Goal: Task Accomplishment & Management: Manage account settings

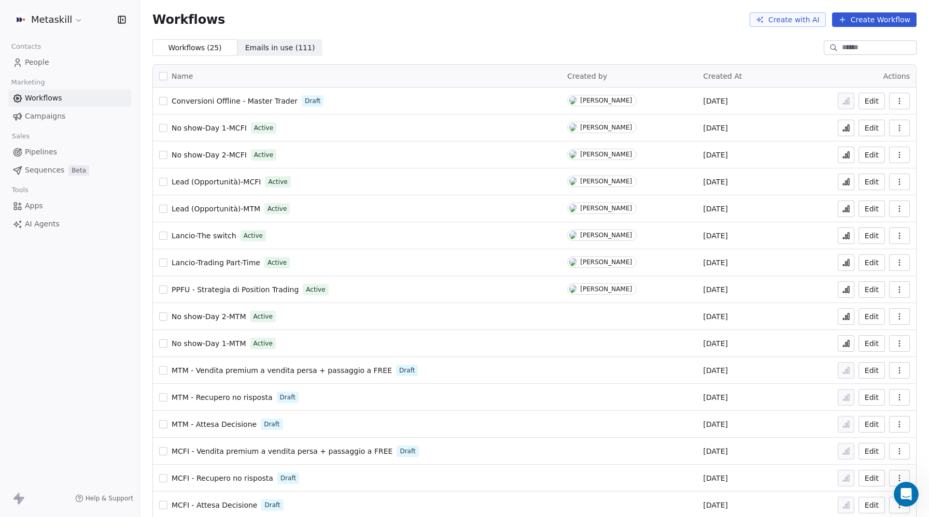
scroll to position [2717, 0]
click at [895, 128] on icon "button" at bounding box center [899, 128] width 8 height 8
click at [873, 175] on div "Duplicate" at bounding box center [872, 169] width 66 height 17
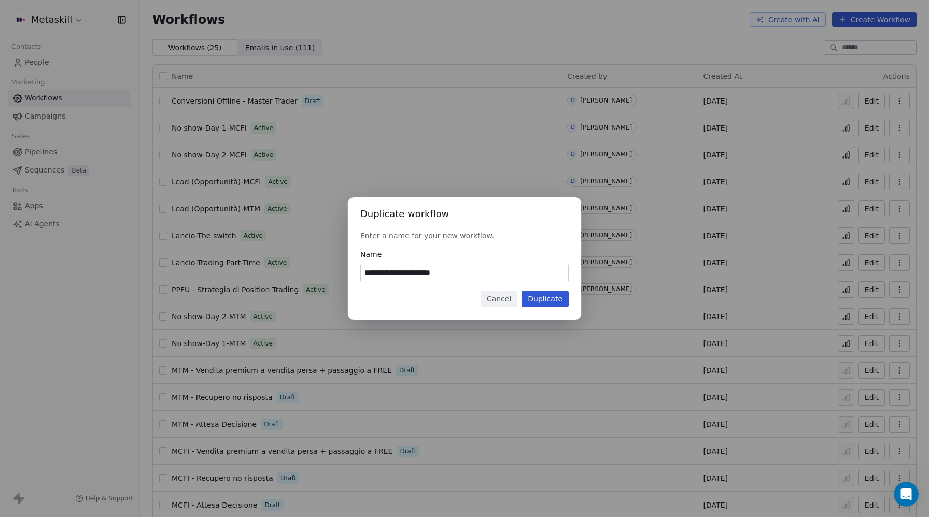
drag, startPoint x: 416, startPoint y: 272, endPoint x: 347, endPoint y: 269, distance: 69.0
click at [347, 269] on div "**********" at bounding box center [464, 259] width 929 height 122
drag, startPoint x: 490, startPoint y: 270, endPoint x: 453, endPoint y: 271, distance: 36.8
click at [453, 271] on input "**********" at bounding box center [464, 273] width 207 height 18
type input "**********"
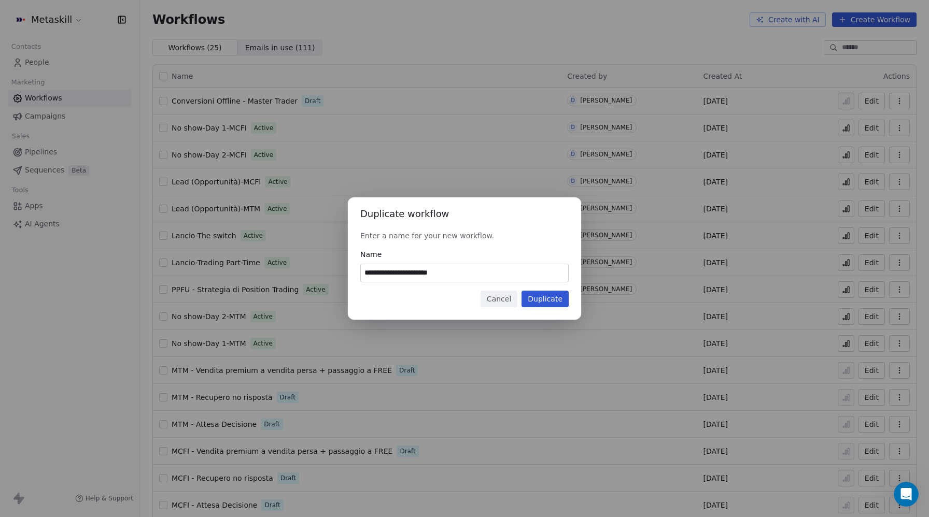
click at [549, 298] on button "Duplicate" at bounding box center [544, 299] width 47 height 17
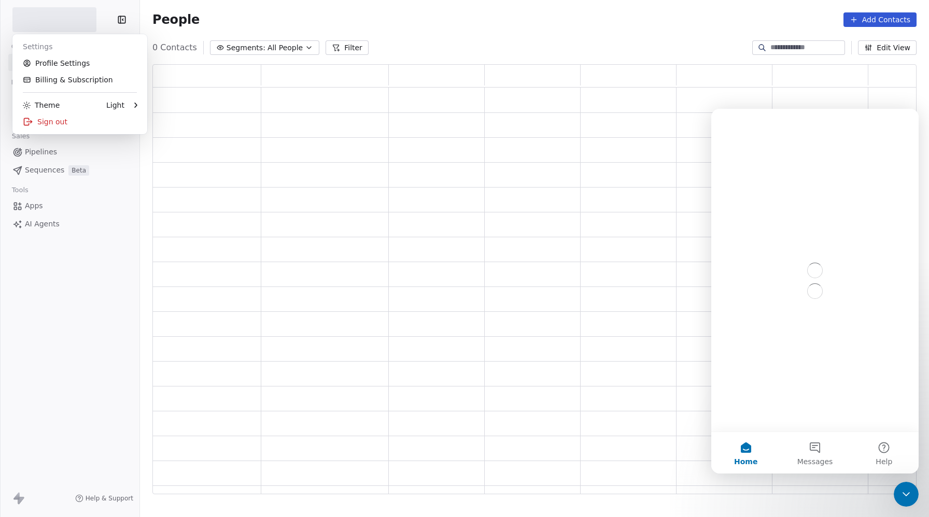
click at [49, 48] on div "Settings" at bounding box center [80, 46] width 126 height 17
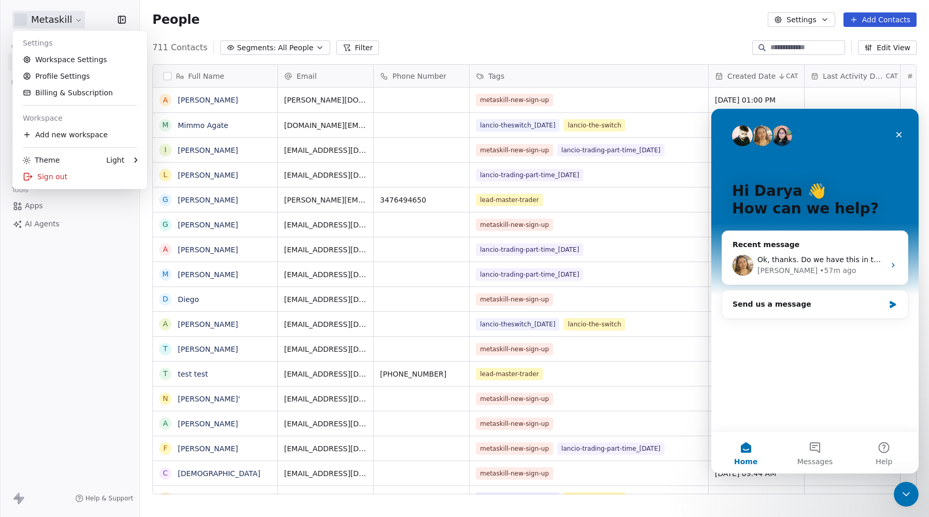
scroll to position [455, 789]
click at [899, 138] on icon "Close" at bounding box center [899, 135] width 8 height 8
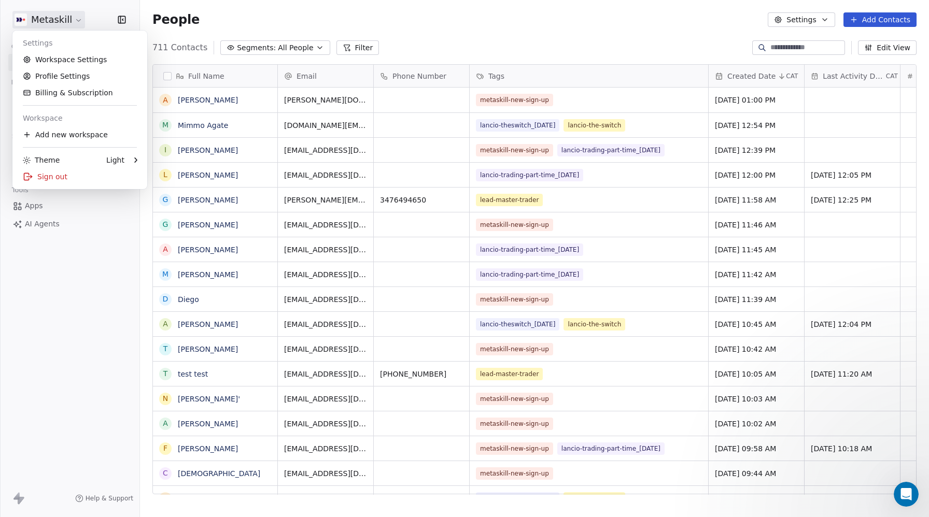
scroll to position [0, 0]
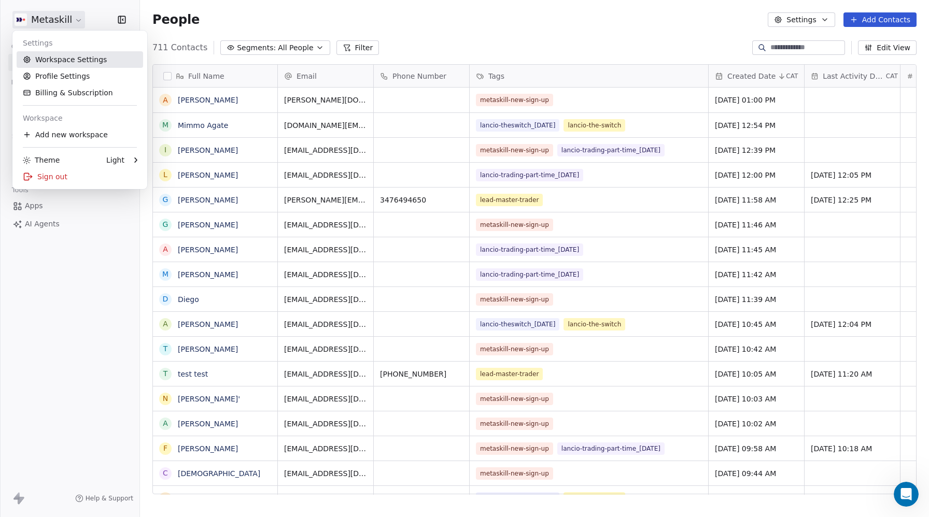
click at [76, 64] on link "Workspace Settings" at bounding box center [80, 59] width 126 height 17
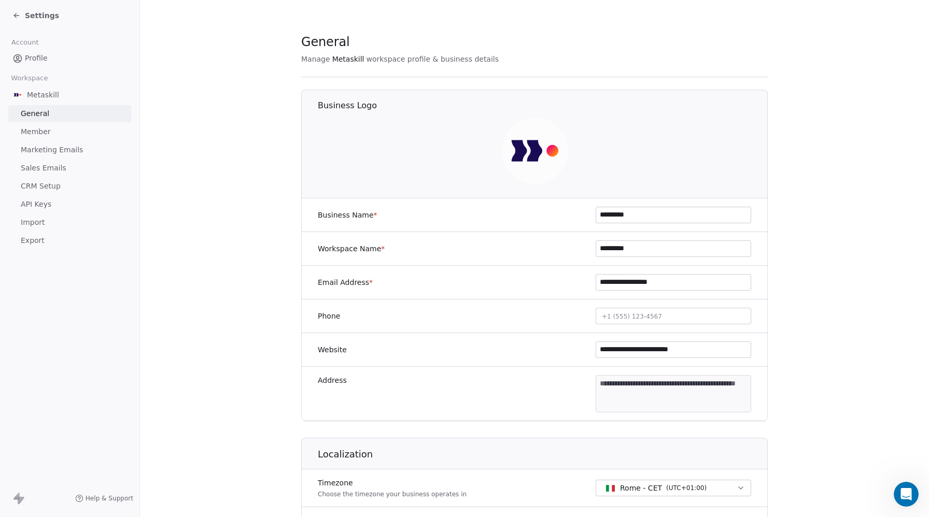
click at [49, 186] on span "CRM Setup" at bounding box center [41, 186] width 40 height 11
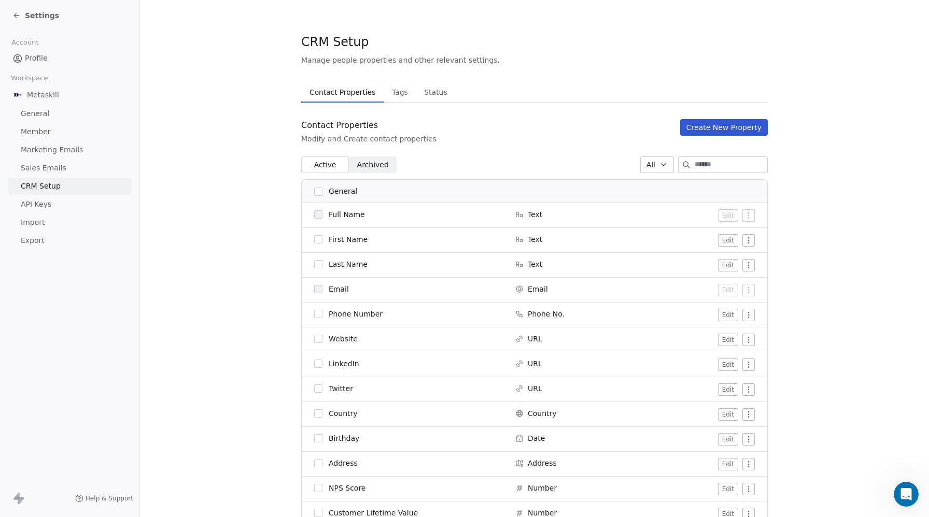
click at [393, 94] on span "Tags" at bounding box center [400, 92] width 24 height 15
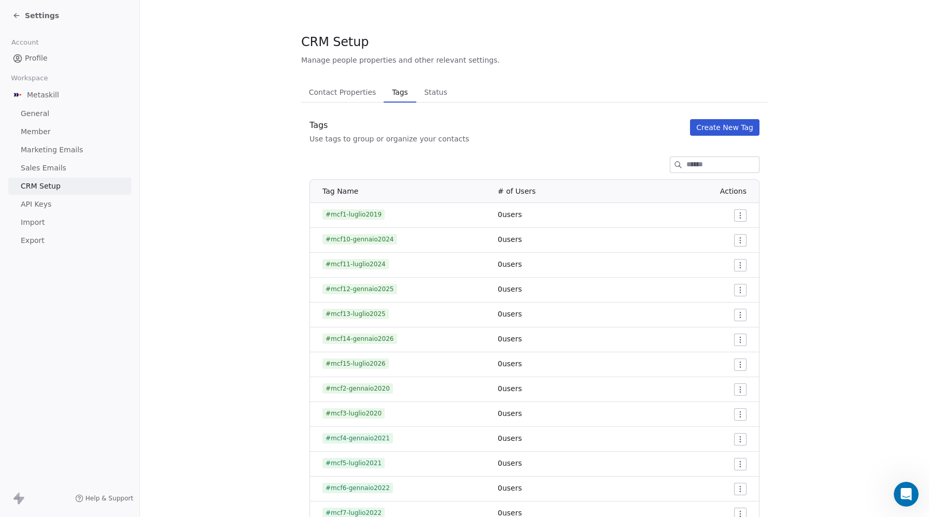
click at [736, 130] on button "Create New Tag" at bounding box center [724, 127] width 69 height 17
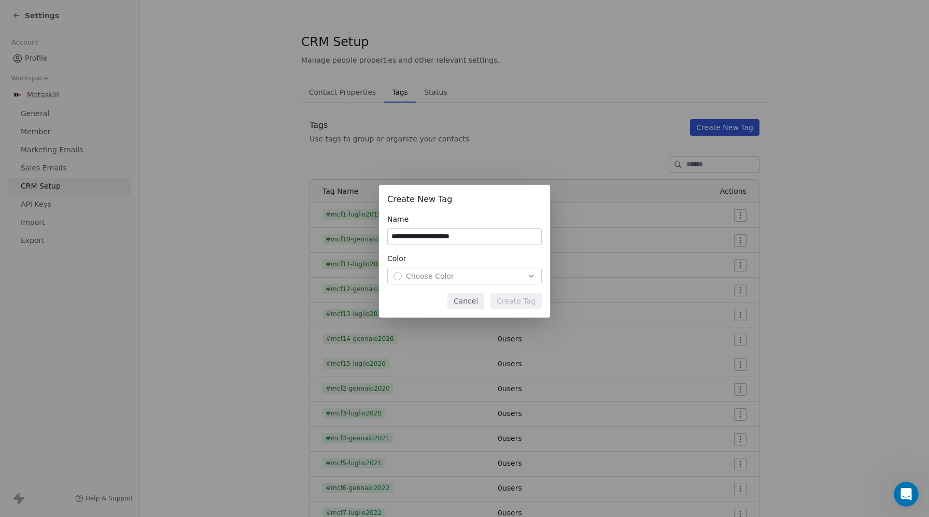
type input "**********"
click at [433, 274] on span "Choose Color" at bounding box center [430, 276] width 48 height 10
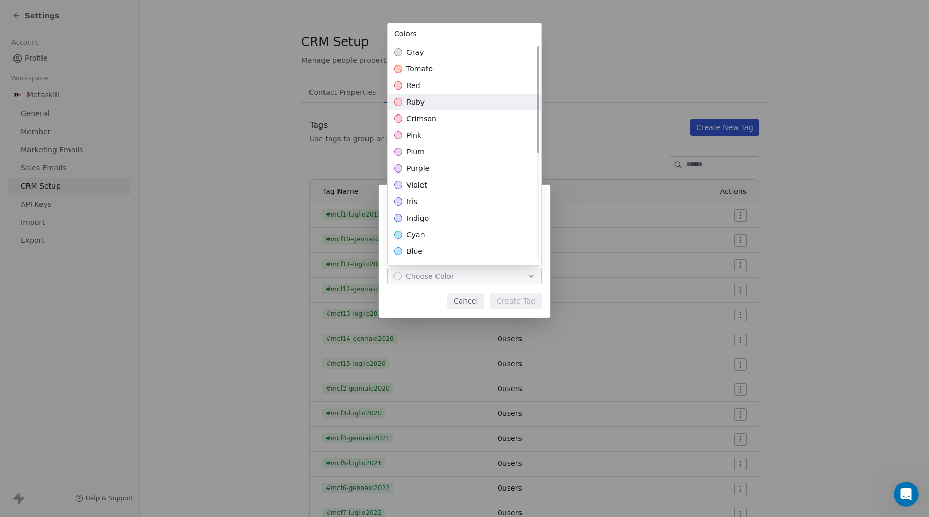
click at [420, 102] on span "ruby" at bounding box center [415, 102] width 18 height 10
click at [525, 303] on div "**********" at bounding box center [464, 258] width 929 height 180
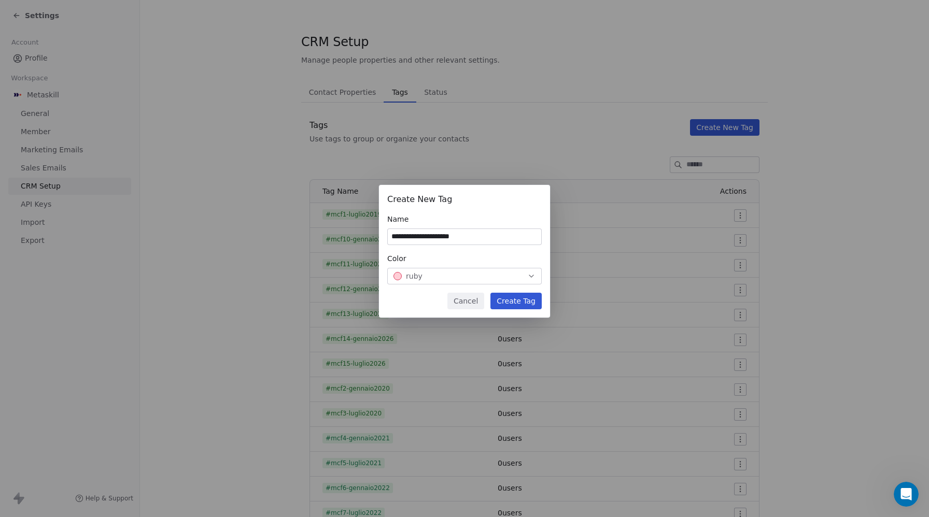
click at [447, 233] on input "**********" at bounding box center [464, 237] width 153 height 16
click at [527, 305] on button "Create Tag" at bounding box center [515, 301] width 51 height 17
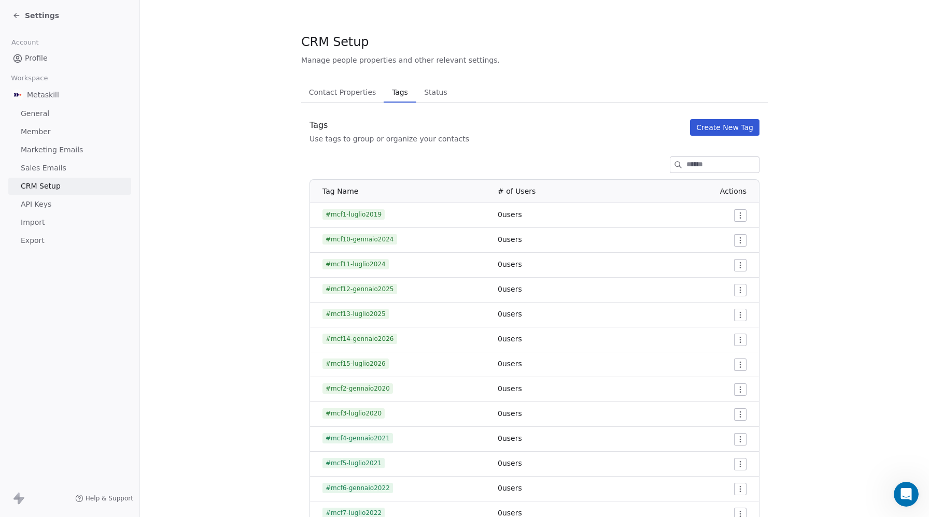
click at [729, 126] on button "Create New Tag" at bounding box center [724, 127] width 69 height 17
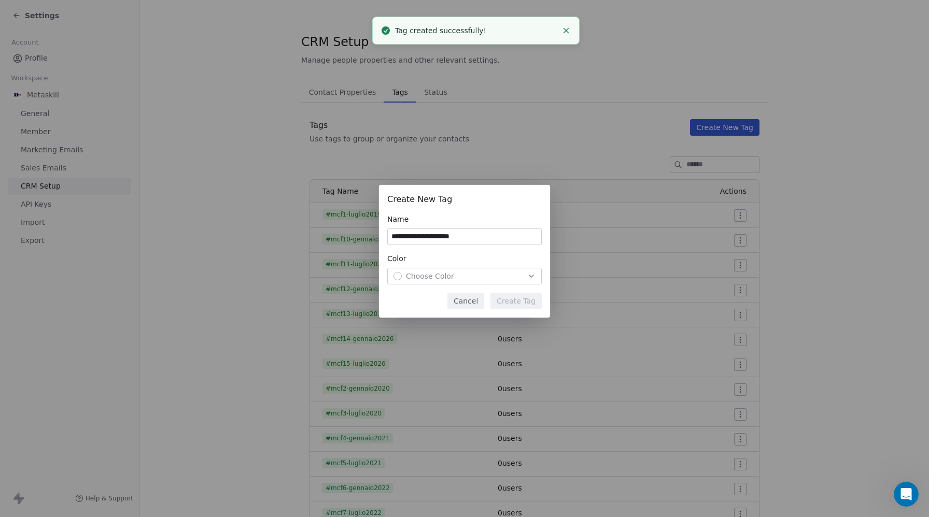
drag, startPoint x: 408, startPoint y: 236, endPoint x: 381, endPoint y: 233, distance: 27.1
click at [381, 233] on div "**********" at bounding box center [464, 251] width 171 height 133
type input "**********"
click at [412, 271] on span "Choose Color" at bounding box center [430, 276] width 48 height 10
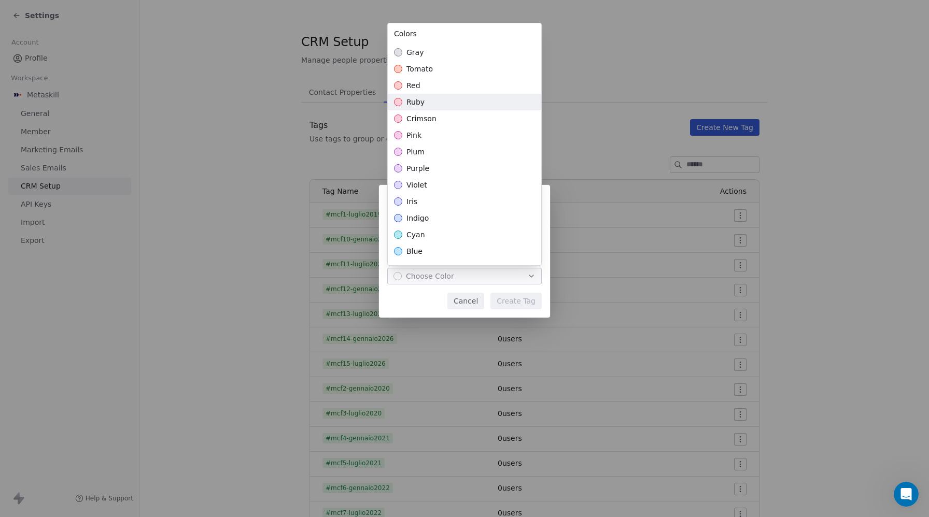
click at [437, 98] on div "ruby" at bounding box center [464, 102] width 153 height 17
click at [521, 309] on div "**********" at bounding box center [464, 258] width 929 height 180
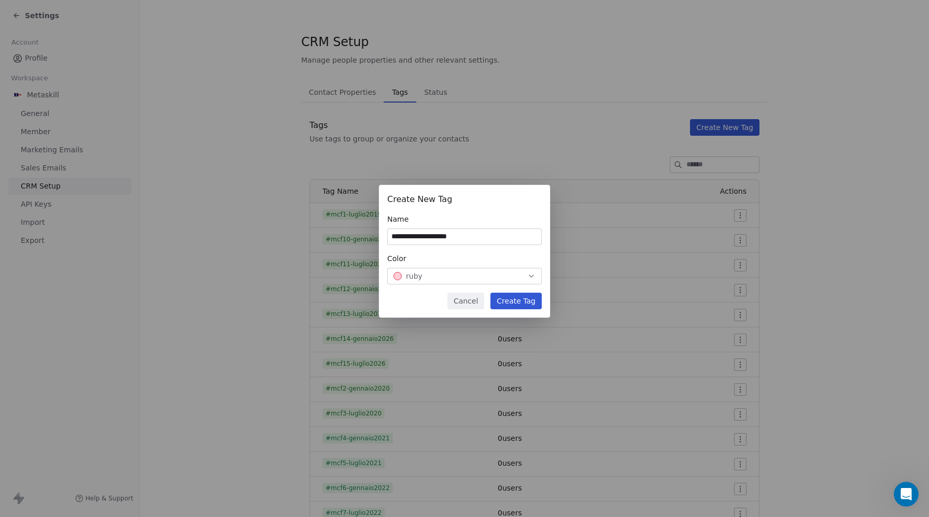
click at [521, 304] on button "Create Tag" at bounding box center [515, 301] width 51 height 17
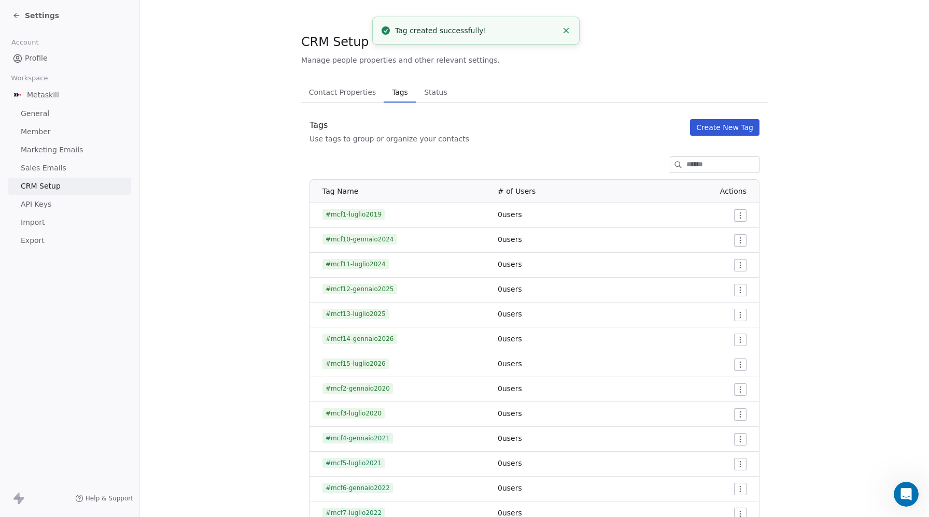
click at [25, 16] on span "Settings" at bounding box center [42, 15] width 34 height 10
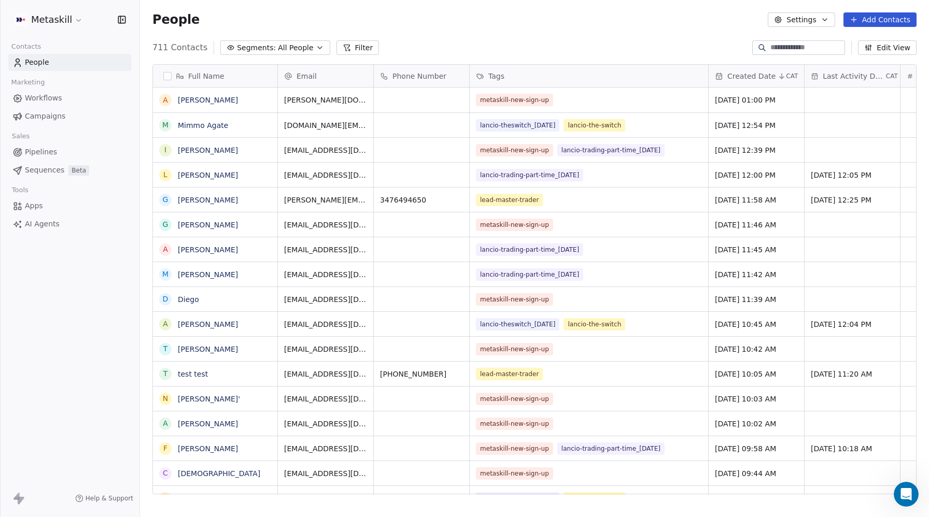
scroll to position [455, 789]
click at [356, 51] on button "Filter" at bounding box center [357, 47] width 43 height 15
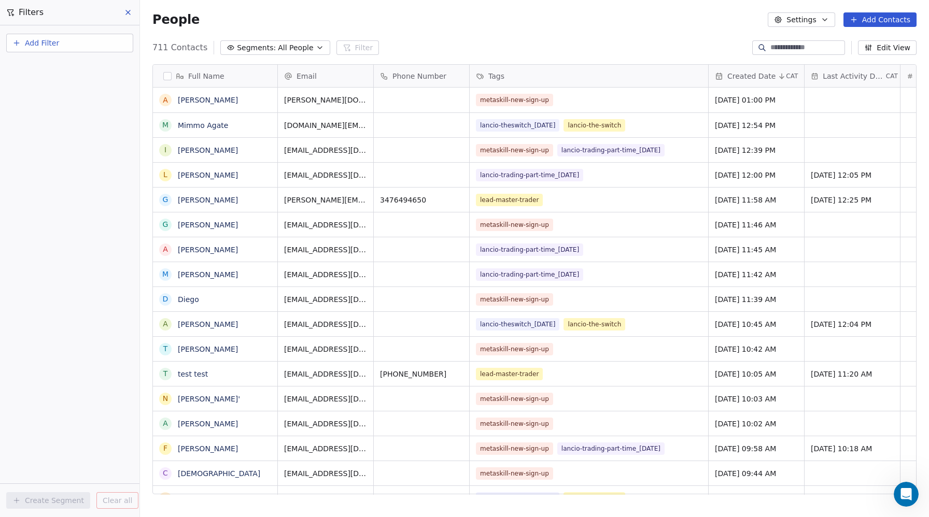
click at [87, 44] on button "Add Filter" at bounding box center [69, 43] width 127 height 19
click at [69, 65] on span "Contact properties" at bounding box center [50, 67] width 67 height 11
type input "****"
click at [40, 104] on span "form-name" at bounding box center [37, 105] width 40 height 10
drag, startPoint x: 32, startPoint y: 104, endPoint x: 36, endPoint y: 117, distance: 13.1
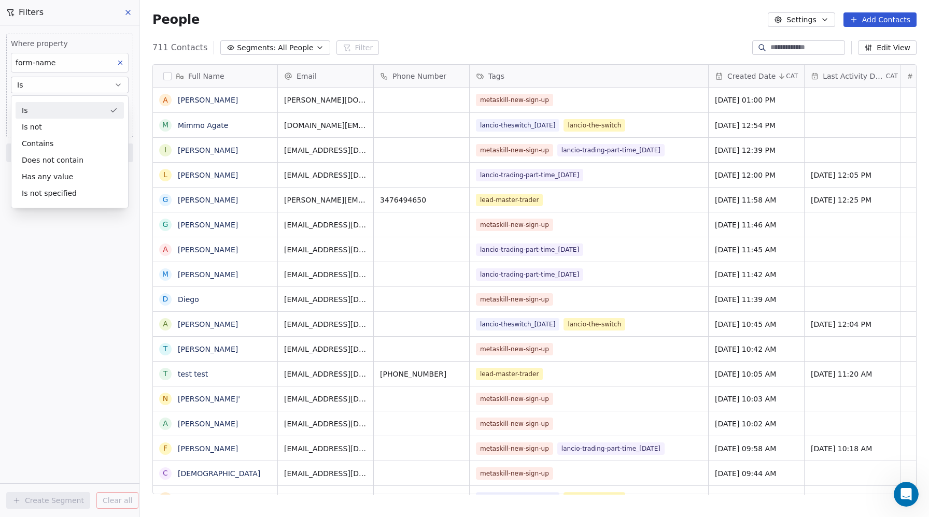
click at [32, 104] on div "Is" at bounding box center [70, 110] width 108 height 17
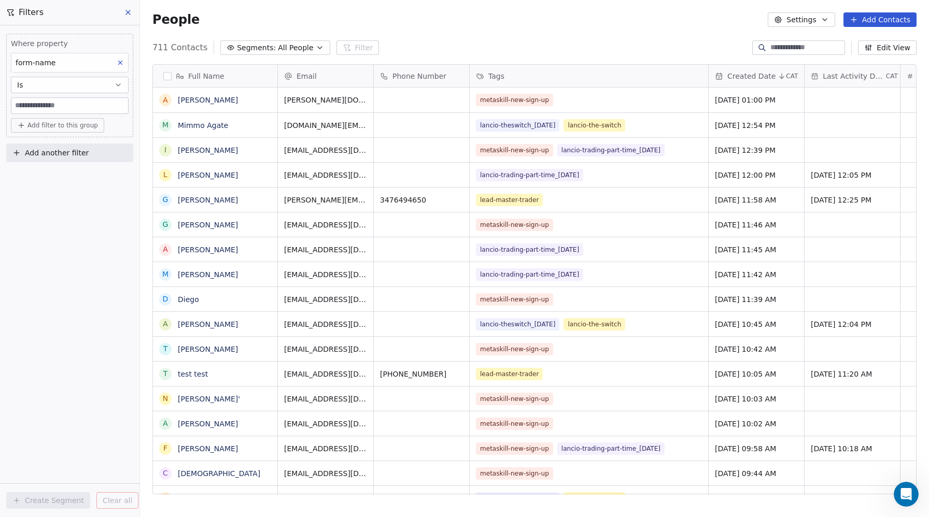
click at [40, 106] on input at bounding box center [69, 106] width 117 height 16
type input "******"
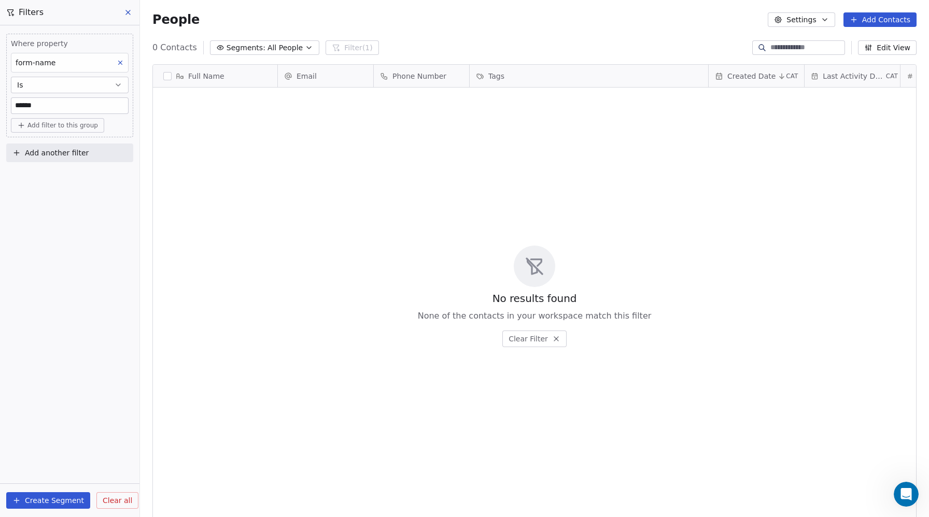
click at [56, 65] on div "form-name" at bounding box center [70, 63] width 118 height 20
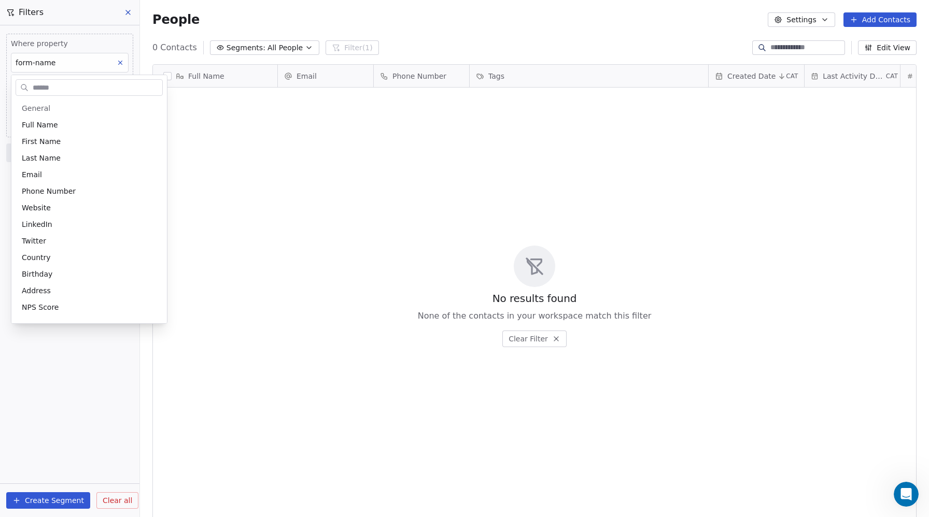
scroll to position [396, 0]
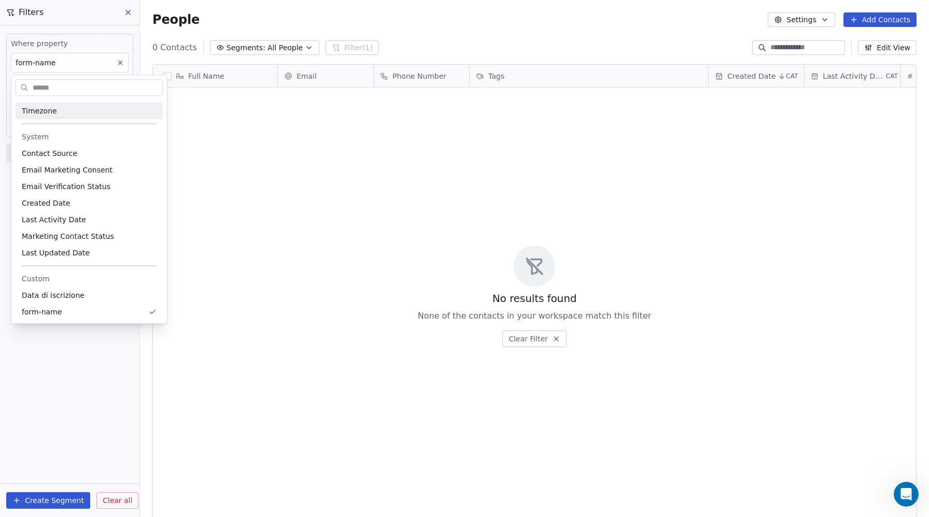
click at [48, 93] on input "text" at bounding box center [97, 87] width 132 height 15
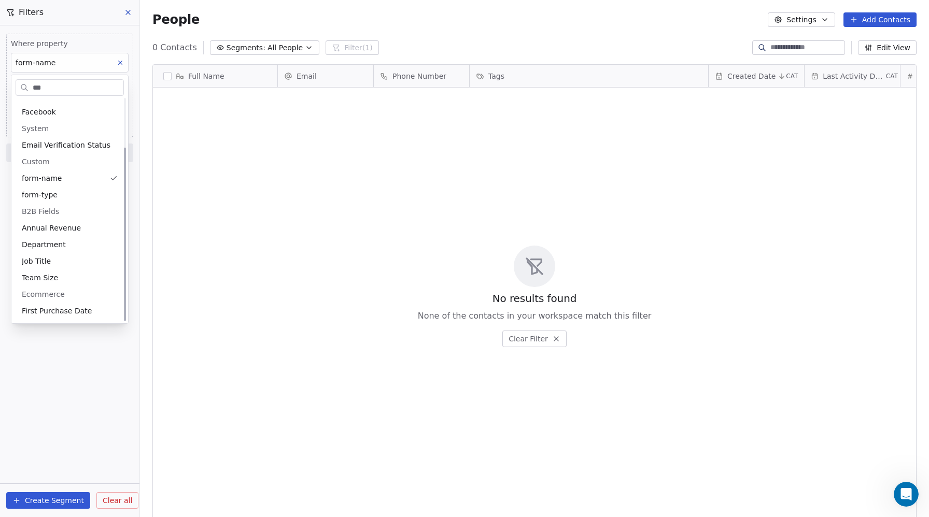
scroll to position [0, 0]
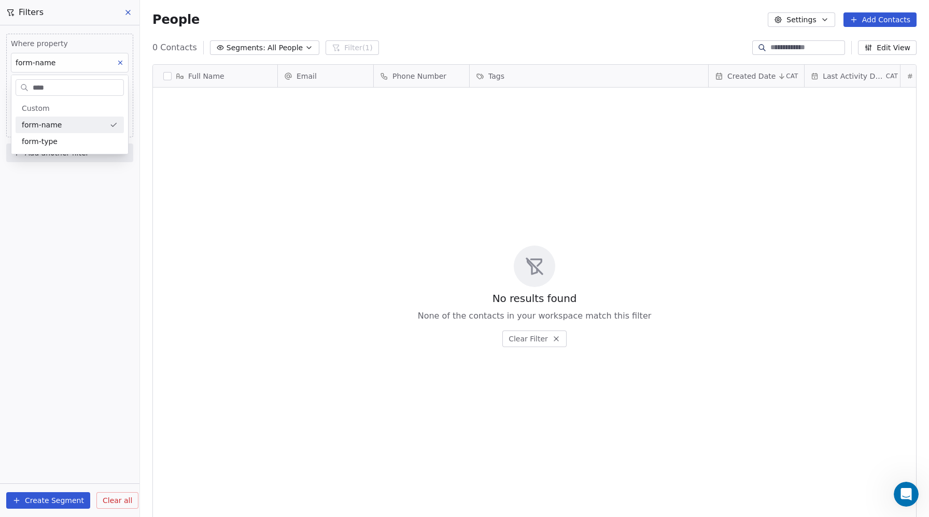
type input "****"
drag, startPoint x: 43, startPoint y: 143, endPoint x: 53, endPoint y: 209, distance: 67.2
click at [43, 143] on span "form-type" at bounding box center [40, 141] width 36 height 10
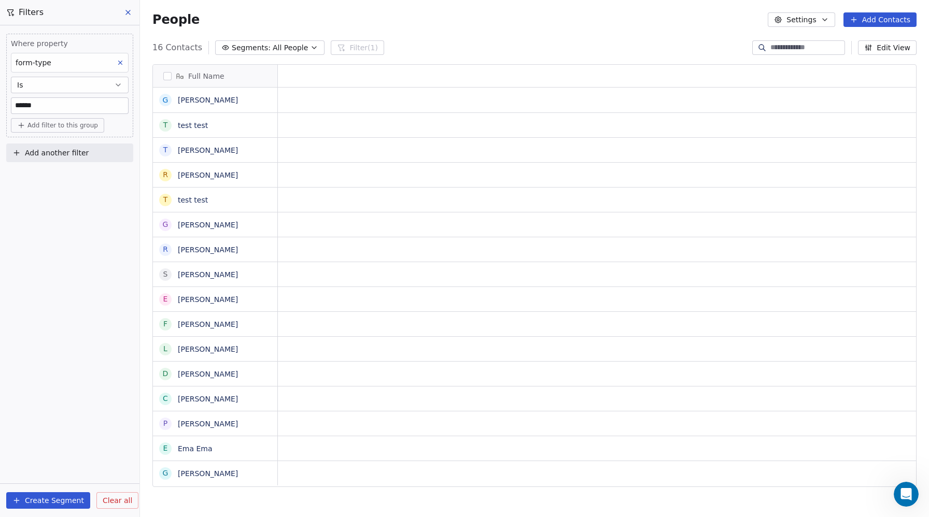
scroll to position [455, 789]
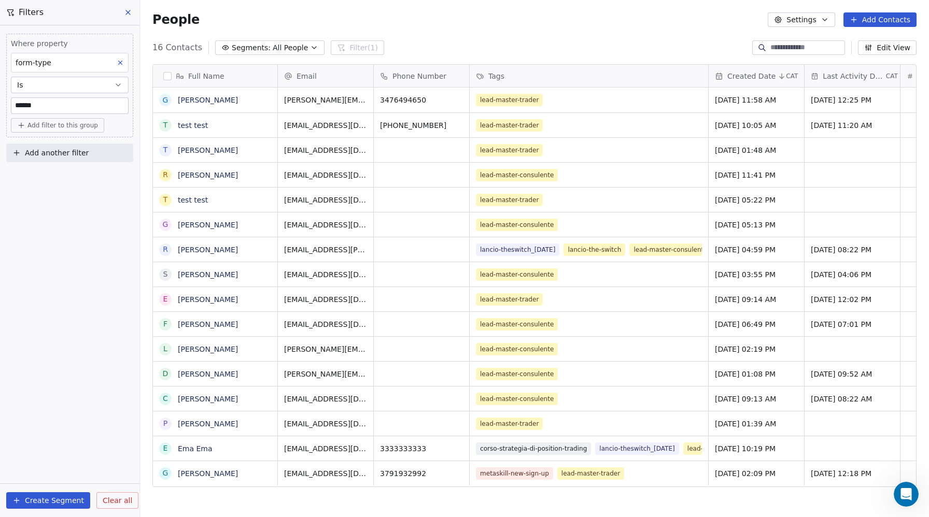
click at [54, 493] on button "Create Segment" at bounding box center [48, 500] width 84 height 17
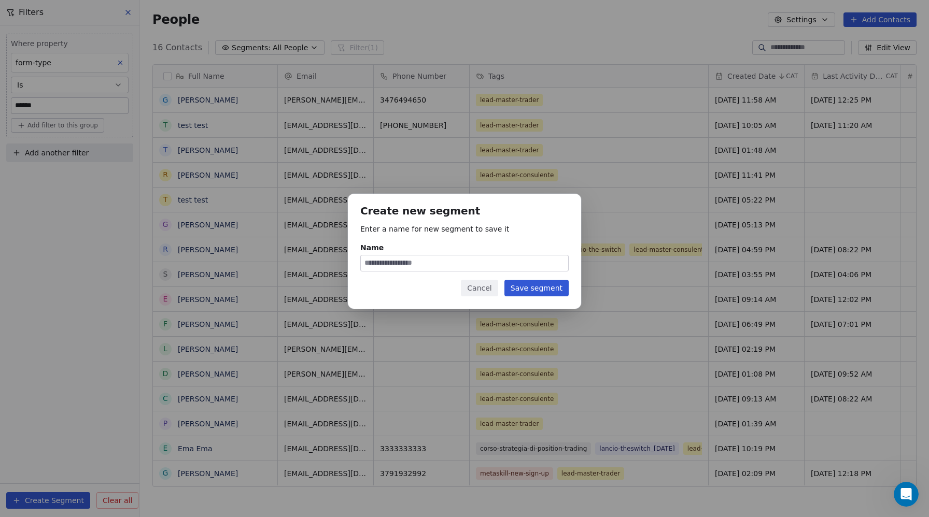
click at [481, 288] on button "Cancel" at bounding box center [479, 288] width 37 height 17
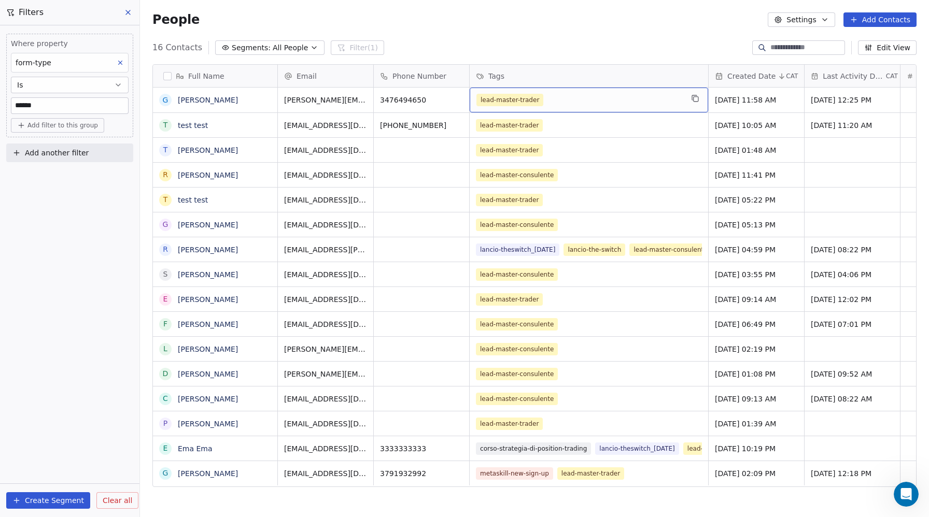
drag, startPoint x: 560, startPoint y: 104, endPoint x: 500, endPoint y: 98, distance: 60.9
click at [500, 98] on span "lead-master-trader" at bounding box center [509, 100] width 67 height 12
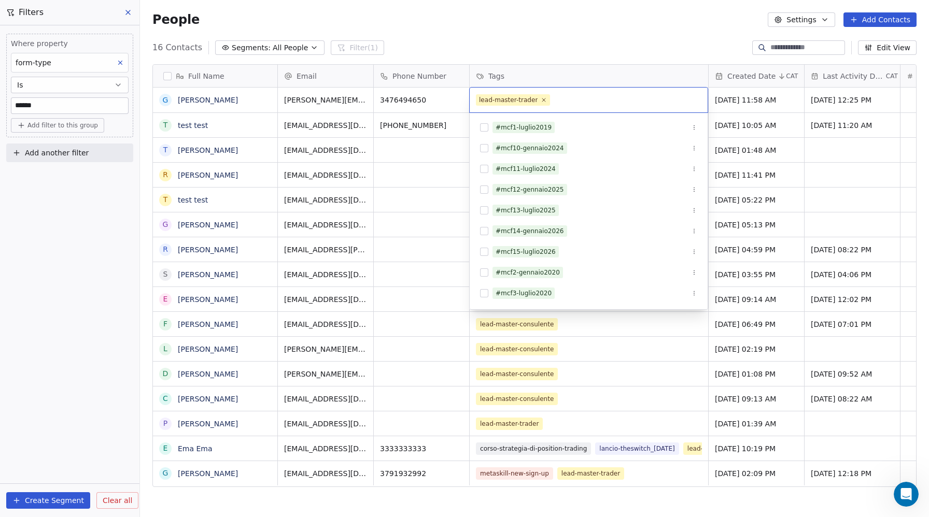
click at [127, 13] on html "Metaskill Contacts People Marketing Workflows Campaigns Sales Pipelines Sequenc…" at bounding box center [464, 258] width 929 height 517
drag, startPoint x: 107, startPoint y: 498, endPoint x: 105, endPoint y: 488, distance: 10.5
click at [107, 499] on html "Metaskill Contacts People Marketing Workflows Campaigns Sales Pipelines Sequenc…" at bounding box center [464, 258] width 929 height 517
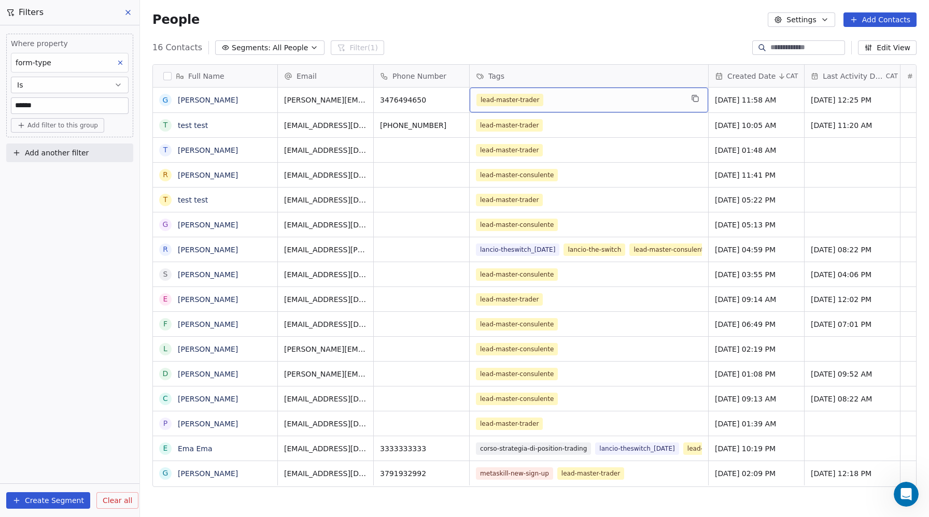
click at [51, 66] on div "form-type" at bounding box center [70, 63] width 118 height 20
type input "***"
click at [33, 123] on span "Tags" at bounding box center [30, 125] width 16 height 10
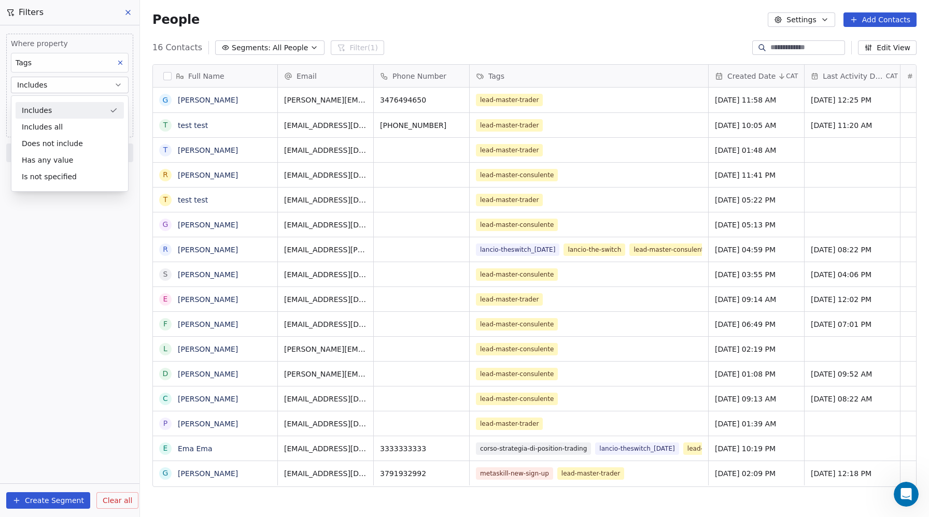
click at [39, 107] on div "Includes" at bounding box center [70, 110] width 108 height 17
click at [38, 103] on body "Metaskill Contacts People Marketing Workflows Campaigns Sales Pipelines Sequenc…" at bounding box center [464, 258] width 929 height 517
type input "**********"
click at [25, 137] on button "Suggestions" at bounding box center [25, 138] width 8 height 8
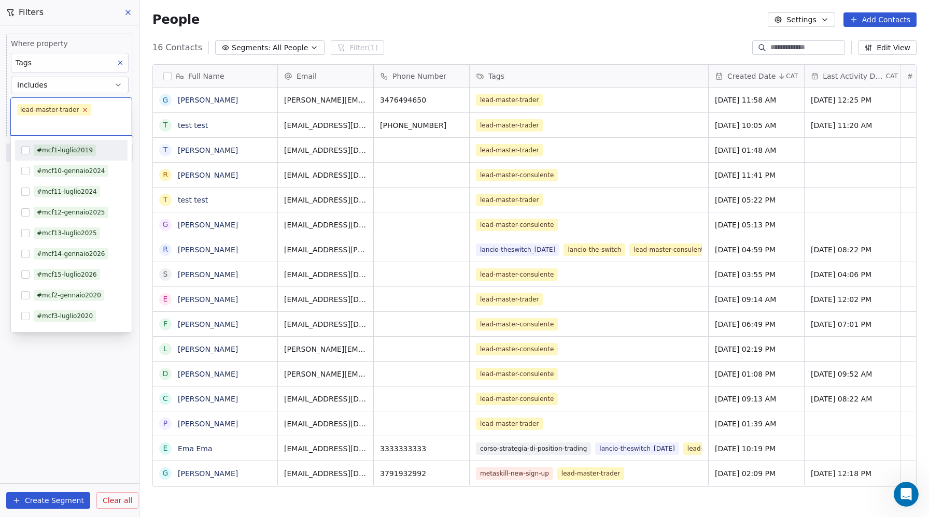
click at [87, 108] on icon at bounding box center [85, 109] width 7 height 7
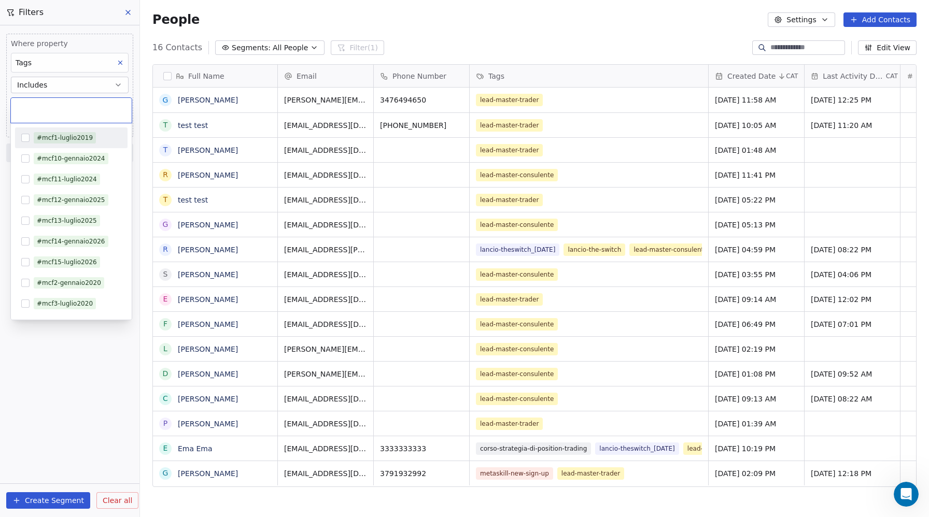
click at [74, 109] on input "text" at bounding box center [71, 110] width 108 height 11
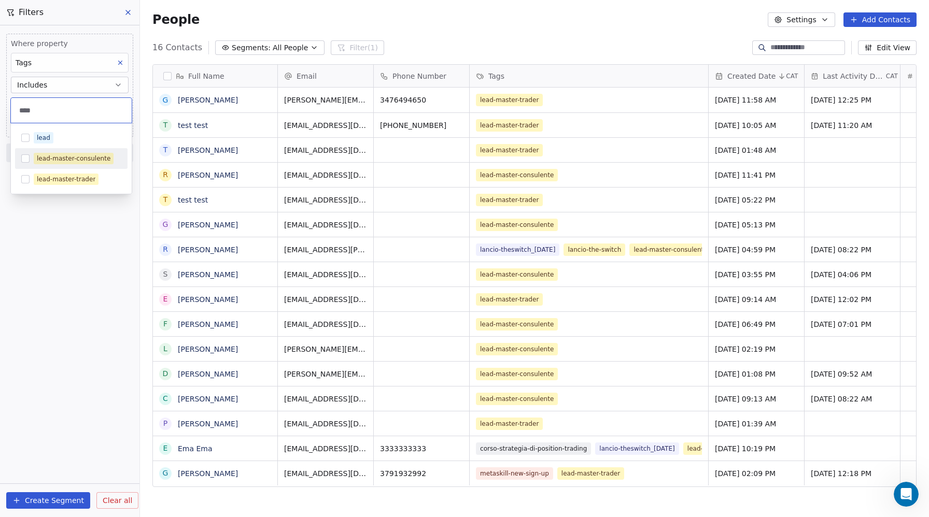
type input "****"
click at [26, 158] on button "Suggestions" at bounding box center [25, 158] width 8 height 8
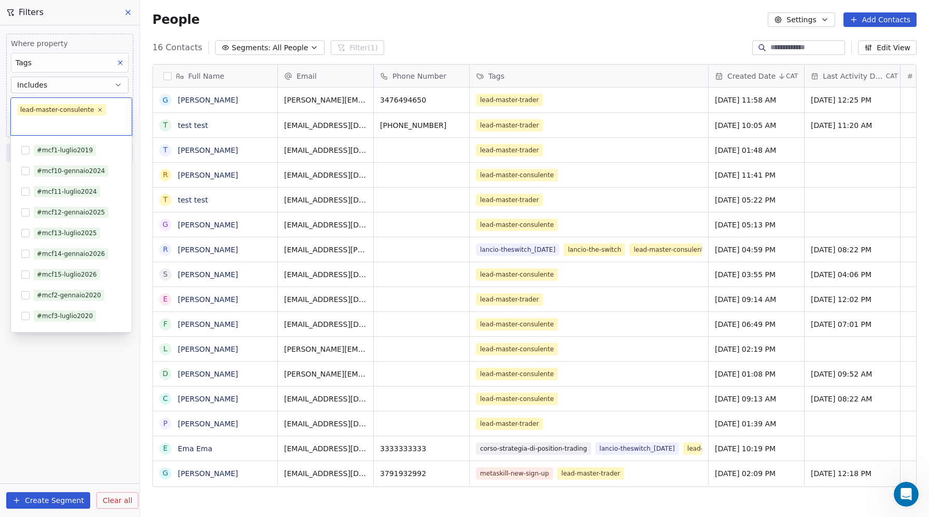
click at [56, 508] on html "Metaskill Contacts People Marketing Workflows Campaigns Sales Pipelines Sequenc…" at bounding box center [464, 258] width 929 height 517
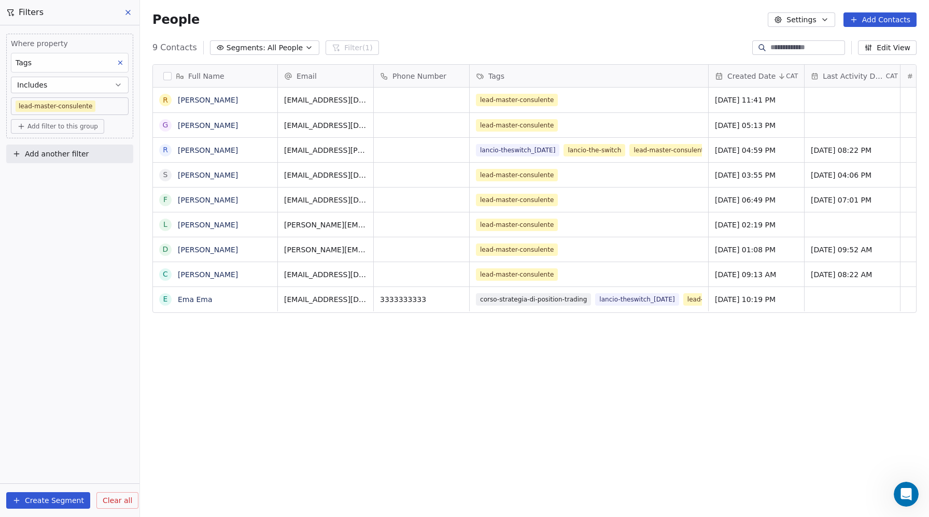
scroll to position [455, 789]
click at [166, 74] on button "button" at bounding box center [167, 76] width 8 height 8
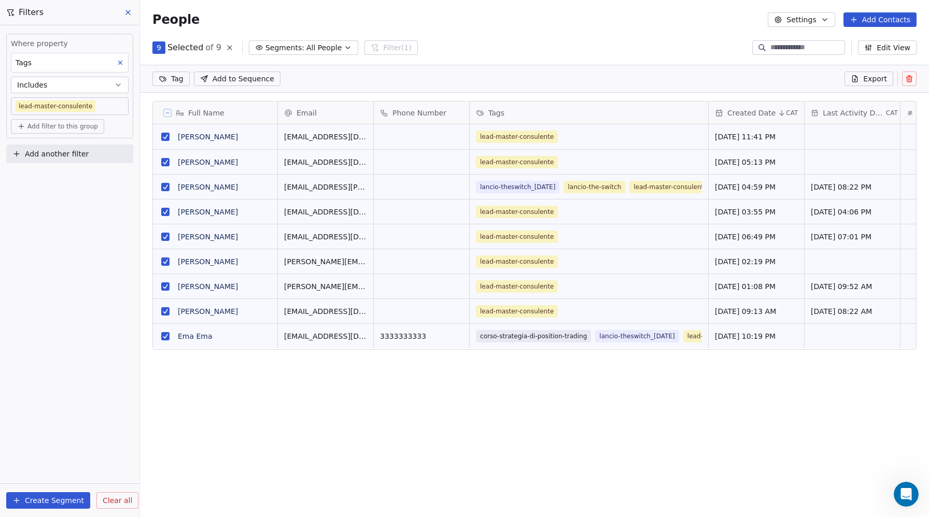
click at [162, 333] on button "grid" at bounding box center [165, 336] width 8 height 8
click at [177, 77] on html "Metaskill Contacts People Marketing Workflows Campaigns Sales Pipelines Sequenc…" at bounding box center [464, 258] width 929 height 517
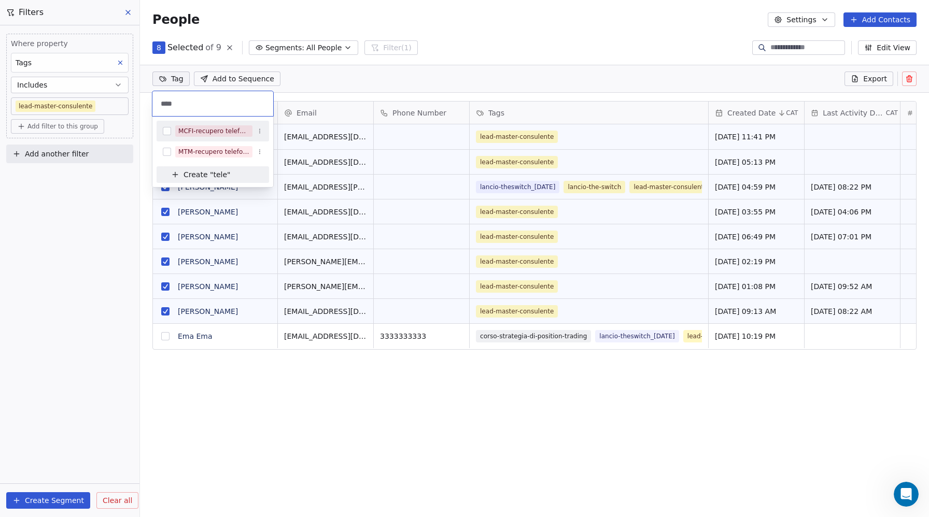
type input "****"
click at [167, 132] on button "Suggestions" at bounding box center [167, 131] width 8 height 8
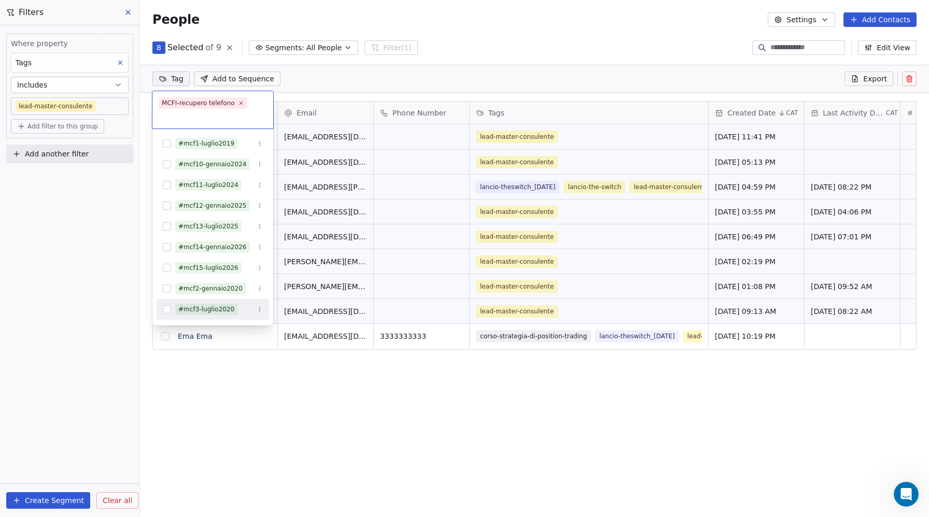
click at [247, 452] on html "Metaskill Contacts People Marketing Workflows Campaigns Sales Pipelines Sequenc…" at bounding box center [464, 258] width 929 height 517
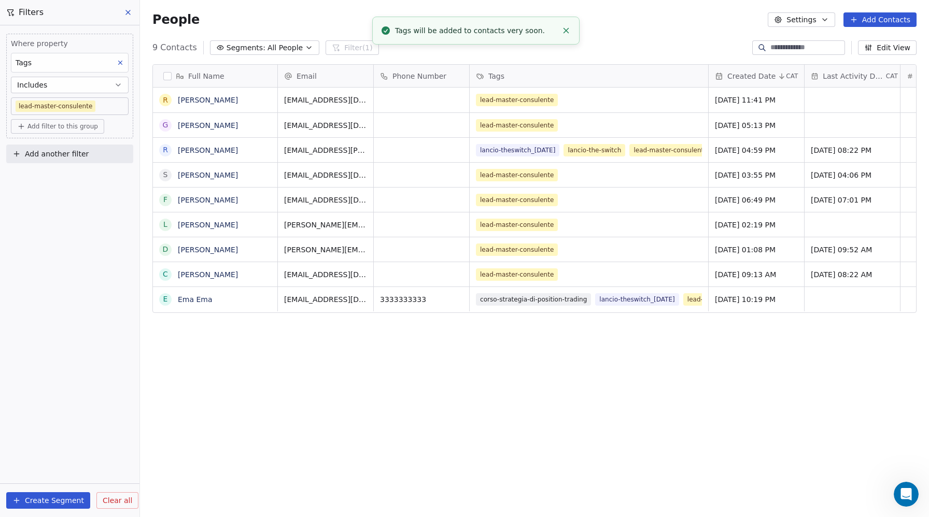
scroll to position [7, 0]
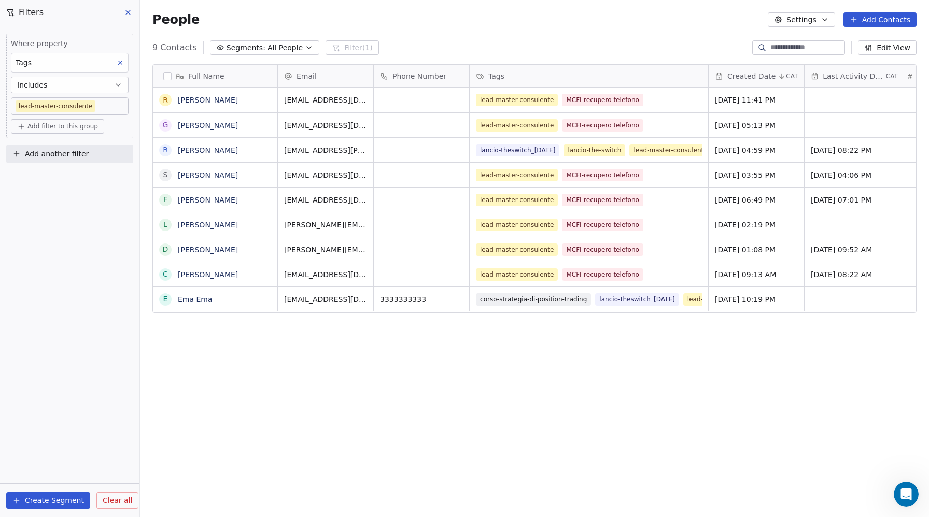
click at [73, 106] on body "Metaskill Contacts People Marketing Workflows Campaigns Sales Pipelines Sequenc…" at bounding box center [464, 258] width 929 height 517
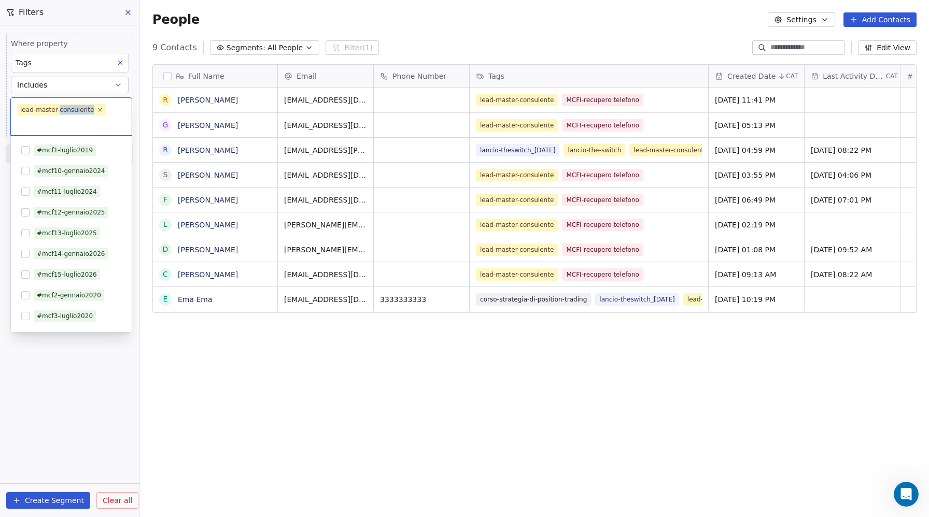
click at [73, 106] on div "lead-master-consulente" at bounding box center [57, 109] width 74 height 9
click at [98, 110] on icon at bounding box center [100, 109] width 7 height 7
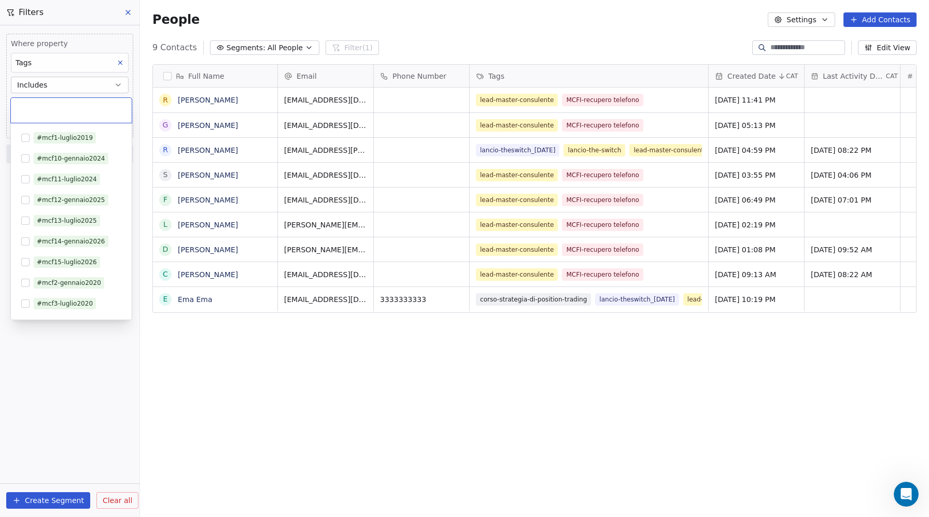
click at [75, 108] on input "text" at bounding box center [71, 110] width 108 height 11
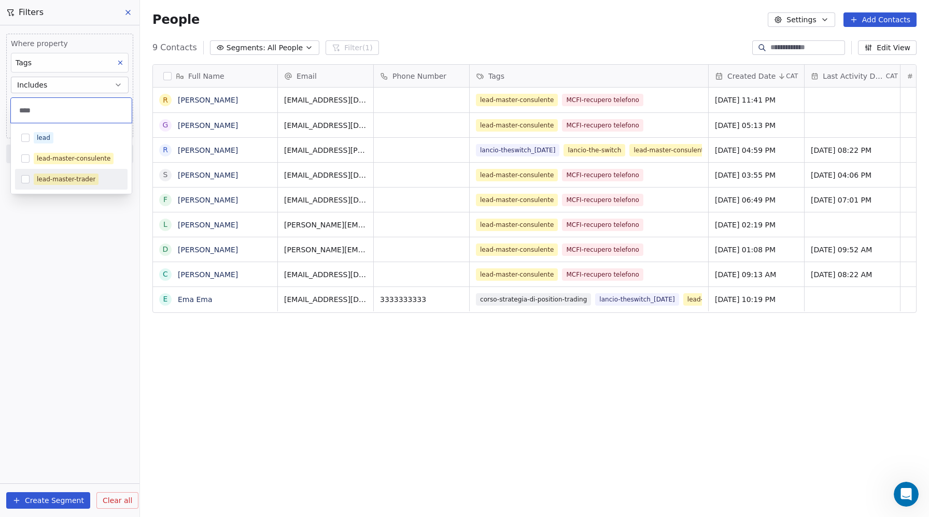
type input "****"
click at [23, 179] on button "Suggestions" at bounding box center [25, 179] width 8 height 8
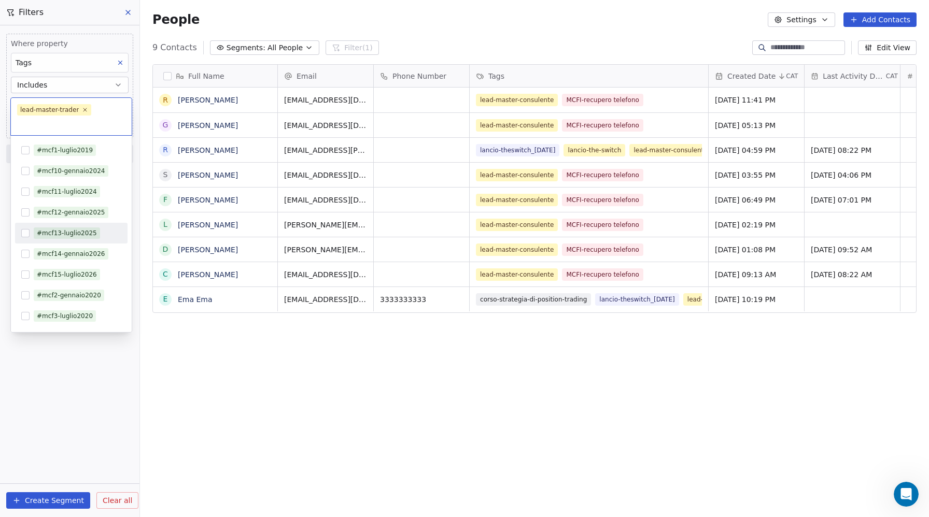
click at [276, 471] on html "Metaskill Contacts People Marketing Workflows Campaigns Sales Pipelines Sequenc…" at bounding box center [464, 258] width 929 height 517
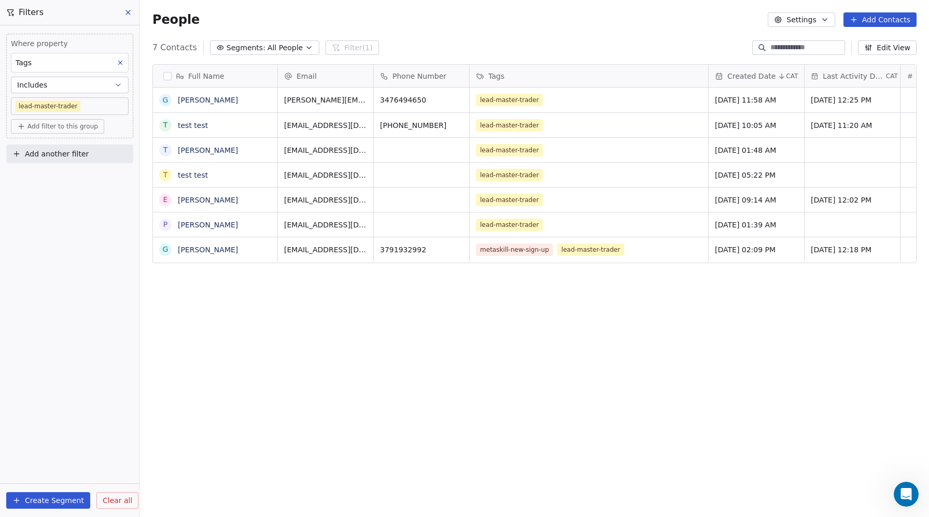
scroll to position [455, 789]
click at [184, 176] on link "test test" at bounding box center [193, 175] width 30 height 8
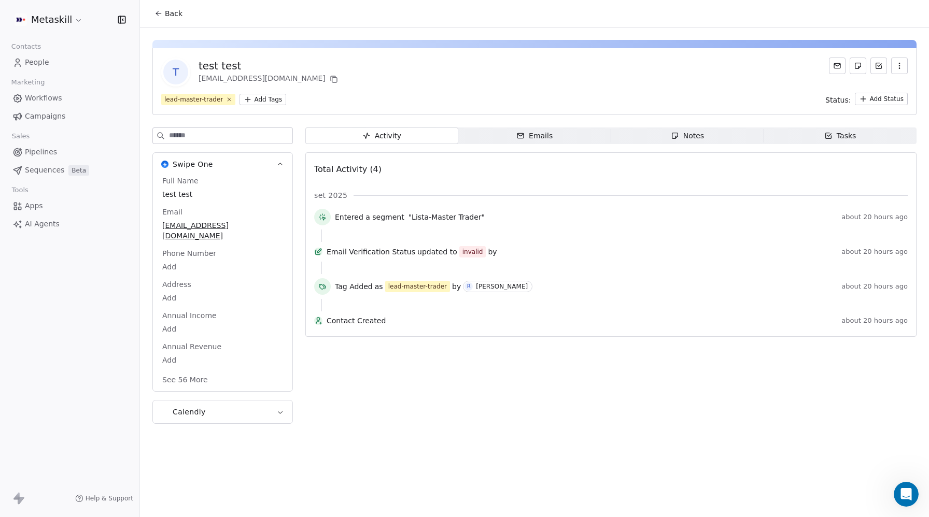
click at [898, 61] on button "button" at bounding box center [899, 66] width 17 height 17
click at [868, 89] on div "Delete" at bounding box center [884, 88] width 69 height 17
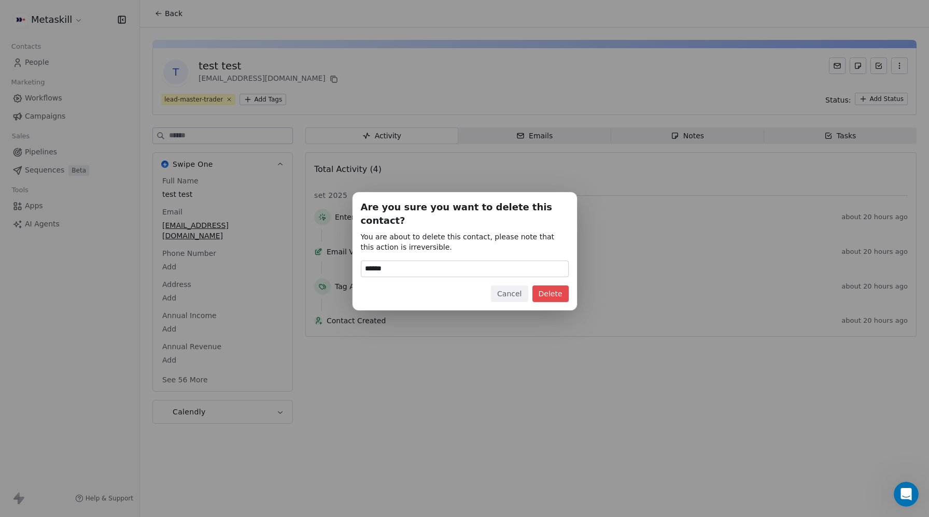
type input "******"
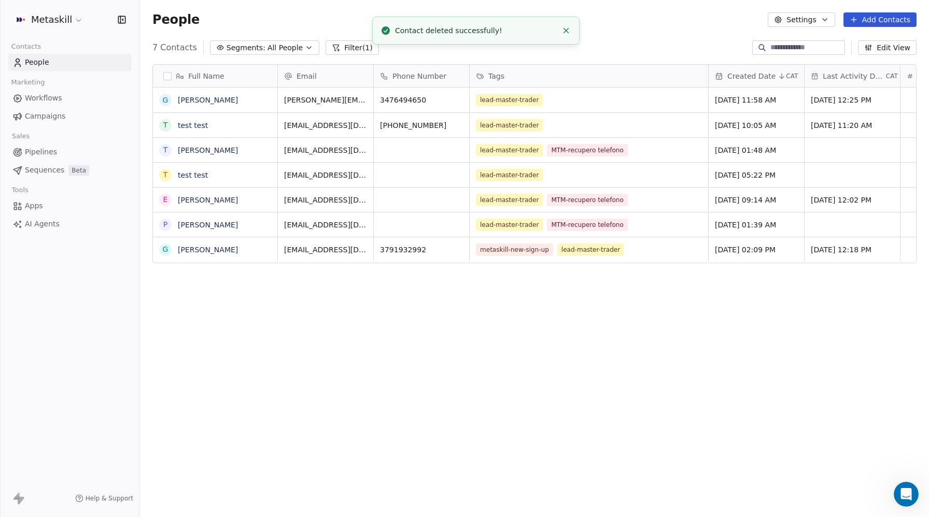
scroll to position [455, 789]
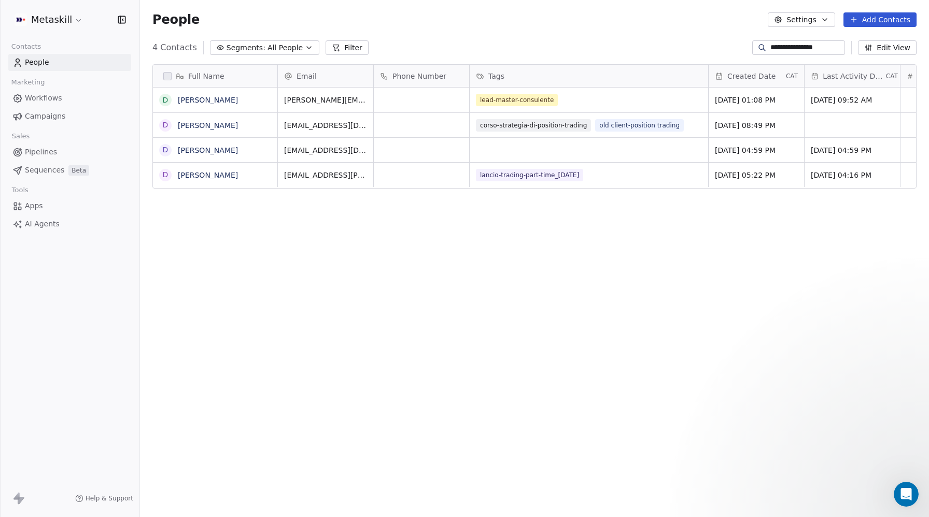
scroll to position [2, 0]
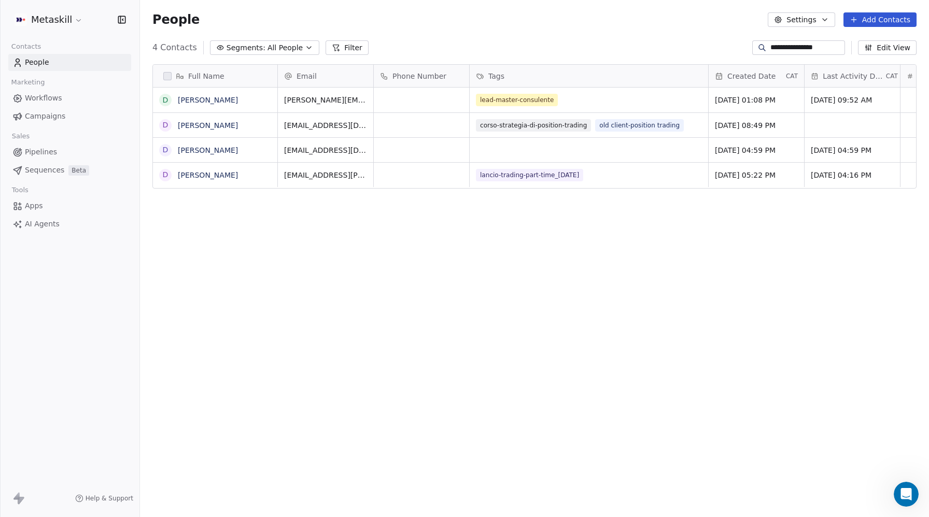
click at [54, 96] on span "Workflows" at bounding box center [43, 98] width 37 height 11
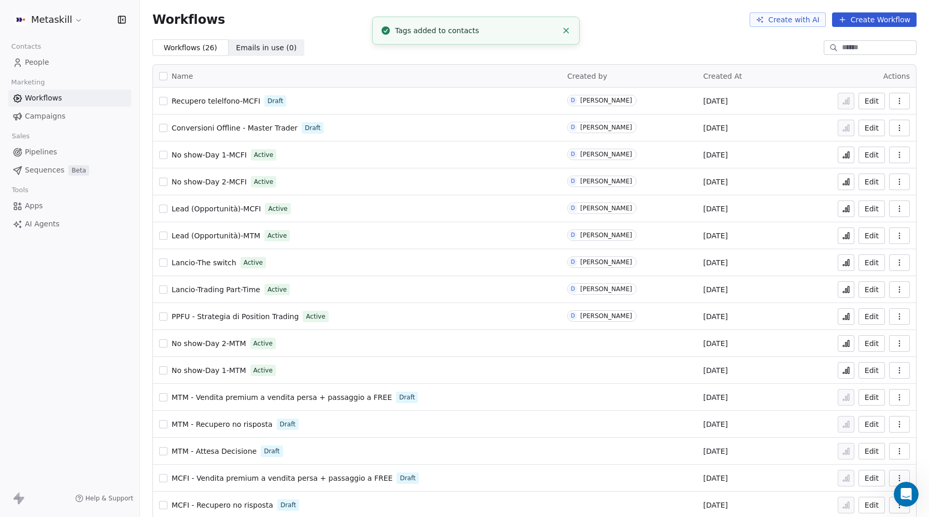
click at [216, 101] on span "Recupero telelfono-MCFI" at bounding box center [216, 101] width 89 height 8
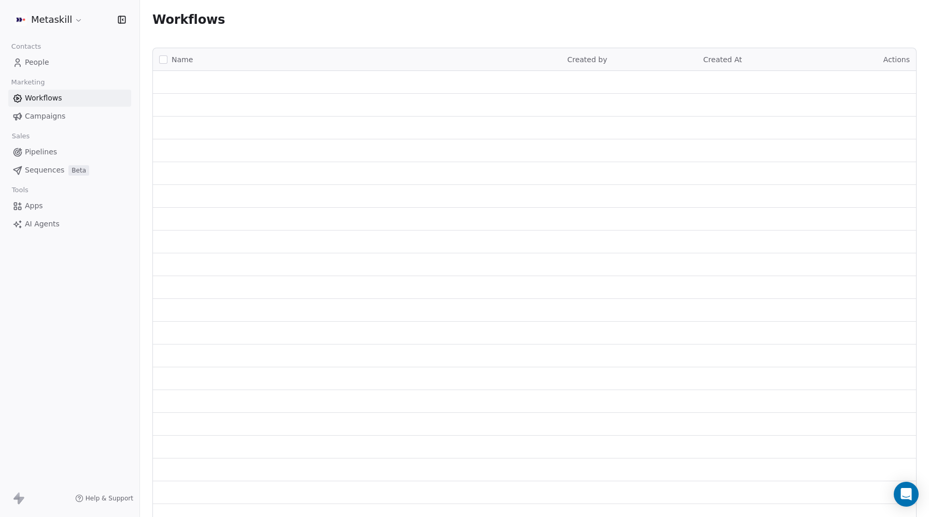
click at [62, 101] on link "Workflows" at bounding box center [69, 98] width 123 height 17
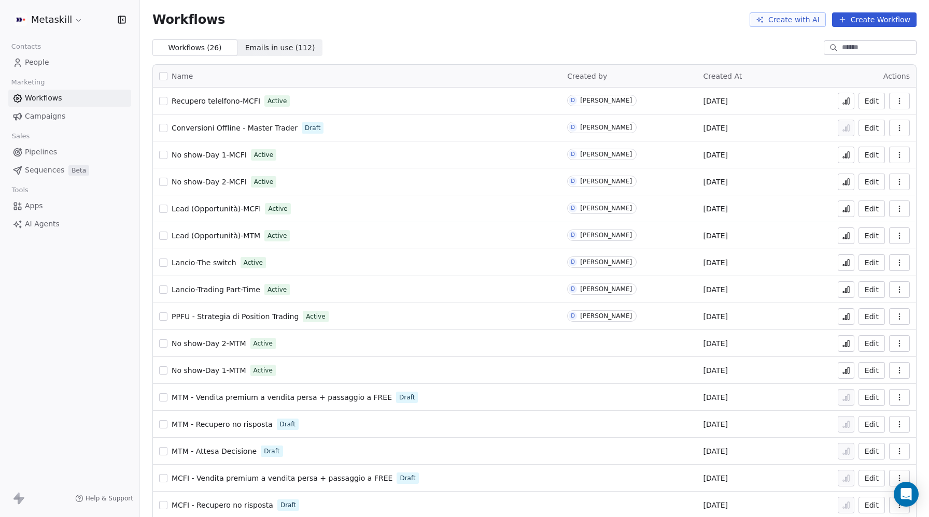
click at [898, 101] on icon "button" at bounding box center [899, 101] width 8 height 8
click at [873, 140] on span "Duplicate" at bounding box center [873, 142] width 35 height 10
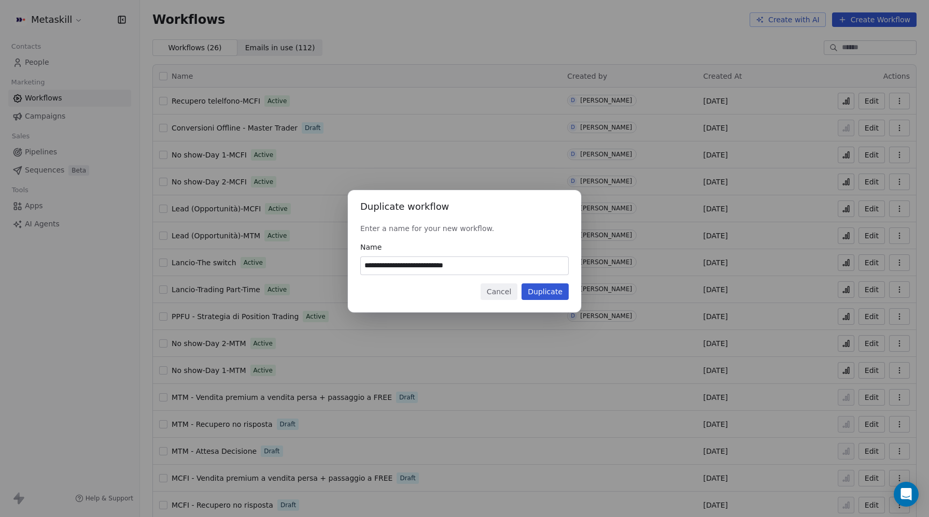
drag, startPoint x: 436, startPoint y: 266, endPoint x: 526, endPoint y: 269, distance: 89.2
click at [526, 269] on input "**********" at bounding box center [464, 266] width 207 height 18
type input "**********"
click at [558, 298] on button "Duplicate" at bounding box center [544, 292] width 47 height 17
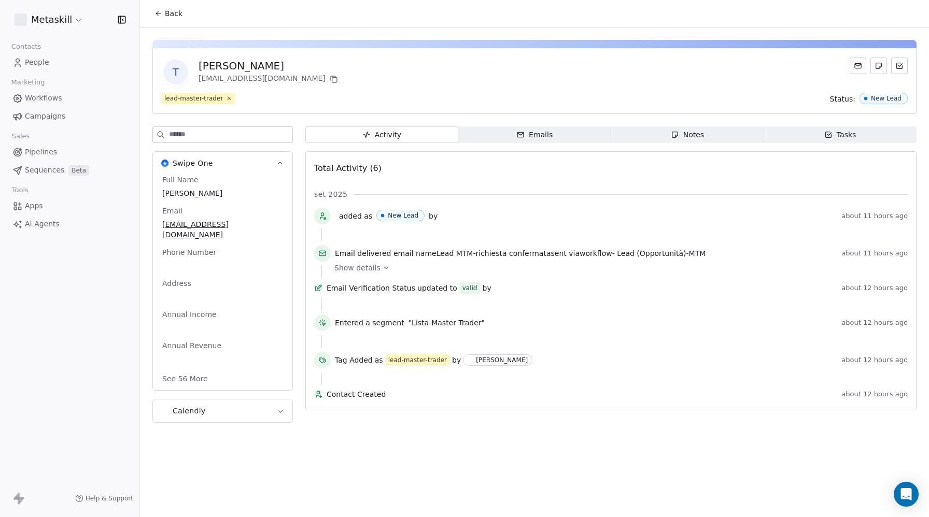
click at [285, 97] on html "Metaskill Contacts People Marketing Workflows Campaigns Sales Pipelines Sequenc…" at bounding box center [464, 258] width 929 height 517
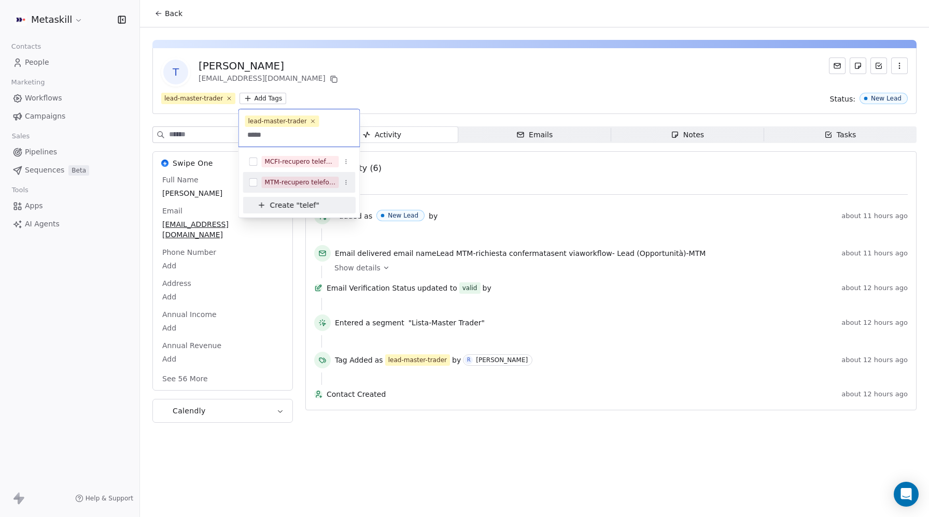
type input "*****"
click at [251, 182] on button "Suggestions" at bounding box center [253, 182] width 8 height 8
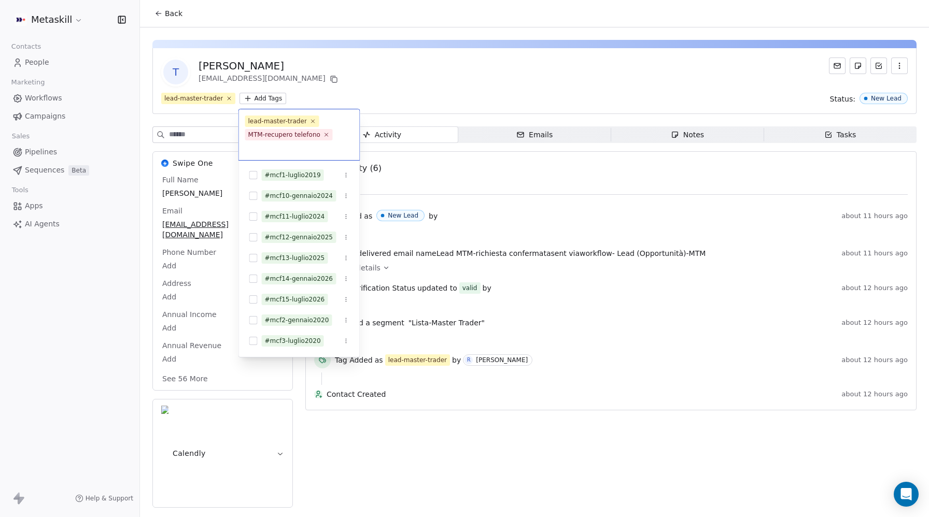
click at [497, 81] on html "Metaskill Contacts People Marketing Workflows Campaigns Sales Pipelines Sequenc…" at bounding box center [464, 258] width 929 height 517
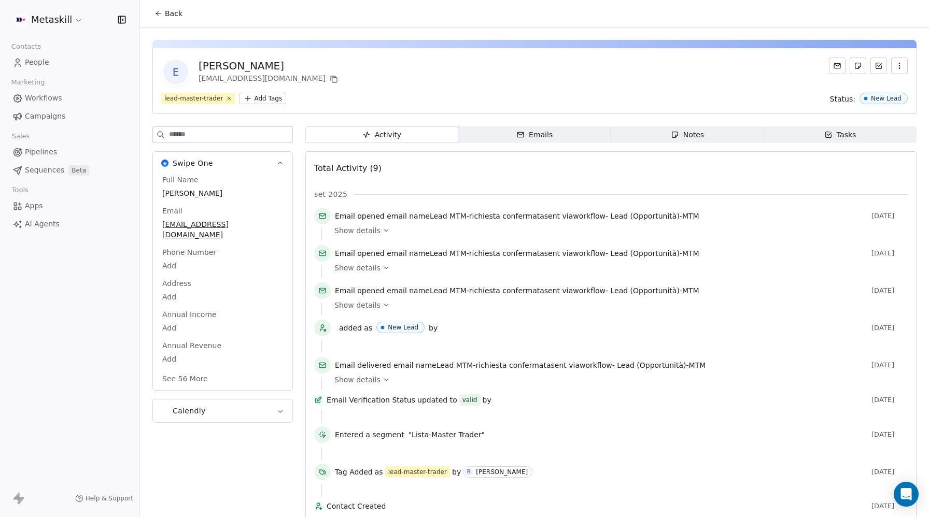
click at [266, 101] on html "Metaskill Contacts People Marketing Workflows Campaigns Sales Pipelines Sequenc…" at bounding box center [464, 258] width 929 height 517
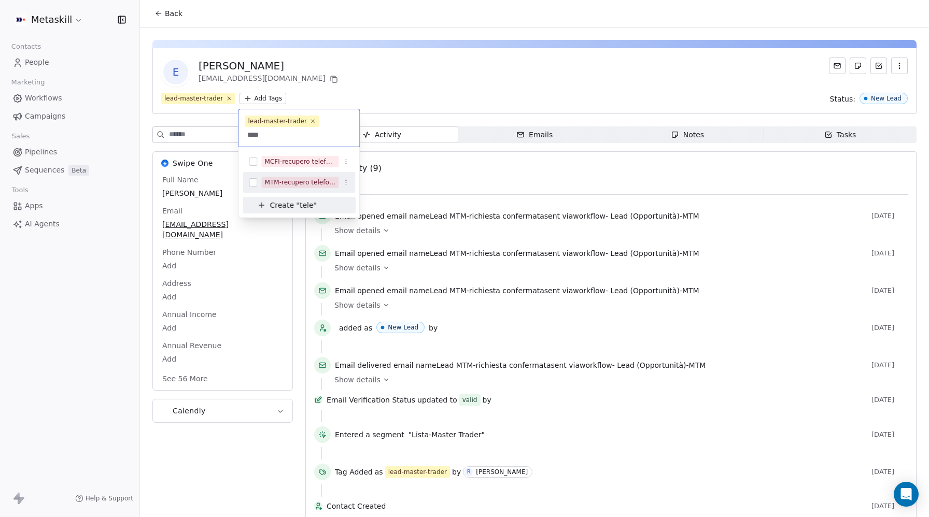
type input "****"
click at [253, 181] on button "Suggestions" at bounding box center [253, 182] width 8 height 8
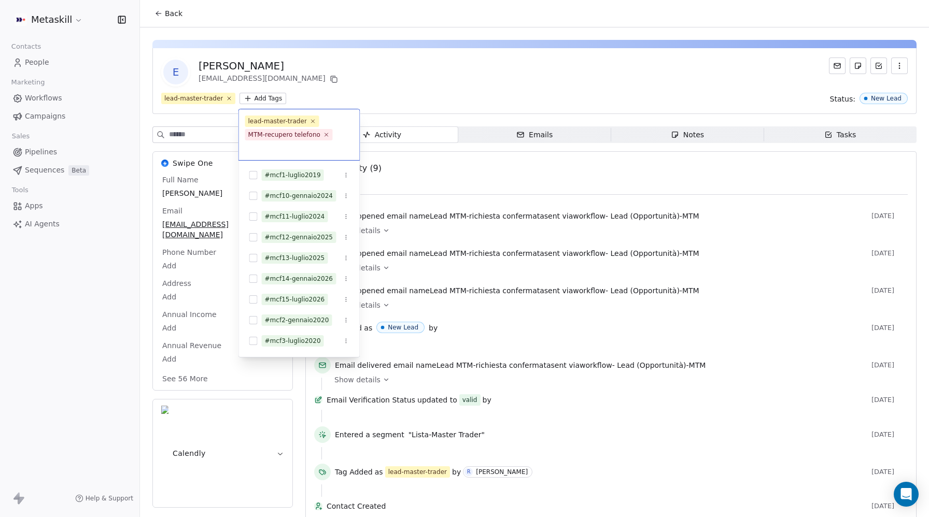
click at [618, 66] on html "Metaskill Contacts People Marketing Workflows Campaigns Sales Pipelines Sequenc…" at bounding box center [464, 258] width 929 height 517
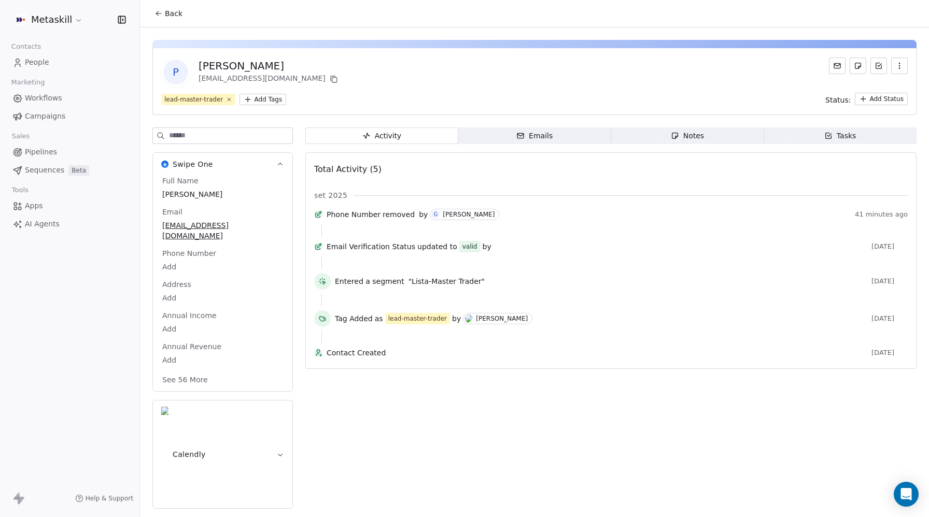
click at [265, 97] on html "Metaskill Contacts People Marketing Workflows Campaigns Sales Pipelines Sequenc…" at bounding box center [464, 258] width 929 height 517
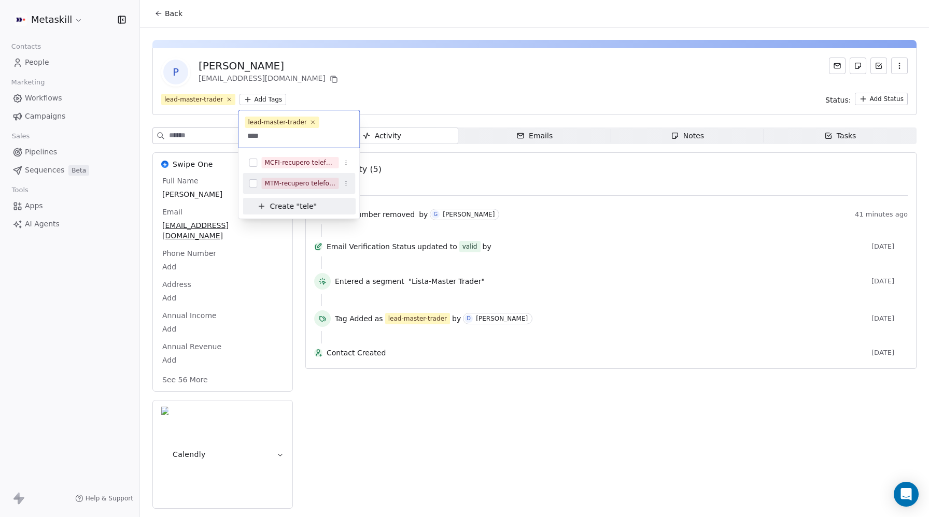
type input "****"
click at [252, 182] on button "Suggestions" at bounding box center [253, 183] width 8 height 8
click at [677, 72] on html "Metaskill Contacts People Marketing Workflows Campaigns Sales Pipelines Sequenc…" at bounding box center [464, 258] width 929 height 517
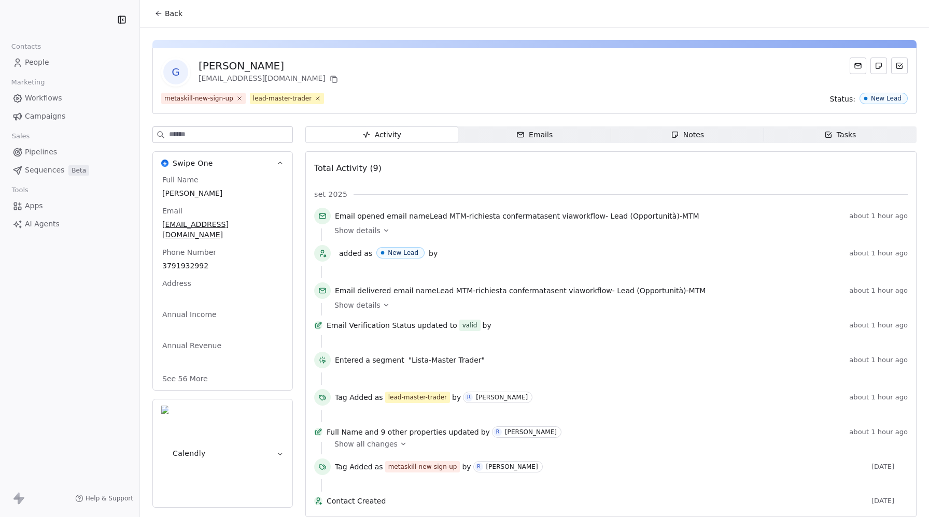
click at [179, 192] on span "giovanni d'ascenzo" at bounding box center [222, 193] width 121 height 10
click at [191, 193] on span "giovanni d'ascenzo" at bounding box center [222, 193] width 121 height 10
click at [201, 193] on span "giovanni d'ascenzo" at bounding box center [222, 193] width 121 height 10
click at [208, 195] on span "giovanni d'ascenzo" at bounding box center [222, 193] width 121 height 10
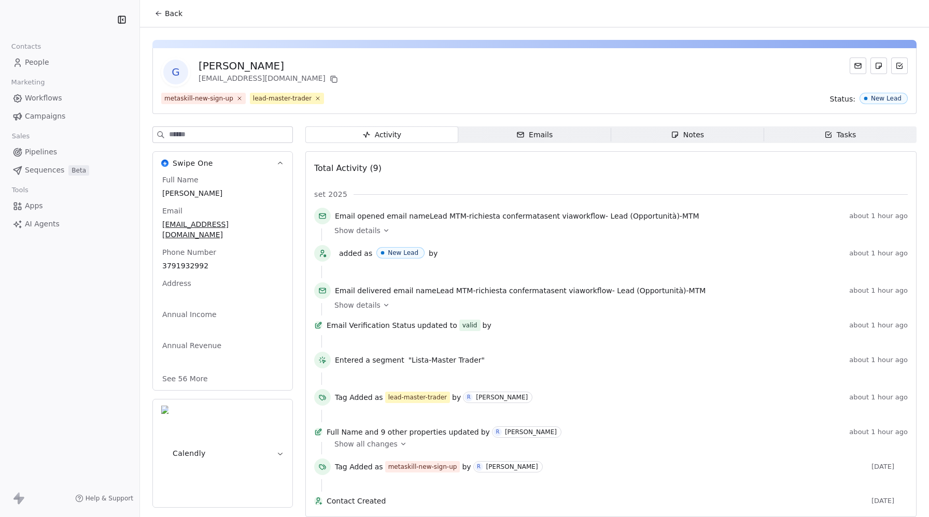
click at [208, 195] on span "giovanni d'ascenzo" at bounding box center [222, 193] width 121 height 10
click at [184, 193] on span "giovanni d'ascenzo" at bounding box center [222, 193] width 121 height 10
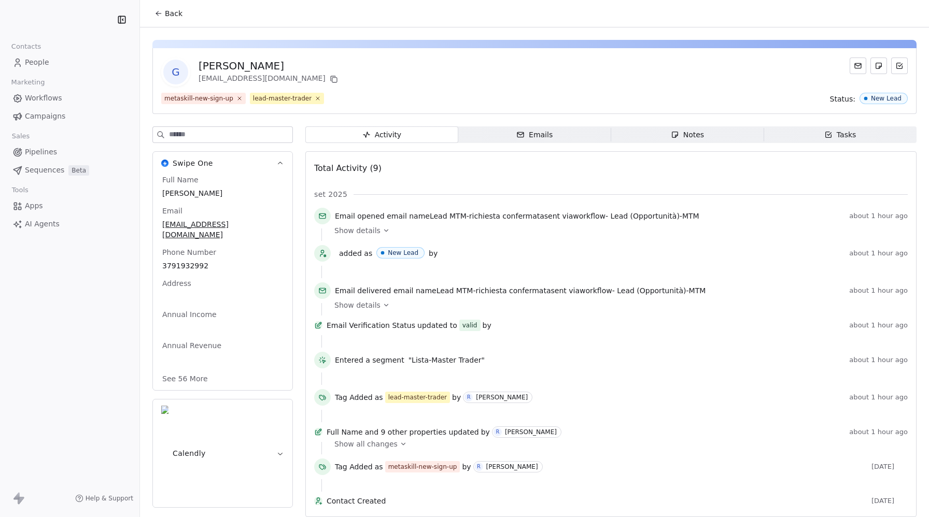
click at [257, 65] on div "giovanni d'ascenzo" at bounding box center [270, 66] width 142 height 15
copy div "giovanni d'ascenzo"
click at [163, 12] on button "Back" at bounding box center [168, 13] width 40 height 19
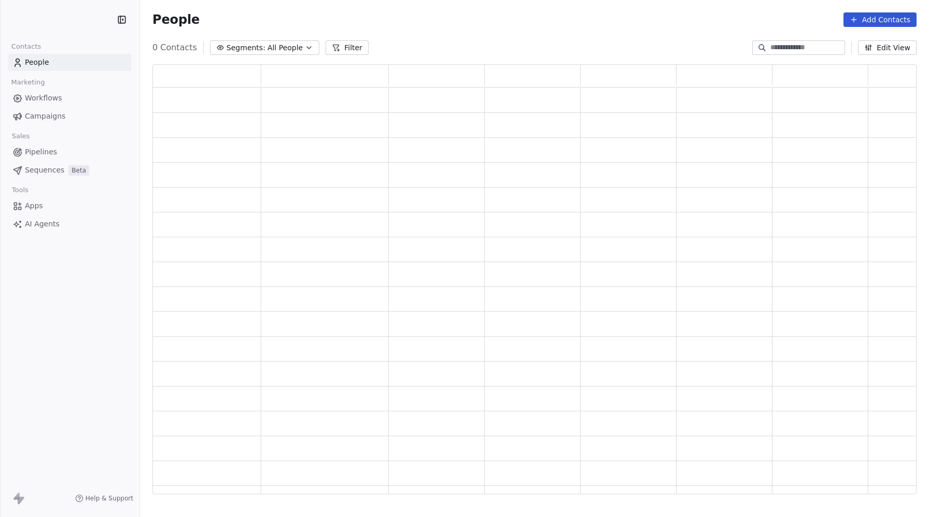
scroll to position [430, 764]
click at [46, 61] on span "People" at bounding box center [37, 62] width 24 height 11
click at [799, 52] on input at bounding box center [806, 48] width 73 height 10
paste input "**********"
type input "**********"
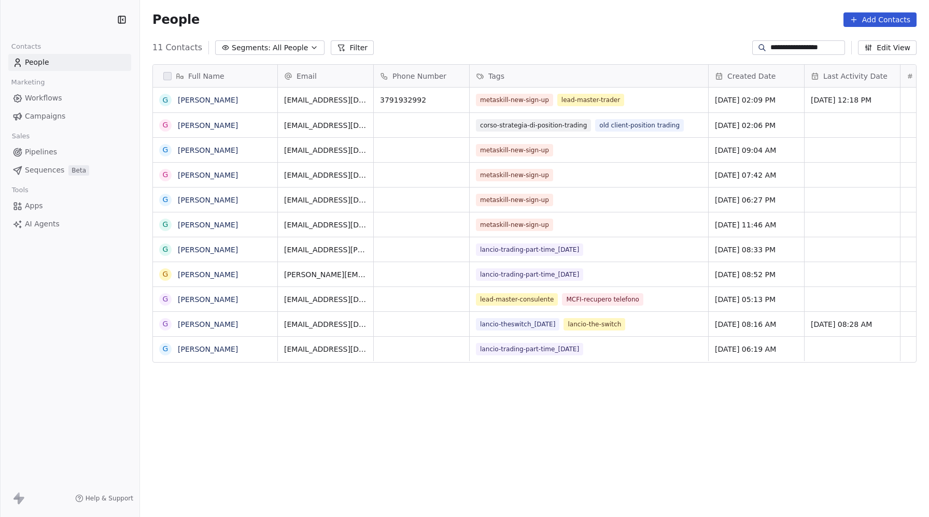
scroll to position [455, 789]
click at [224, 101] on link "giovanni d'ascenzo" at bounding box center [208, 100] width 60 height 8
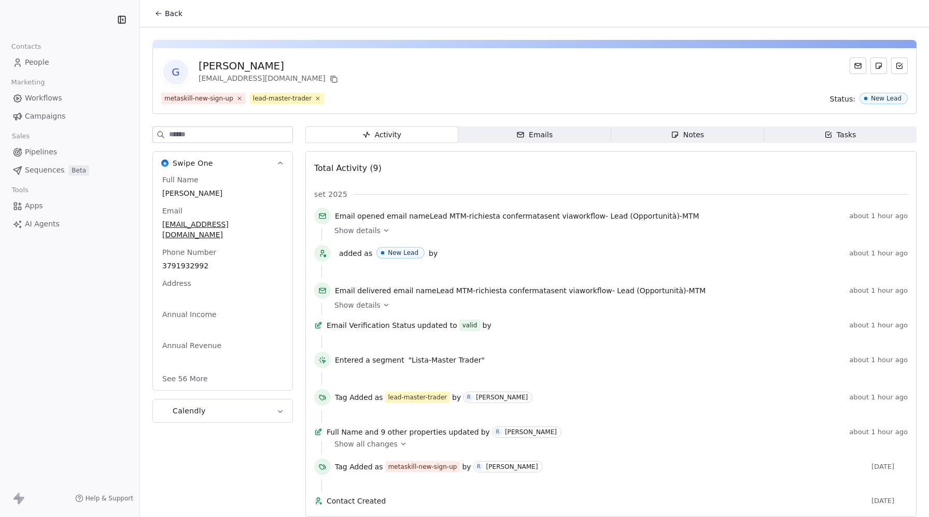
click at [200, 191] on span "giovanni d'ascenzo" at bounding box center [222, 193] width 121 height 10
click at [200, 195] on span "giovanni d'ascenzo" at bounding box center [222, 193] width 121 height 10
click at [180, 192] on span "giovanni d'ascenzo" at bounding box center [222, 193] width 121 height 10
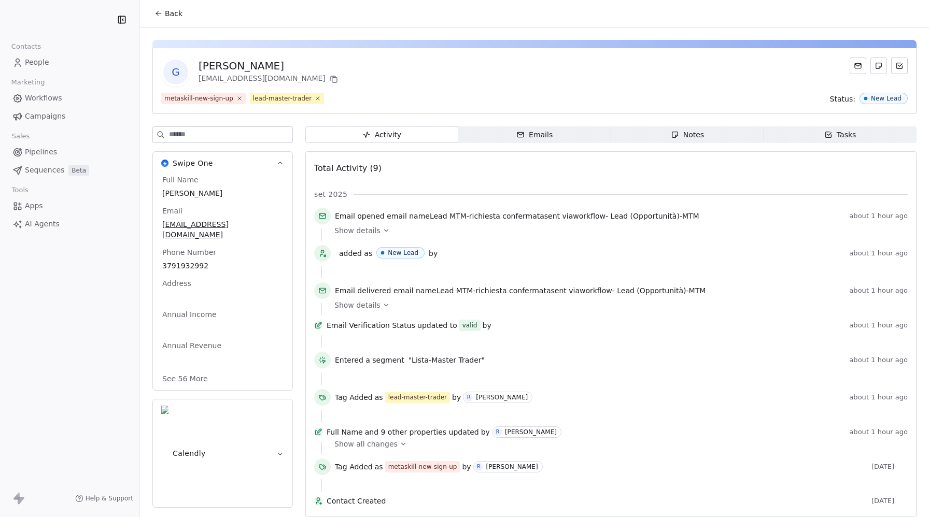
click at [180, 181] on span "Full Name" at bounding box center [180, 180] width 40 height 10
click at [180, 193] on span "giovanni d'ascenzo" at bounding box center [222, 193] width 121 height 10
click at [200, 192] on span "giovanni d'ascenzo" at bounding box center [222, 193] width 121 height 10
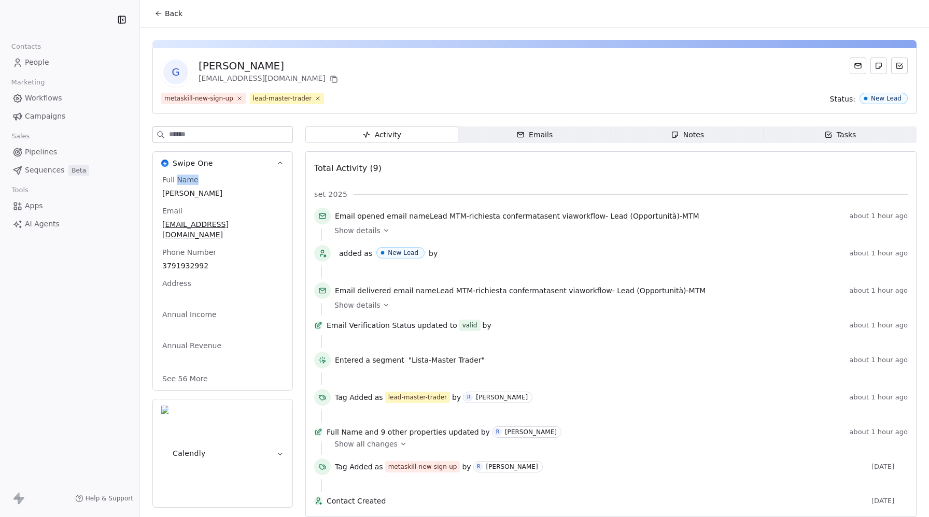
click at [196, 191] on span "giovanni d'ascenzo" at bounding box center [222, 193] width 121 height 10
click at [204, 189] on span "giovanni d'ascenzo" at bounding box center [222, 193] width 121 height 10
click at [174, 191] on span "giovanni d'ascenzo" at bounding box center [222, 193] width 121 height 10
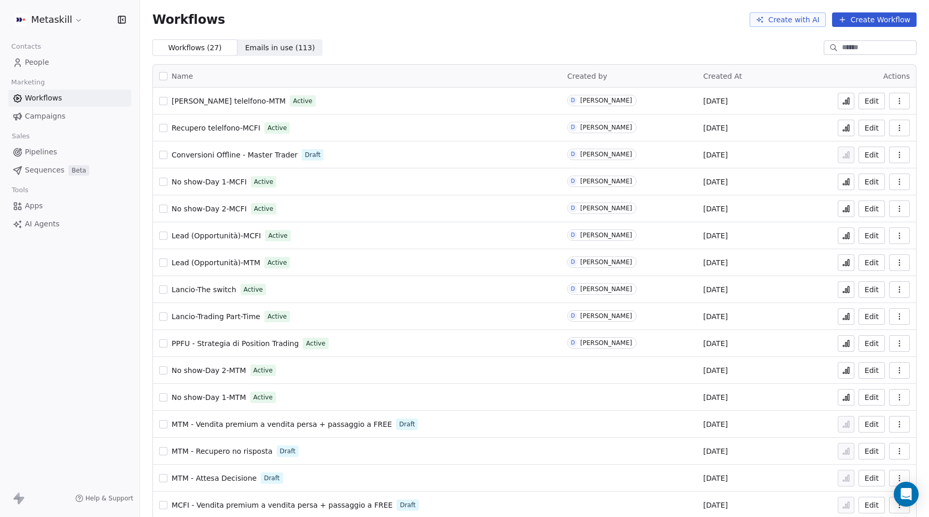
click at [844, 102] on icon at bounding box center [846, 101] width 8 height 8
click at [846, 128] on icon at bounding box center [846, 129] width 2 height 4
click at [847, 105] on icon at bounding box center [846, 101] width 8 height 8
click at [845, 128] on icon at bounding box center [846, 129] width 2 height 4
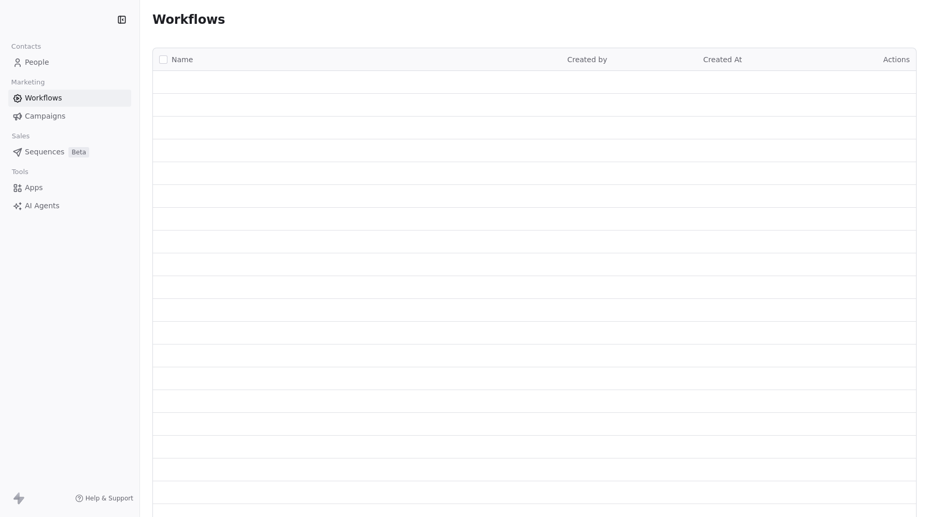
click at [30, 64] on span "People" at bounding box center [37, 62] width 24 height 11
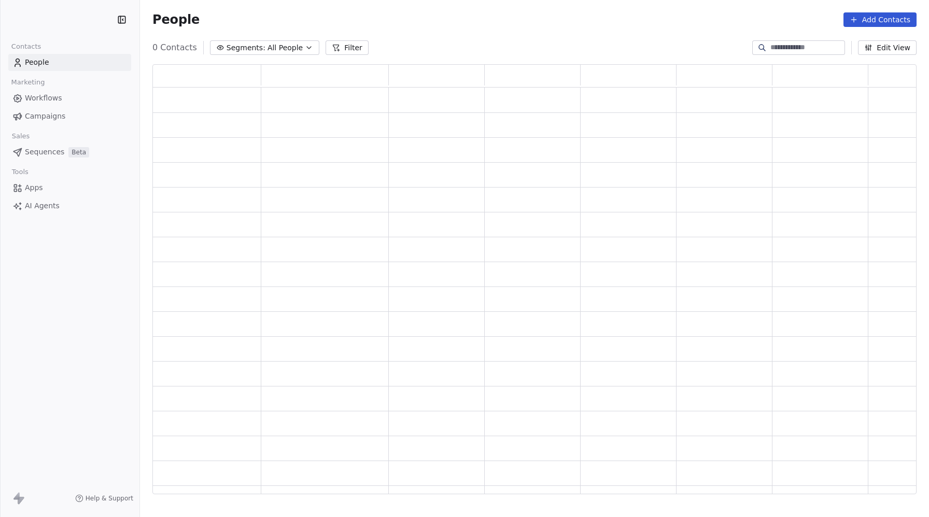
scroll to position [430, 764]
click at [31, 62] on span "People" at bounding box center [37, 62] width 24 height 11
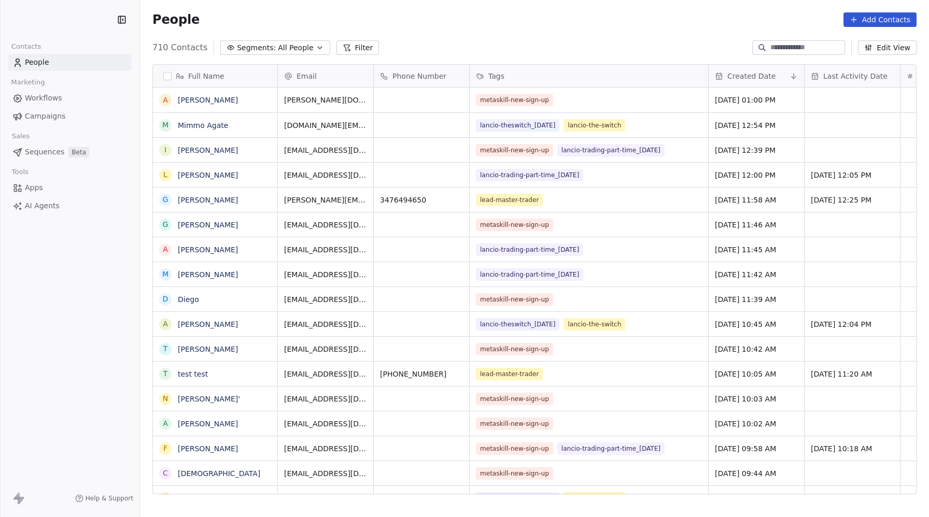
click at [350, 48] on button "Filter" at bounding box center [357, 47] width 43 height 15
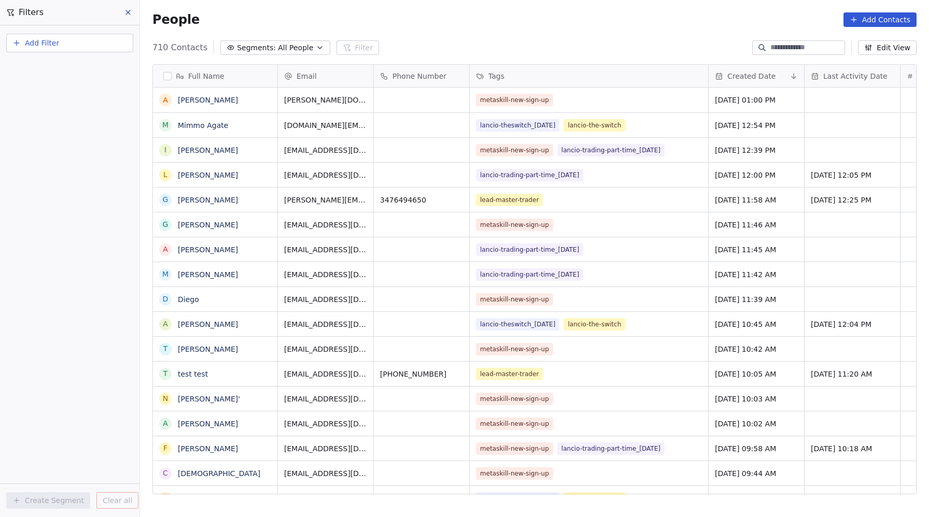
click at [70, 46] on button "Add Filter" at bounding box center [69, 43] width 127 height 19
click at [50, 67] on span "Contact properties" at bounding box center [50, 67] width 67 height 11
type input "***"
click at [34, 109] on div "Tags" at bounding box center [69, 105] width 105 height 10
click at [35, 107] on div "Includes" at bounding box center [70, 110] width 108 height 17
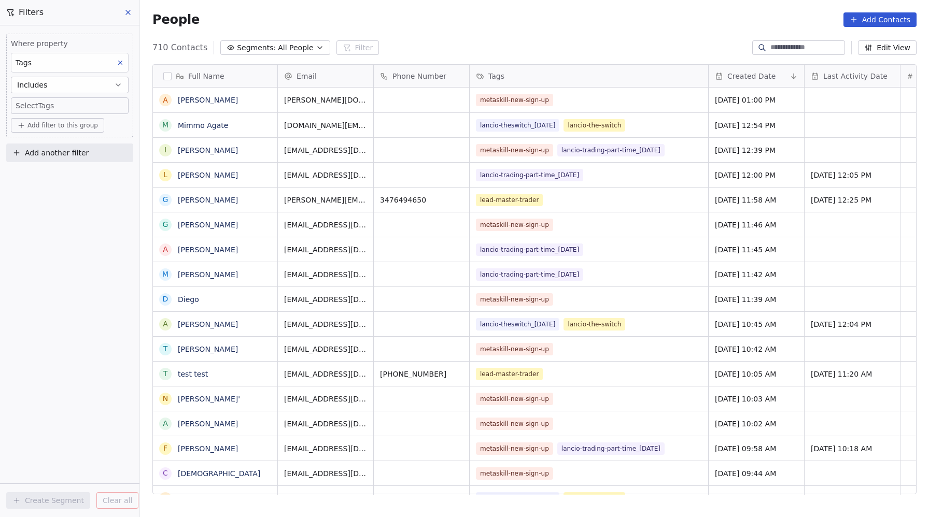
click at [35, 104] on body "Contacts People Marketing Workflows Campaigns Sales Sequences Beta Tools Apps A…" at bounding box center [464, 258] width 929 height 517
type input "****"
click at [25, 138] on button "Suggestions" at bounding box center [25, 138] width 8 height 8
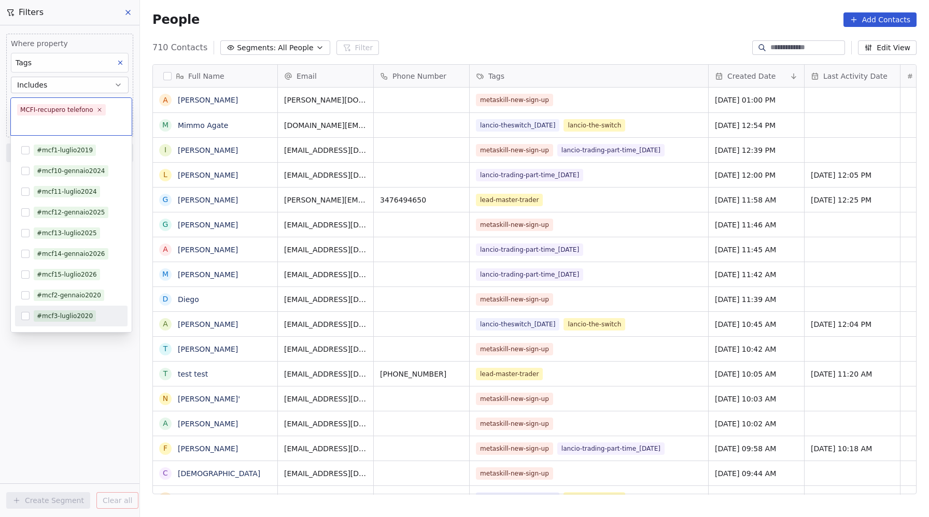
click at [65, 422] on html "Contacts People Marketing Workflows Campaigns Sales Sequences Beta Tools Apps A…" at bounding box center [464, 258] width 929 height 517
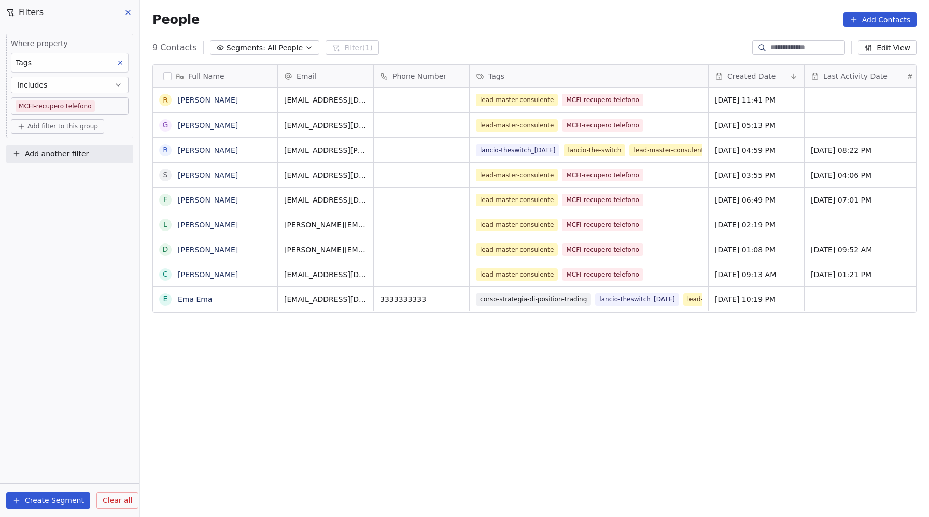
click at [166, 76] on button "button" at bounding box center [167, 76] width 8 height 8
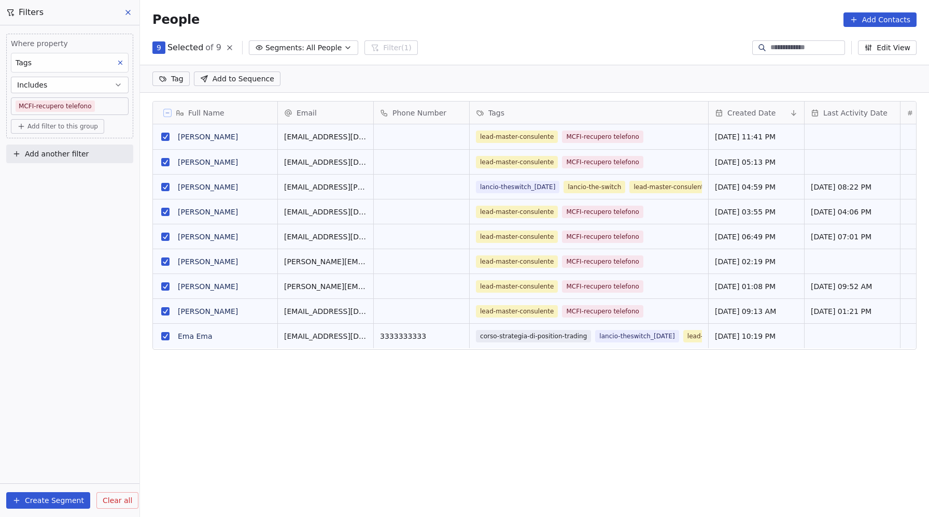
click at [253, 78] on span "Add to Sequence" at bounding box center [244, 79] width 62 height 10
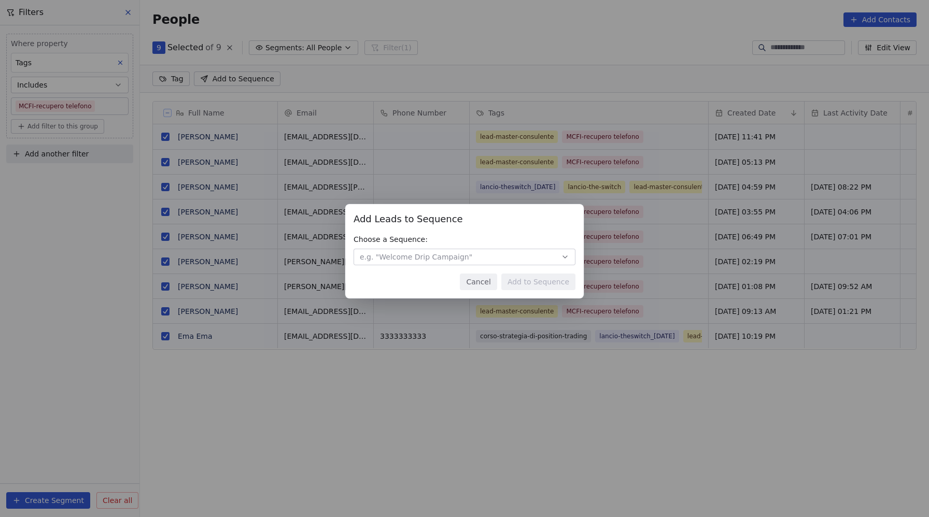
click at [435, 253] on span "e.g. "Welcome Drip Campaign"" at bounding box center [416, 257] width 112 height 10
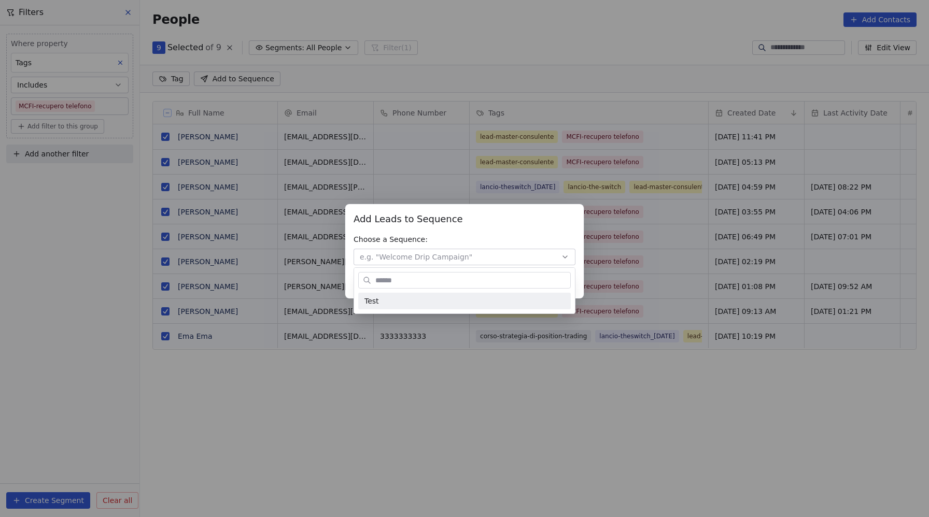
click at [537, 68] on div "Add Leads to Sequence Add Leads to Sequence Choose a Sequence: e.g. "Welcome Dr…" at bounding box center [464, 258] width 929 height 517
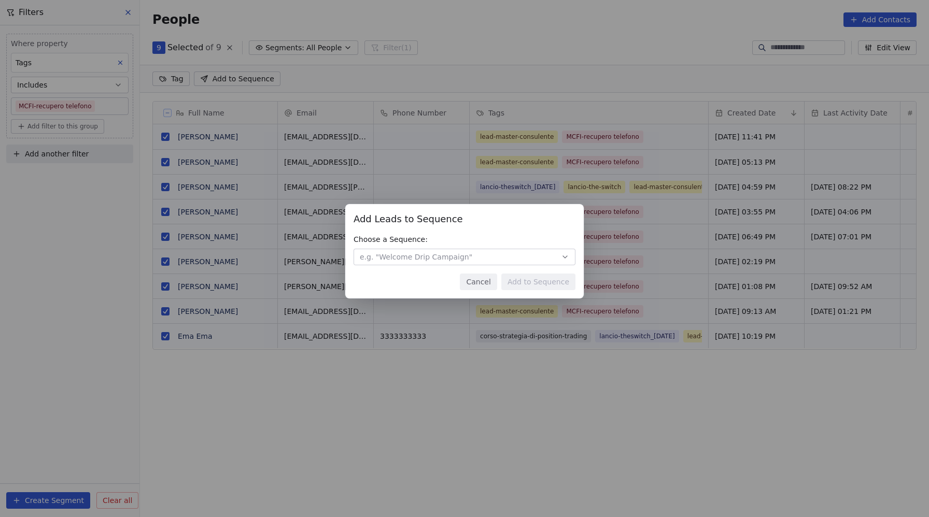
click at [574, 94] on div "Add Leads to Sequence Add Leads to Sequence Choose a Sequence: e.g. "Welcome Dr…" at bounding box center [464, 258] width 929 height 517
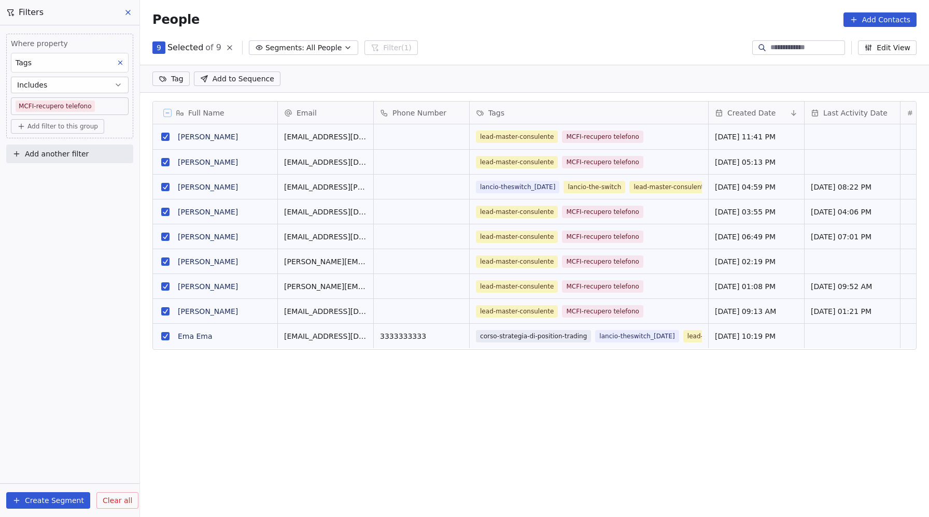
click at [174, 79] on html "Contacts People Marketing Workflows Campaigns Sales Sequences Beta Tools Apps A…" at bounding box center [464, 258] width 929 height 517
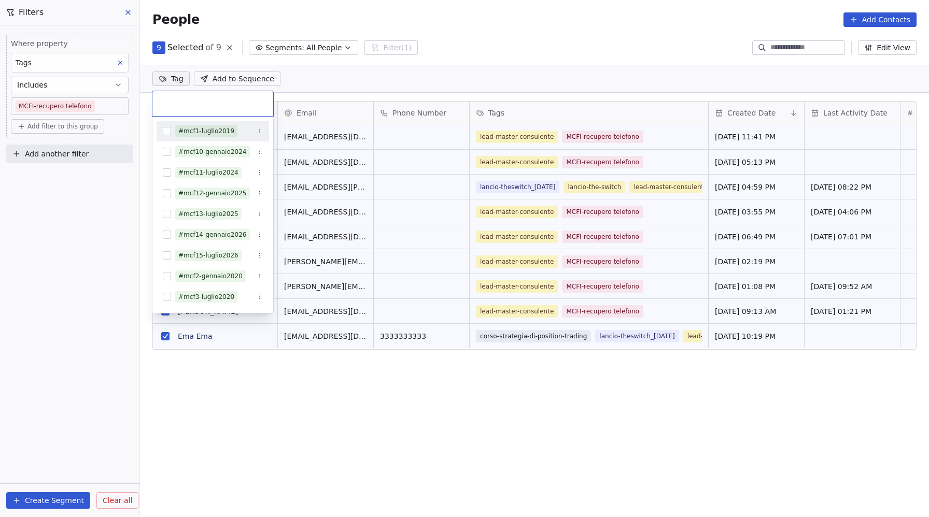
click at [442, 76] on html "Contacts People Marketing Workflows Campaigns Sales Sequences Beta Tools Apps A…" at bounding box center [464, 258] width 929 height 517
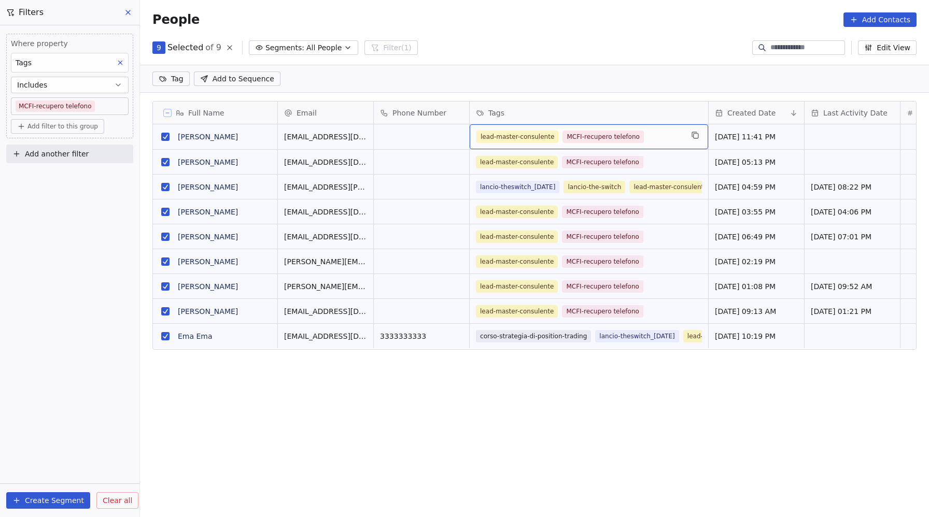
click at [636, 137] on span "MCFI-recupero telefono" at bounding box center [602, 137] width 81 height 12
click at [125, 9] on icon at bounding box center [128, 12] width 8 height 8
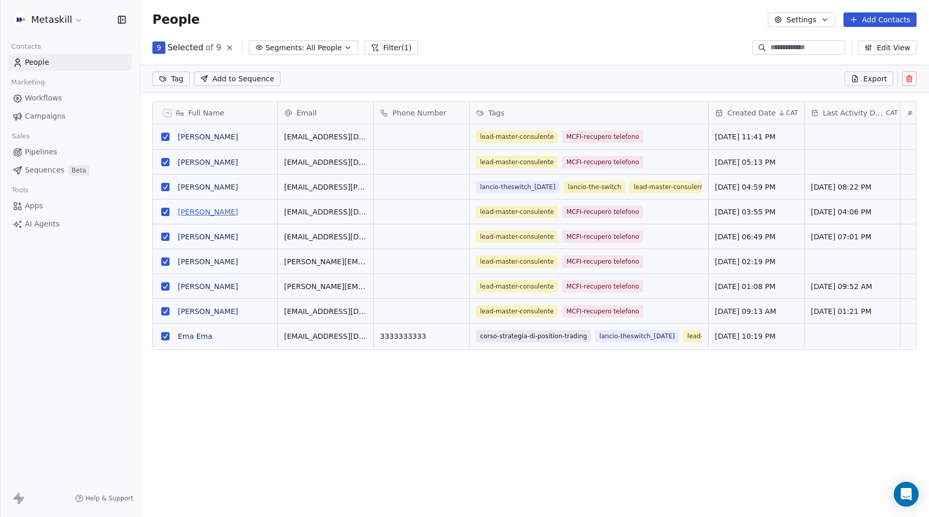
click at [194, 211] on link "Stefano Fogato" at bounding box center [208, 212] width 60 height 8
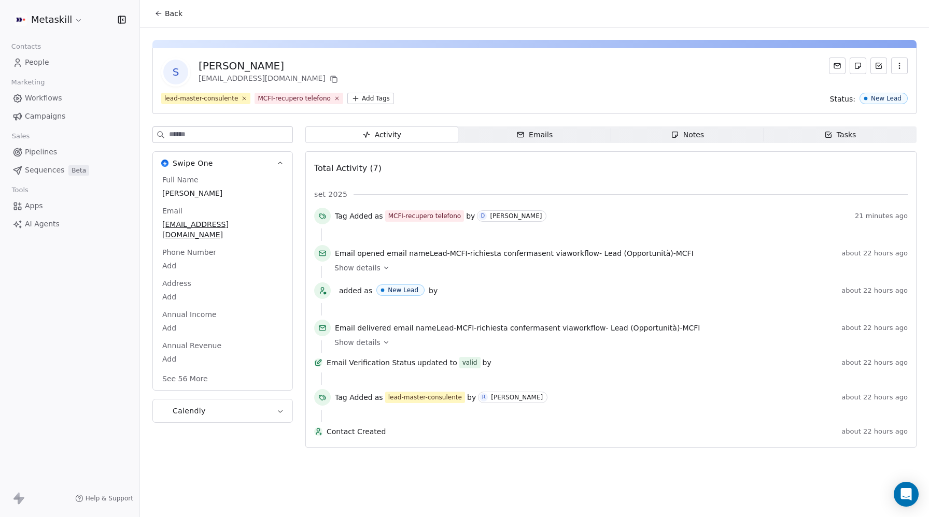
click at [27, 58] on span "People" at bounding box center [37, 62] width 24 height 11
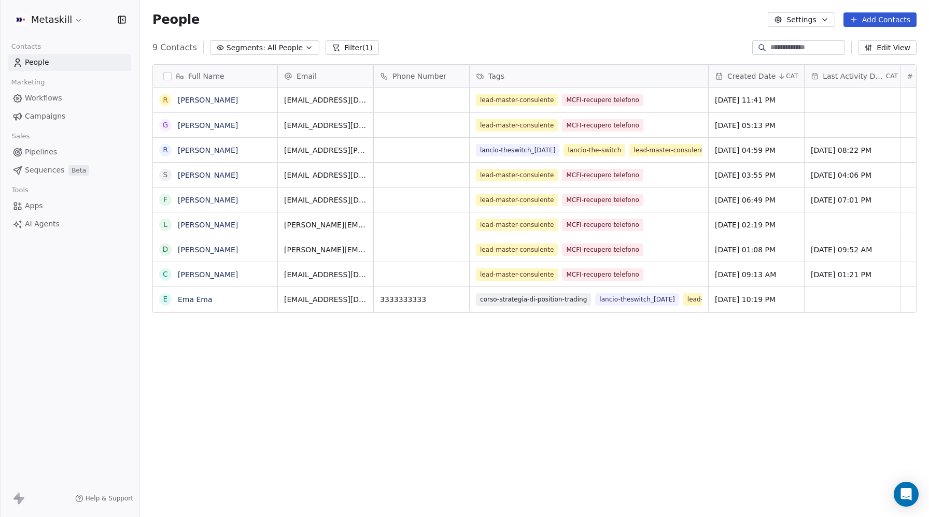
scroll to position [455, 789]
click at [48, 22] on html "Metaskill Contacts People Marketing Workflows Campaigns Sales Pipelines Sequenc…" at bounding box center [464, 258] width 929 height 517
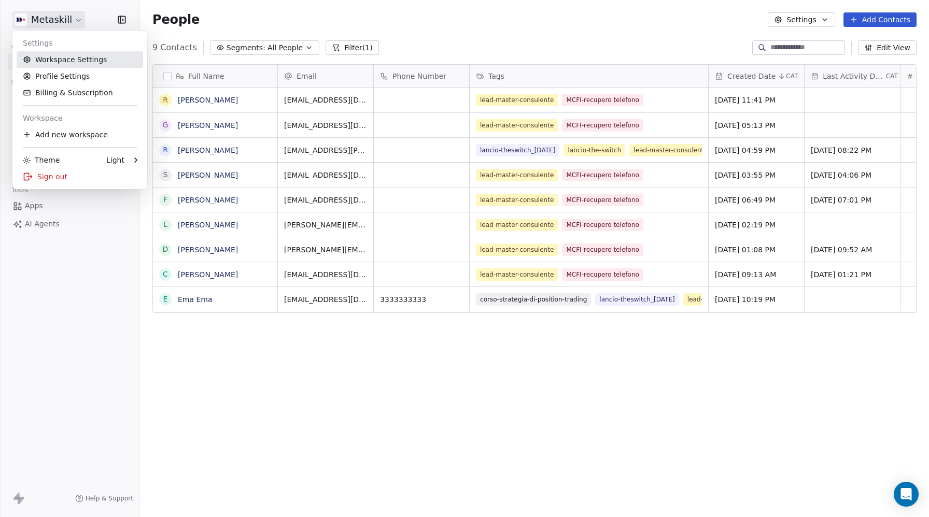
click at [83, 60] on link "Workspace Settings" at bounding box center [80, 59] width 126 height 17
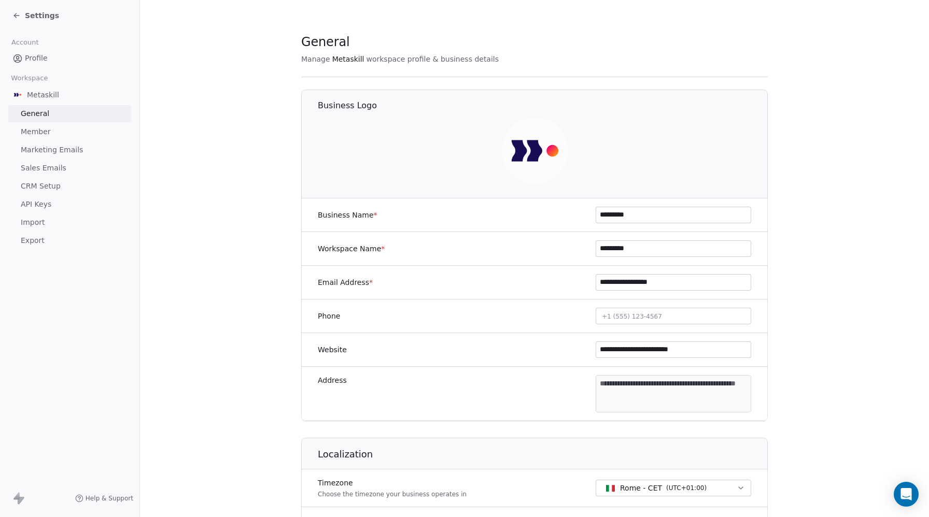
click at [30, 186] on span "CRM Setup" at bounding box center [41, 186] width 40 height 11
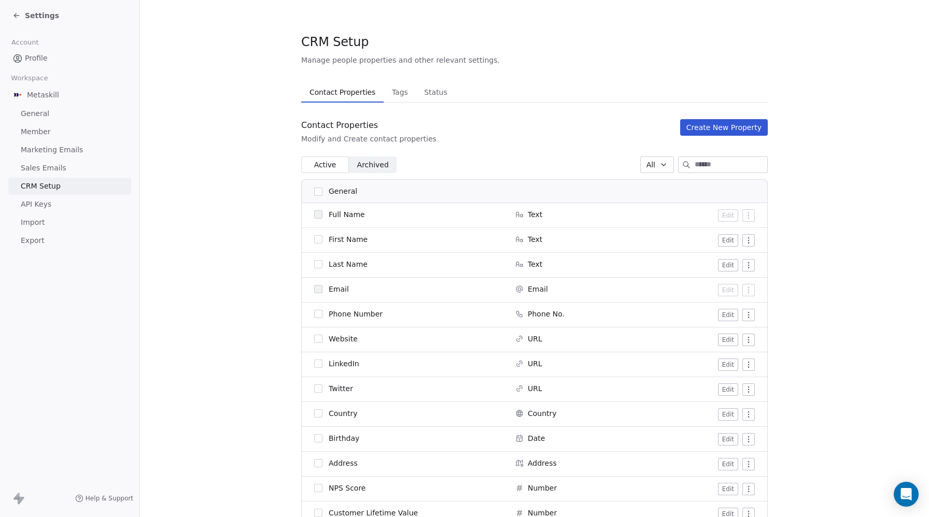
click at [408, 95] on span "Tags" at bounding box center [400, 92] width 24 height 15
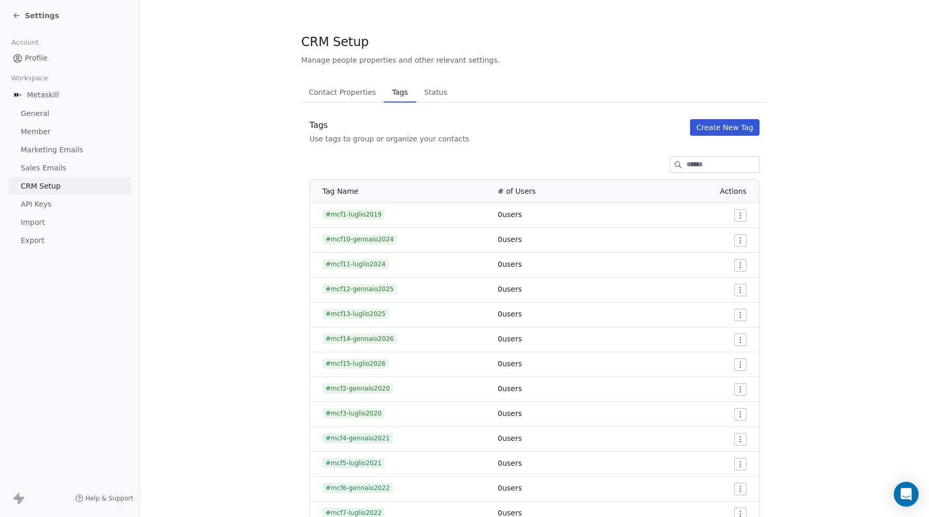
click at [693, 160] on input at bounding box center [722, 165] width 73 height 16
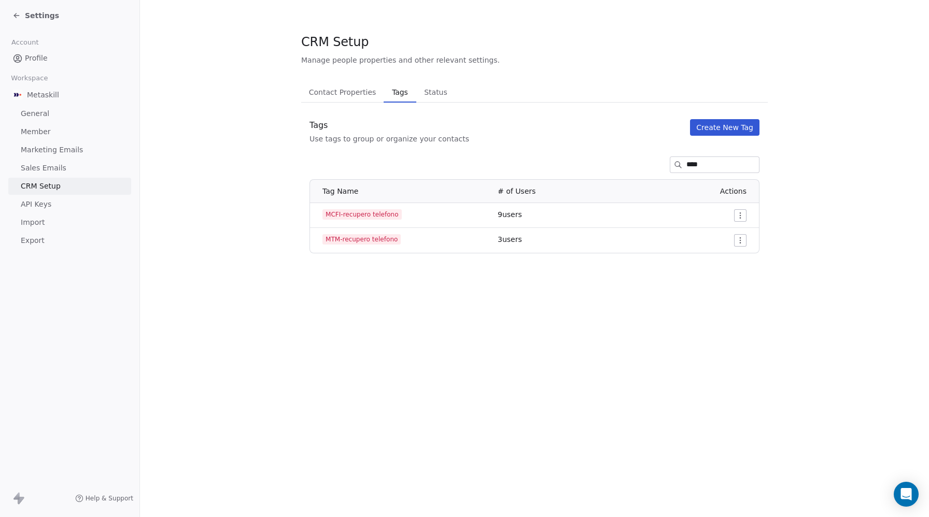
type input "****"
click at [740, 219] on html "Settings Account Profile Workspace Metaskill General Member Marketing Emails Sa…" at bounding box center [464, 258] width 929 height 517
click at [727, 249] on span "Delete" at bounding box center [726, 253] width 24 height 10
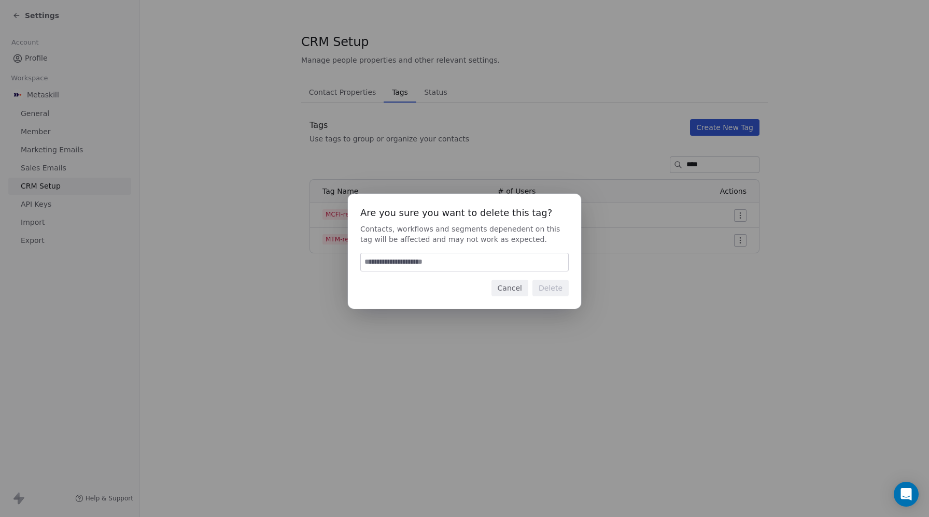
click at [426, 272] on div "Are you sure you want to delete this tag? Contacts, workflows and segments depe…" at bounding box center [464, 251] width 233 height 115
click at [429, 263] on input at bounding box center [464, 262] width 207 height 18
type input "******"
click at [560, 290] on button "Delete" at bounding box center [550, 288] width 36 height 17
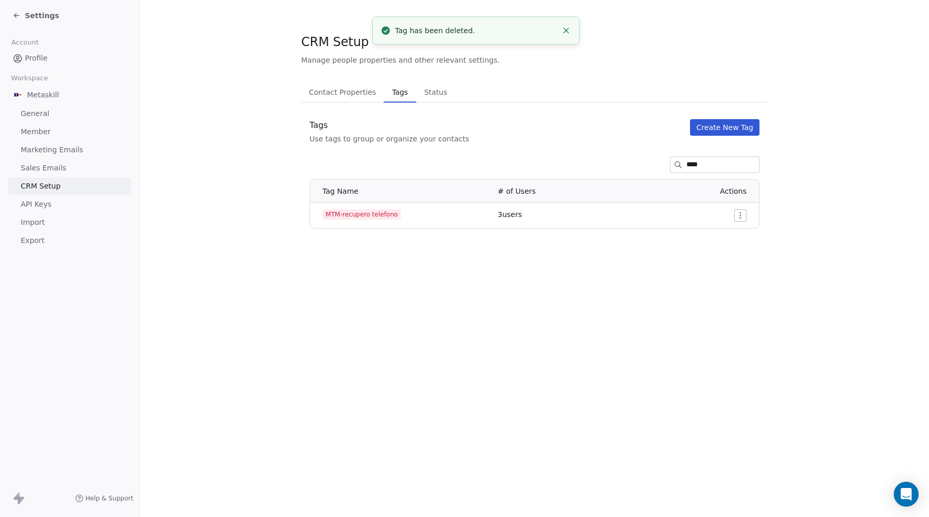
click at [740, 214] on html "Settings Account Profile Workspace Metaskill General Member Marketing Emails Sa…" at bounding box center [464, 258] width 929 height 517
click at [731, 250] on span "Delete" at bounding box center [726, 253] width 24 height 10
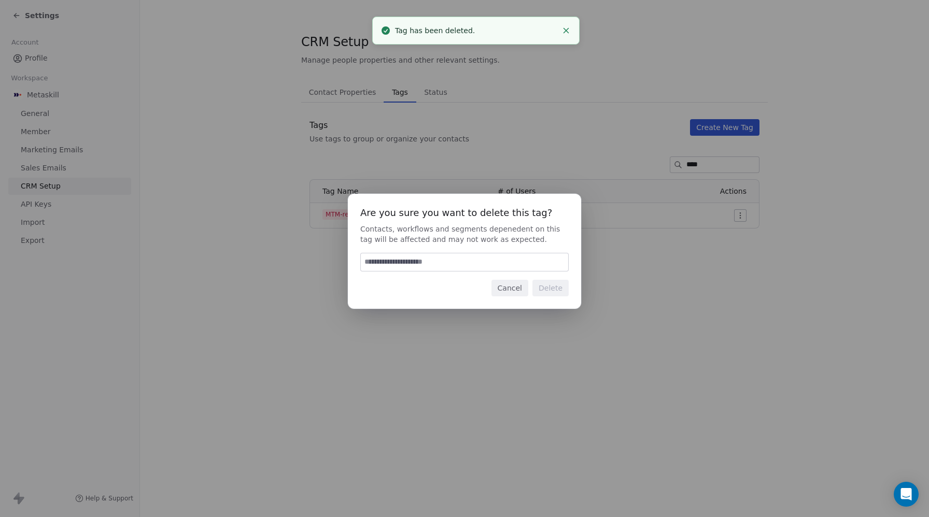
click at [416, 257] on input at bounding box center [464, 262] width 207 height 18
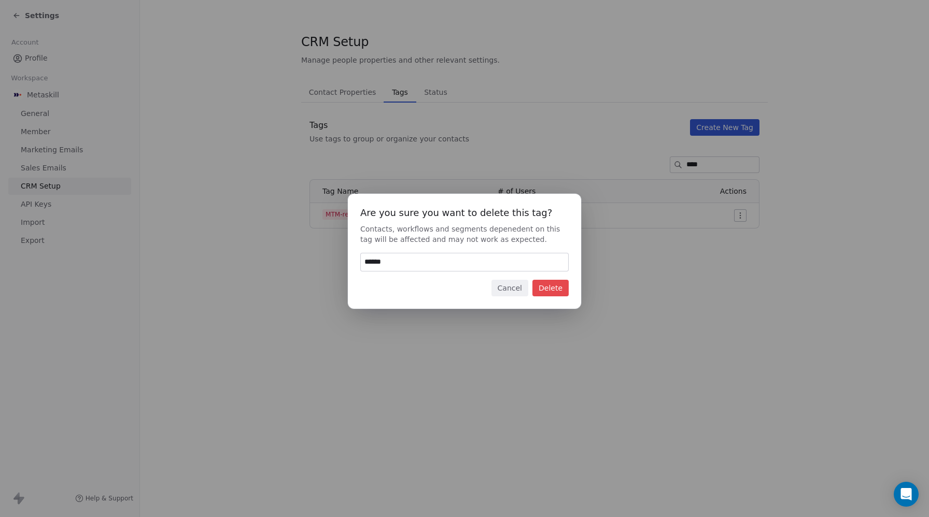
type input "******"
click at [551, 287] on button "Delete" at bounding box center [550, 288] width 36 height 17
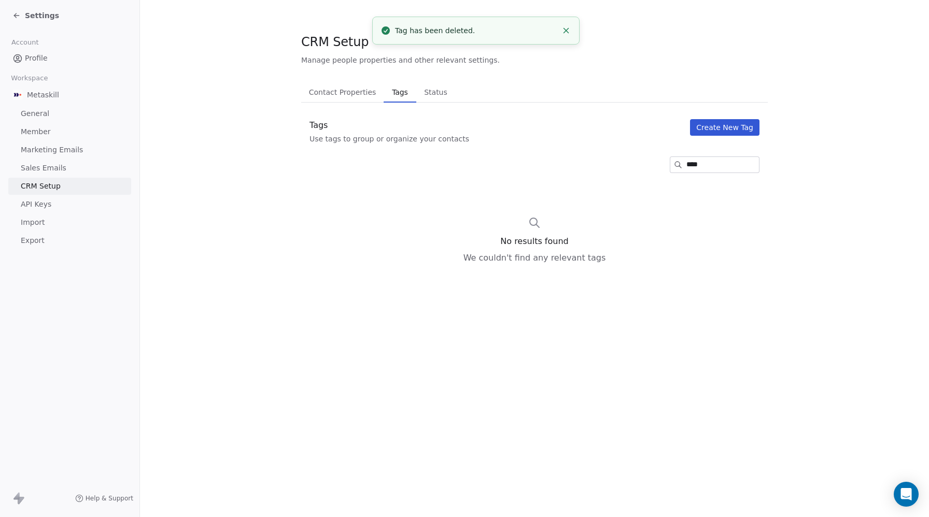
click at [731, 126] on button "Create New Tag" at bounding box center [724, 127] width 69 height 17
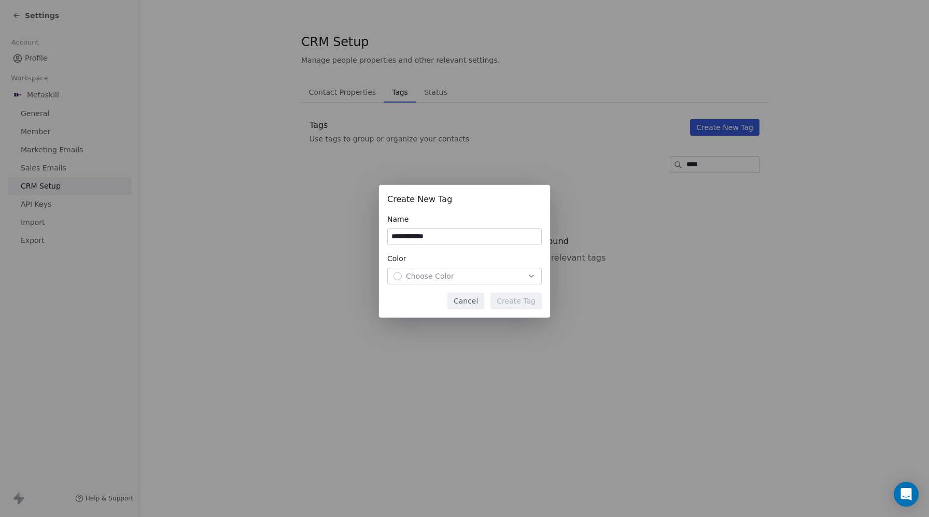
click at [430, 235] on input "**********" at bounding box center [464, 237] width 153 height 16
type input "**********"
click at [413, 275] on span "Choose Color" at bounding box center [430, 276] width 48 height 10
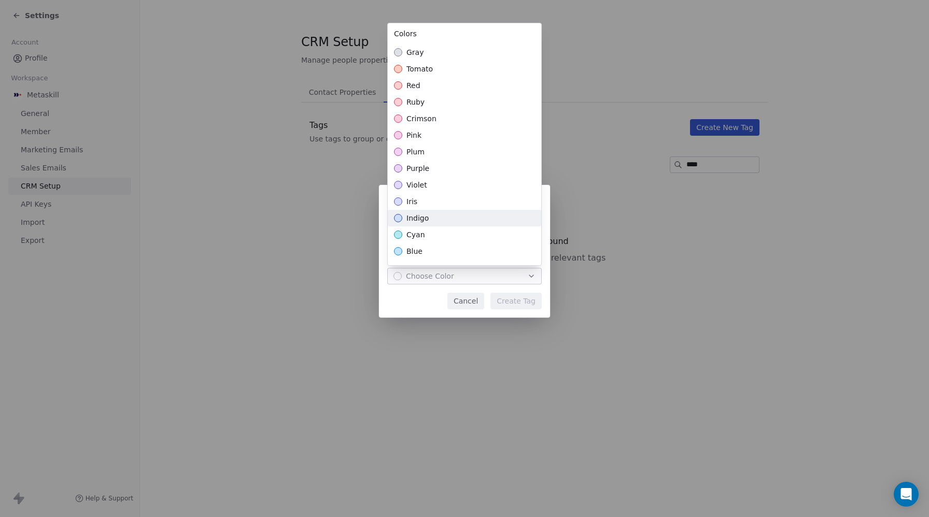
click at [418, 220] on span "indigo" at bounding box center [417, 218] width 22 height 10
click at [527, 302] on div "**********" at bounding box center [464, 258] width 929 height 180
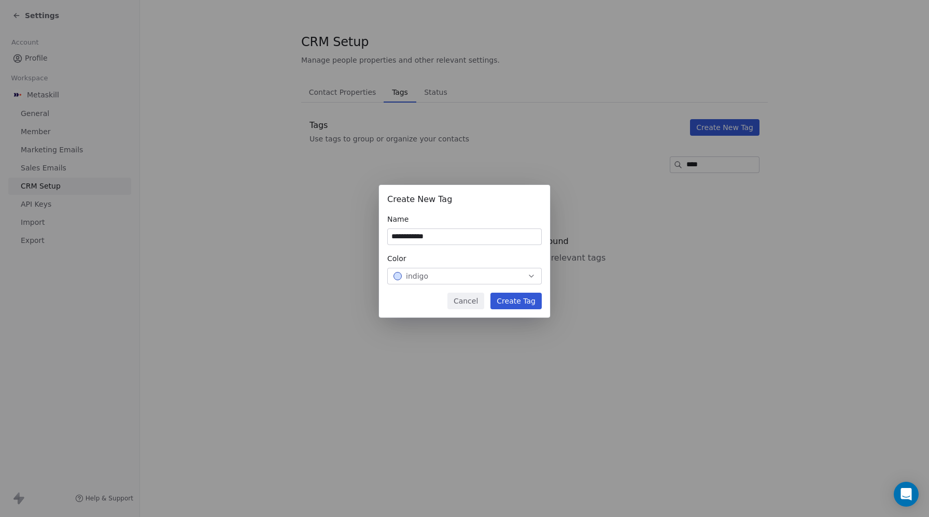
click at [513, 304] on button "Create Tag" at bounding box center [515, 301] width 51 height 17
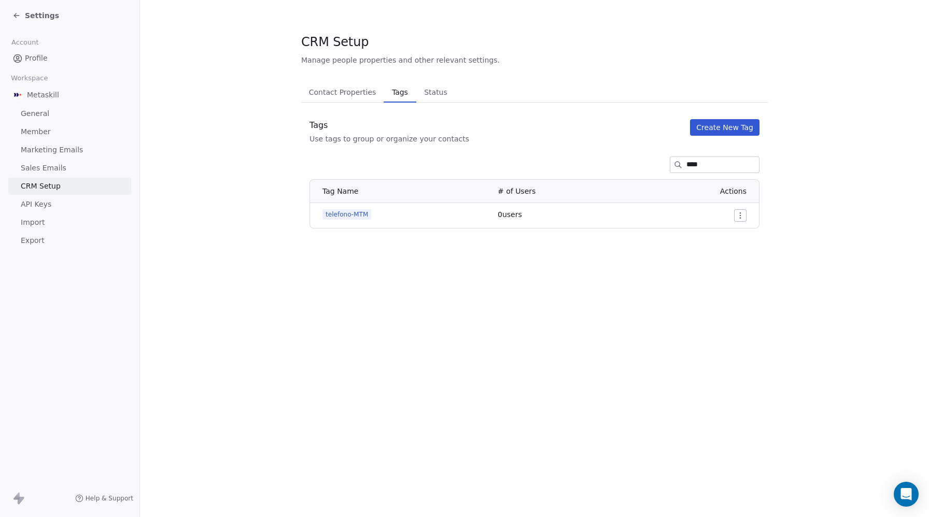
click at [731, 122] on button "Create New Tag" at bounding box center [724, 127] width 69 height 17
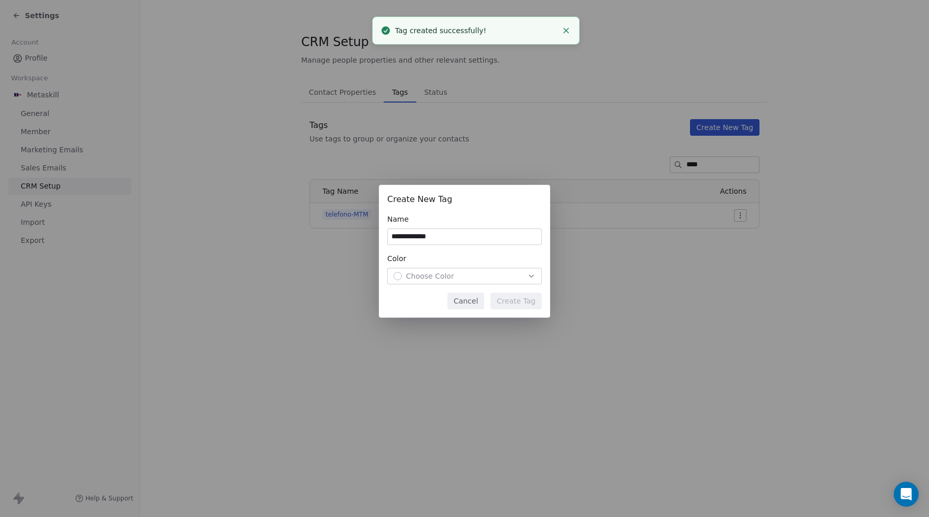
type input "**********"
click at [471, 271] on div "Choose Color" at bounding box center [464, 276] width 142 height 10
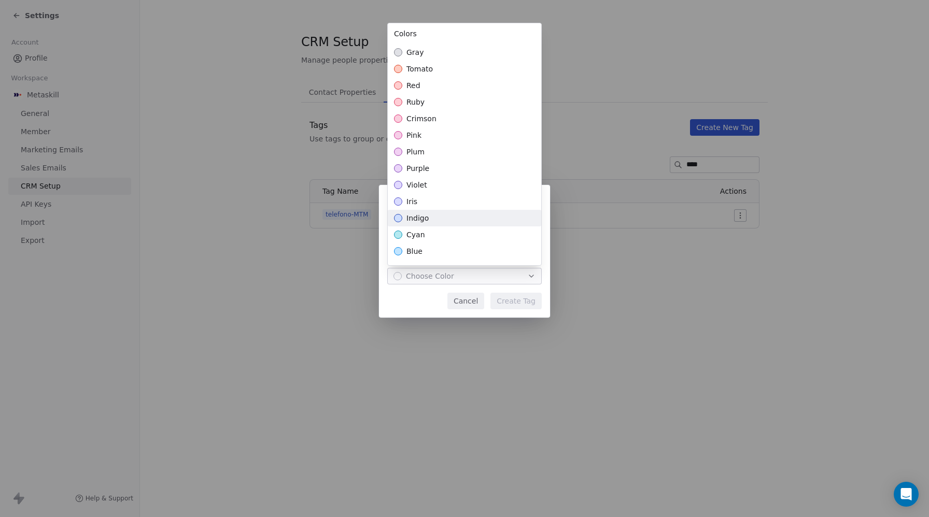
click at [425, 213] on span "indigo" at bounding box center [417, 218] width 22 height 10
click at [508, 293] on div "**********" at bounding box center [464, 258] width 929 height 180
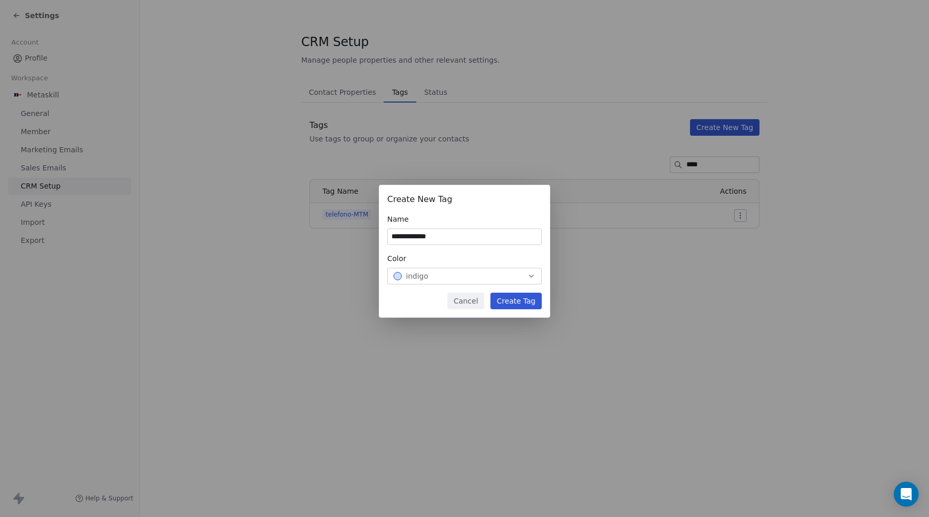
click at [514, 296] on button "Create Tag" at bounding box center [515, 301] width 51 height 17
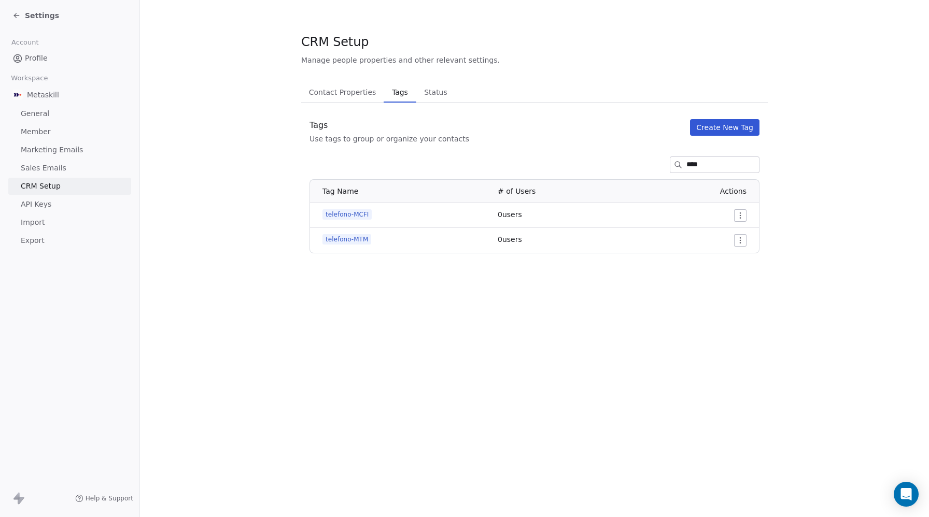
click at [24, 12] on div "Settings" at bounding box center [35, 15] width 47 height 10
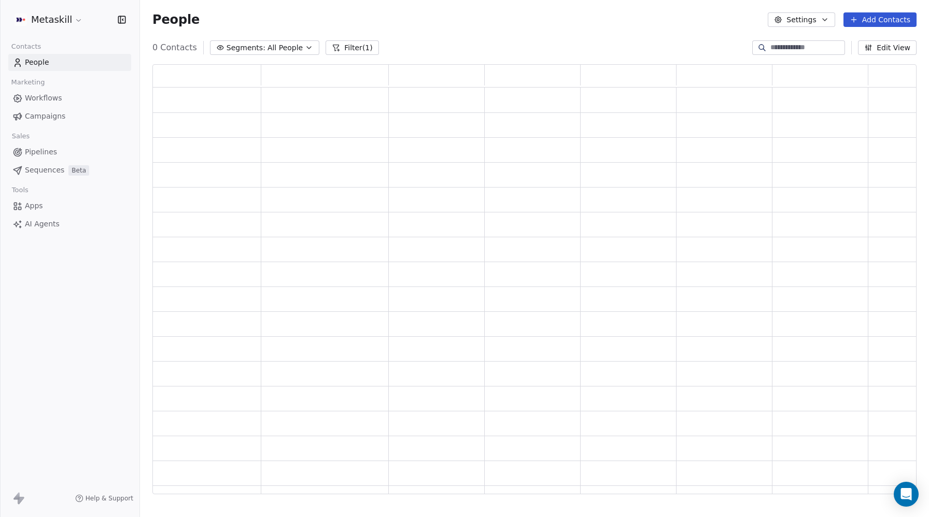
scroll to position [430, 764]
click at [799, 50] on input at bounding box center [806, 48] width 73 height 10
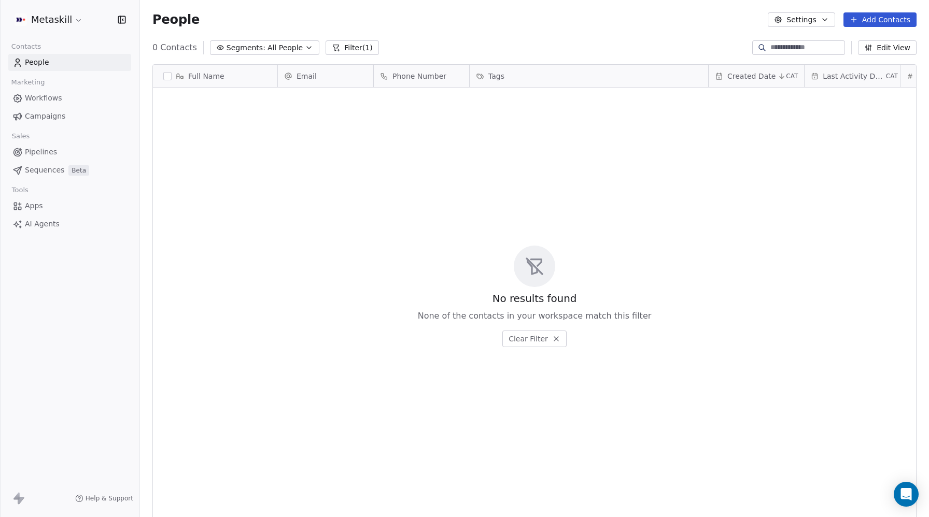
paste input "**********"
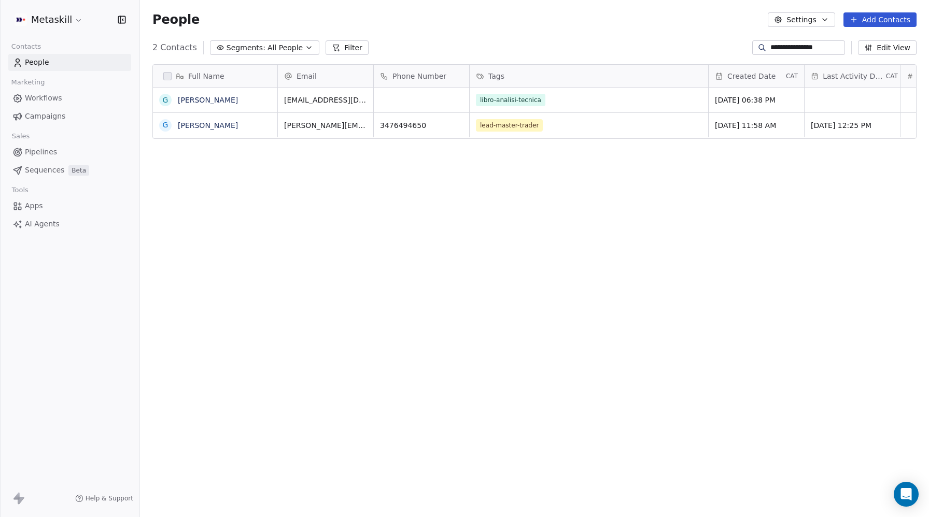
scroll to position [455, 789]
click at [786, 49] on input "**********" at bounding box center [806, 48] width 73 height 10
paste input "*"
click at [786, 49] on input "**********" at bounding box center [806, 48] width 73 height 10
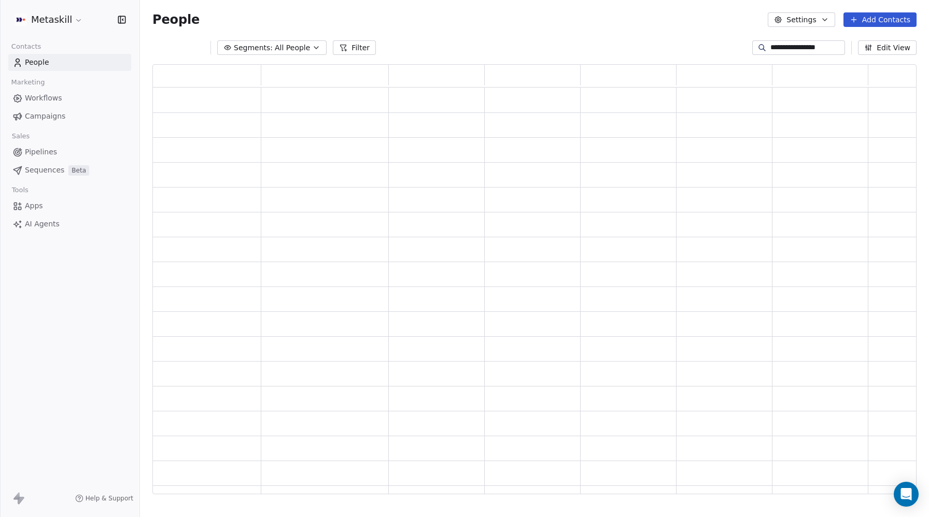
type input "**********"
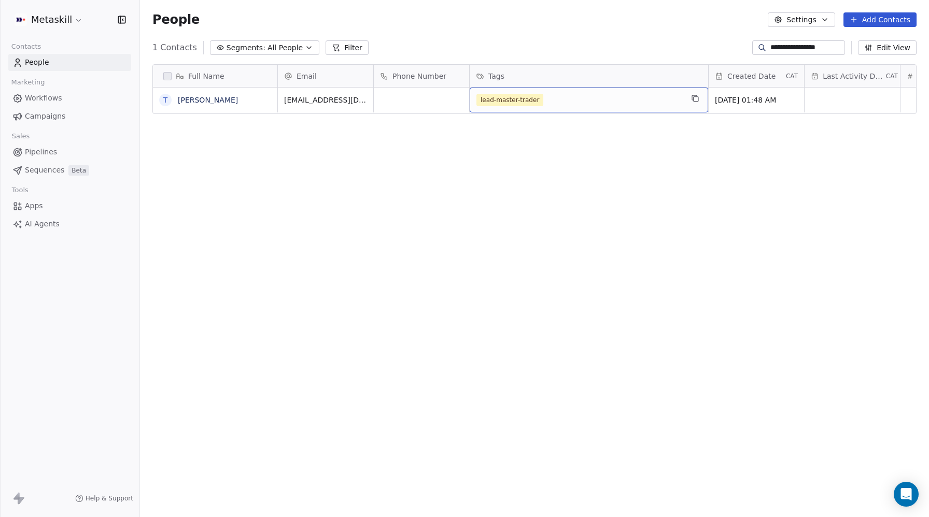
click at [574, 100] on div "lead-master-trader" at bounding box center [579, 100] width 206 height 12
click at [230, 100] on link "[PERSON_NAME]" at bounding box center [208, 100] width 60 height 8
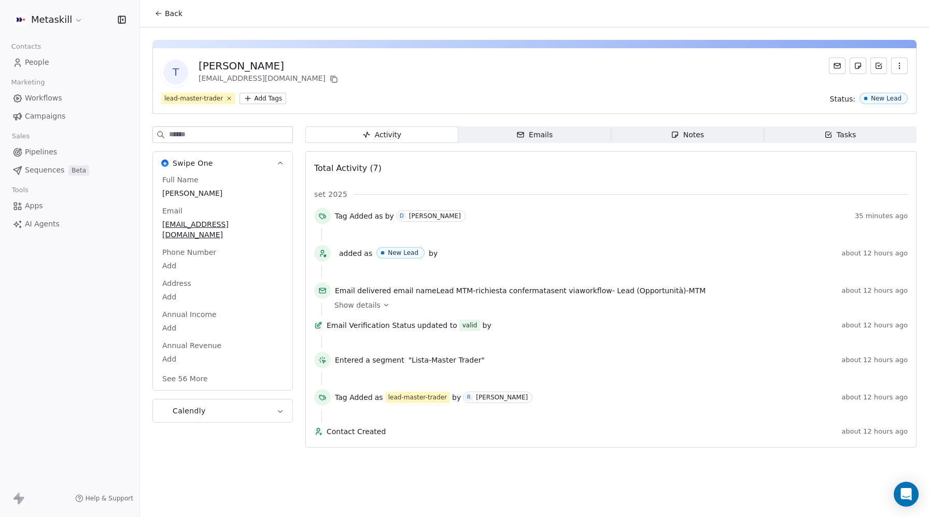
click at [269, 101] on html "Metaskill Contacts People Marketing Workflows Campaigns Sales Pipelines Sequenc…" at bounding box center [464, 258] width 929 height 517
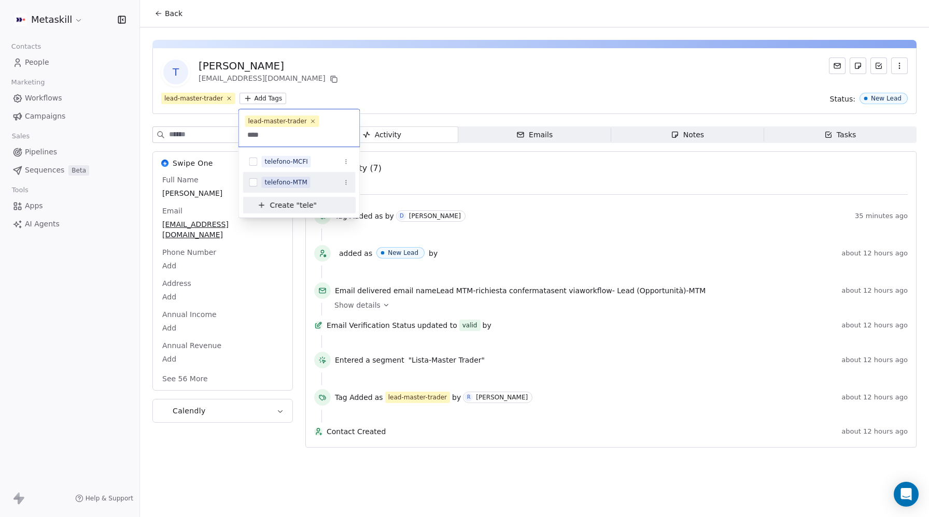
type input "****"
click at [255, 182] on button "Suggestions" at bounding box center [253, 182] width 8 height 8
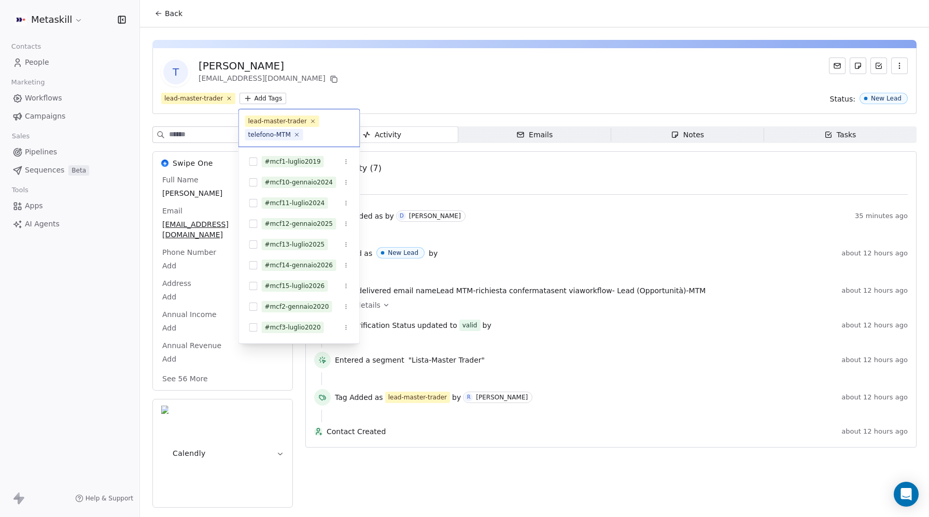
click at [531, 71] on html "Metaskill Contacts People Marketing Workflows Campaigns Sales Pipelines Sequenc…" at bounding box center [464, 258] width 929 height 517
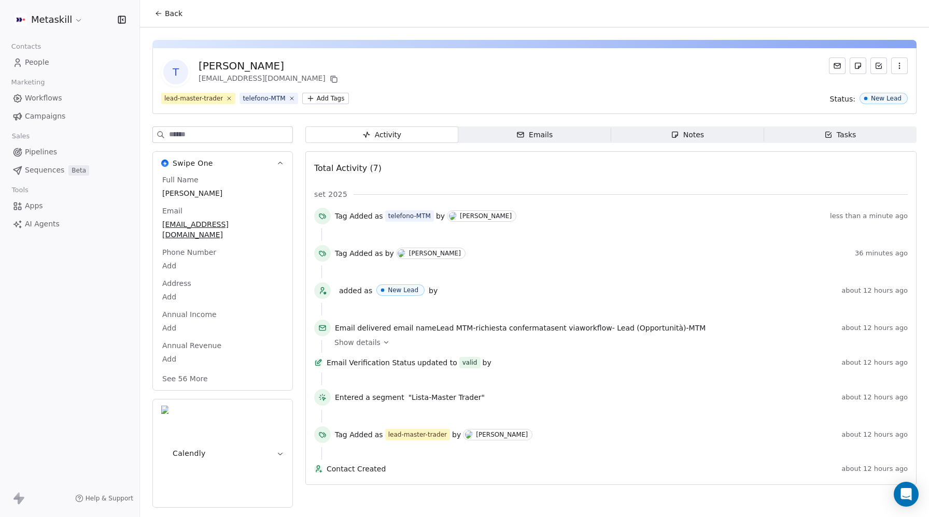
click at [173, 13] on span "Back" at bounding box center [174, 13] width 18 height 10
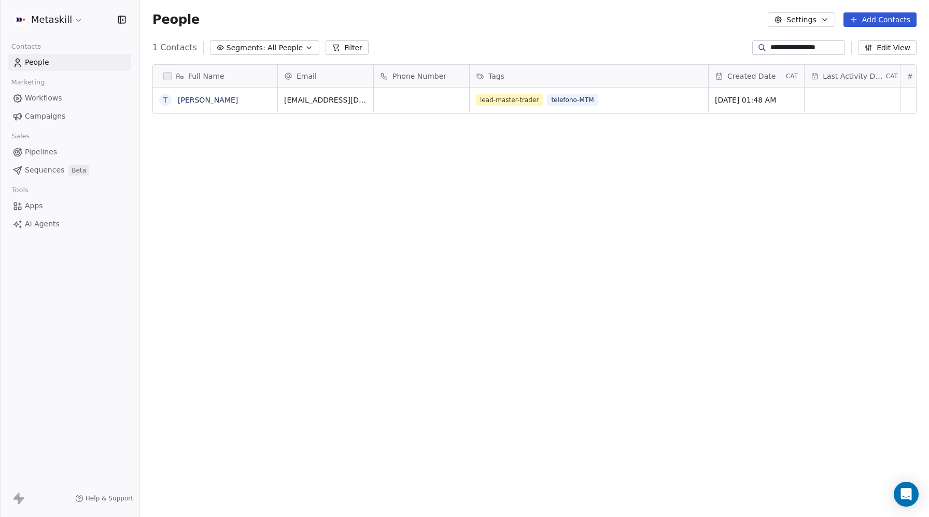
scroll to position [455, 789]
click at [779, 46] on input "**********" at bounding box center [806, 48] width 73 height 10
paste input
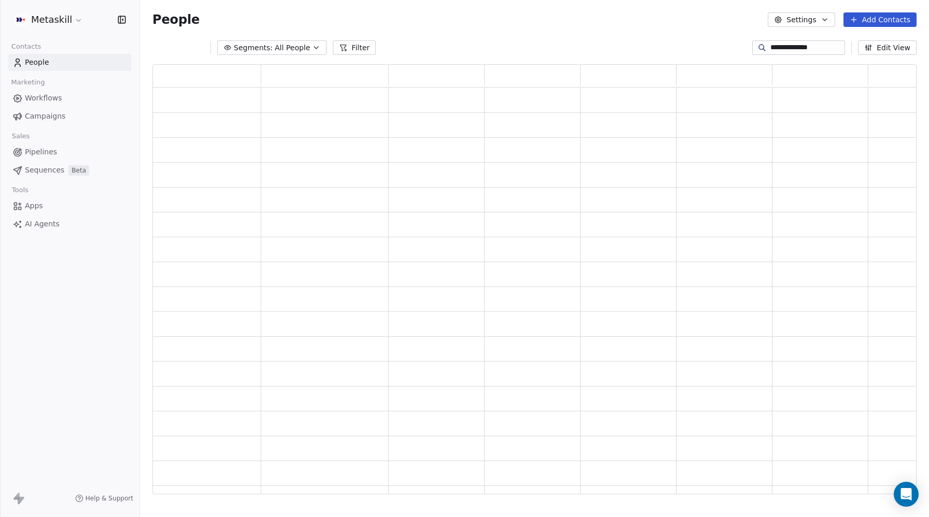
scroll to position [430, 764]
type input "**********"
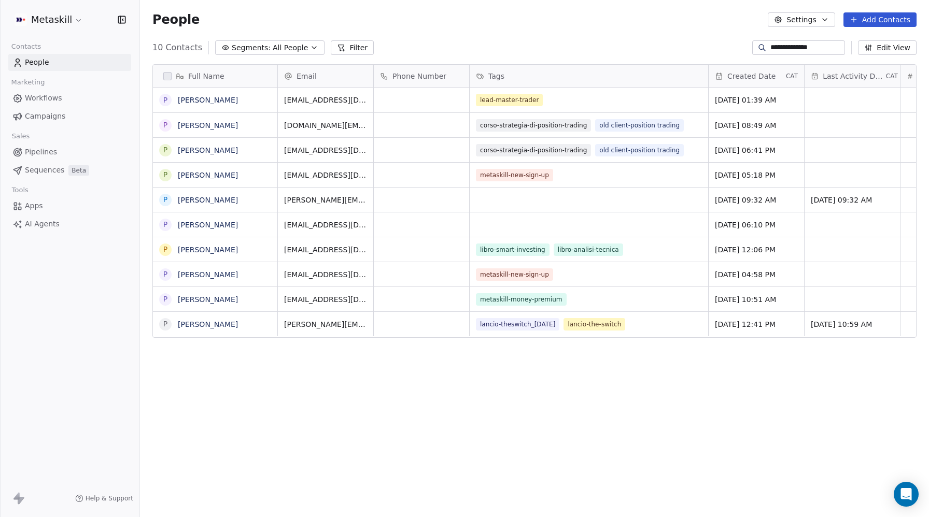
scroll to position [455, 789]
click at [204, 100] on link "Paolo Castaldi" at bounding box center [208, 100] width 60 height 8
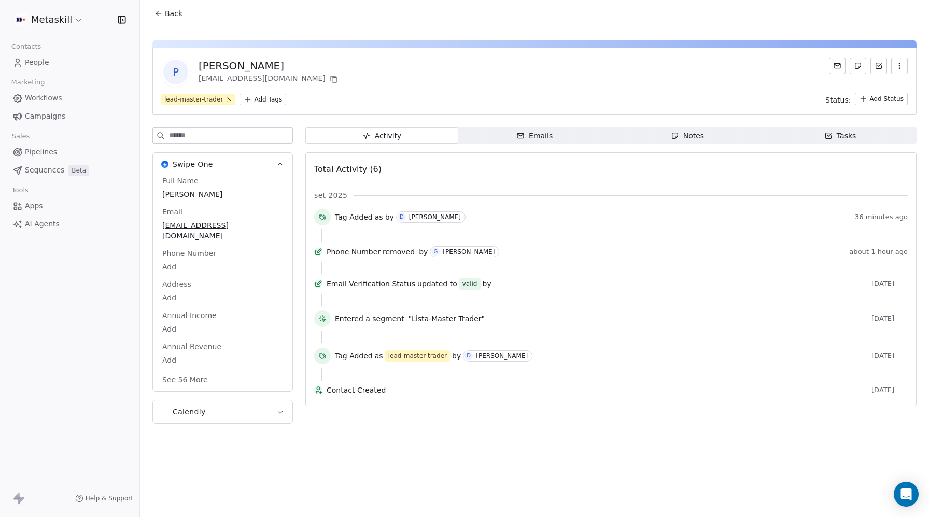
click at [263, 101] on html "Metaskill Contacts People Marketing Workflows Campaigns Sales Pipelines Sequenc…" at bounding box center [464, 258] width 929 height 517
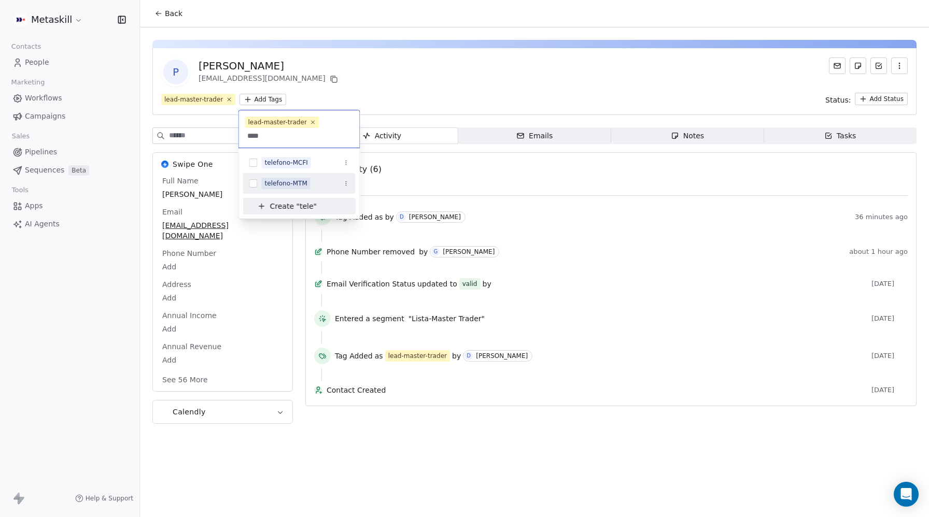
type input "****"
click at [251, 182] on button "Suggestions" at bounding box center [253, 183] width 8 height 8
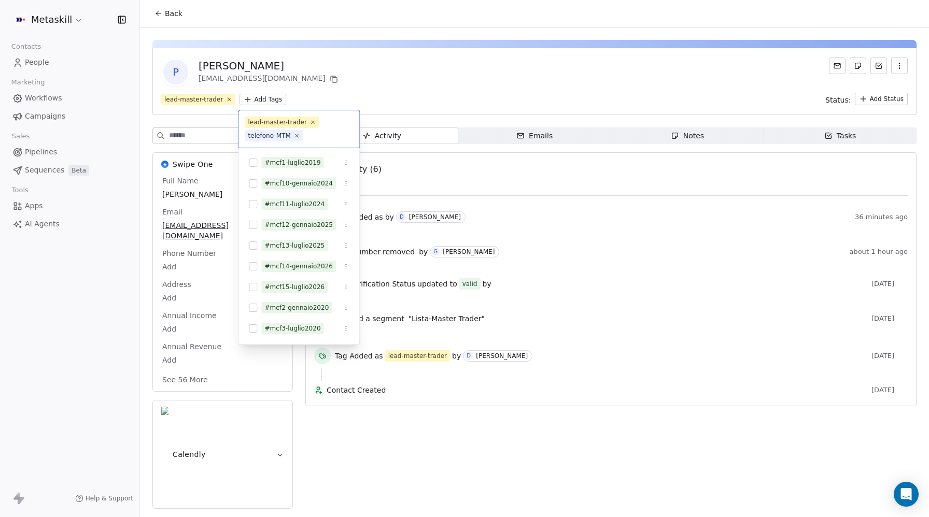
click at [628, 77] on html "Metaskill Contacts People Marketing Workflows Campaigns Sales Pipelines Sequenc…" at bounding box center [464, 258] width 929 height 517
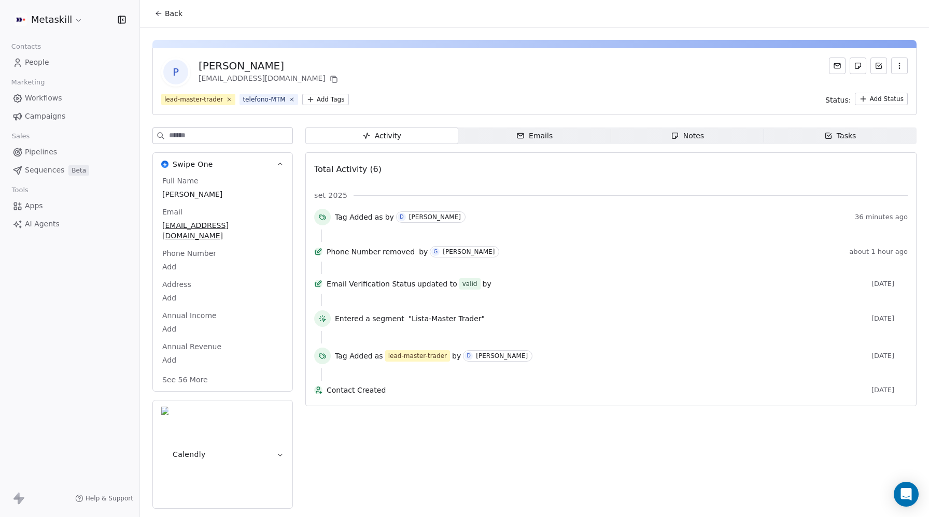
click at [174, 16] on span "Back" at bounding box center [174, 13] width 18 height 10
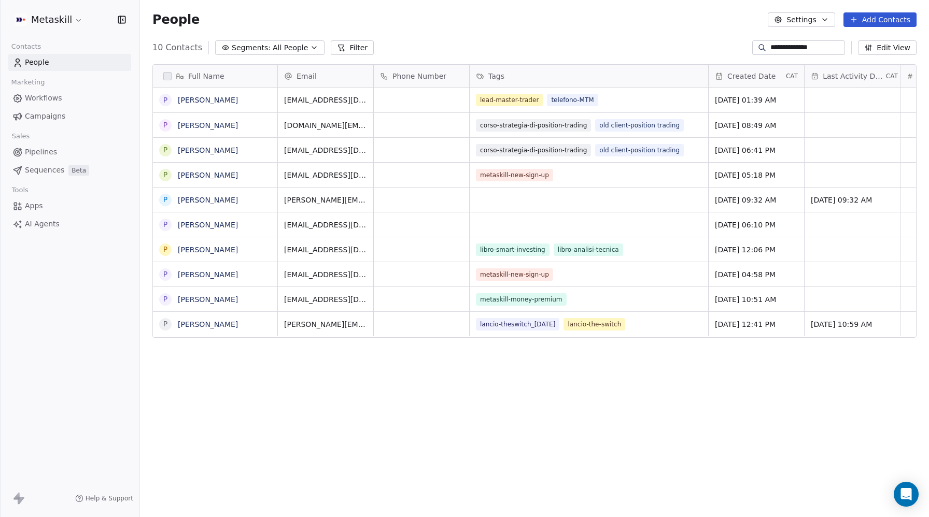
scroll to position [455, 789]
click at [801, 49] on input "**********" at bounding box center [806, 48] width 73 height 10
paste input "****"
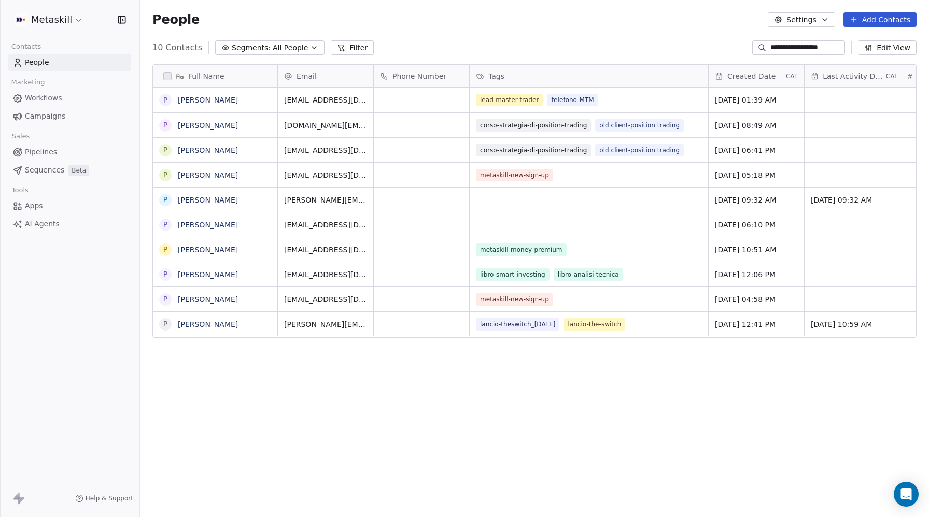
type input "**********"
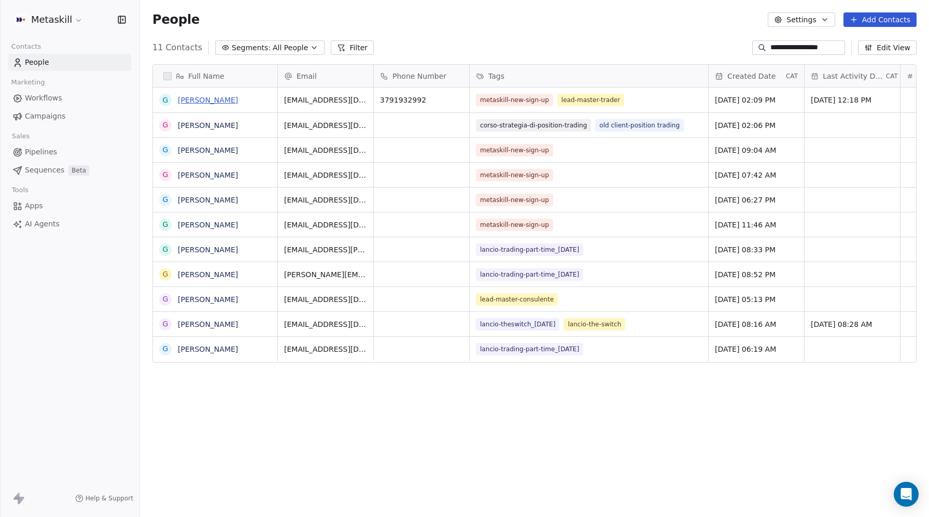
click at [218, 97] on link "giovanni d'ascenzo" at bounding box center [208, 100] width 60 height 8
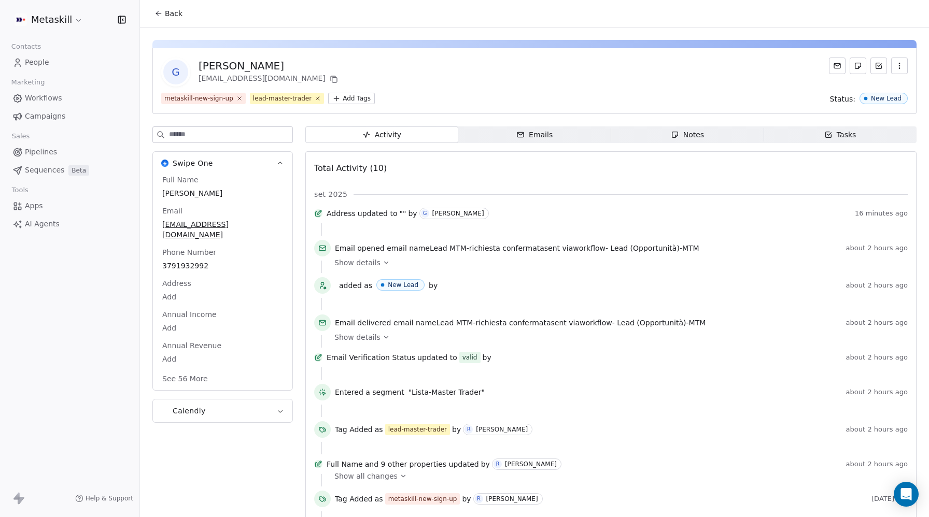
click at [187, 193] on span "giovanni d'ascenzo" at bounding box center [222, 193] width 121 height 10
click at [173, 196] on span "giovanni d'ascenzo" at bounding box center [223, 194] width 120 height 10
click at [189, 195] on span "giovanni d'ascenzo" at bounding box center [223, 194] width 120 height 10
click at [166, 193] on textarea "**********" at bounding box center [222, 204] width 123 height 32
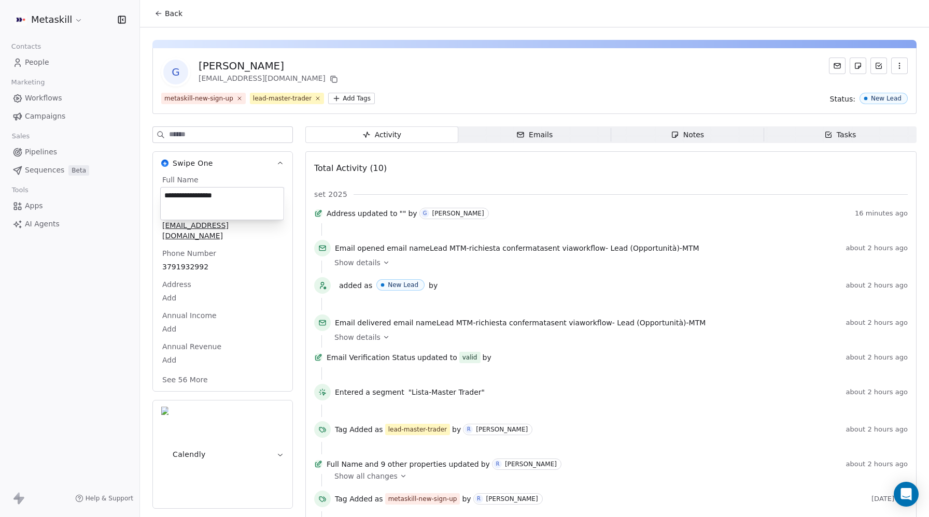
click at [200, 193] on textarea "**********" at bounding box center [222, 204] width 123 height 32
type textarea "**********"
click at [506, 126] on span "Emails Emails" at bounding box center [534, 134] width 153 height 17
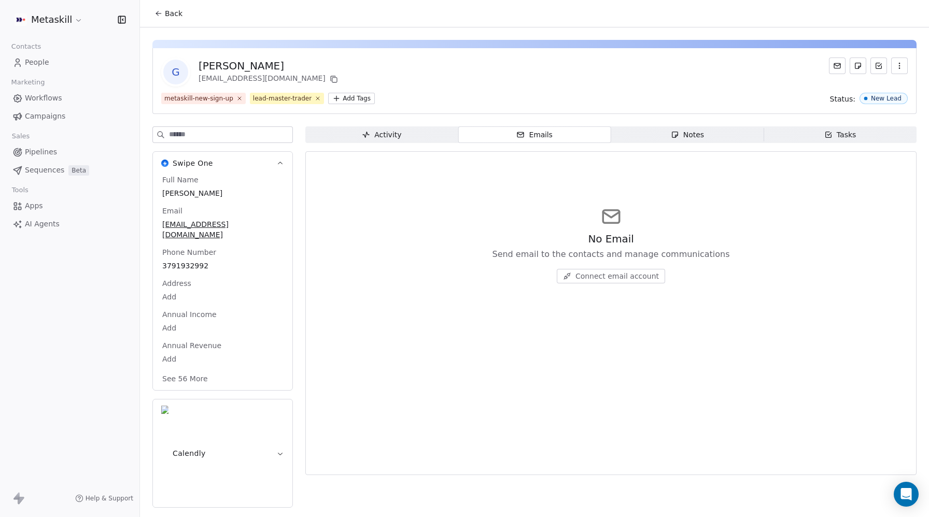
click at [35, 97] on span "Workflows" at bounding box center [43, 98] width 37 height 11
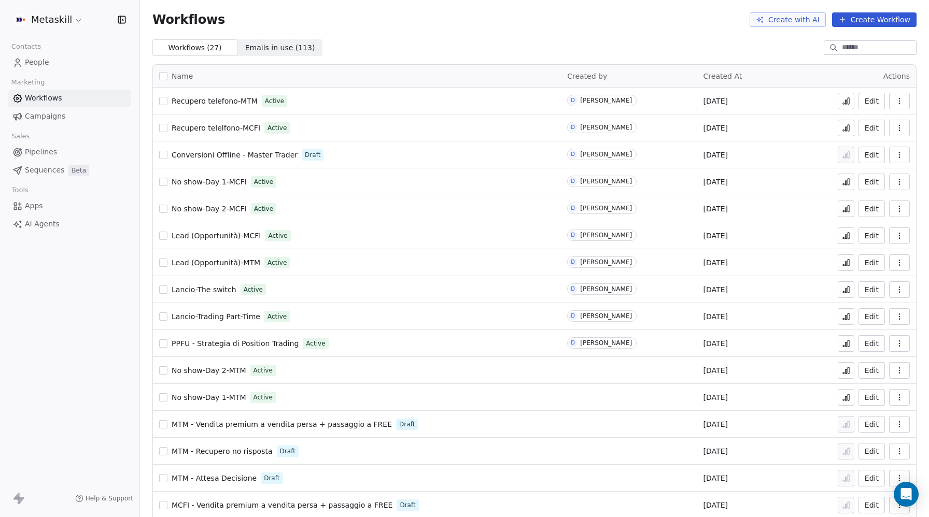
click at [228, 128] on span "Recupero telelfono-MCFI" at bounding box center [216, 128] width 89 height 8
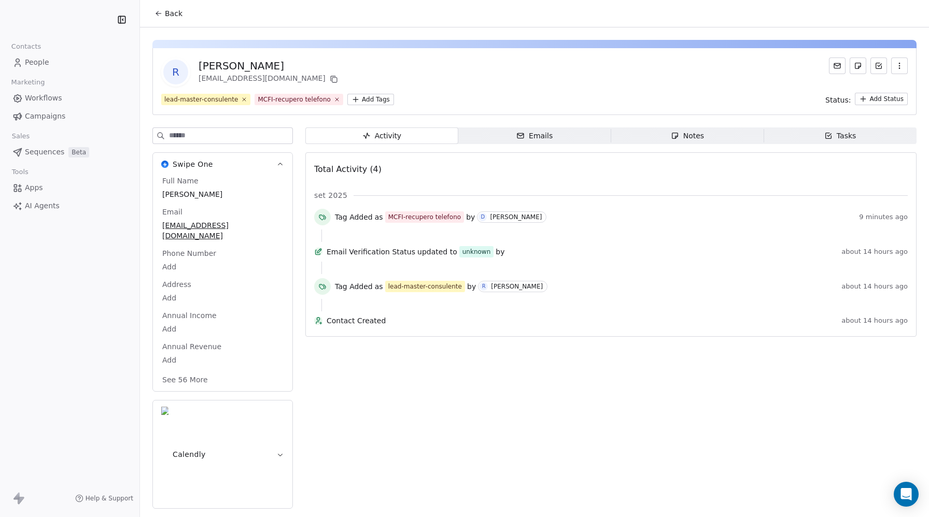
click at [531, 139] on div "Emails" at bounding box center [534, 136] width 36 height 11
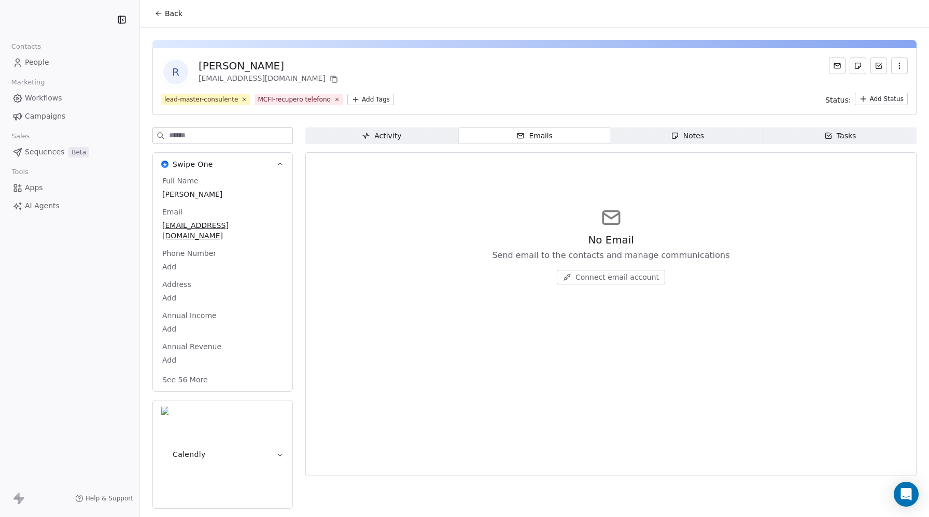
click at [360, 139] on span "Activity Activity" at bounding box center [381, 136] width 153 height 17
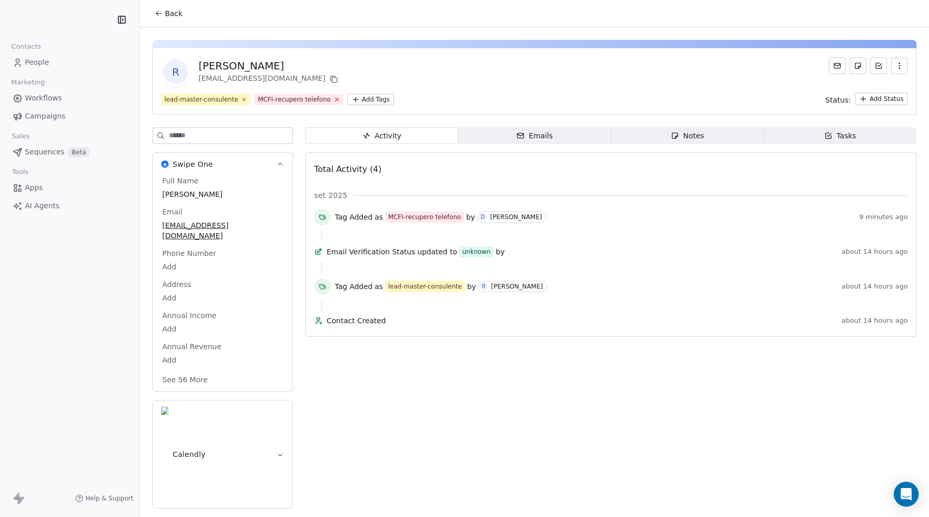
click at [333, 99] on icon at bounding box center [336, 99] width 7 height 7
click at [277, 101] on html "Contacts People Marketing Workflows Campaigns Sales Sequences Beta Tools Apps A…" at bounding box center [464, 258] width 929 height 517
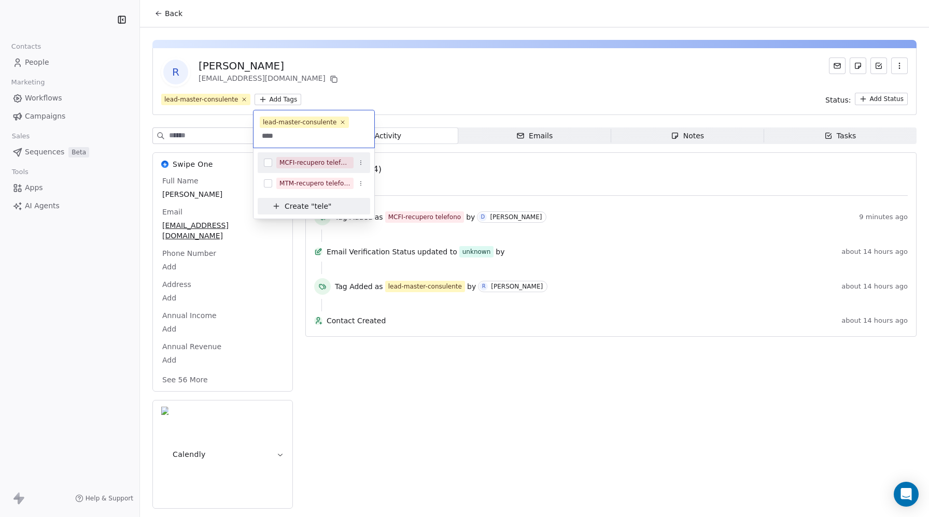
type input "****"
click at [263, 160] on div "MCFI-recupero telefono" at bounding box center [314, 162] width 112 height 17
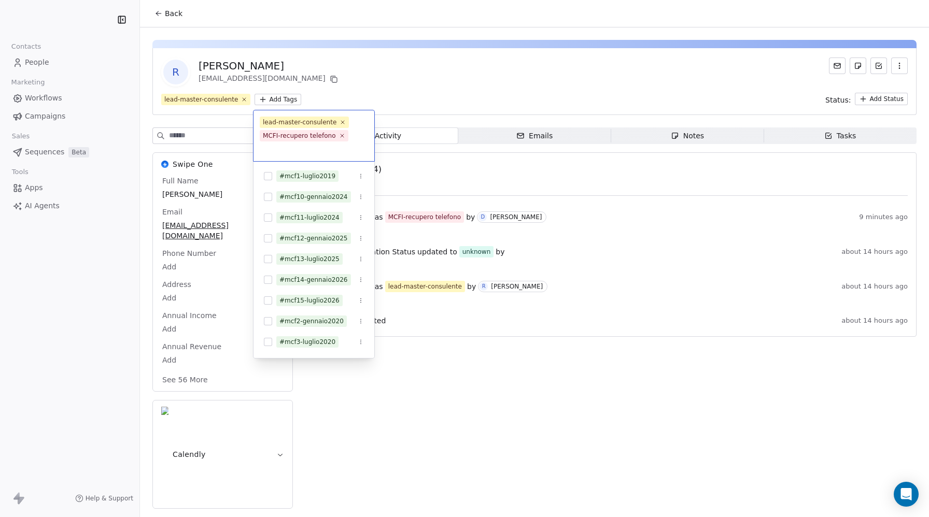
click at [553, 80] on html "Contacts People Marketing Workflows Campaigns Sales Sequences Beta Tools Apps A…" at bounding box center [464, 258] width 929 height 517
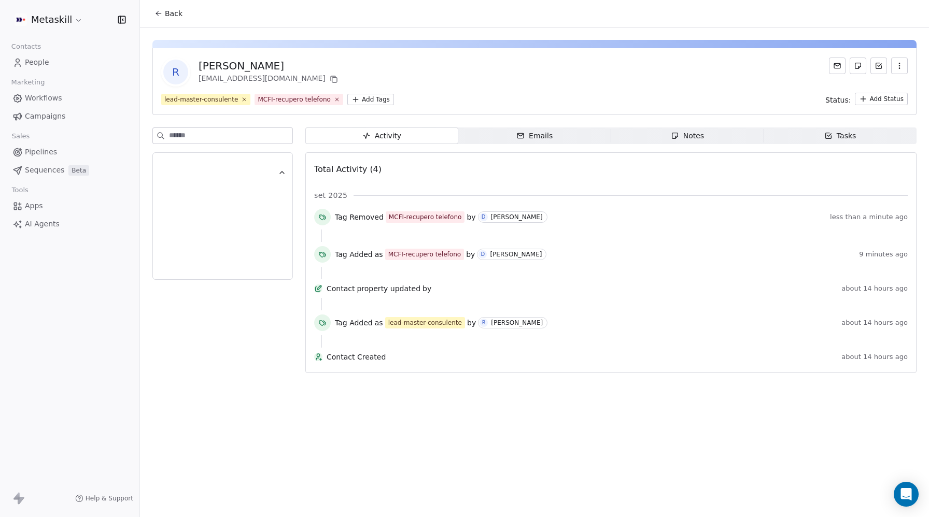
click at [41, 101] on span "Workflows" at bounding box center [43, 98] width 37 height 11
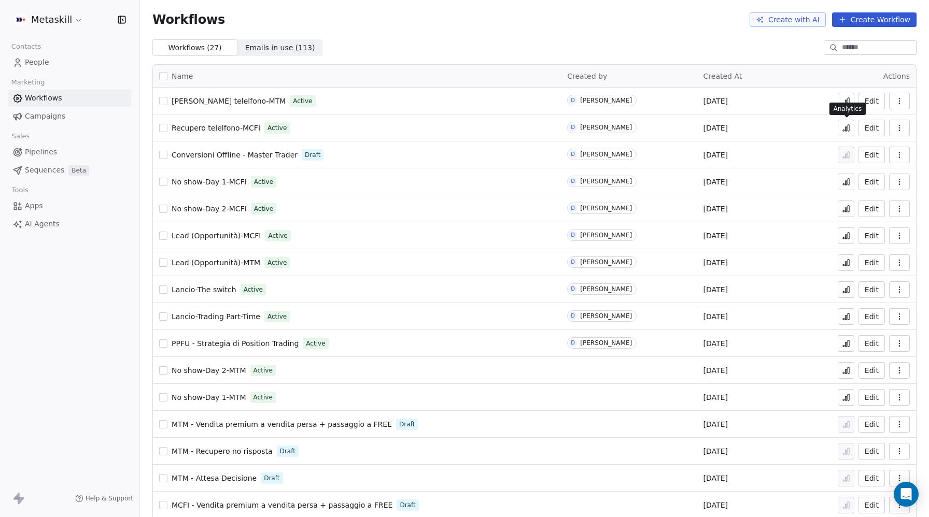
click at [842, 128] on button at bounding box center [846, 128] width 17 height 17
click at [847, 128] on icon at bounding box center [846, 129] width 2 height 4
click at [847, 102] on icon at bounding box center [846, 102] width 2 height 4
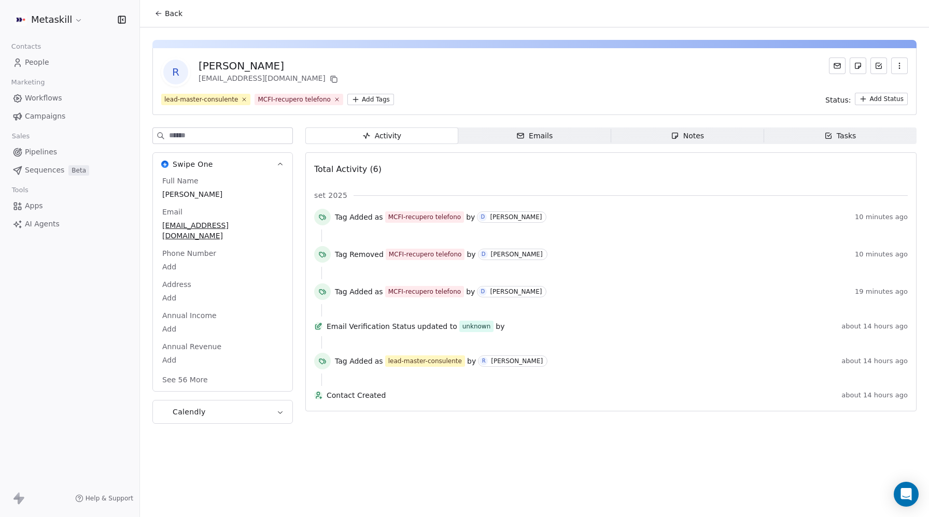
click at [360, 133] on span "Activity Activity" at bounding box center [381, 136] width 153 height 17
click at [517, 135] on icon "button" at bounding box center [520, 136] width 8 height 8
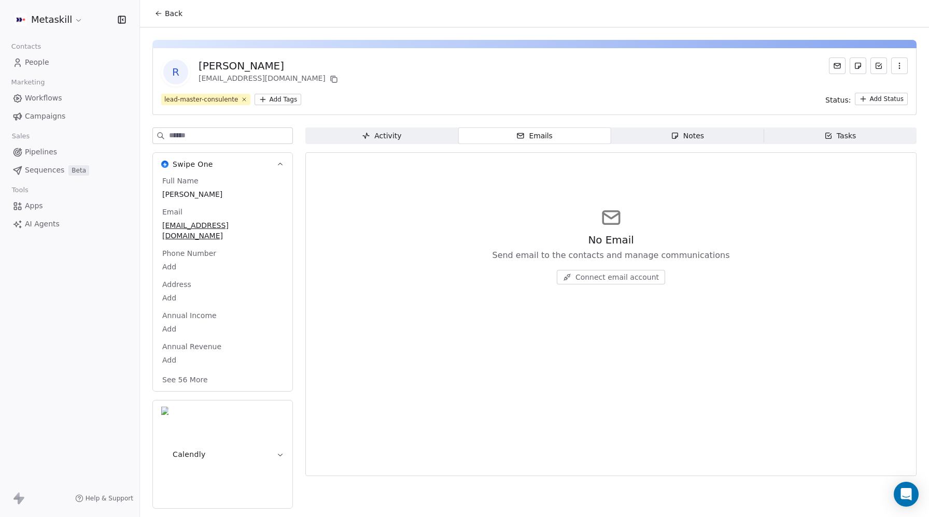
click at [40, 61] on span "People" at bounding box center [37, 62] width 24 height 11
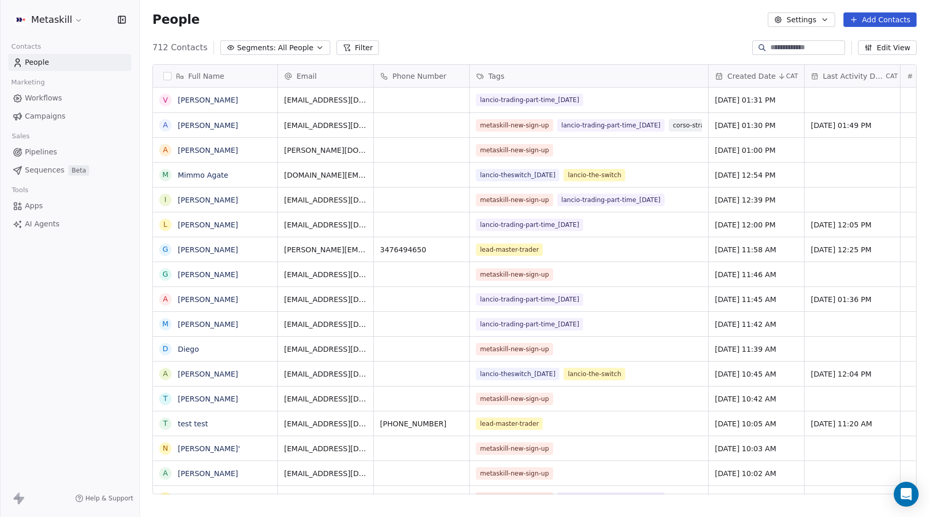
scroll to position [455, 789]
click at [41, 151] on span "Pipelines" at bounding box center [41, 152] width 32 height 11
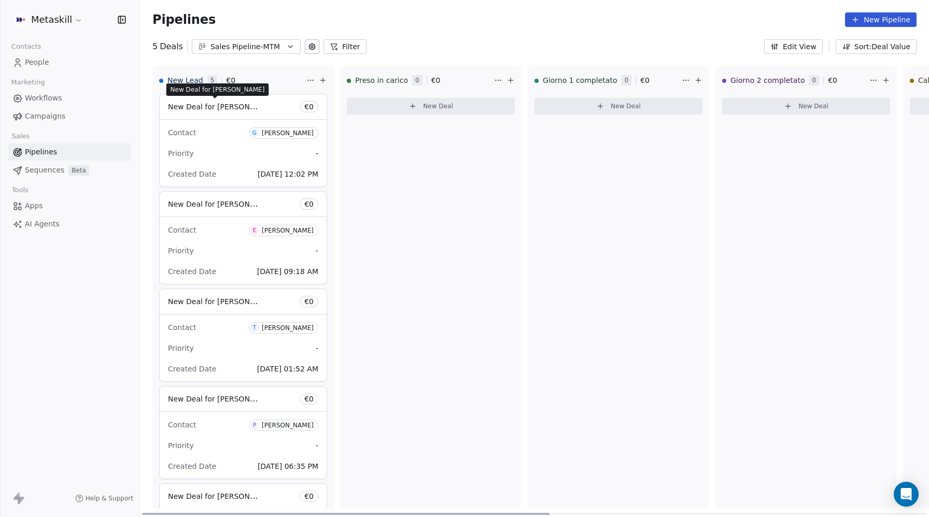
click at [199, 107] on span "New Deal for [PERSON_NAME]" at bounding box center [222, 107] width 109 height 10
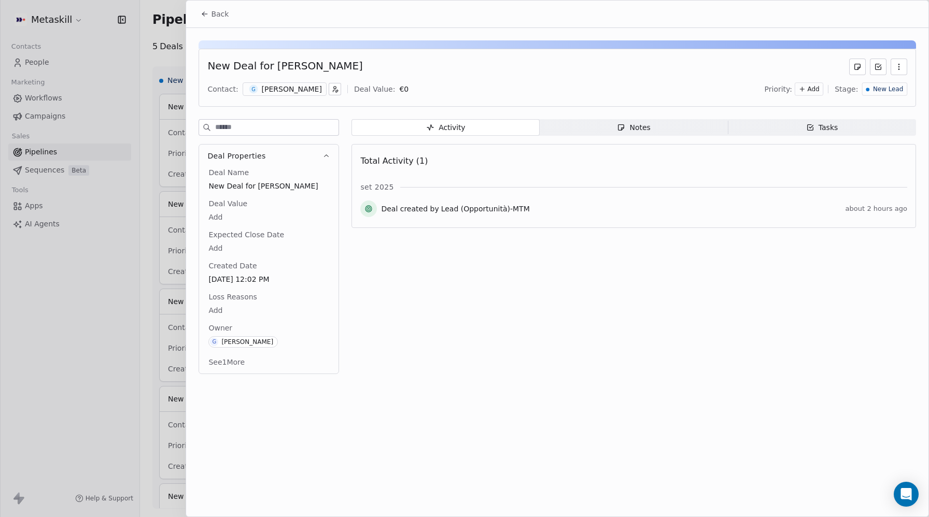
drag, startPoint x: 269, startPoint y: 64, endPoint x: 356, endPoint y: 65, distance: 87.1
click at [356, 65] on div "New Deal for Gerarda Lasalvia" at bounding box center [557, 67] width 700 height 17
copy div "Gerarda Lasalvia"
click at [223, 16] on span "Back" at bounding box center [220, 14] width 18 height 10
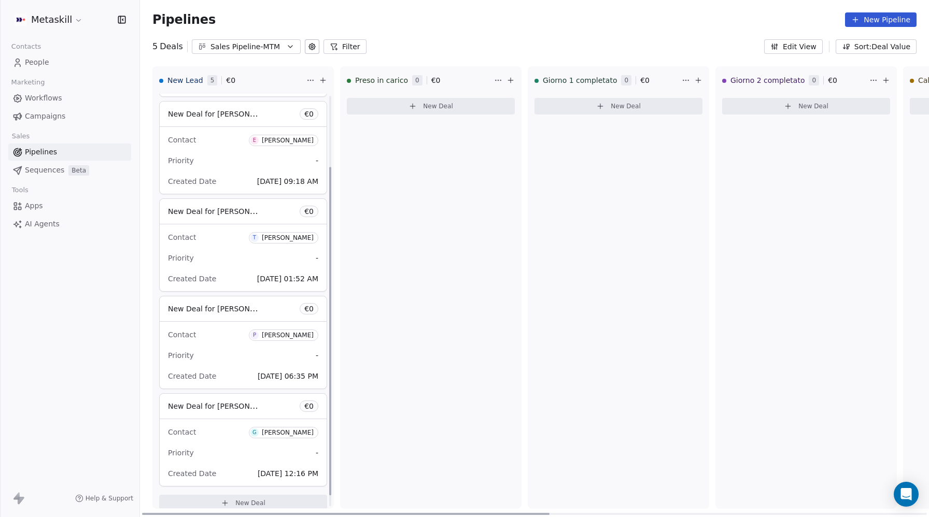
scroll to position [91, 0]
click at [219, 213] on span "New Deal for Tommaso Colaianni" at bounding box center [222, 210] width 109 height 10
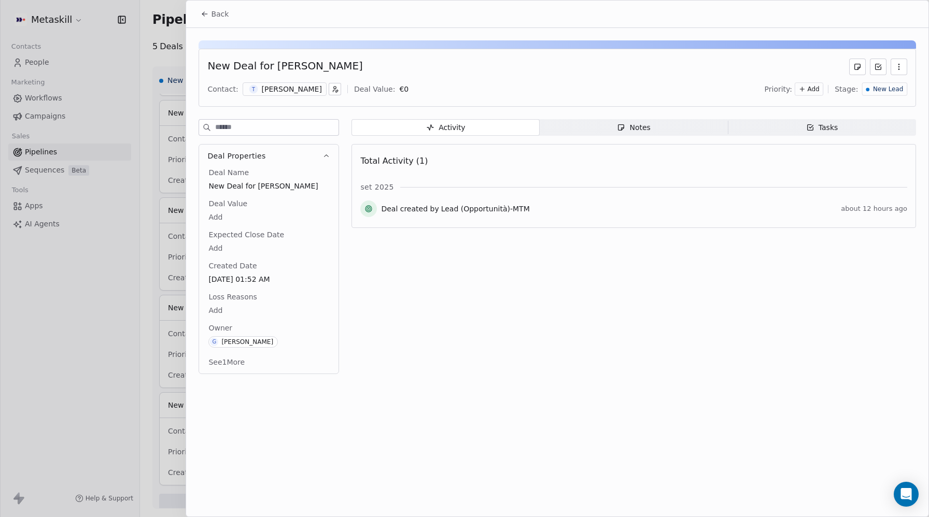
drag, startPoint x: 270, startPoint y: 65, endPoint x: 402, endPoint y: 67, distance: 131.7
click at [402, 67] on div "New Deal for Tommaso Colaianni" at bounding box center [557, 67] width 700 height 17
copy div "Tommaso Colaianni"
click at [201, 13] on icon at bounding box center [205, 14] width 8 height 8
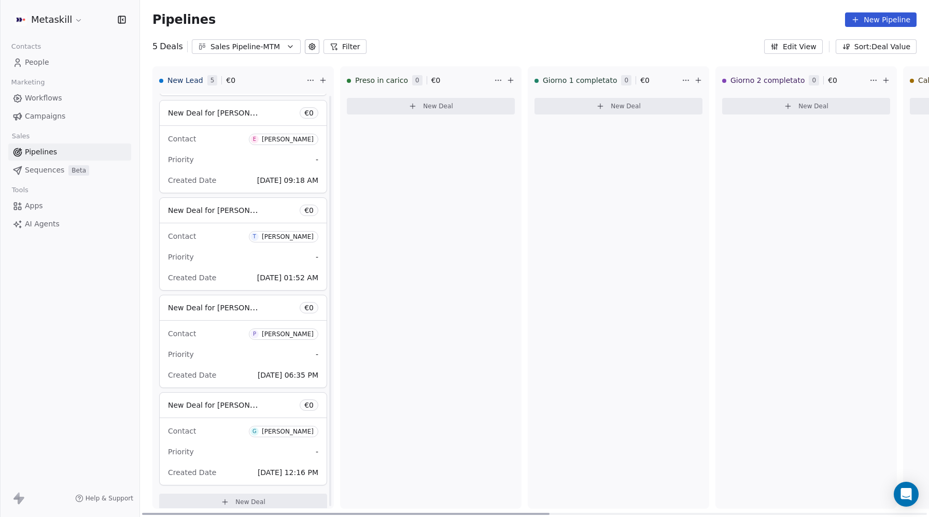
scroll to position [103, 0]
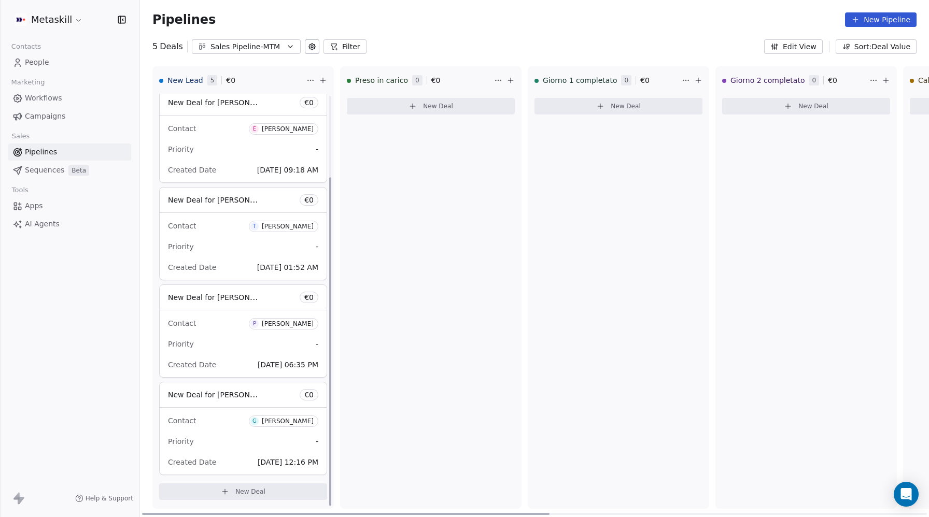
click at [218, 305] on div "New Deal for Paolo Castaldi € 0" at bounding box center [243, 297] width 167 height 25
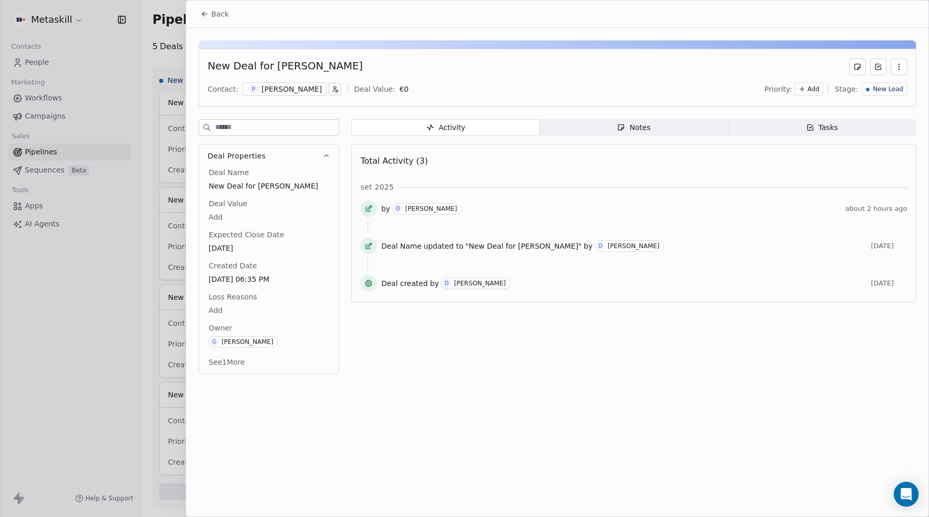
drag, startPoint x: 270, startPoint y: 65, endPoint x: 383, endPoint y: 67, distance: 113.0
click at [383, 67] on div "New Deal for [PERSON_NAME]" at bounding box center [557, 67] width 700 height 17
copy div "[PERSON_NAME]"
click at [204, 16] on icon at bounding box center [205, 14] width 8 height 8
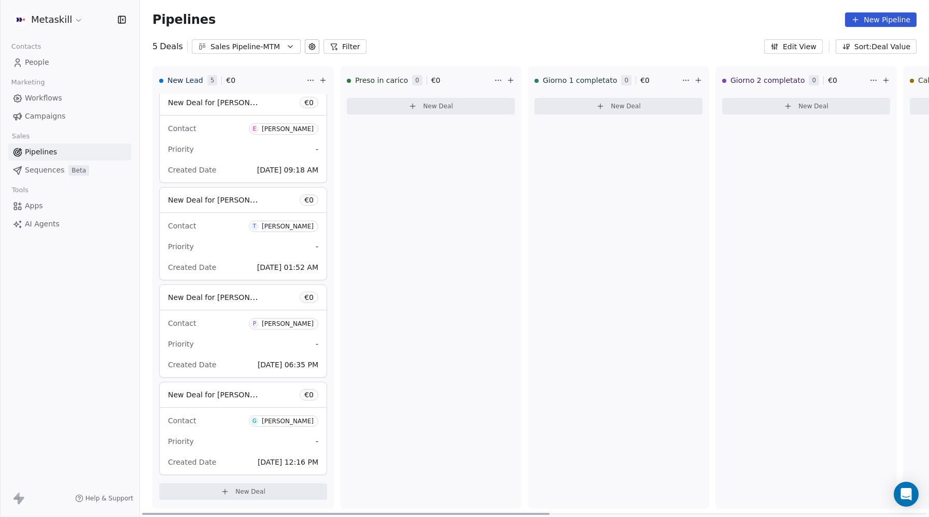
click at [232, 421] on div "Contact G giovanni d'ascenzo" at bounding box center [243, 420] width 150 height 17
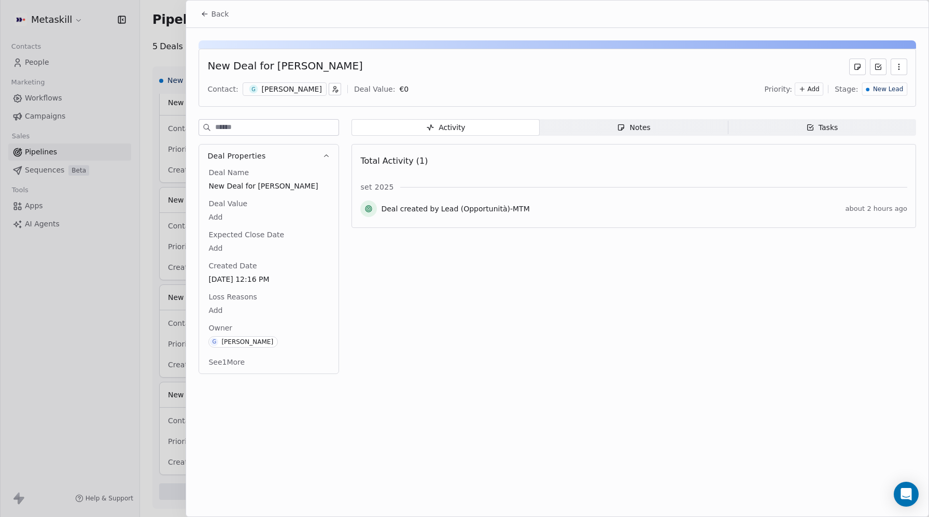
drag, startPoint x: 270, startPoint y: 64, endPoint x: 377, endPoint y: 69, distance: 107.9
click at [377, 69] on div "New Deal for [PERSON_NAME]" at bounding box center [557, 67] width 700 height 17
copy div "giovanni d'ascenzo"
click at [206, 12] on icon at bounding box center [205, 14] width 8 height 8
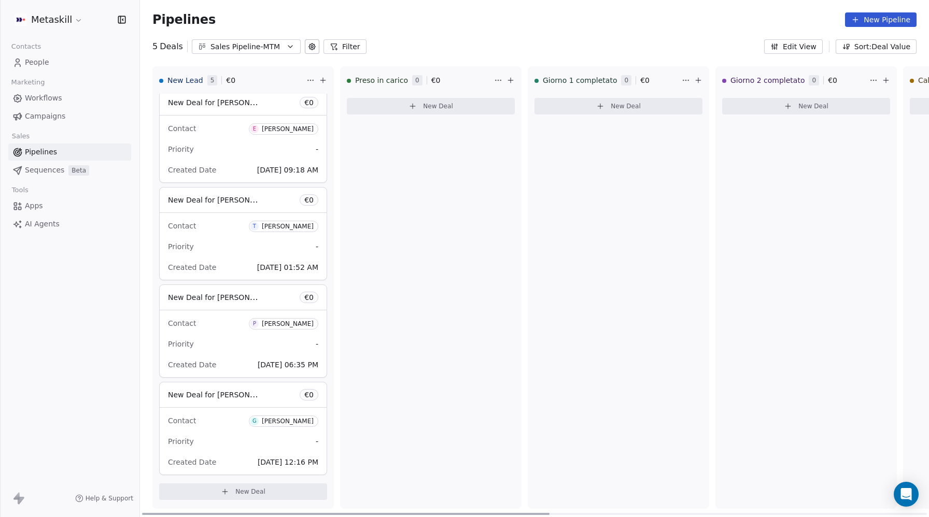
click at [198, 126] on div "Contact E Emanuele Gresta" at bounding box center [243, 128] width 150 height 17
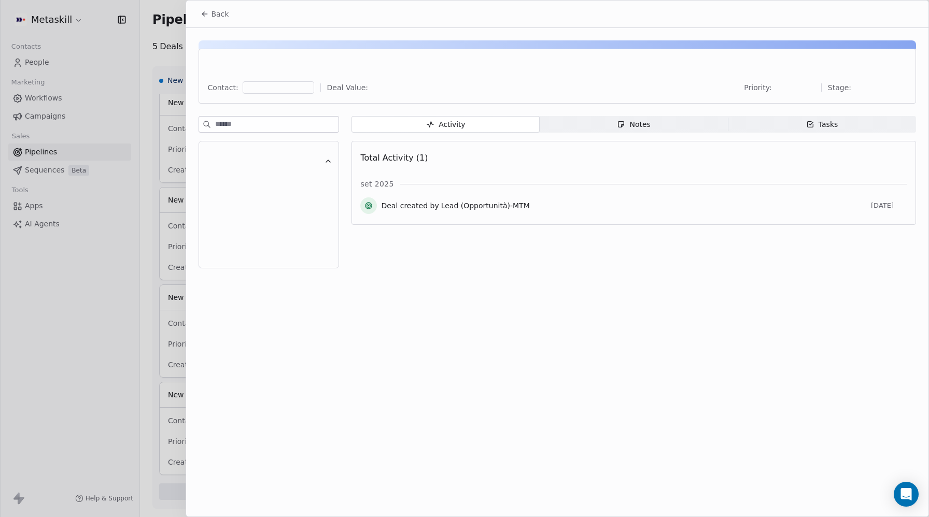
click at [276, 86] on div at bounding box center [279, 87] width 72 height 12
click at [278, 89] on div at bounding box center [279, 87] width 72 height 12
click at [209, 15] on button "Back" at bounding box center [214, 14] width 40 height 19
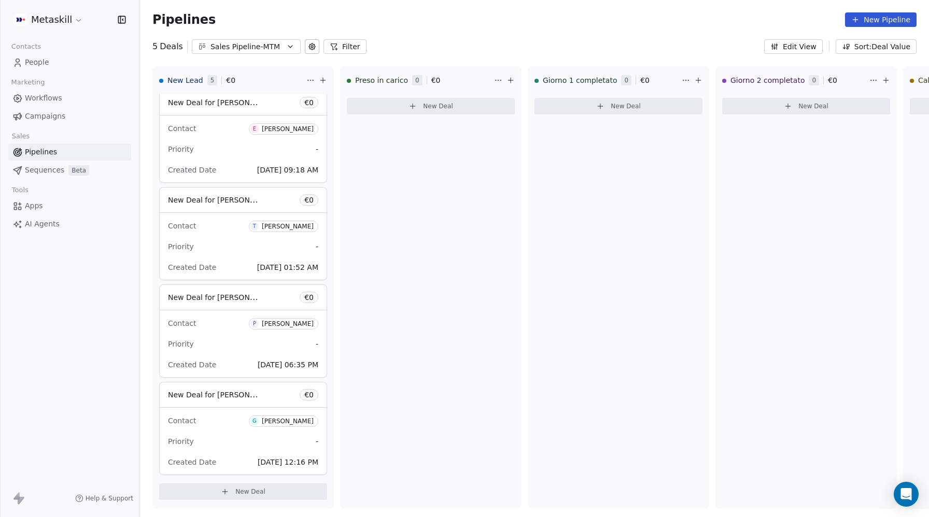
click at [40, 62] on span "People" at bounding box center [37, 62] width 24 height 11
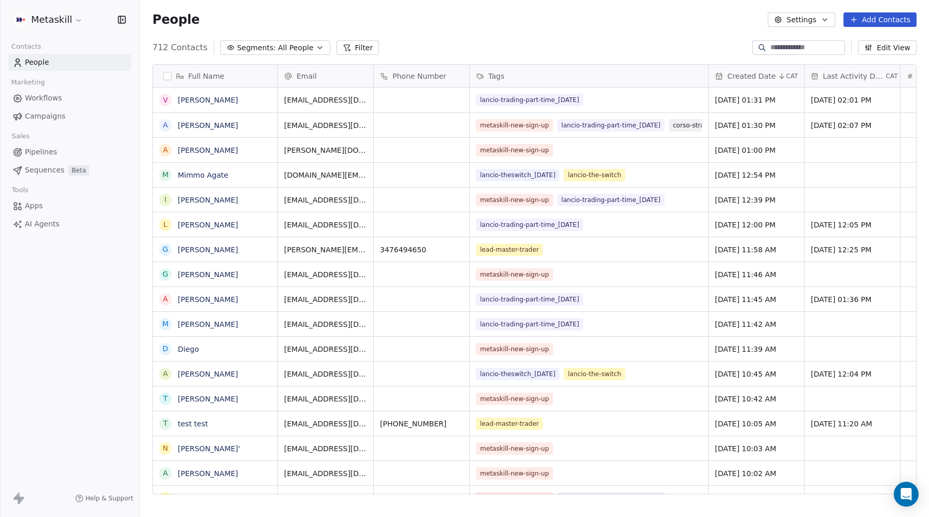
scroll to position [455, 789]
click at [194, 422] on link "test test" at bounding box center [193, 424] width 30 height 8
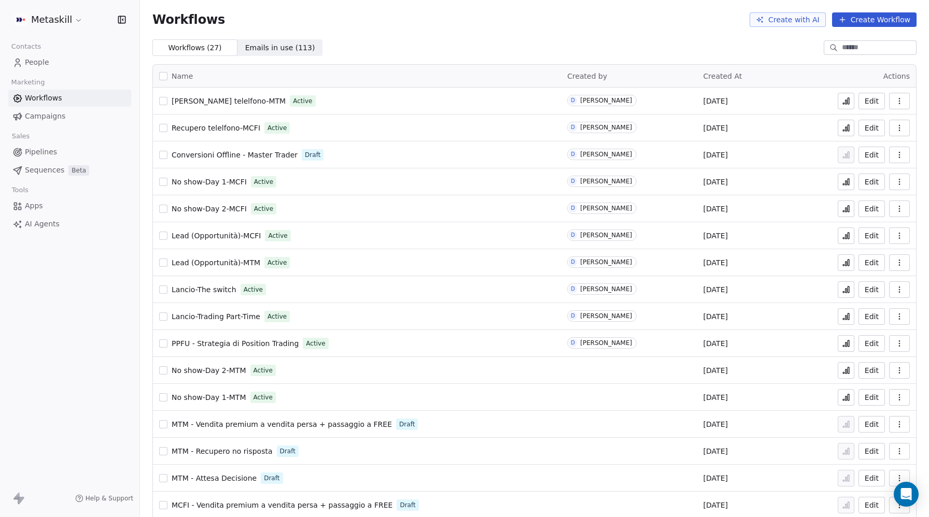
click at [238, 100] on span "[PERSON_NAME] telelfono-MTM" at bounding box center [229, 101] width 114 height 8
click at [218, 101] on span "Recupero telefono-MTM" at bounding box center [215, 101] width 86 height 8
click at [232, 129] on span "Recupero telelfono-MCFI" at bounding box center [216, 128] width 89 height 8
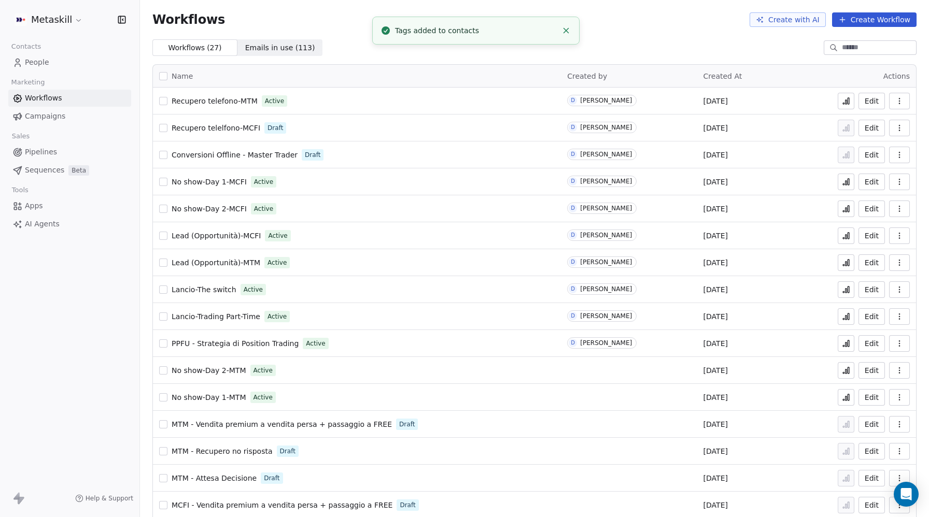
click at [50, 152] on span "Pipelines" at bounding box center [41, 152] width 32 height 11
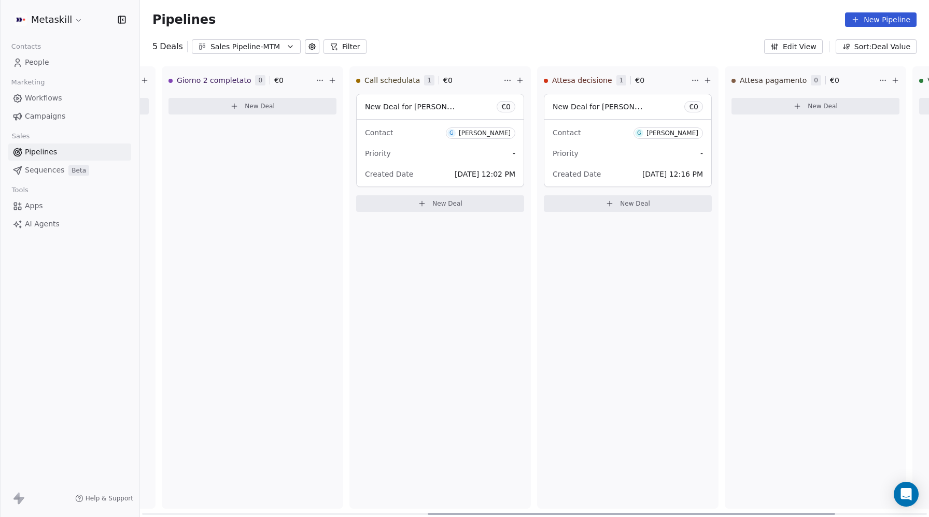
scroll to position [0, 554]
click at [607, 108] on span "New Deal for [PERSON_NAME]" at bounding box center [606, 107] width 109 height 10
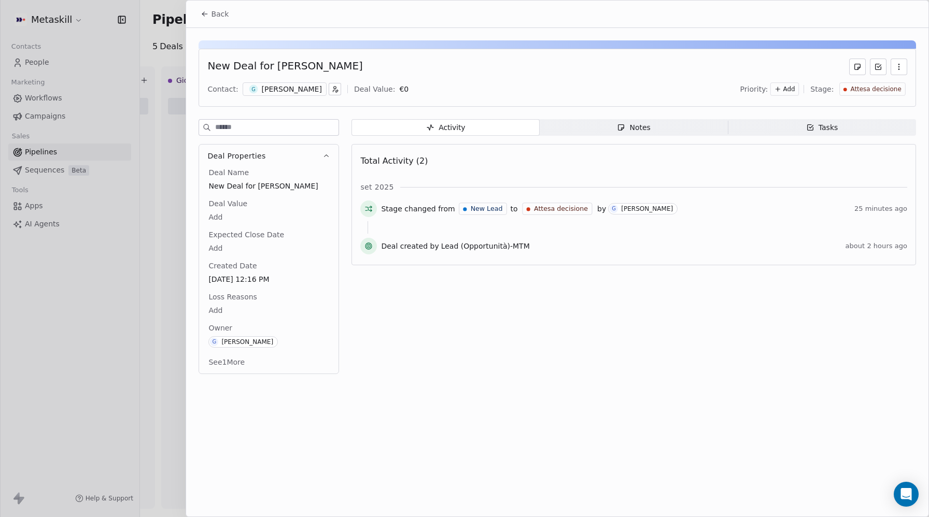
click at [637, 121] on span "Notes Notes" at bounding box center [634, 127] width 188 height 17
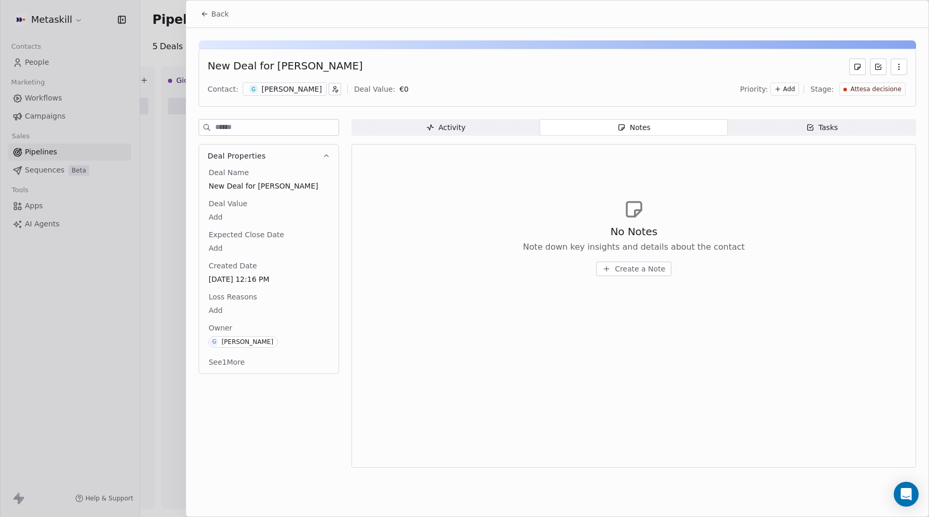
click at [756, 129] on span "Tasks Tasks" at bounding box center [822, 127] width 188 height 17
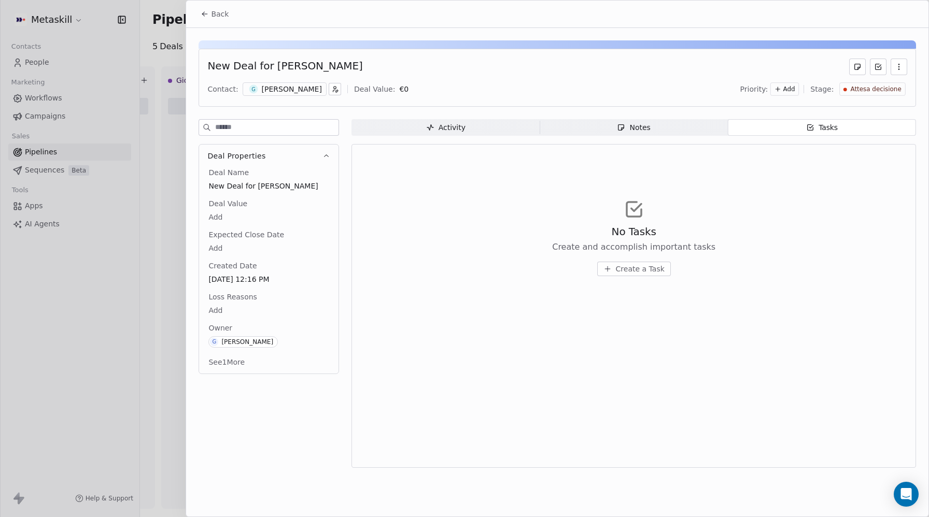
click at [669, 127] on span "Notes Notes" at bounding box center [634, 127] width 188 height 17
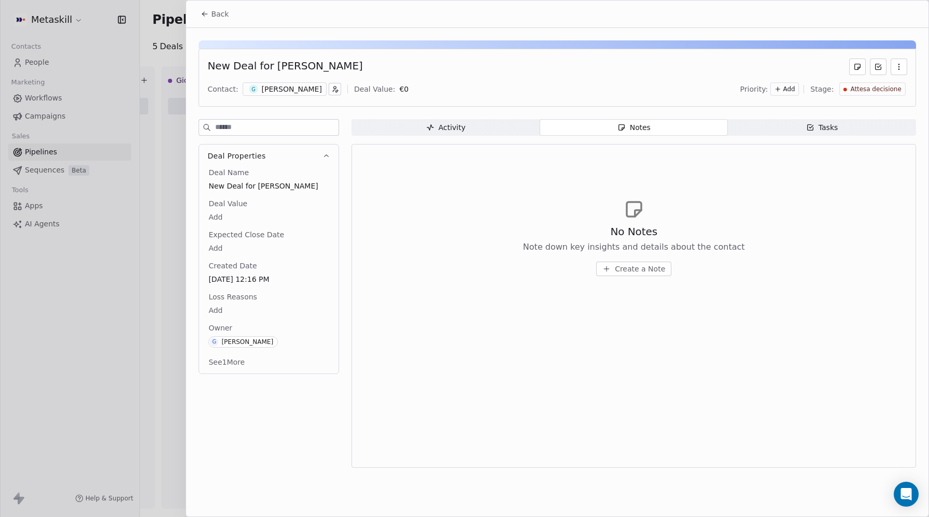
click at [206, 15] on icon at bounding box center [205, 14] width 8 height 8
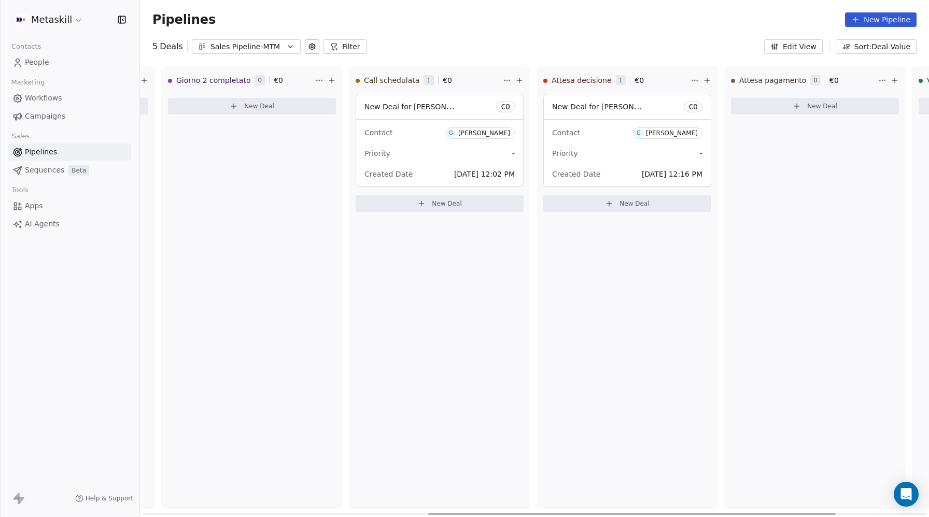
click at [637, 130] on div "G" at bounding box center [639, 133] width 4 height 8
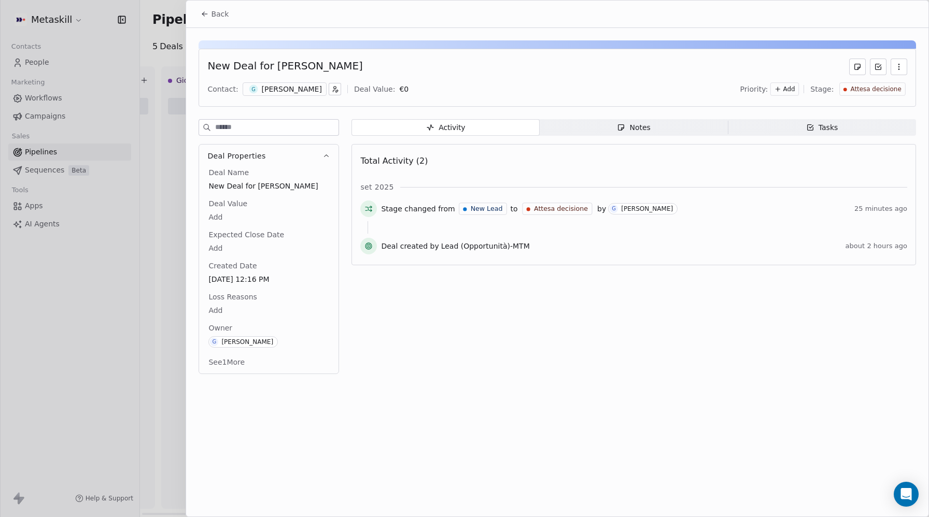
click at [626, 131] on div "Notes" at bounding box center [633, 127] width 33 height 11
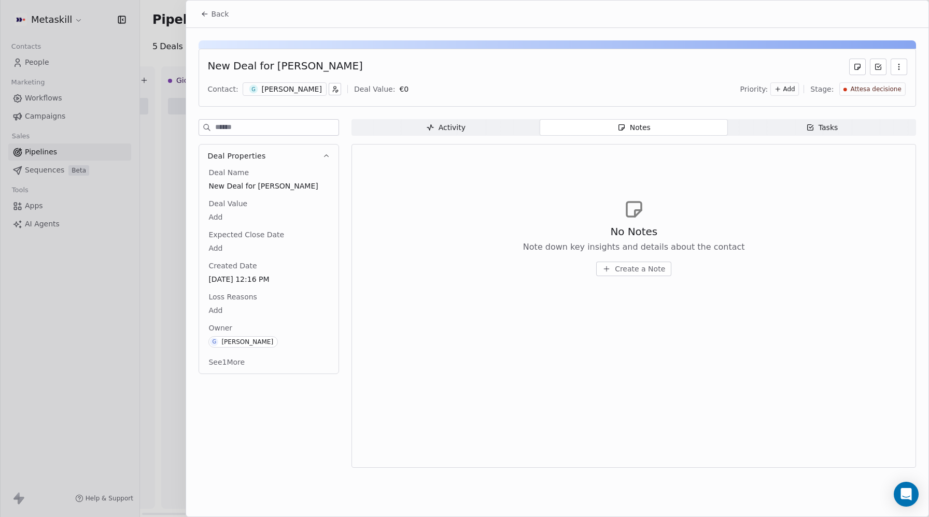
click at [824, 126] on div "Tasks" at bounding box center [822, 127] width 32 height 11
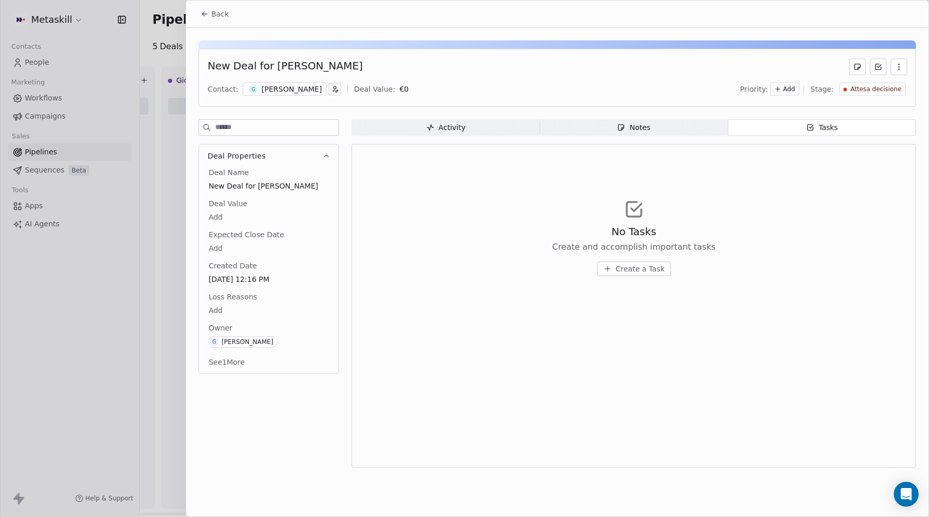
click at [211, 11] on span "Back" at bounding box center [220, 14] width 18 height 10
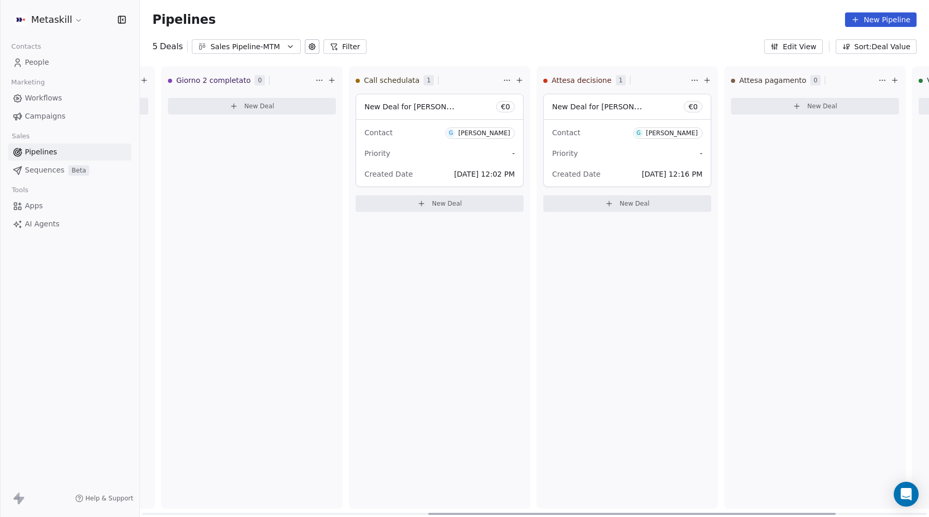
click at [32, 62] on span "People" at bounding box center [37, 62] width 24 height 11
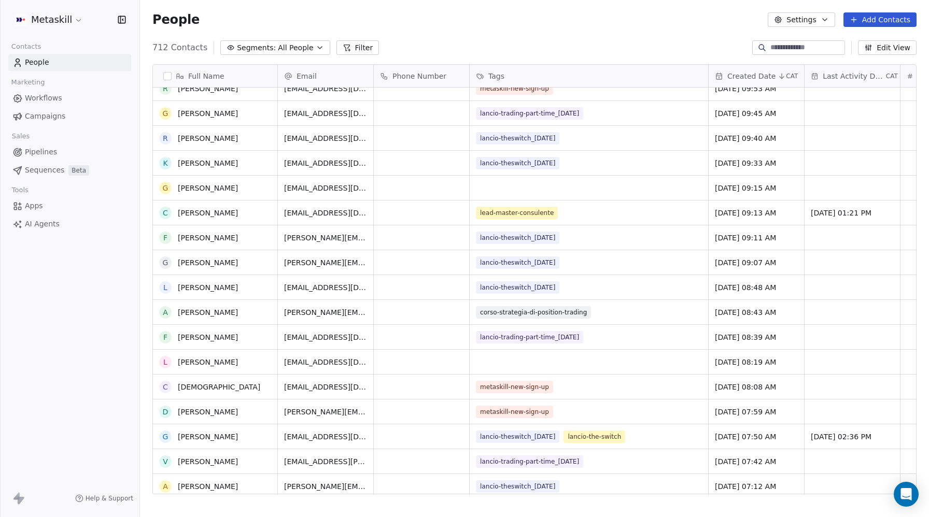
scroll to position [5642, 0]
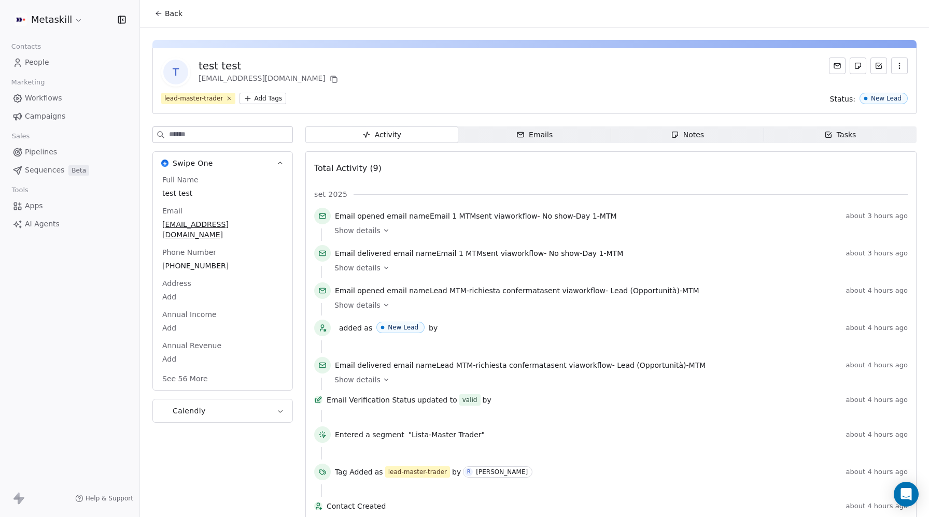
click at [899, 62] on icon "button" at bounding box center [899, 66] width 8 height 8
click at [866, 90] on div "Delete" at bounding box center [884, 88] width 69 height 17
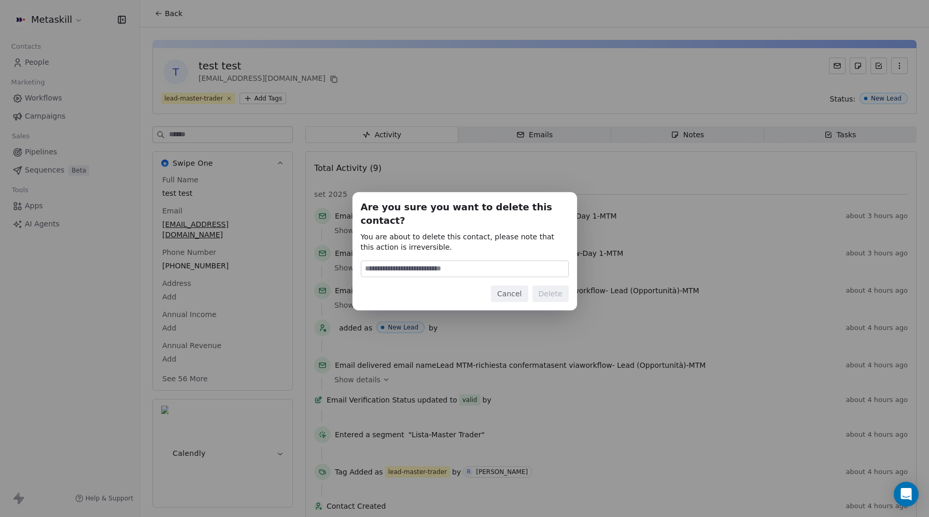
click at [496, 265] on input at bounding box center [464, 269] width 207 height 16
type input "******"
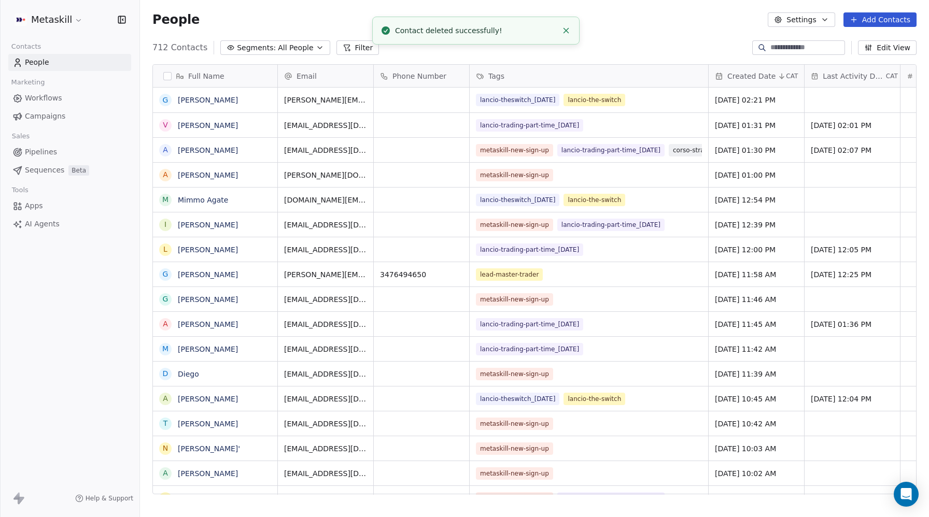
scroll to position [455, 789]
click at [42, 96] on span "Workflows" at bounding box center [43, 98] width 37 height 11
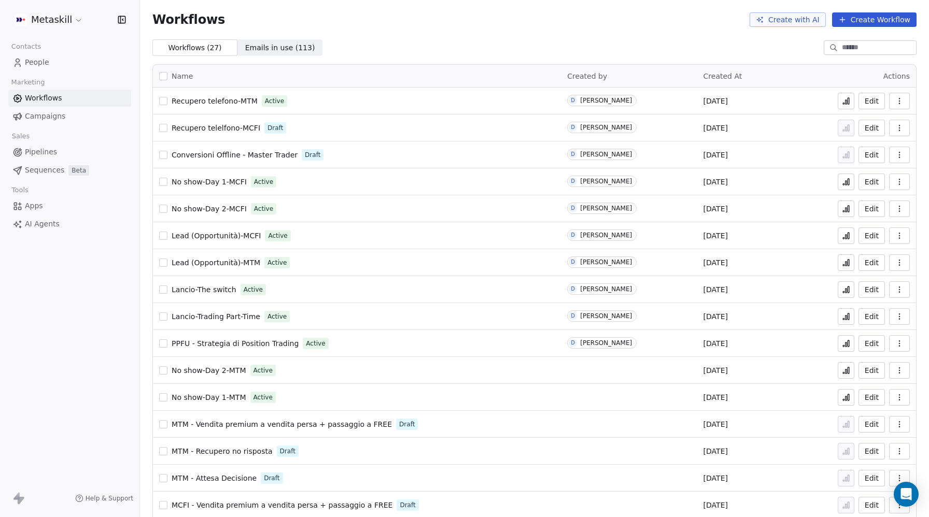
click at [843, 96] on button at bounding box center [846, 101] width 17 height 17
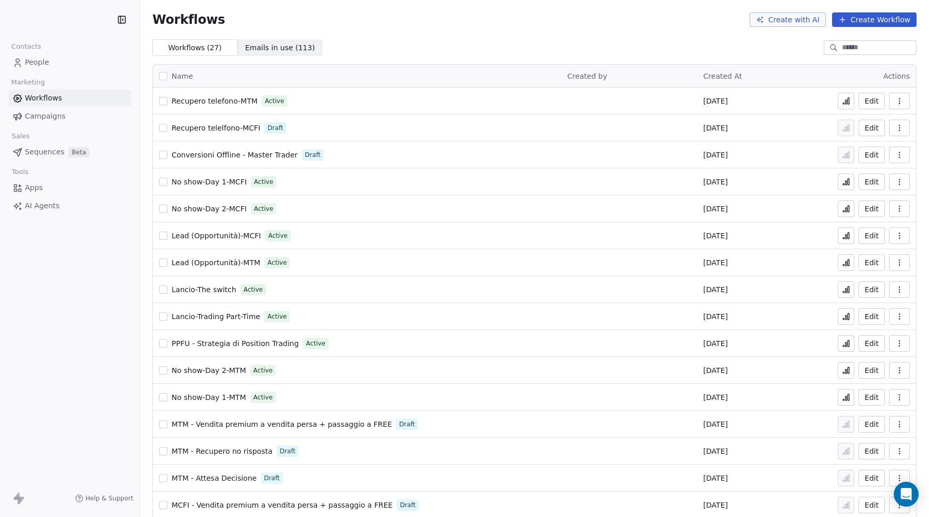
click at [222, 126] on span "Recupero telelfono-MCFI" at bounding box center [216, 128] width 89 height 8
click at [232, 131] on span "Recupero telelfono-MCFI" at bounding box center [216, 128] width 89 height 8
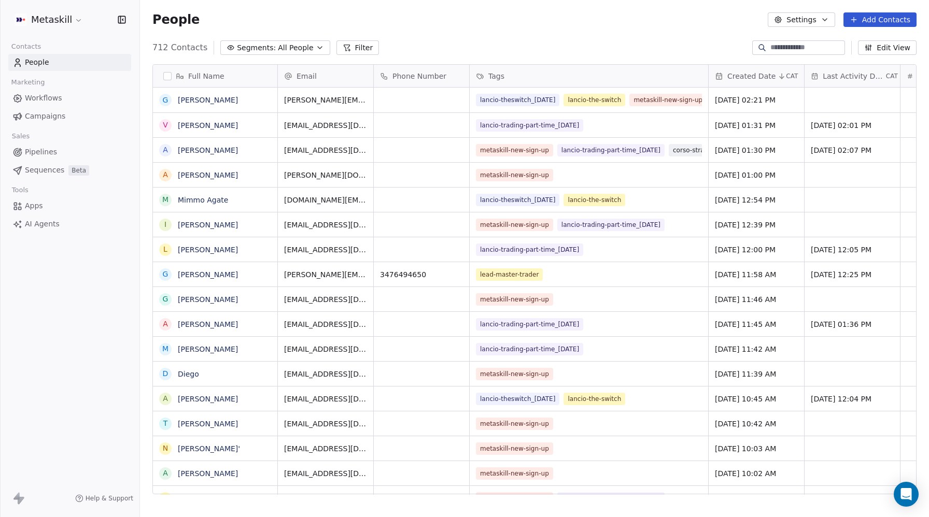
scroll to position [455, 789]
click at [343, 50] on icon at bounding box center [347, 48] width 8 height 8
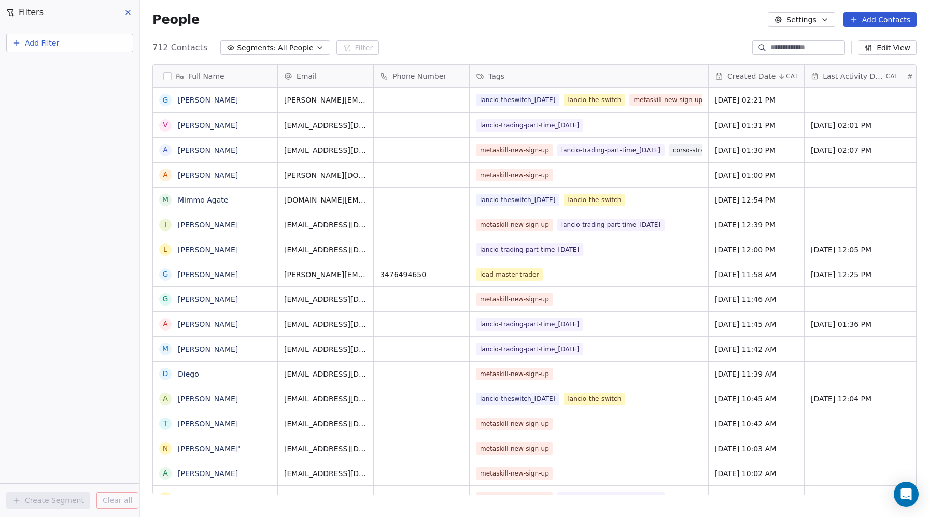
click at [47, 38] on span "Add Filter" at bounding box center [42, 43] width 34 height 11
click at [37, 63] on span "Contact properties" at bounding box center [50, 67] width 67 height 11
type input "***"
click at [43, 106] on span "form-name" at bounding box center [37, 105] width 40 height 10
click at [43, 107] on div "Is" at bounding box center [70, 110] width 108 height 17
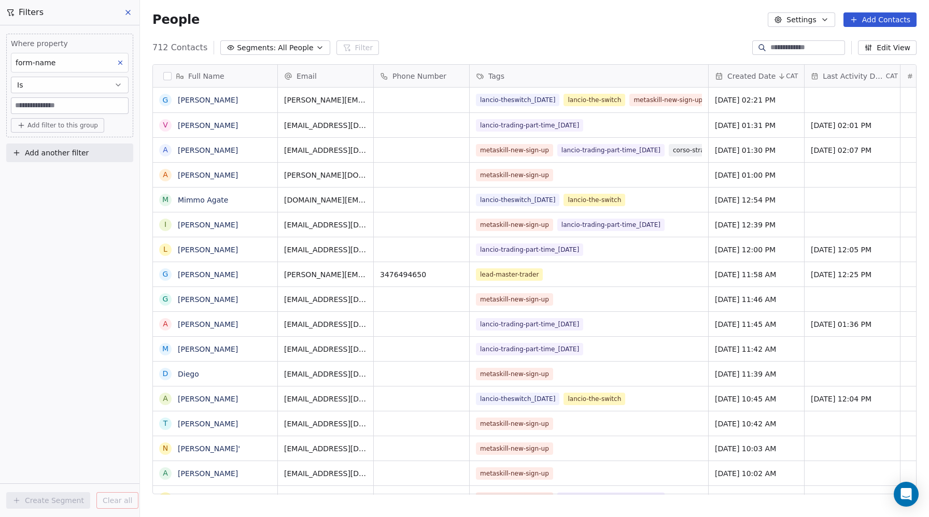
click at [35, 103] on input at bounding box center [69, 106] width 117 height 16
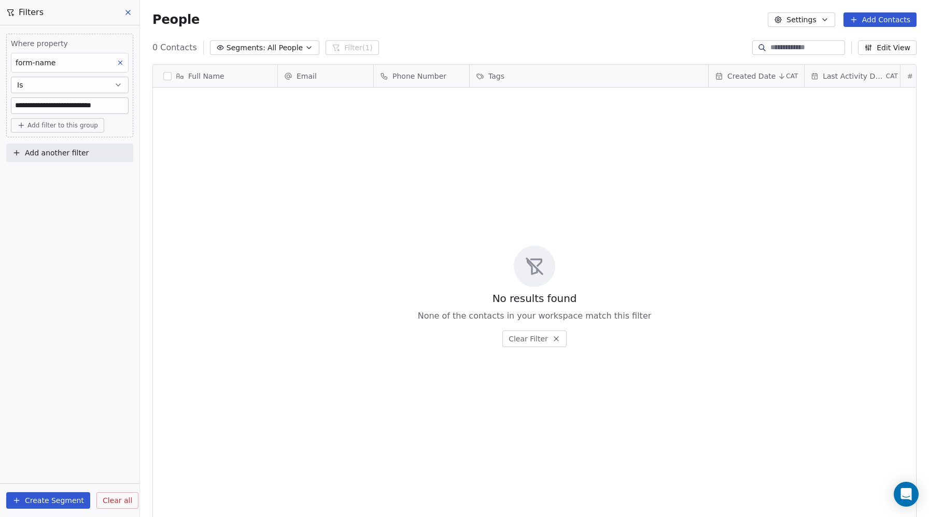
drag, startPoint x: 89, startPoint y: 105, endPoint x: 142, endPoint y: 107, distance: 52.4
click at [142, 107] on div "**********" at bounding box center [534, 258] width 789 height 517
type input "**********"
click at [126, 208] on div "**********" at bounding box center [69, 271] width 139 height 492
click at [84, 104] on input "**********" at bounding box center [69, 106] width 117 height 16
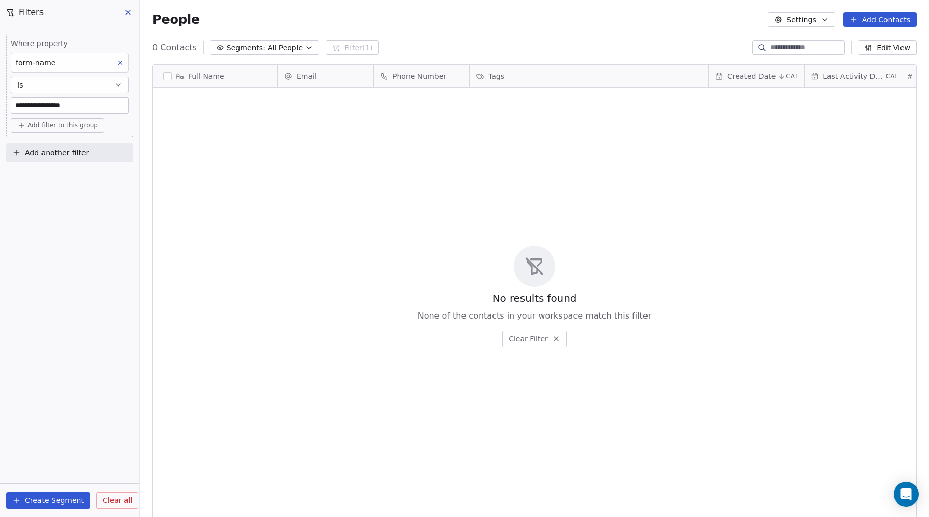
click at [64, 67] on div "form-name" at bounding box center [70, 63] width 118 height 20
type input "****"
click at [39, 143] on span "form-type" at bounding box center [40, 141] width 36 height 10
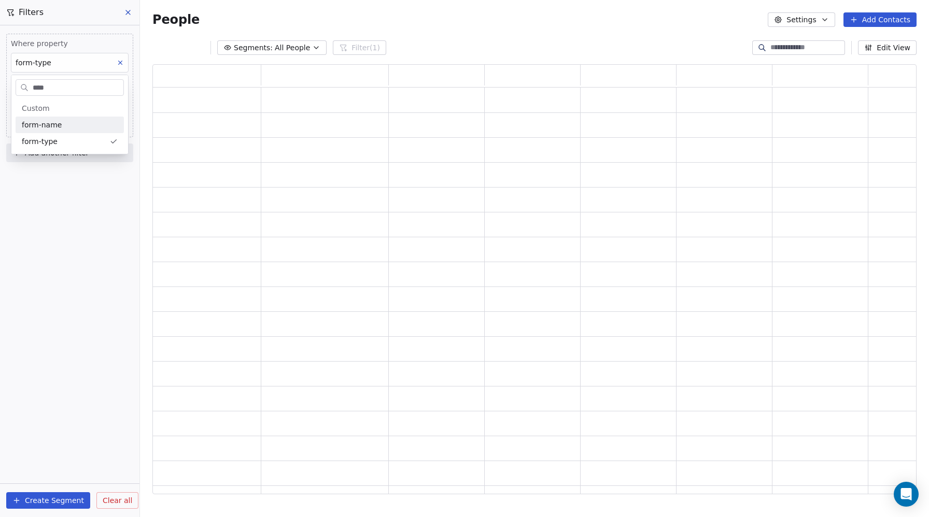
scroll to position [430, 764]
drag, startPoint x: 36, startPoint y: 105, endPoint x: 139, endPoint y: 104, distance: 102.6
click at [133, 104] on div "**********" at bounding box center [69, 86] width 127 height 104
type input "******"
click at [79, 350] on div "Where property form-type Is ****** Add filter to this group Add another filter …" at bounding box center [69, 271] width 139 height 492
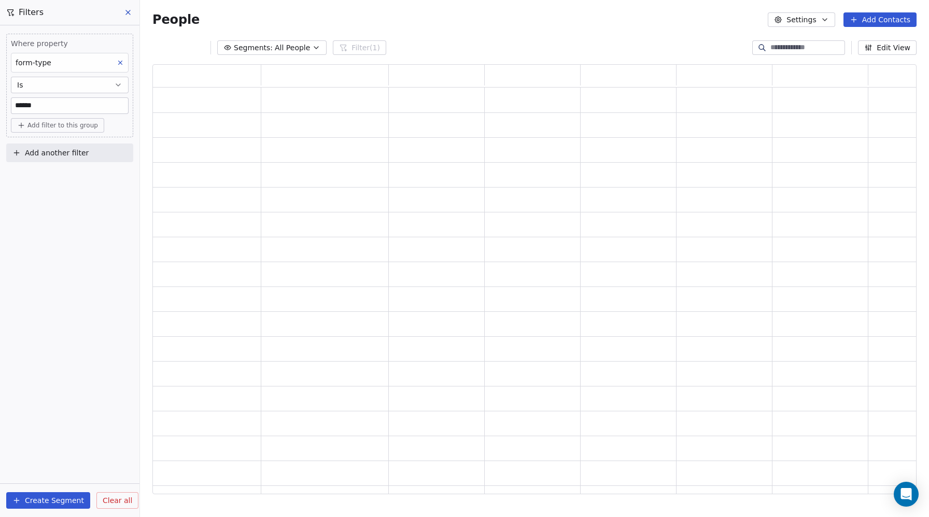
click at [73, 102] on input "******" at bounding box center [69, 106] width 117 height 16
click at [71, 446] on div "Where property form-type Is ****** Add filter to this group Add another filter …" at bounding box center [69, 271] width 139 height 492
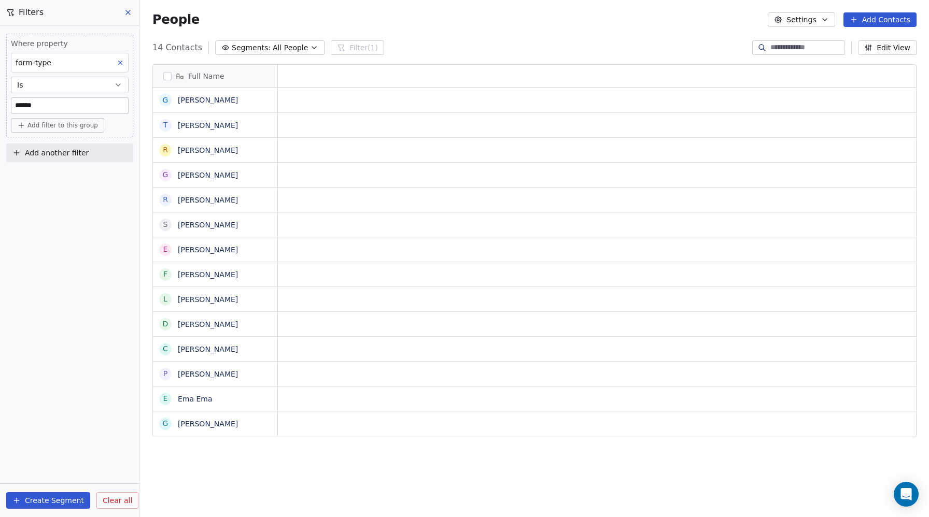
scroll to position [455, 789]
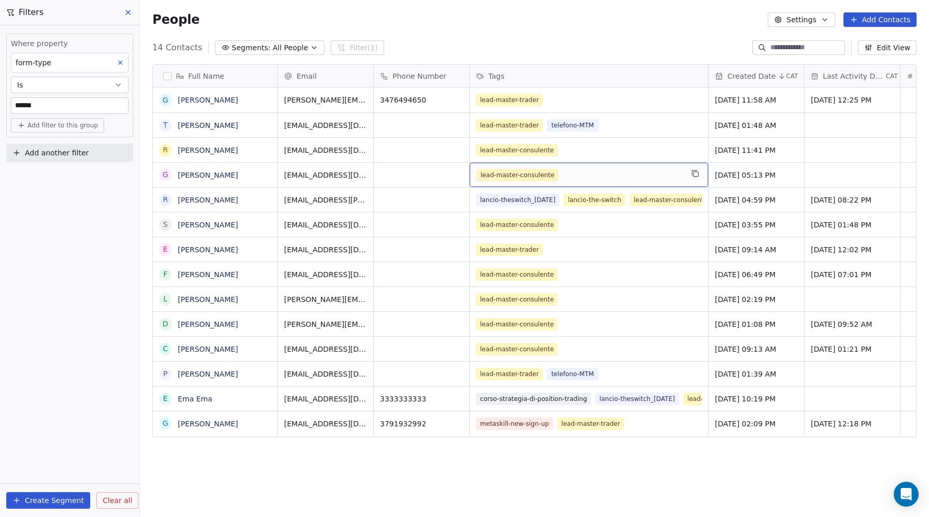
drag, startPoint x: 571, startPoint y: 176, endPoint x: 496, endPoint y: 177, distance: 75.2
drag, startPoint x: 483, startPoint y: 175, endPoint x: 537, endPoint y: 174, distance: 54.4
click at [537, 174] on span "lead-master-consulente" at bounding box center [517, 175] width 82 height 12
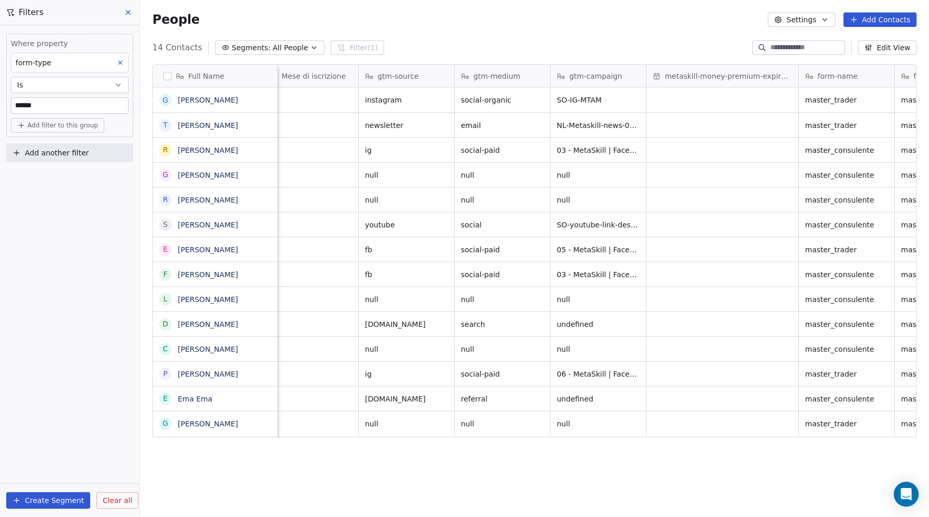
scroll to position [0, 1432]
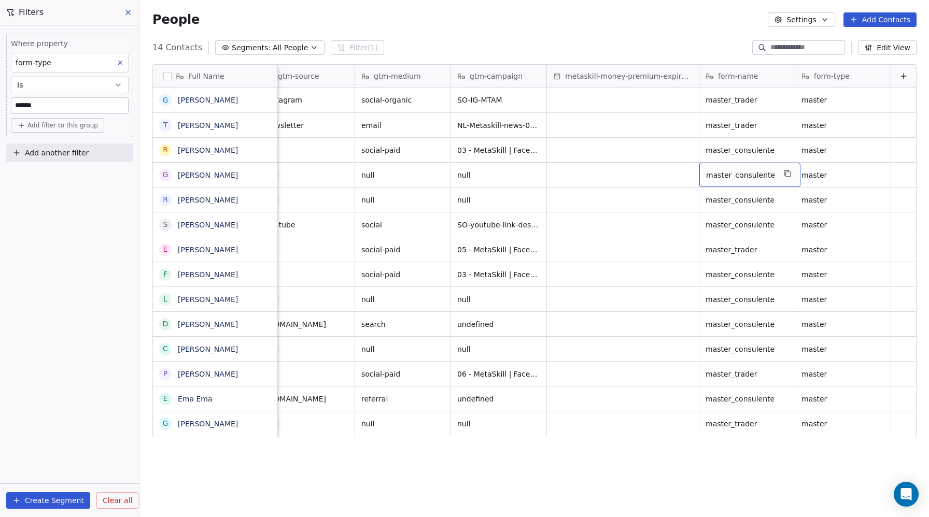
click at [767, 173] on span "master_consulente" at bounding box center [740, 175] width 69 height 10
click at [767, 173] on textarea "**********" at bounding box center [747, 179] width 95 height 32
click at [53, 64] on html "Metaskill Contacts People Marketing Workflows Campaigns Sales Pipelines Sequenc…" at bounding box center [464, 258] width 929 height 517
click at [50, 64] on html "Metaskill Contacts People Marketing Workflows Campaigns Sales Pipelines Sequenc…" at bounding box center [464, 258] width 929 height 517
click at [28, 68] on div "form-type" at bounding box center [34, 63] width 36 height 12
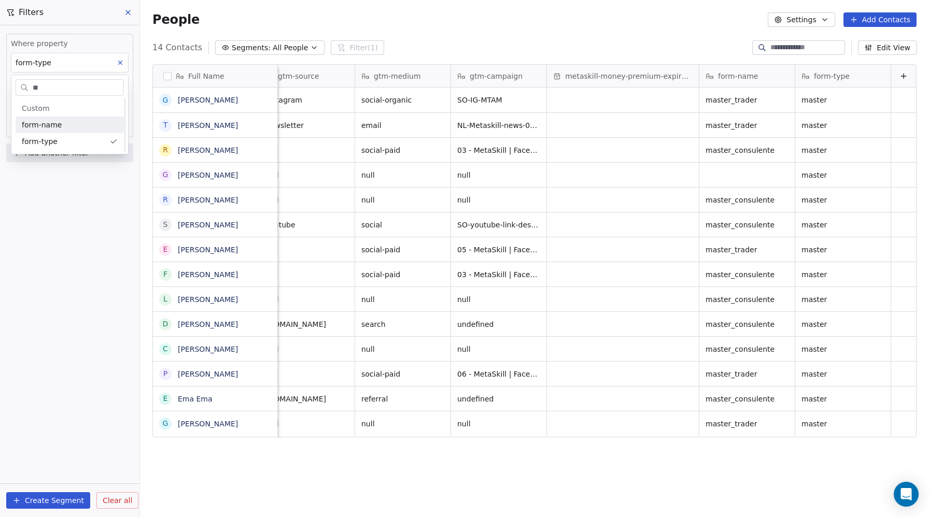
scroll to position [0, 0]
type input "****"
click at [77, 122] on div "form-name" at bounding box center [70, 125] width 96 height 10
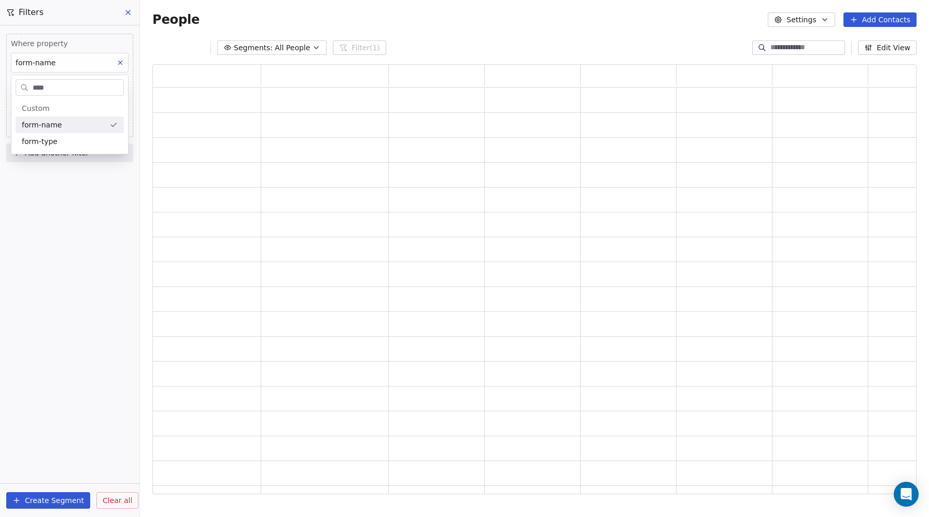
scroll to position [430, 764]
click at [46, 103] on input "******" at bounding box center [69, 106] width 117 height 16
paste input "**********"
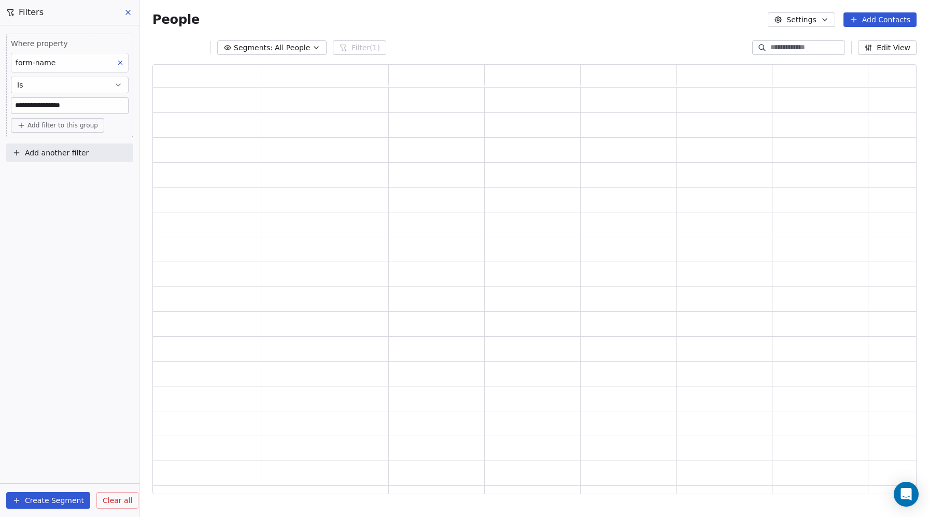
type input "**********"
click at [87, 442] on div "**********" at bounding box center [69, 271] width 139 height 492
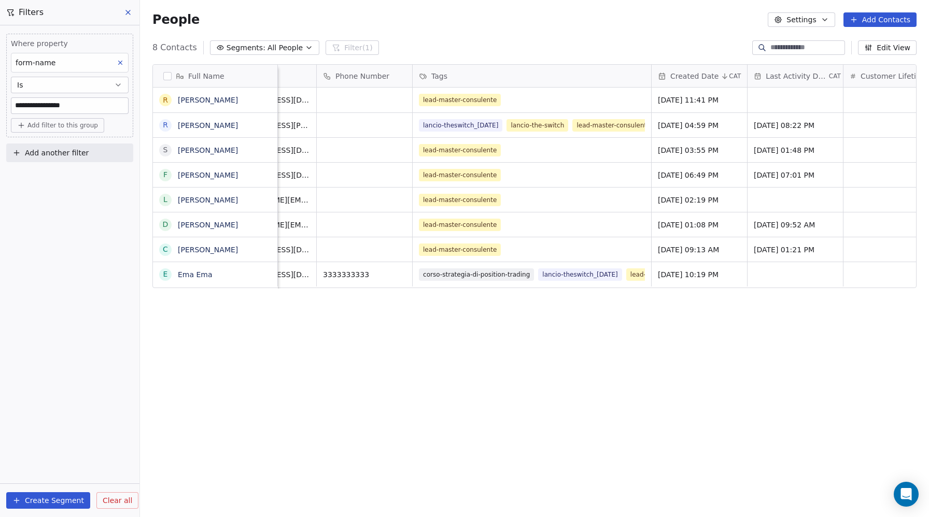
scroll to position [0, 0]
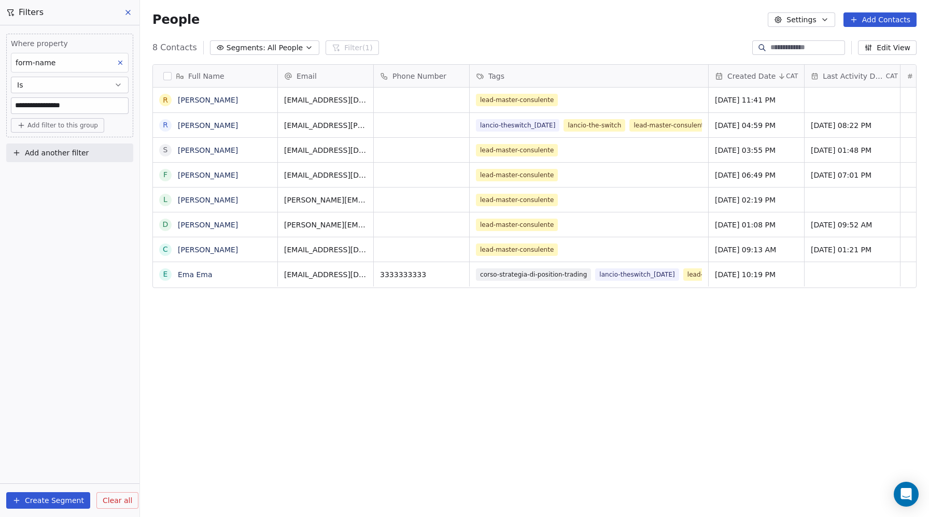
click at [41, 126] on span "Add filter to this group" at bounding box center [62, 125] width 70 height 8
click at [40, 144] on span "Contact properties" at bounding box center [55, 148] width 67 height 11
type input "**"
click at [38, 185] on span "Phone Number" at bounding box center [49, 185] width 54 height 10
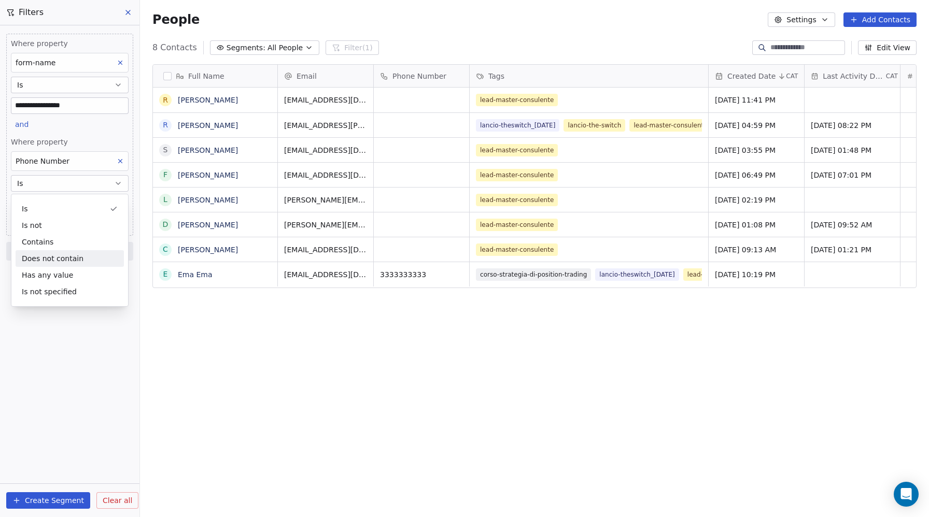
click at [48, 260] on div "Does not contain" at bounding box center [70, 258] width 108 height 17
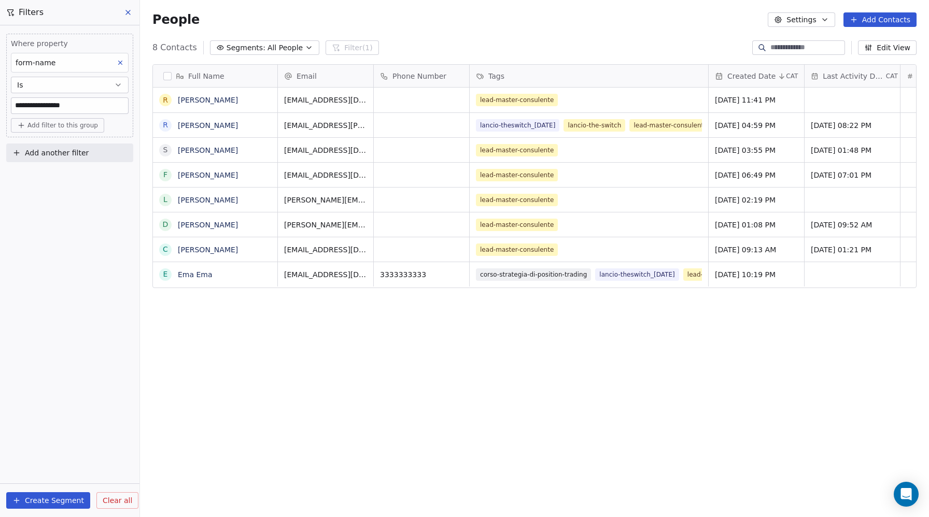
click at [45, 125] on span "Add filter to this group" at bounding box center [62, 125] width 70 height 8
click at [55, 147] on span "Contact properties" at bounding box center [55, 148] width 67 height 11
click at [9, 165] on html "**********" at bounding box center [464, 258] width 929 height 517
click at [63, 152] on span "Add another filter" at bounding box center [57, 153] width 64 height 11
click at [43, 176] on span "Contact properties" at bounding box center [50, 177] width 67 height 11
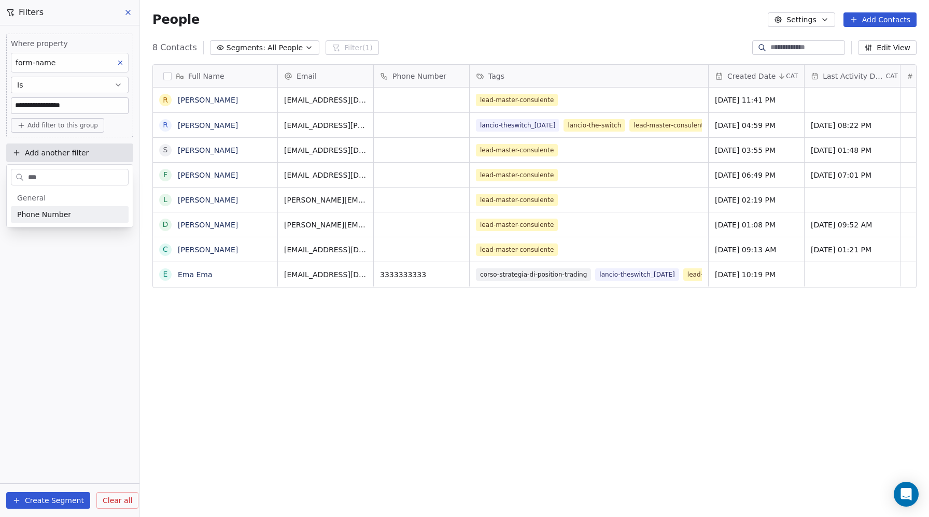
type input "***"
click at [49, 218] on span "Phone Number" at bounding box center [44, 214] width 54 height 10
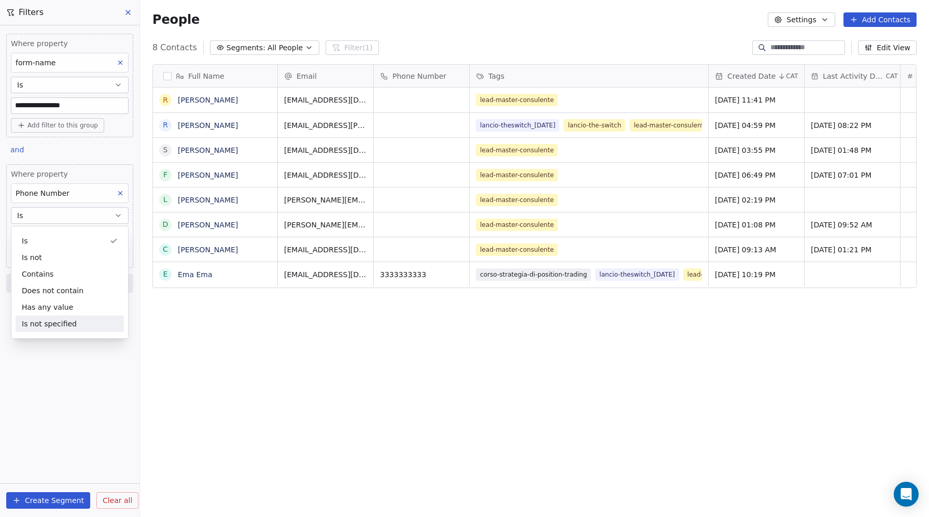
click at [38, 324] on div "Is not specified" at bounding box center [70, 324] width 108 height 17
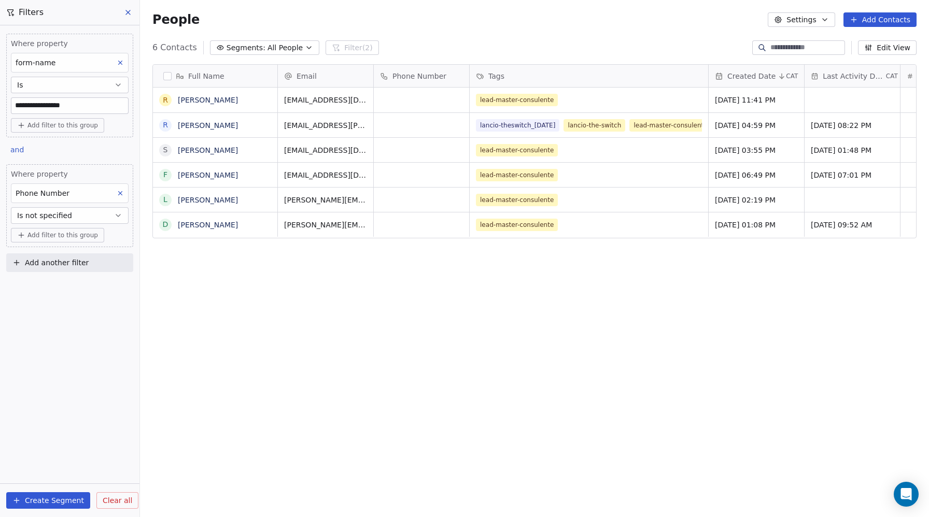
scroll to position [455, 789]
click at [168, 77] on button "button" at bounding box center [167, 76] width 8 height 8
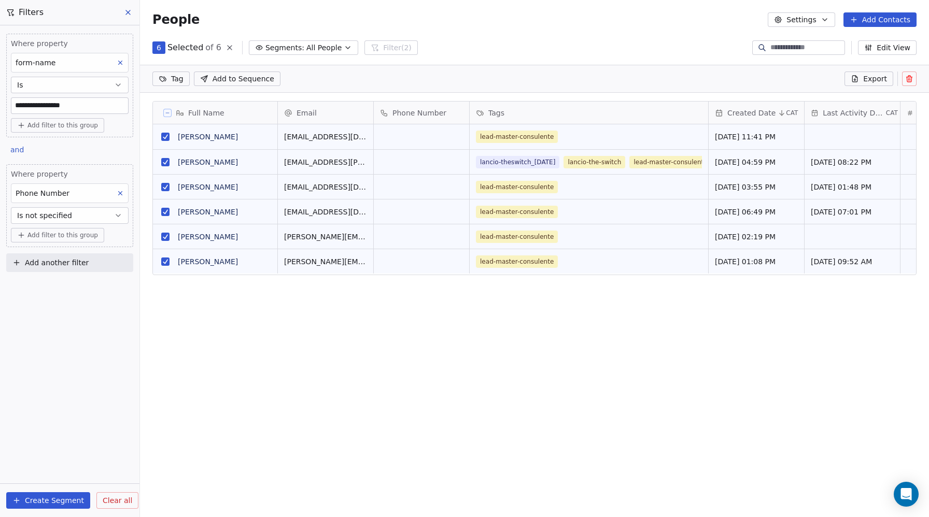
scroll to position [419, 789]
click at [172, 79] on html "**********" at bounding box center [464, 258] width 929 height 517
type input "****"
click at [166, 134] on button "Suggestions" at bounding box center [167, 131] width 8 height 8
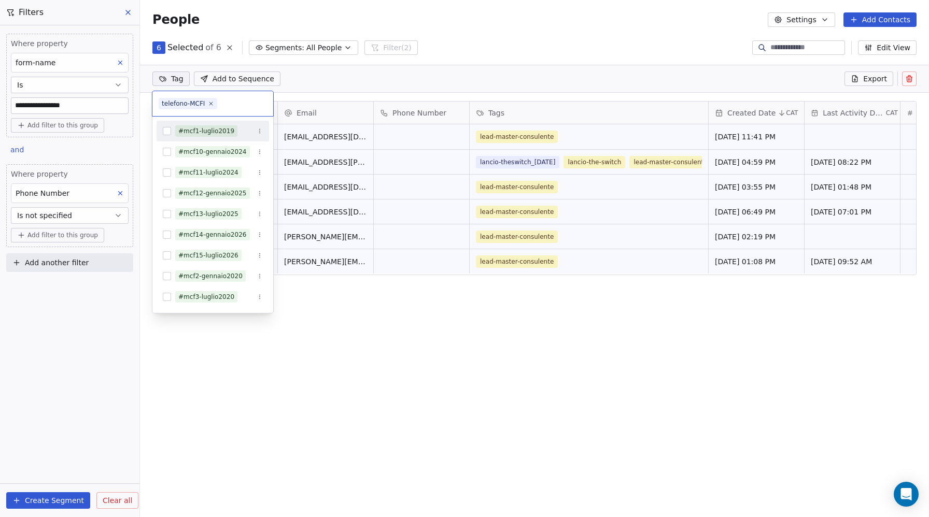
click at [545, 39] on html "**********" at bounding box center [464, 258] width 929 height 517
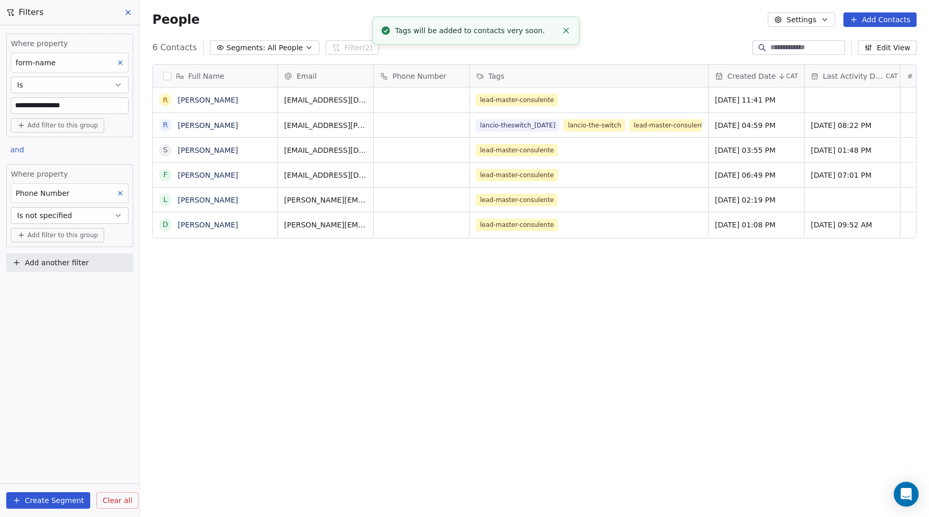
scroll to position [7, 0]
click at [135, 10] on button at bounding box center [129, 12] width 16 height 15
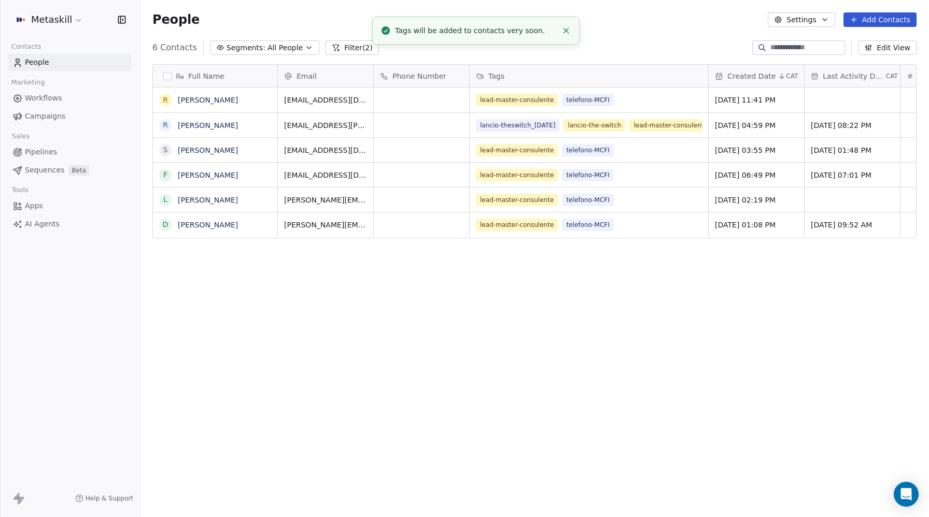
click at [36, 61] on span "People" at bounding box center [37, 62] width 24 height 11
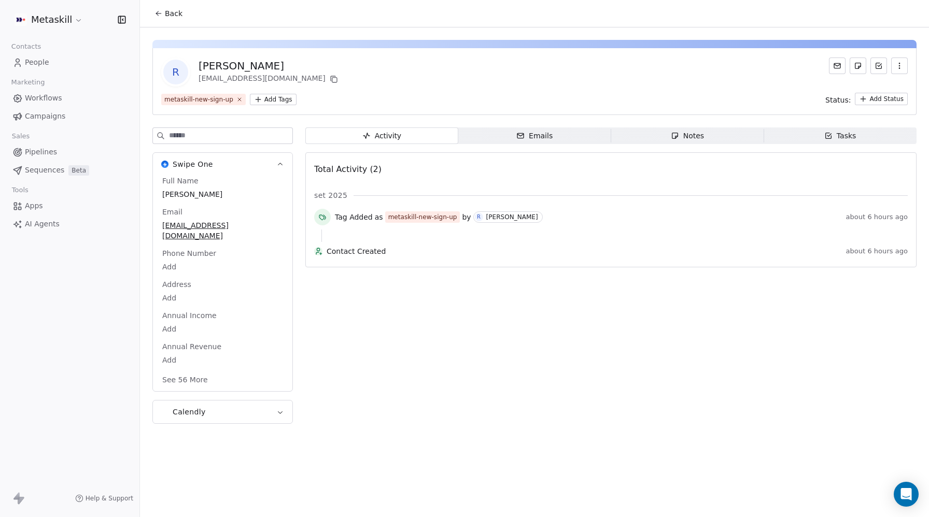
click at [176, 193] on span "[PERSON_NAME]" at bounding box center [222, 194] width 121 height 10
click at [167, 192] on span "[PERSON_NAME]" at bounding box center [223, 195] width 120 height 10
click at [177, 192] on span "[PERSON_NAME]" at bounding box center [223, 195] width 120 height 10
click at [164, 193] on textarea "******" at bounding box center [222, 205] width 123 height 32
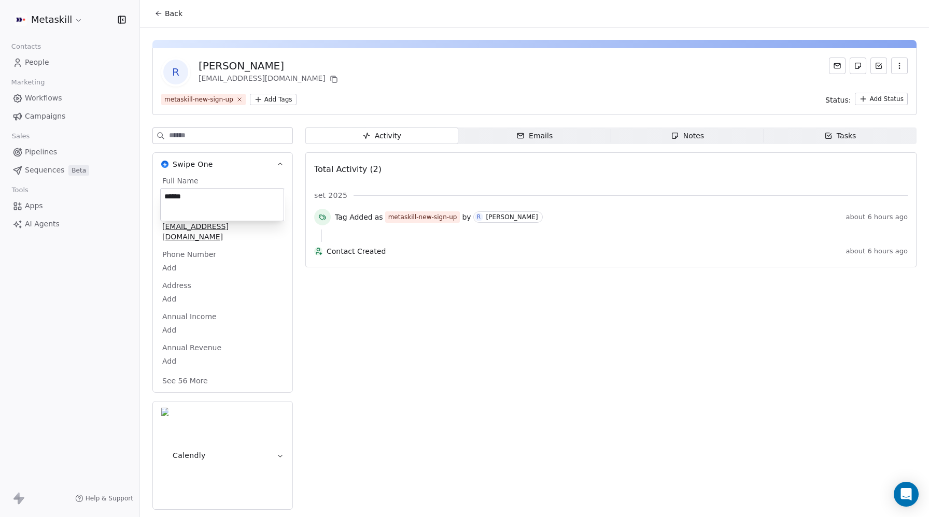
type textarea "******"
click at [171, 198] on span "Eenato" at bounding box center [223, 195] width 120 height 10
drag, startPoint x: 172, startPoint y: 195, endPoint x: 156, endPoint y: 195, distance: 15.6
click at [156, 195] on html "Metaskill Contacts People Marketing Workflows Campaigns Sales Pipelines Sequenc…" at bounding box center [464, 258] width 929 height 517
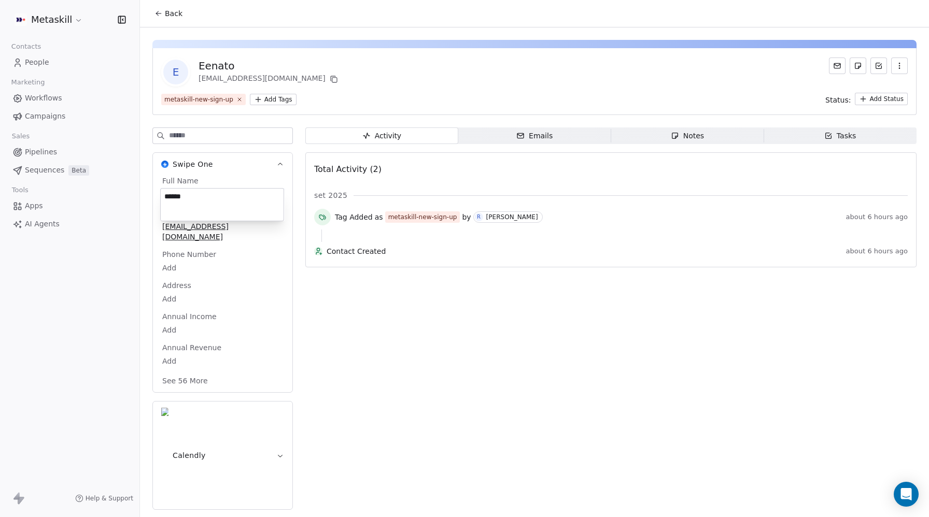
click at [168, 194] on textarea "******" at bounding box center [222, 205] width 123 height 32
type textarea "******"
click at [178, 195] on span "andy" at bounding box center [223, 195] width 120 height 10
click at [171, 196] on span "andy" at bounding box center [223, 195] width 120 height 10
click at [167, 194] on span "andy" at bounding box center [223, 195] width 120 height 10
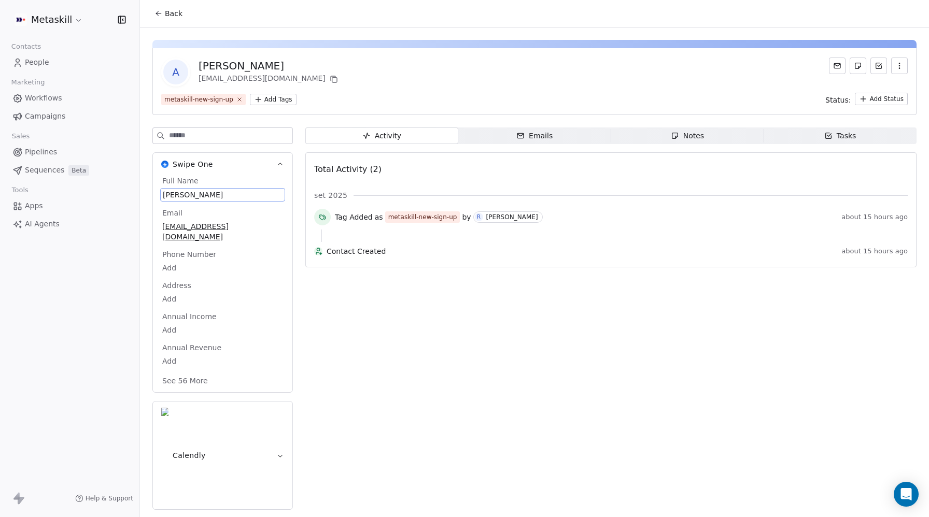
click at [170, 194] on span "andy" at bounding box center [223, 195] width 120 height 10
drag, startPoint x: 170, startPoint y: 194, endPoint x: 160, endPoint y: 194, distance: 9.8
click at [170, 194] on span "andy" at bounding box center [223, 195] width 120 height 10
click at [167, 194] on textarea "****" at bounding box center [222, 205] width 123 height 32
type textarea "****"
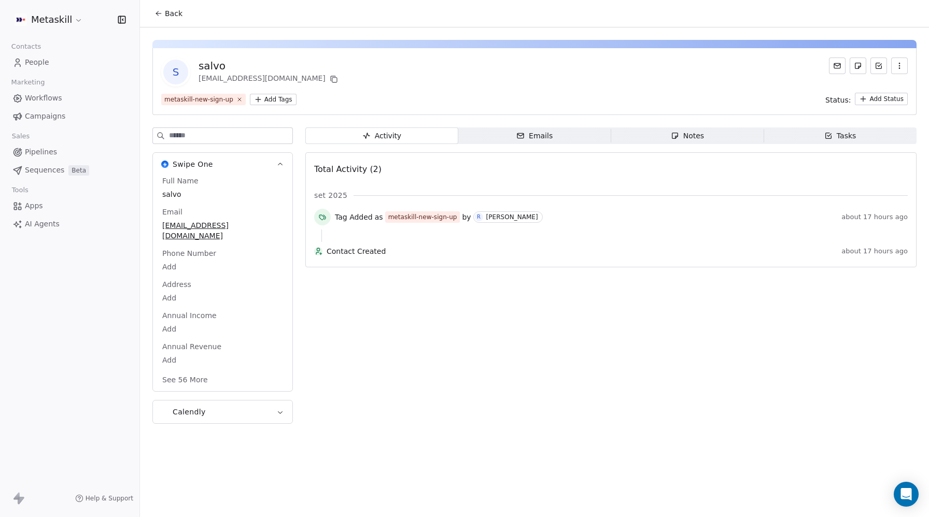
click at [172, 195] on span "salvo" at bounding box center [222, 194] width 121 height 10
click at [170, 197] on span "salvo" at bounding box center [223, 195] width 120 height 10
click at [166, 194] on span "salvo" at bounding box center [223, 195] width 120 height 10
click at [169, 194] on textarea "*****" at bounding box center [222, 205] width 123 height 32
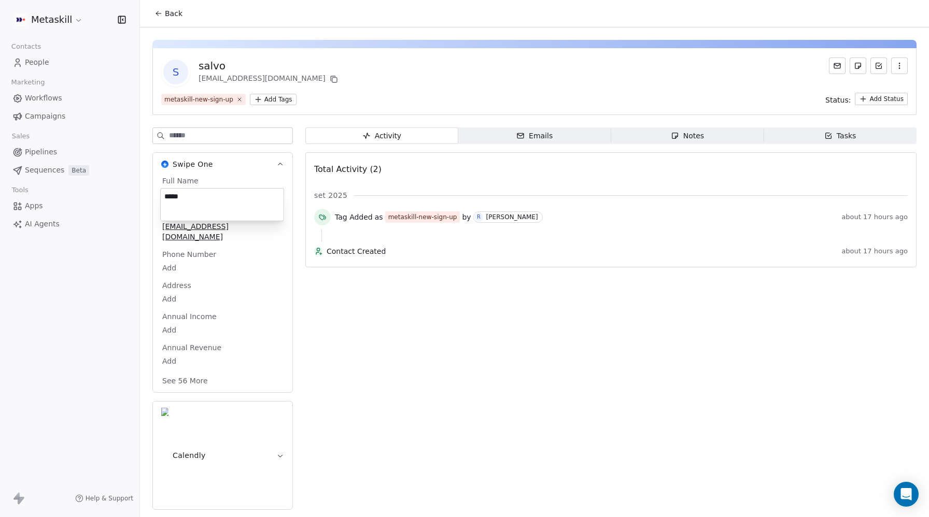
type textarea "*****"
click at [174, 192] on span "diego" at bounding box center [222, 194] width 121 height 10
click at [179, 193] on span "diego" at bounding box center [223, 195] width 120 height 10
click at [172, 195] on span "diego" at bounding box center [223, 195] width 120 height 10
click at [173, 195] on span "diego" at bounding box center [223, 195] width 120 height 10
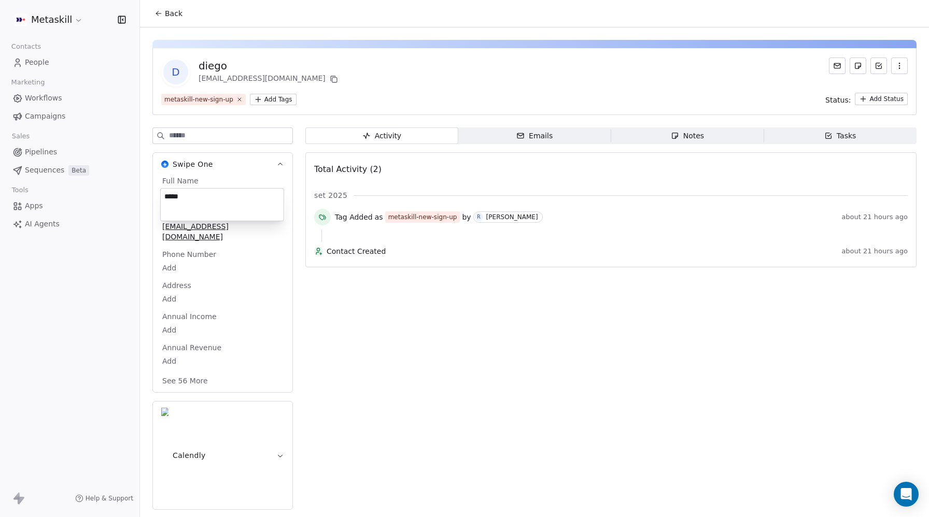
drag, startPoint x: 168, startPoint y: 195, endPoint x: 184, endPoint y: 191, distance: 16.1
click at [173, 194] on textarea "*****" at bounding box center [222, 205] width 123 height 32
type textarea "*****"
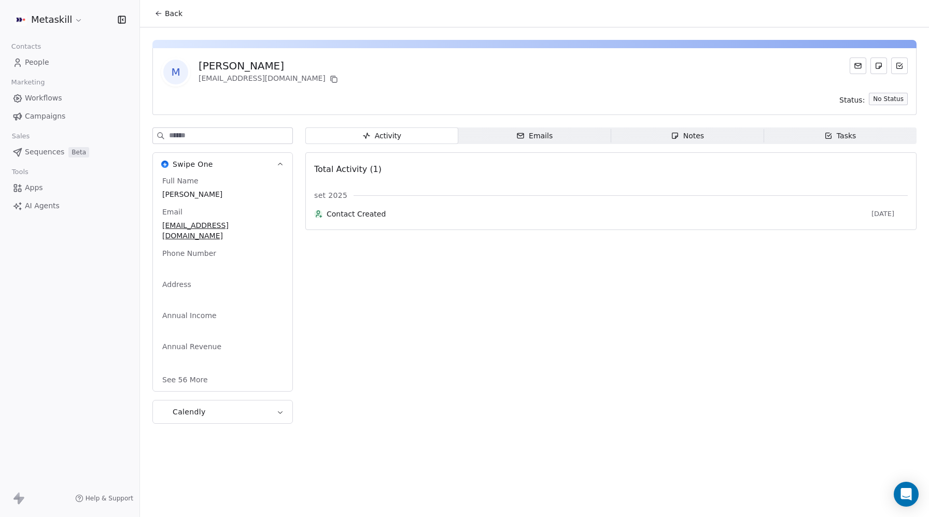
click at [171, 193] on span "[PERSON_NAME]" at bounding box center [222, 194] width 121 height 10
click at [172, 193] on span "[PERSON_NAME]" at bounding box center [222, 194] width 121 height 10
click at [206, 192] on span "[PERSON_NAME]" at bounding box center [222, 194] width 121 height 10
click at [207, 192] on span "[PERSON_NAME]" at bounding box center [222, 194] width 121 height 10
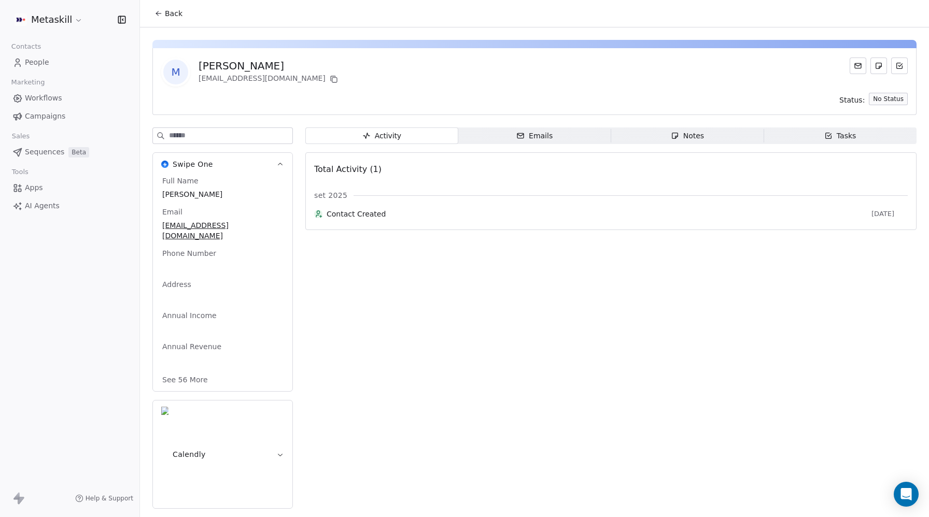
click at [194, 191] on span "[PERSON_NAME]" at bounding box center [222, 194] width 121 height 10
click at [187, 189] on span "[PERSON_NAME]" at bounding box center [222, 194] width 121 height 10
click at [184, 196] on span "[PERSON_NAME]" at bounding box center [222, 194] width 121 height 10
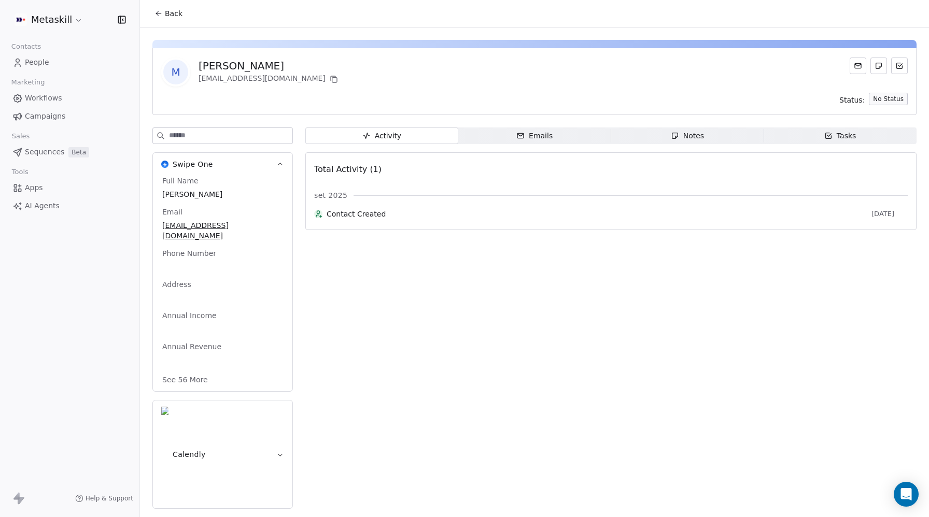
click at [189, 192] on span "[PERSON_NAME]" at bounding box center [222, 194] width 121 height 10
click at [182, 192] on span "[PERSON_NAME]" at bounding box center [222, 194] width 121 height 10
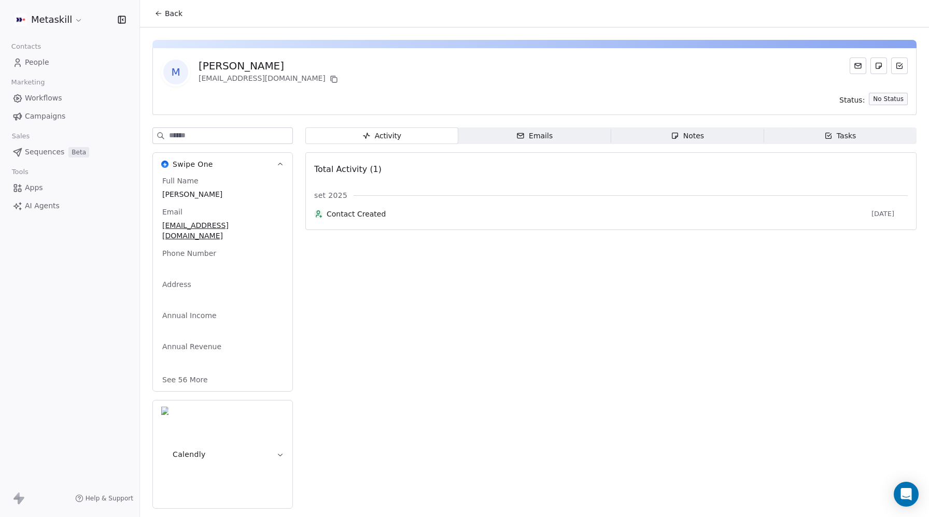
click at [182, 192] on span "[PERSON_NAME]" at bounding box center [222, 194] width 121 height 10
click at [180, 188] on div "[PERSON_NAME]" at bounding box center [222, 194] width 125 height 12
click at [200, 193] on span "[PERSON_NAME]" at bounding box center [222, 194] width 121 height 10
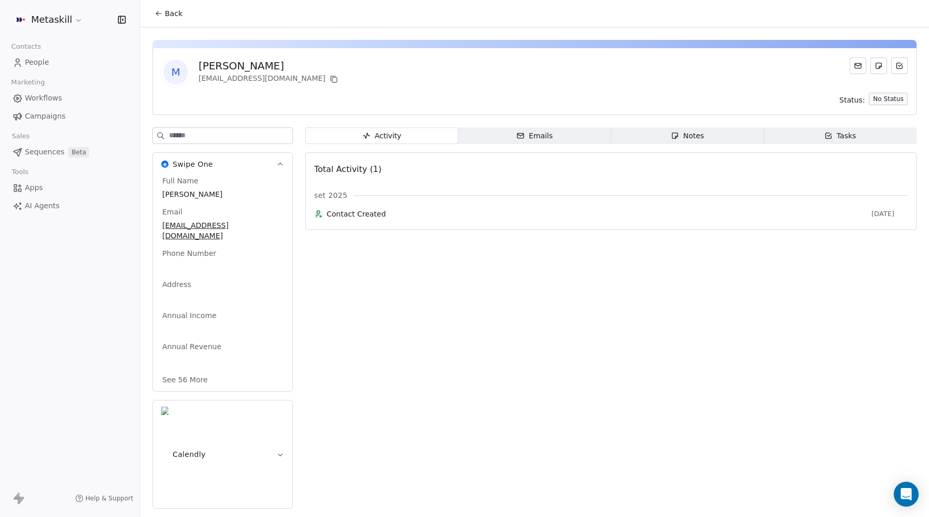
click at [200, 193] on span "[PERSON_NAME]" at bounding box center [222, 194] width 121 height 10
click at [651, 37] on div "m [PERSON_NAME] [EMAIL_ADDRESS][DOMAIN_NAME] Status: No Status Swipe One Full N…" at bounding box center [534, 271] width 789 height 488
click at [192, 194] on span "[PERSON_NAME]" at bounding box center [222, 194] width 121 height 10
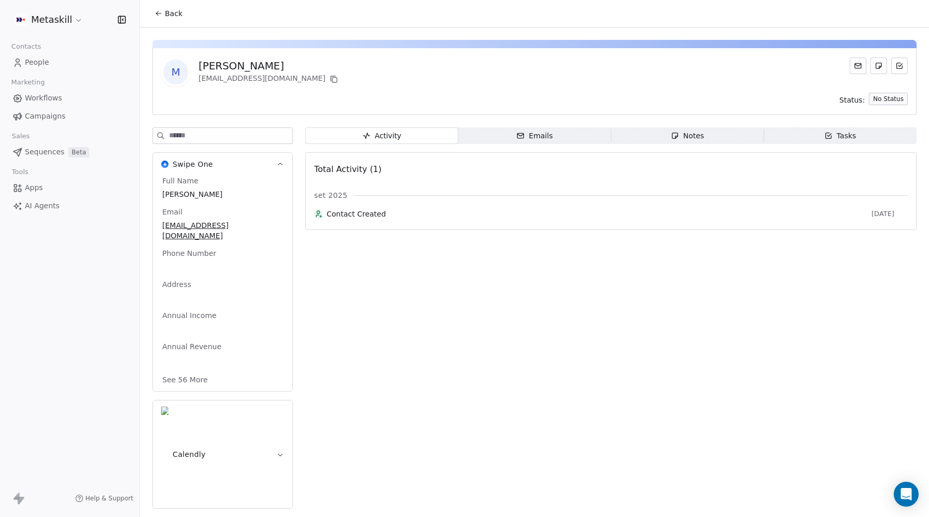
click at [192, 194] on span "[PERSON_NAME]" at bounding box center [222, 194] width 121 height 10
click at [185, 192] on span "[PERSON_NAME]" at bounding box center [222, 194] width 121 height 10
click at [182, 371] on button "See 56 More" at bounding box center [185, 380] width 58 height 19
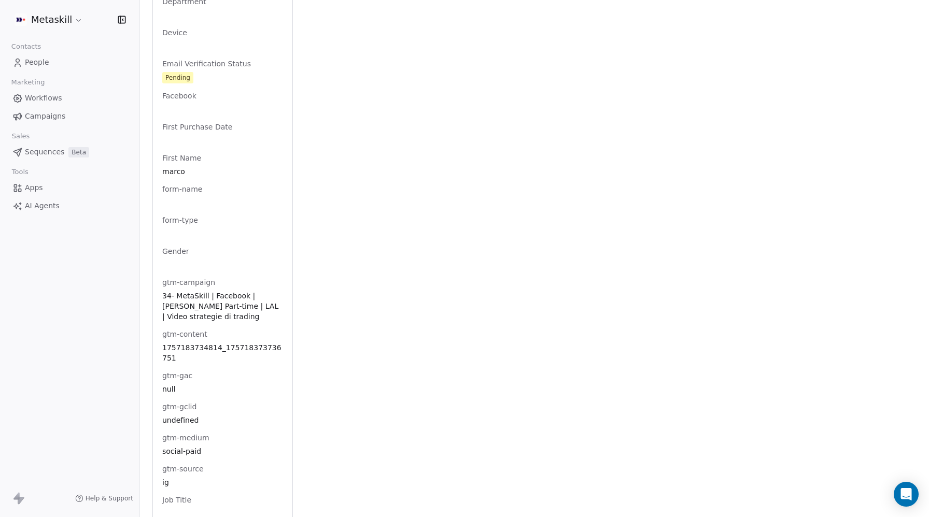
scroll to position [666, 0]
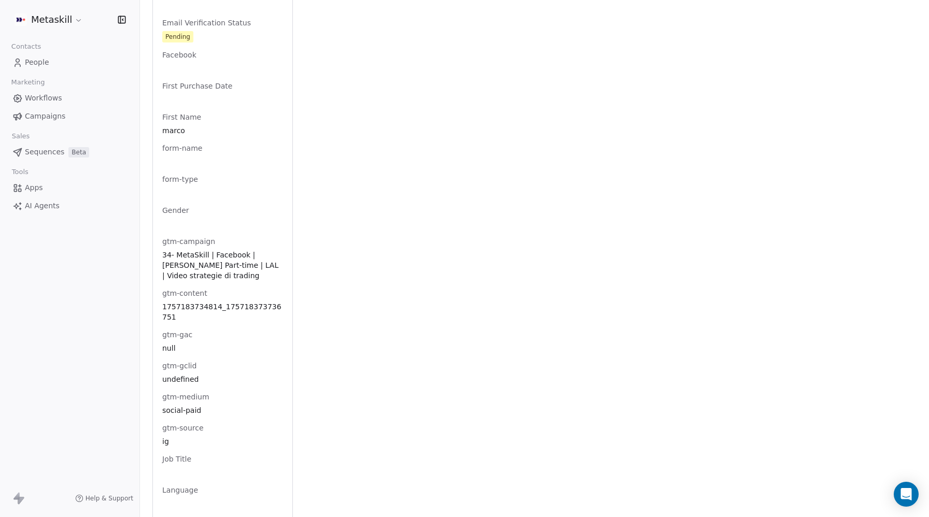
click at [179, 125] on span "marco" at bounding box center [222, 130] width 121 height 10
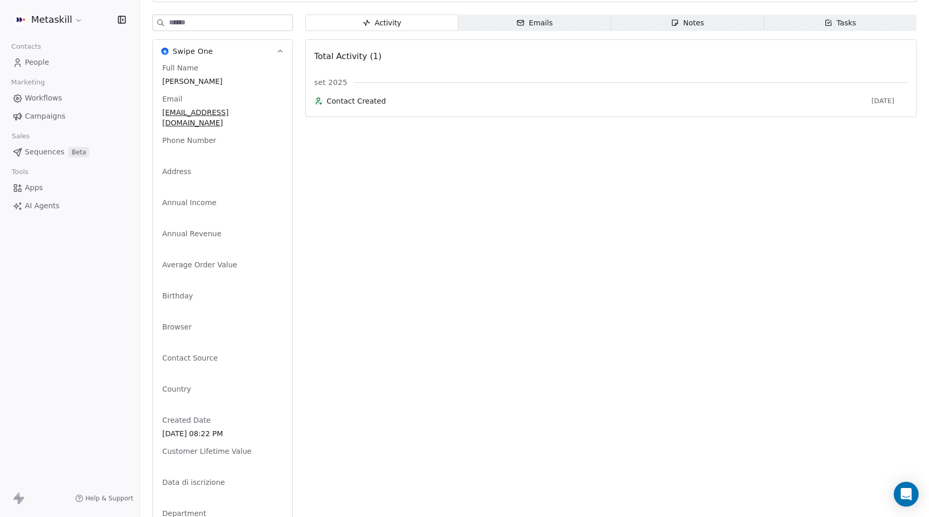
scroll to position [0, 0]
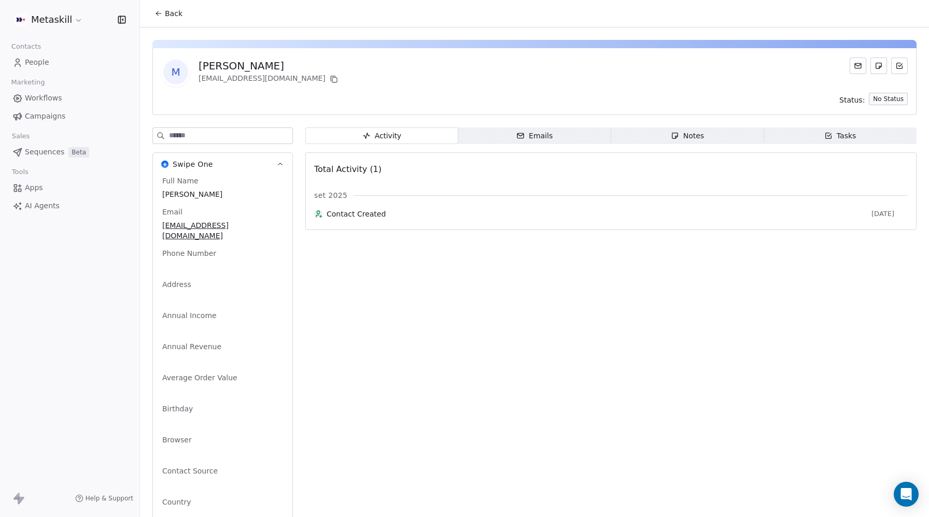
click at [178, 192] on span "[PERSON_NAME]" at bounding box center [222, 194] width 121 height 10
click at [189, 191] on span "[PERSON_NAME]" at bounding box center [222, 194] width 121 height 10
click at [171, 222] on span "[EMAIL_ADDRESS][DOMAIN_NAME]" at bounding box center [223, 231] width 120 height 21
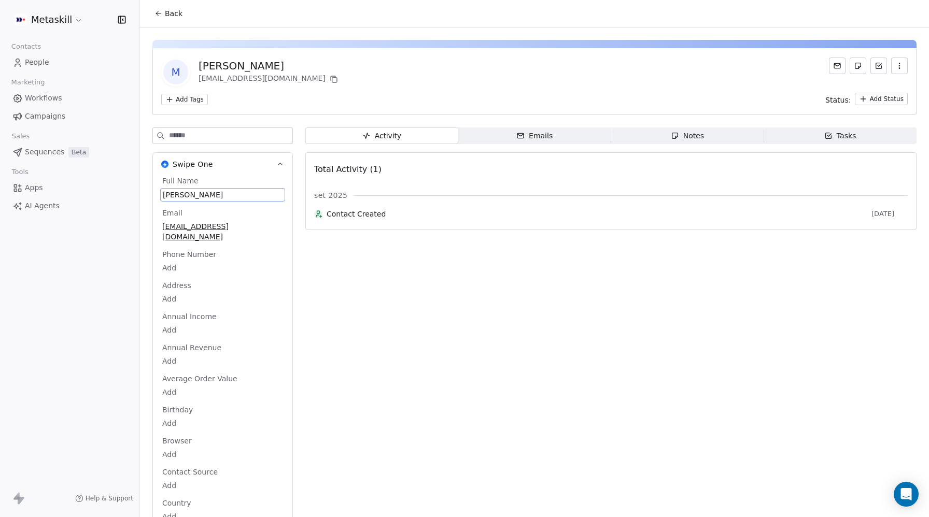
click at [185, 195] on span "[PERSON_NAME]" at bounding box center [223, 195] width 120 height 10
click at [171, 194] on span "[PERSON_NAME]" at bounding box center [223, 195] width 120 height 10
click at [170, 194] on textarea "**********" at bounding box center [222, 205] width 123 height 32
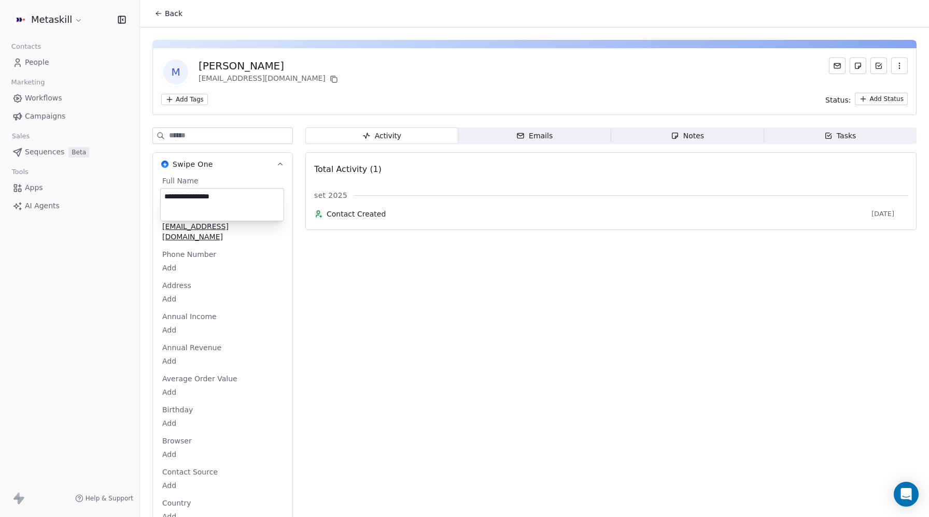
type textarea "**********"
click at [185, 98] on html "Metaskill Contacts People Marketing Workflows Campaigns Sales Sequences Beta To…" at bounding box center [464, 258] width 929 height 517
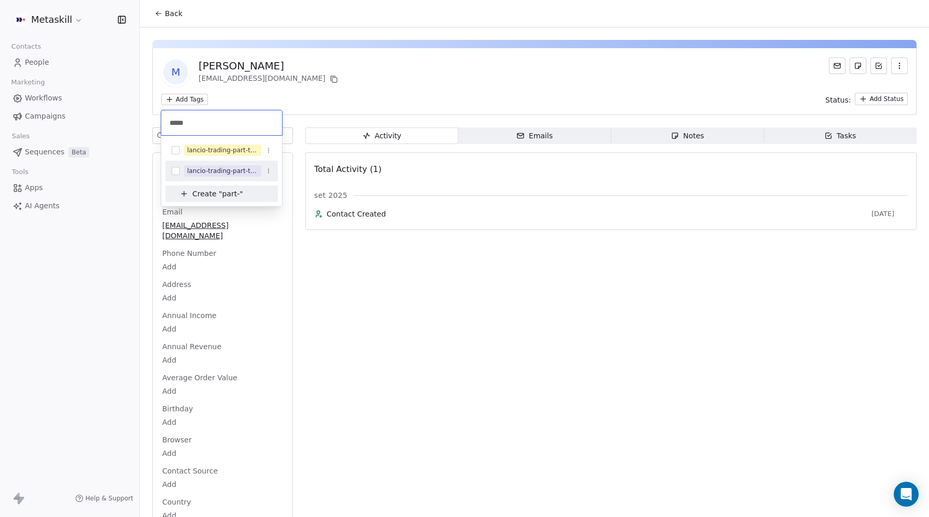
type input "*****"
click at [176, 172] on button "Suggestions" at bounding box center [176, 171] width 8 height 8
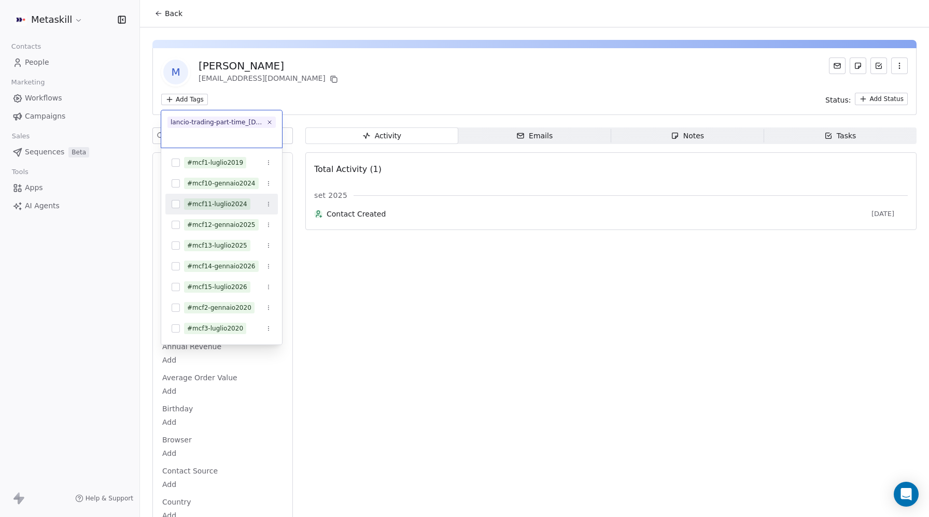
click at [459, 310] on html "Metaskill Contacts People Marketing Workflows Campaigns Sales Sequences Beta To…" at bounding box center [464, 258] width 929 height 517
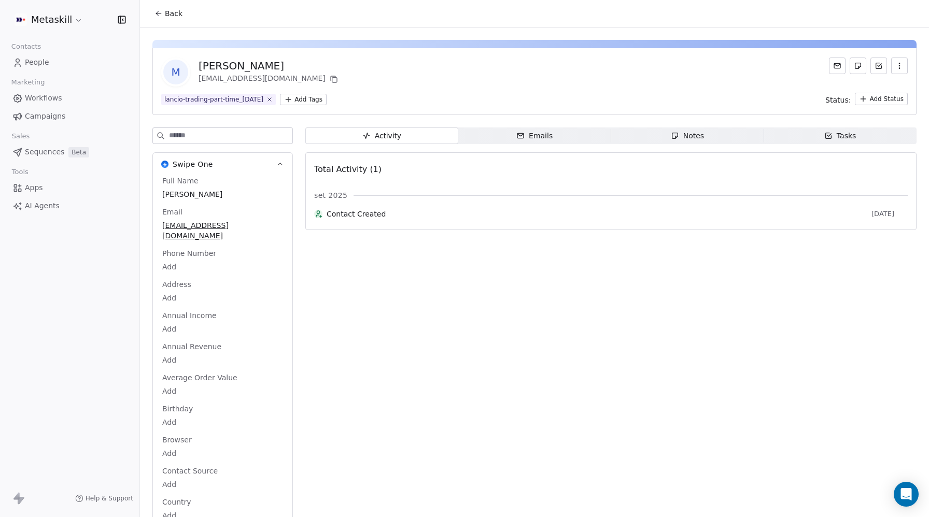
click at [44, 60] on span "People" at bounding box center [37, 62] width 24 height 11
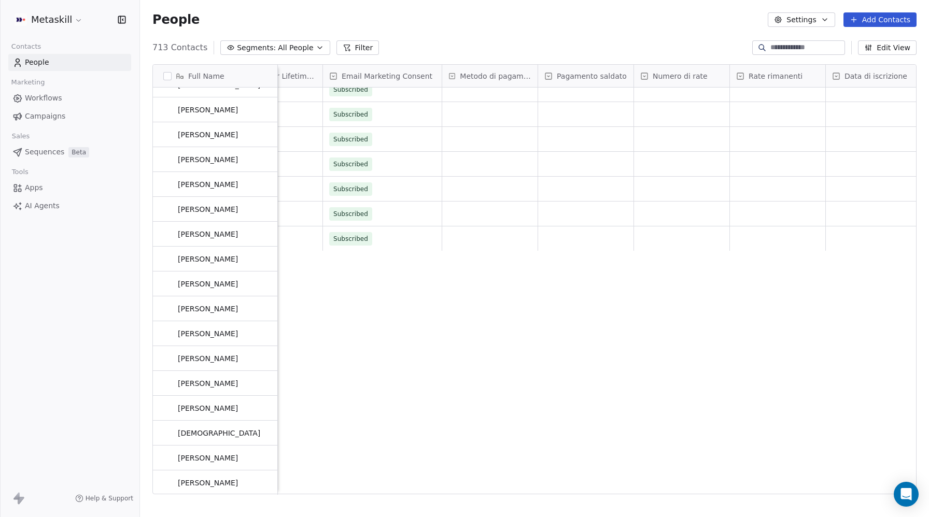
scroll to position [1305, 0]
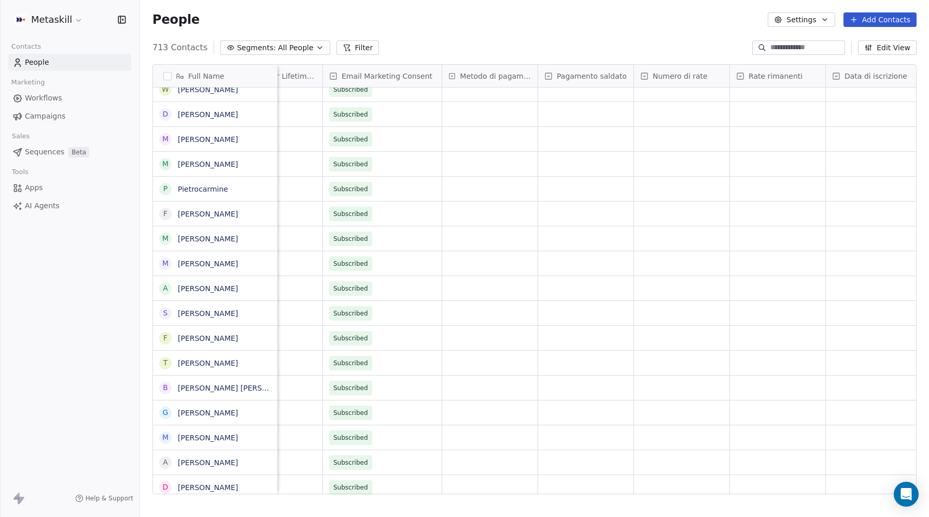
click at [356, 47] on button "Filter" at bounding box center [357, 47] width 43 height 15
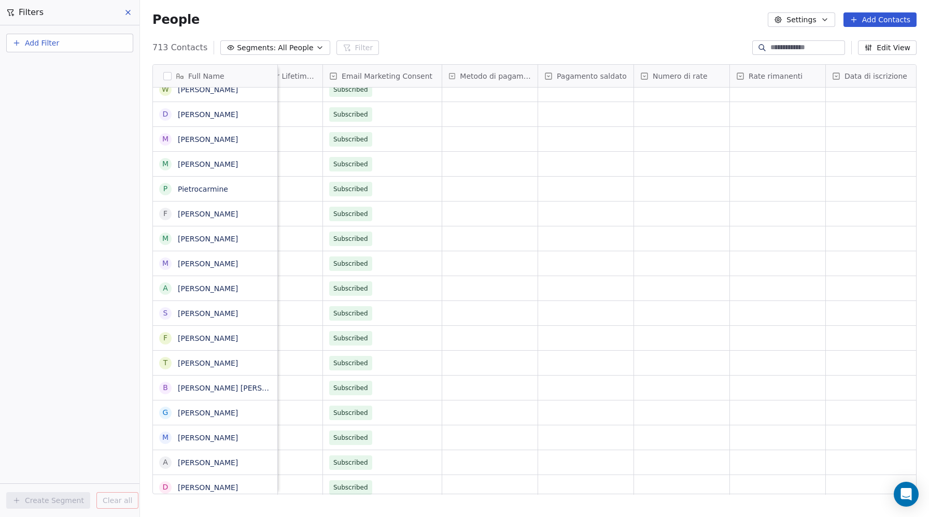
click at [60, 41] on button "Add Filter" at bounding box center [69, 43] width 127 height 19
click at [56, 64] on span "Contact properties" at bounding box center [50, 67] width 67 height 11
type input "*****"
click at [61, 161] on div "Email Marketing Consent" at bounding box center [70, 154] width 118 height 17
click at [37, 115] on div "Is" at bounding box center [70, 110] width 108 height 17
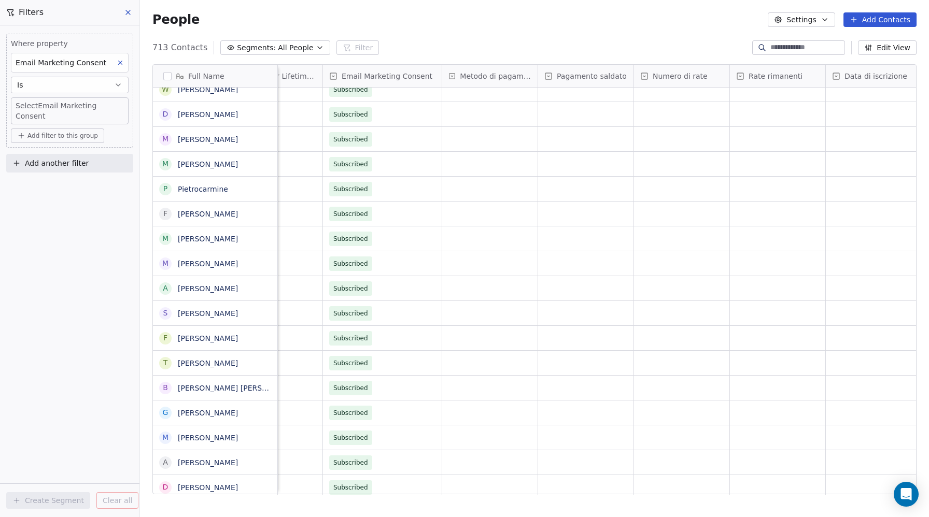
click at [33, 109] on body "Metaskill Contacts People Marketing Workflows Campaigns Sales Sequences Beta To…" at bounding box center [464, 258] width 929 height 517
click at [39, 137] on div "Subscribed" at bounding box center [46, 136] width 35 height 9
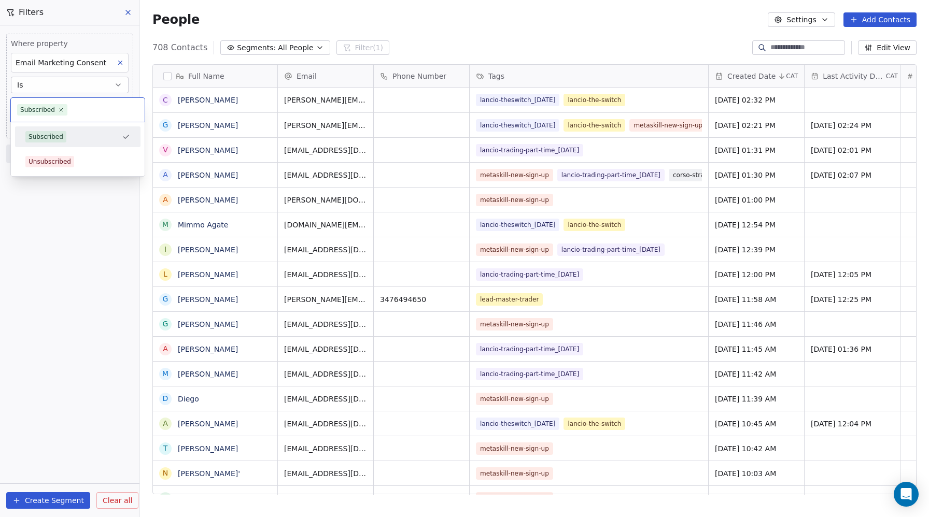
scroll to position [455, 789]
drag, startPoint x: 61, startPoint y: 159, endPoint x: 63, endPoint y: 153, distance: 5.6
click at [61, 159] on div "Unsubscribed" at bounding box center [50, 161] width 43 height 9
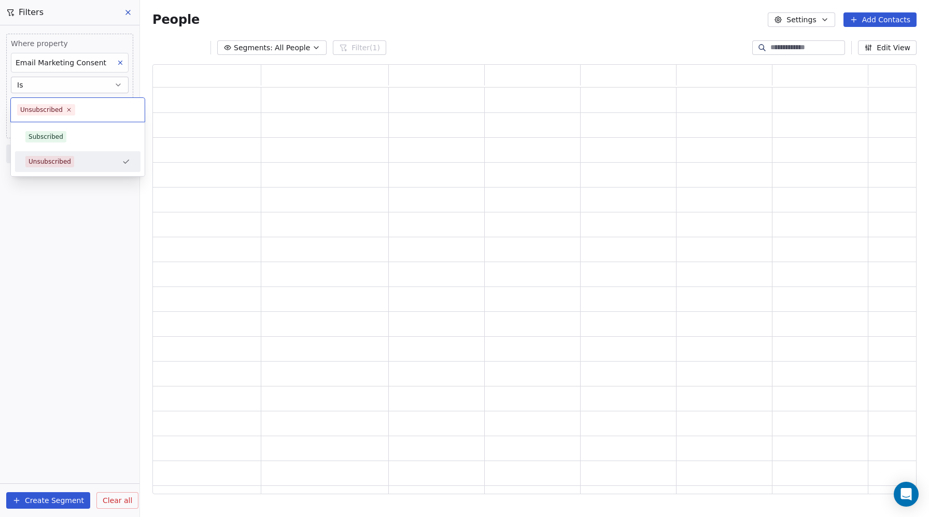
scroll to position [0, 0]
click at [66, 281] on div "Where property Email Marketing Consent Is Unsubscribed Add filter to this group…" at bounding box center [69, 271] width 139 height 492
click at [65, 370] on div "Where property Email Marketing Consent Is Unsubscribed Add filter to this group…" at bounding box center [69, 271] width 139 height 492
click at [62, 413] on div "Where property Email Marketing Consent Is Unsubscribed Add filter to this group…" at bounding box center [69, 271] width 139 height 492
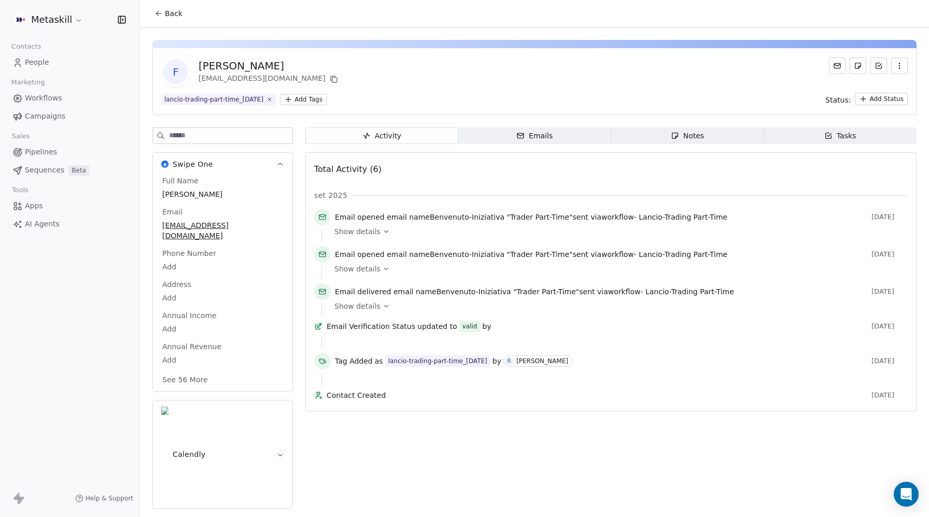
click at [185, 192] on span "[PERSON_NAME]" at bounding box center [222, 194] width 121 height 10
click at [175, 194] on span "[PERSON_NAME]" at bounding box center [223, 195] width 120 height 10
click at [175, 194] on span "federico bortoletto" at bounding box center [223, 195] width 120 height 10
click at [165, 196] on textarea "**********" at bounding box center [222, 205] width 123 height 32
drag, startPoint x: 167, startPoint y: 195, endPoint x: 161, endPoint y: 195, distance: 6.7
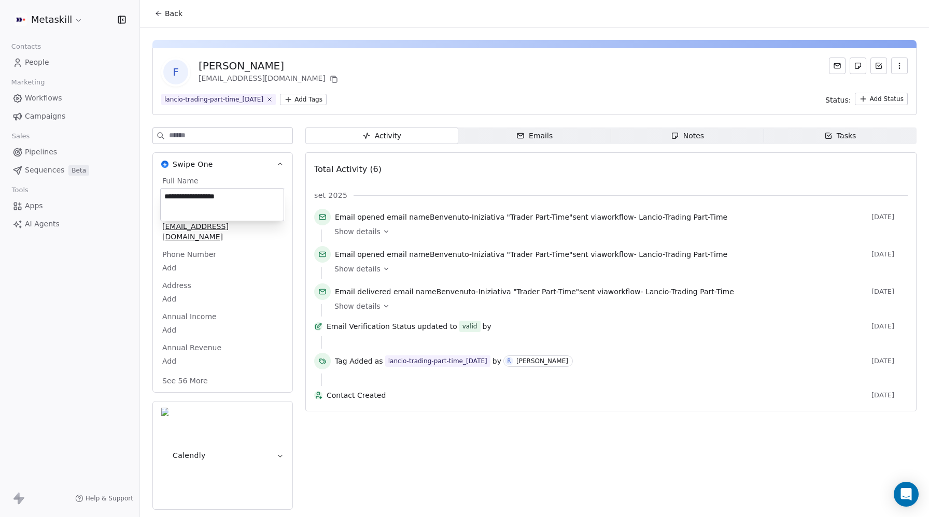
click at [161, 195] on textarea "**********" at bounding box center [222, 205] width 123 height 32
click at [199, 194] on textarea "**********" at bounding box center [222, 205] width 123 height 32
type textarea "**********"
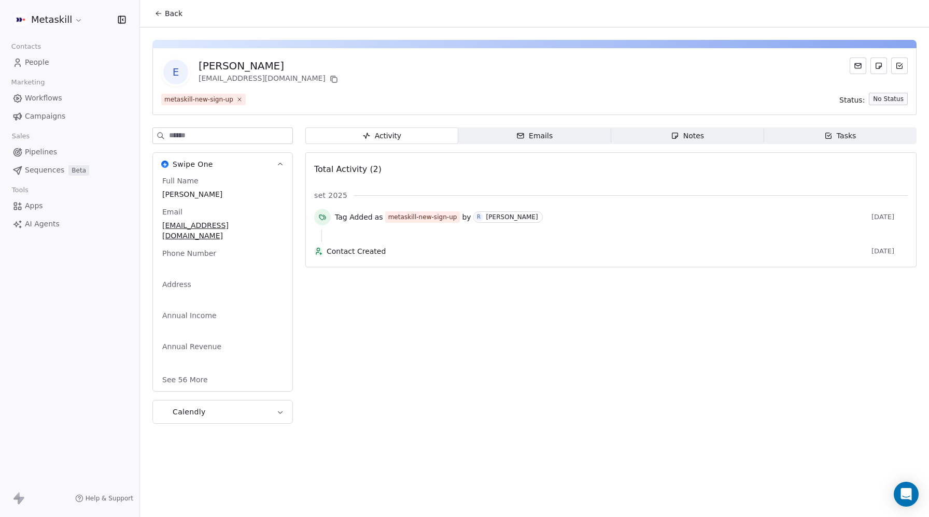
click at [171, 193] on span "[PERSON_NAME]" at bounding box center [222, 194] width 121 height 10
click at [178, 196] on span "[PERSON_NAME]" at bounding box center [222, 194] width 121 height 10
click at [169, 194] on span "[PERSON_NAME]" at bounding box center [222, 194] width 121 height 10
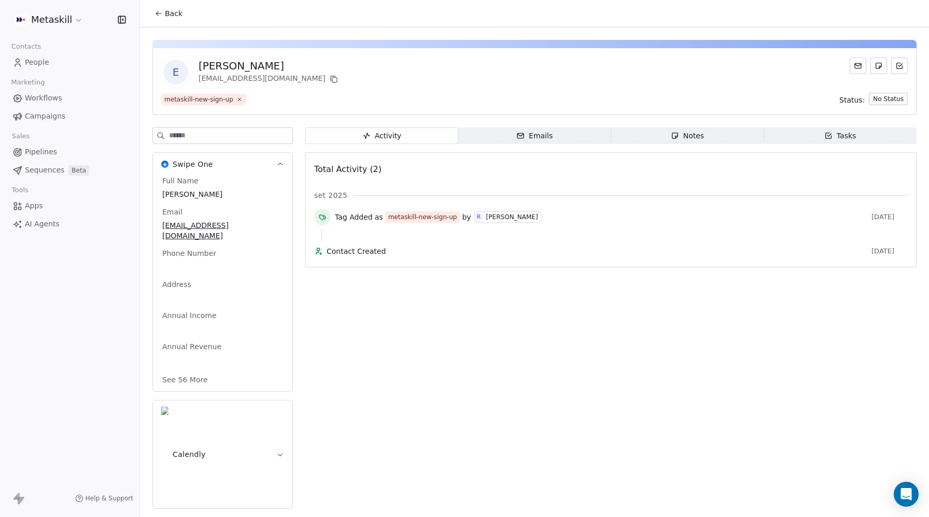
click at [164, 194] on span "[PERSON_NAME]" at bounding box center [222, 194] width 121 height 10
click at [168, 192] on span "[PERSON_NAME]" at bounding box center [222, 194] width 121 height 10
click at [170, 192] on span "[PERSON_NAME]" at bounding box center [222, 194] width 121 height 10
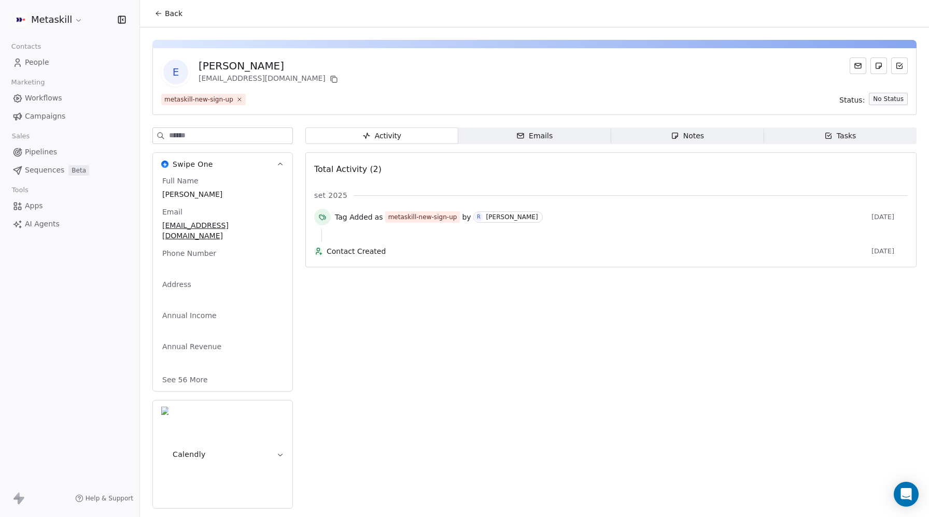
click at [170, 192] on span "[PERSON_NAME]" at bounding box center [222, 194] width 121 height 10
click at [171, 191] on span "[PERSON_NAME]" at bounding box center [222, 194] width 121 height 10
click at [171, 196] on span "[PERSON_NAME]" at bounding box center [222, 194] width 121 height 10
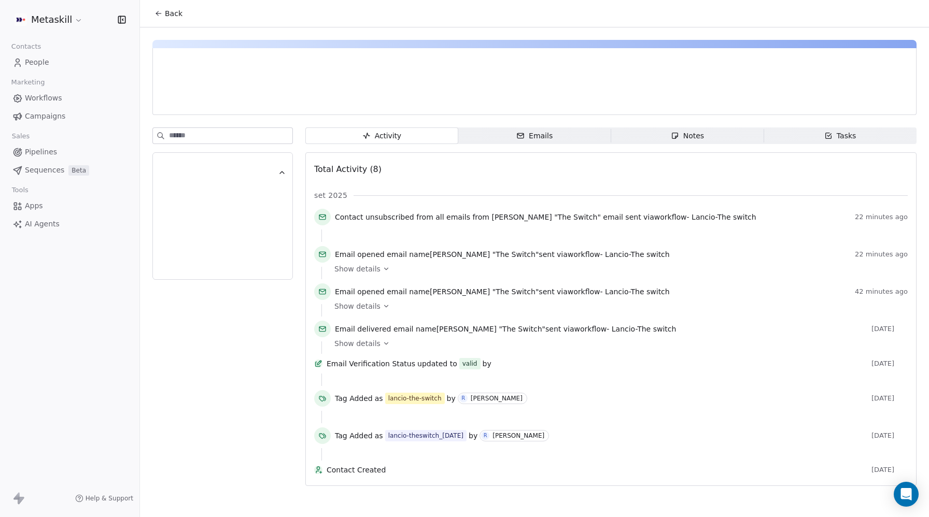
click at [373, 271] on span "Show details" at bounding box center [357, 269] width 46 height 10
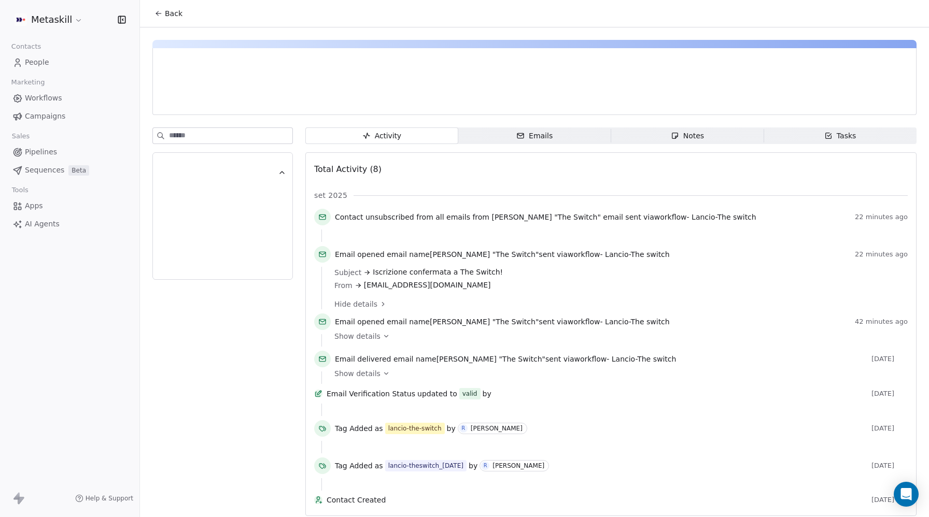
click at [547, 127] on div "Activity Activity Emails Emails Notes Notes Tasks Tasks Total Activity (8) set …" at bounding box center [534, 274] width 789 height 495
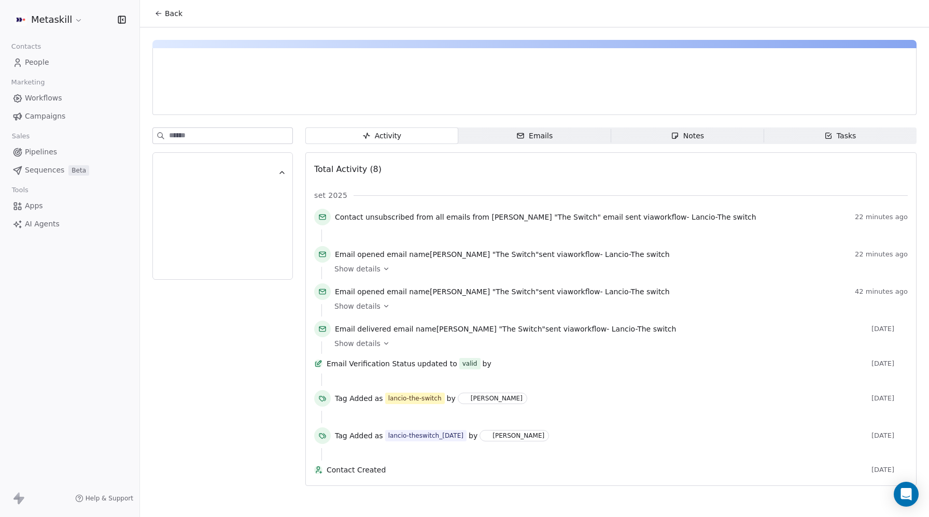
click at [563, 137] on span "Emails Emails" at bounding box center [534, 136] width 153 height 17
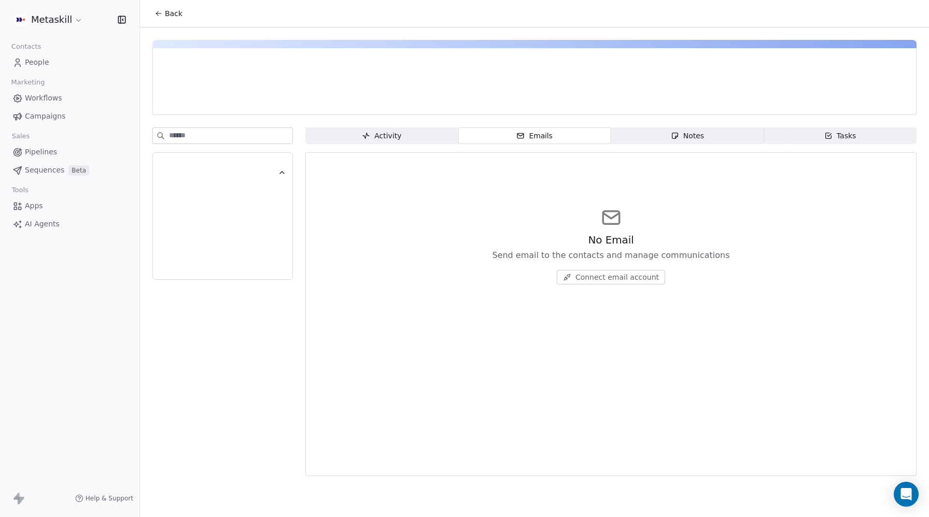
click at [601, 278] on span "Connect email account" at bounding box center [616, 277] width 83 height 10
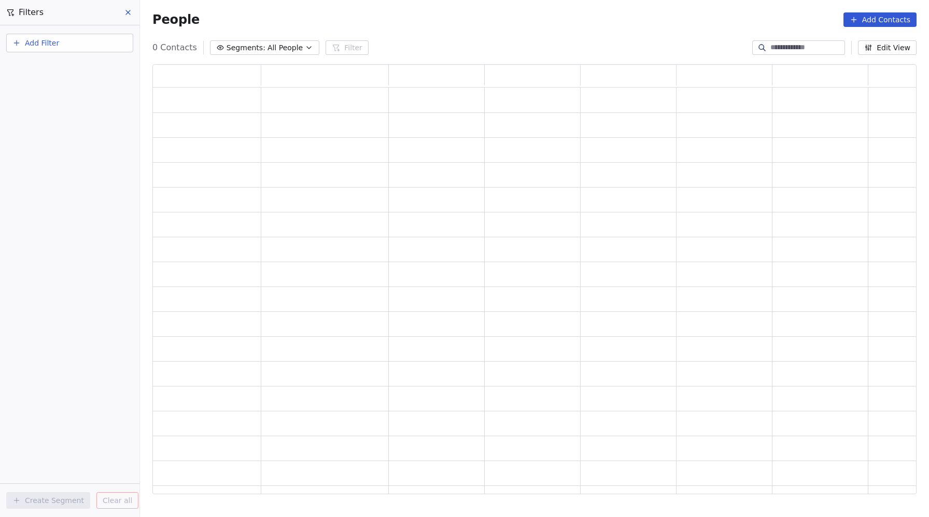
scroll to position [430, 764]
click at [54, 40] on span "Add Filter" at bounding box center [42, 43] width 34 height 11
click at [41, 66] on span "Contact properties" at bounding box center [50, 67] width 67 height 11
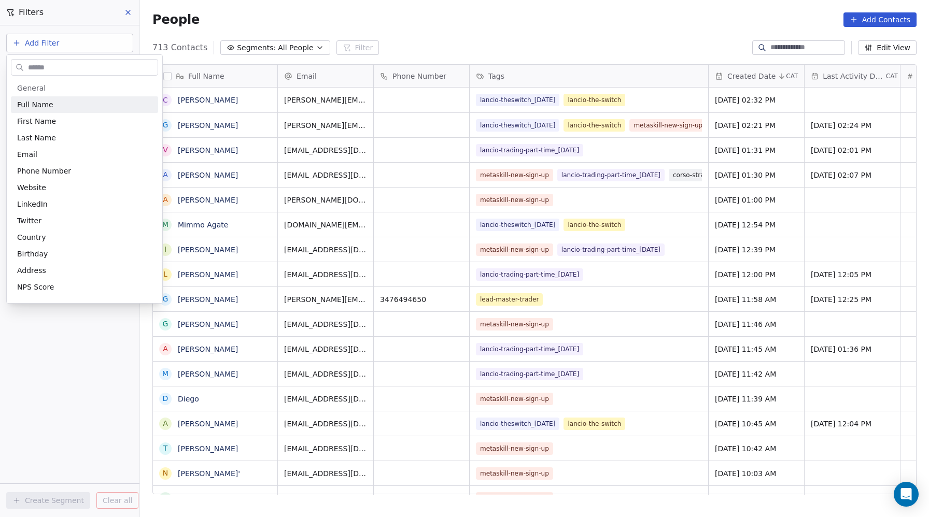
scroll to position [455, 789]
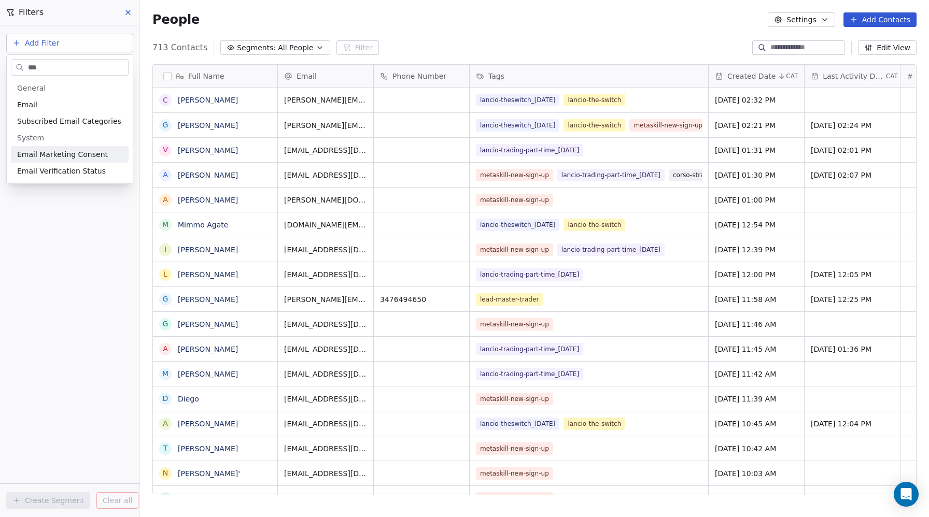
type input "***"
click at [46, 150] on span "Email Marketing Consent" at bounding box center [62, 154] width 91 height 10
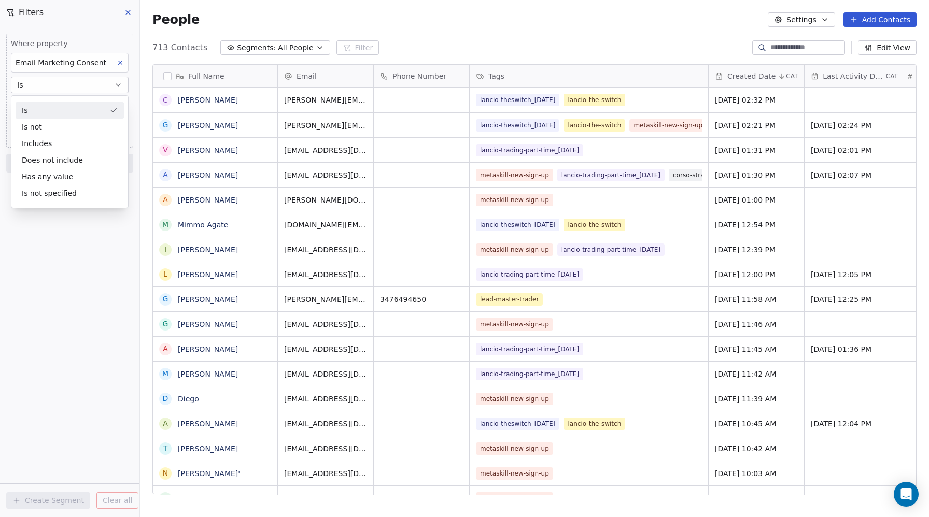
click at [39, 112] on div "Is" at bounding box center [70, 110] width 108 height 17
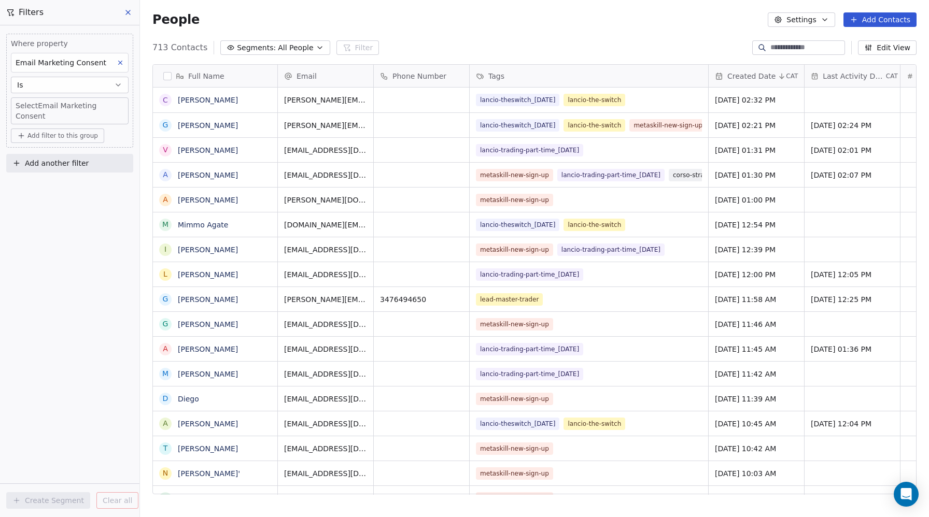
click at [41, 108] on body "Metaskill Contacts People Marketing Workflows Campaigns Sales Pipelines Sequenc…" at bounding box center [464, 258] width 929 height 517
click at [45, 166] on span "Unsubscribed" at bounding box center [49, 161] width 49 height 11
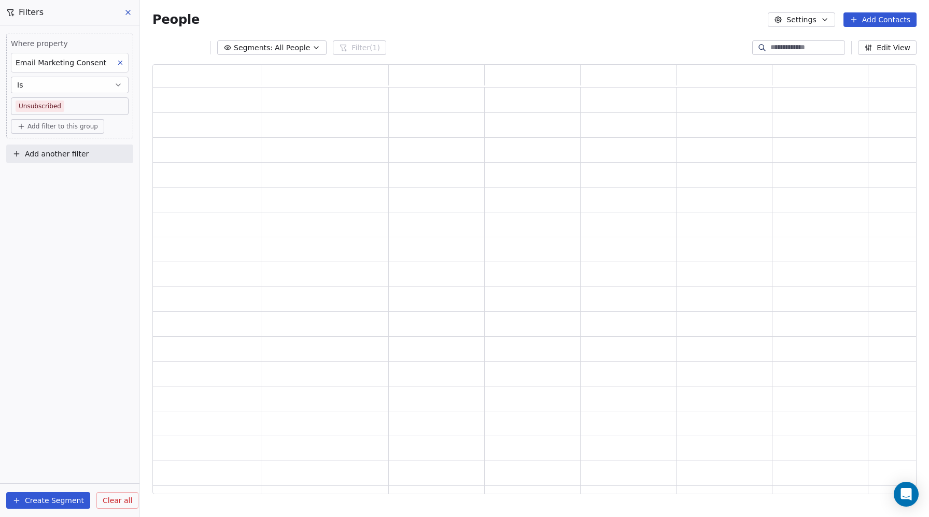
scroll to position [430, 764]
click at [84, 457] on div "Where property Email Marketing Consent Is Unsubscribed Add filter to this group…" at bounding box center [69, 271] width 139 height 492
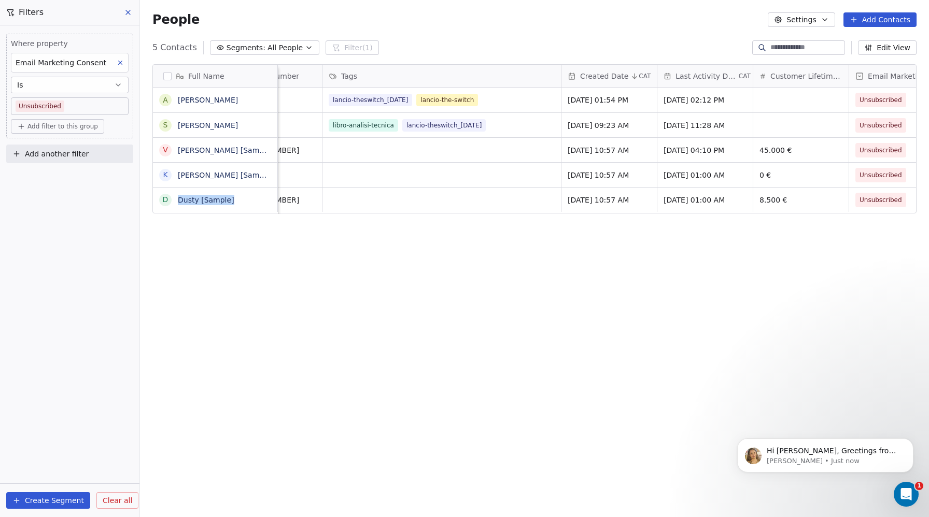
scroll to position [0, 0]
click at [803, 444] on div "Hi [PERSON_NAME], Greetings from Swipe One and thank you for reaching out! I wi…" at bounding box center [825, 456] width 176 height 34
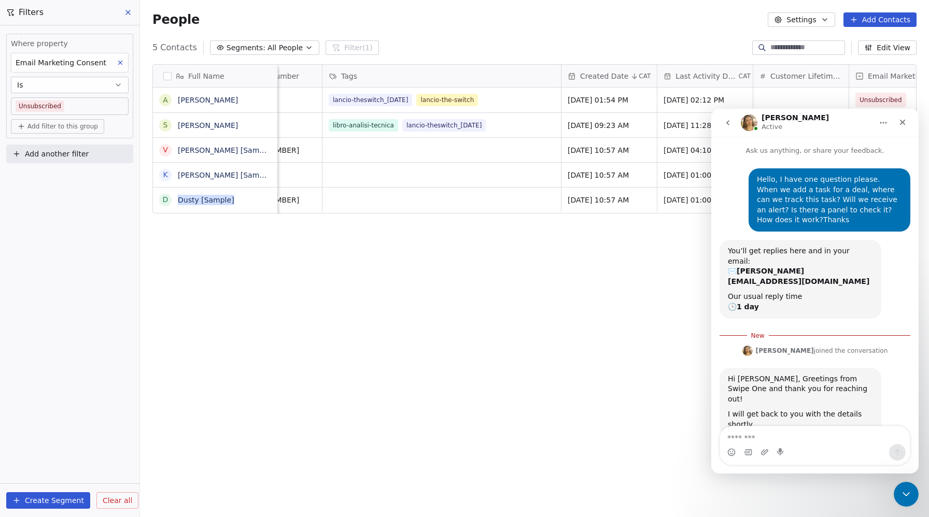
scroll to position [2, 0]
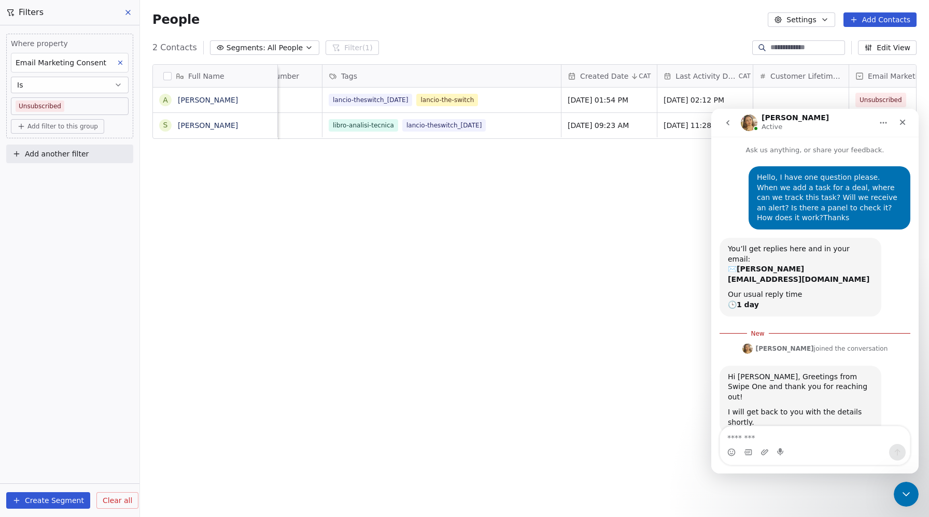
click at [745, 434] on textarea "Message…" at bounding box center [815, 436] width 190 height 18
type textarea "**********"
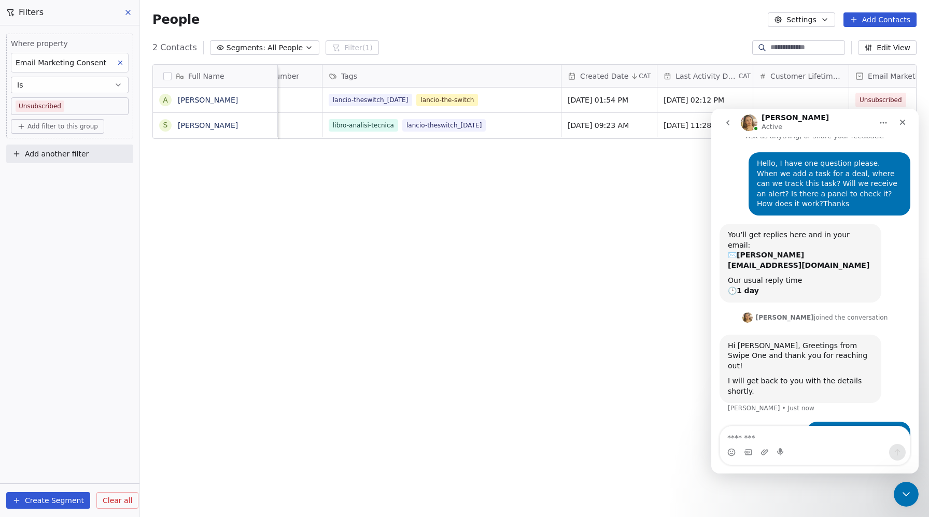
scroll to position [15, 0]
click at [904, 126] on div "Close" at bounding box center [902, 122] width 19 height 19
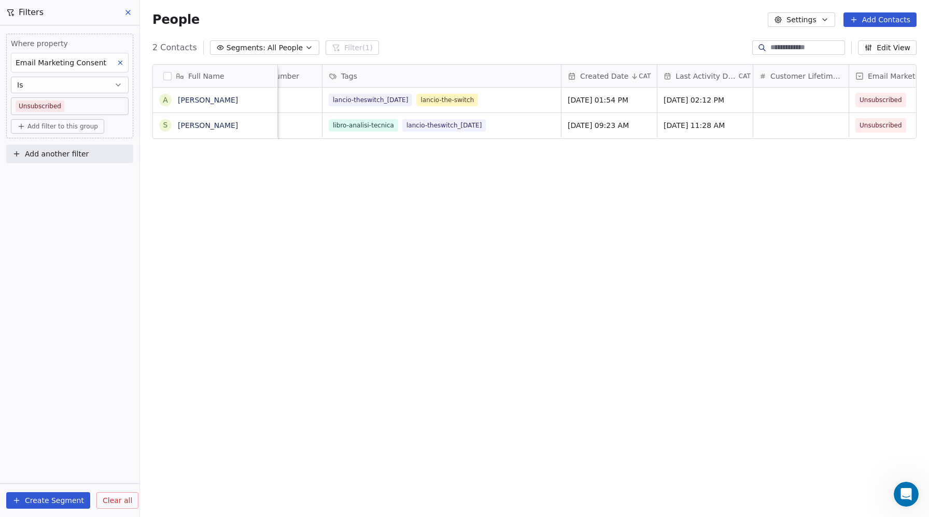
click at [122, 9] on button at bounding box center [129, 12] width 16 height 15
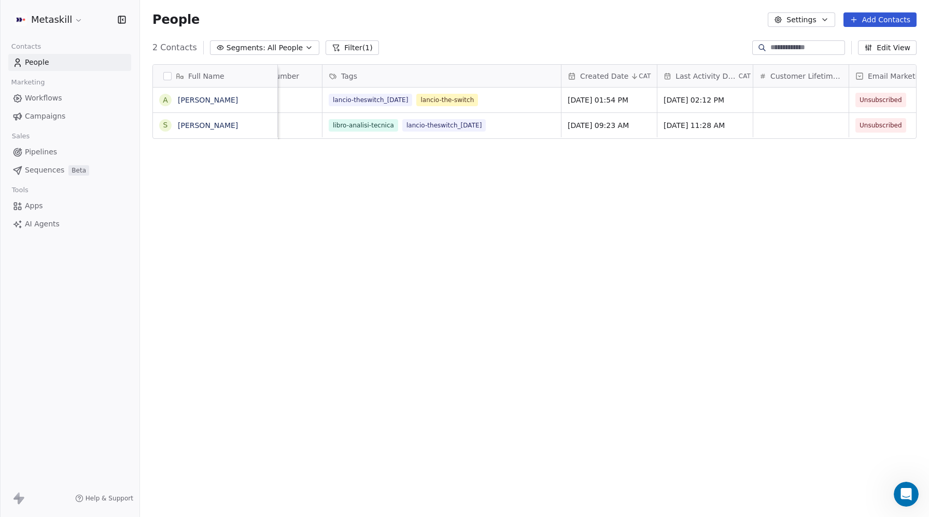
click at [42, 156] on span "Pipelines" at bounding box center [41, 152] width 32 height 11
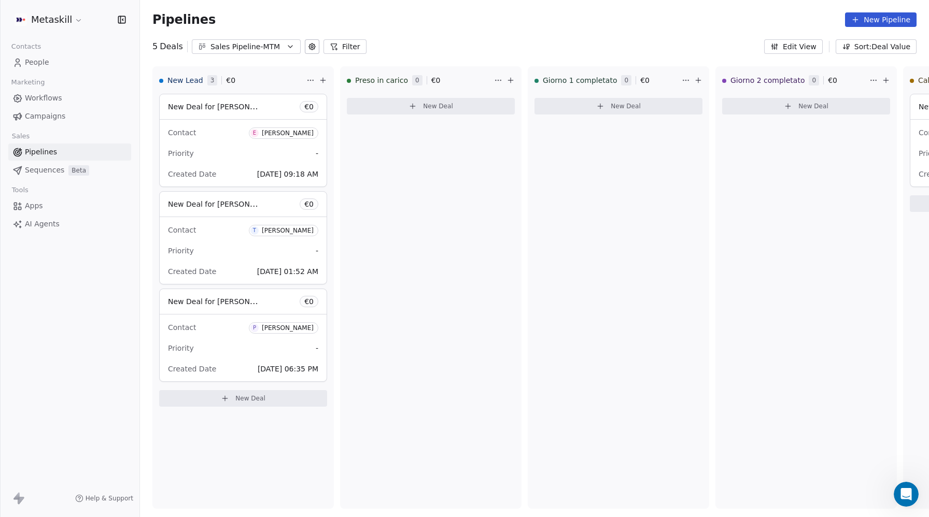
click at [231, 47] on div "Sales Pipeline-MTM" at bounding box center [246, 46] width 72 height 11
click at [240, 88] on span "Sales Pipleine-MCFI" at bounding box center [235, 89] width 70 height 11
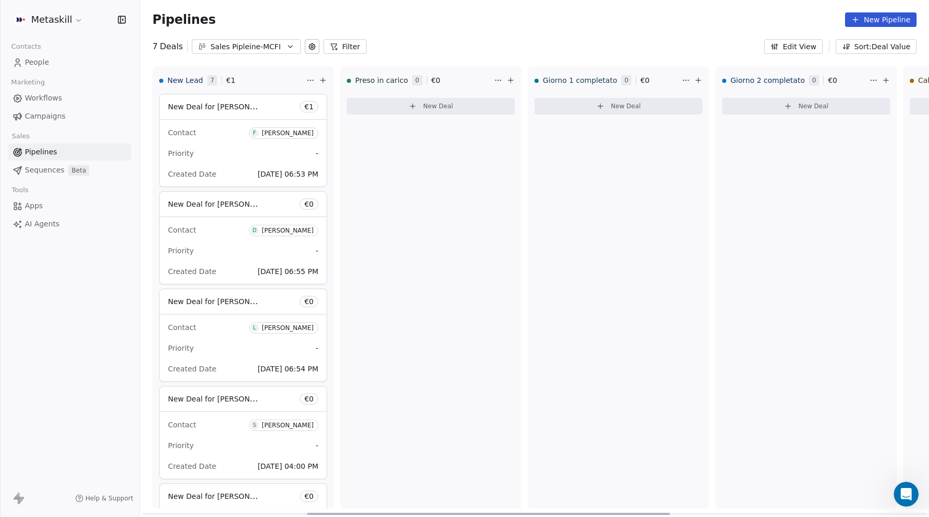
scroll to position [0, 919]
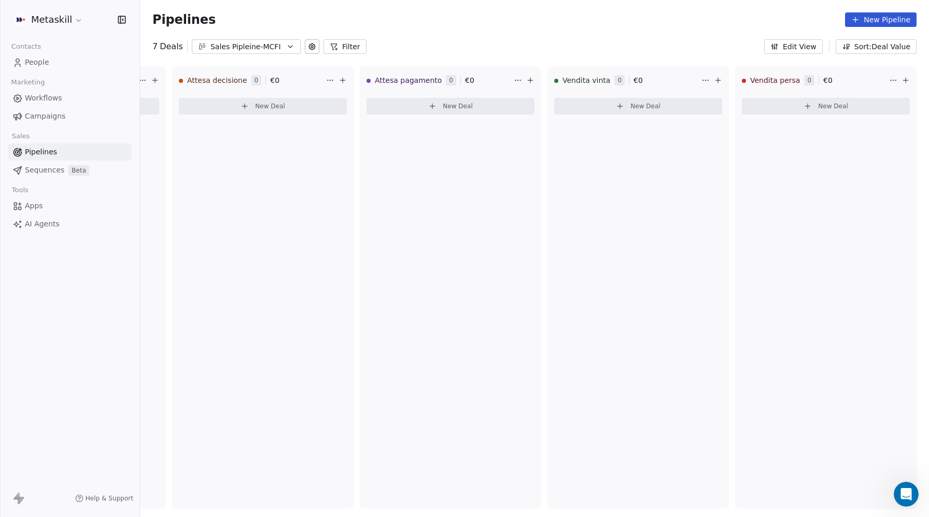
click at [251, 46] on div "Sales Pipleine-MCFI" at bounding box center [246, 46] width 72 height 11
click at [245, 100] on div "Sales Pipeline-MTM" at bounding box center [253, 106] width 118 height 17
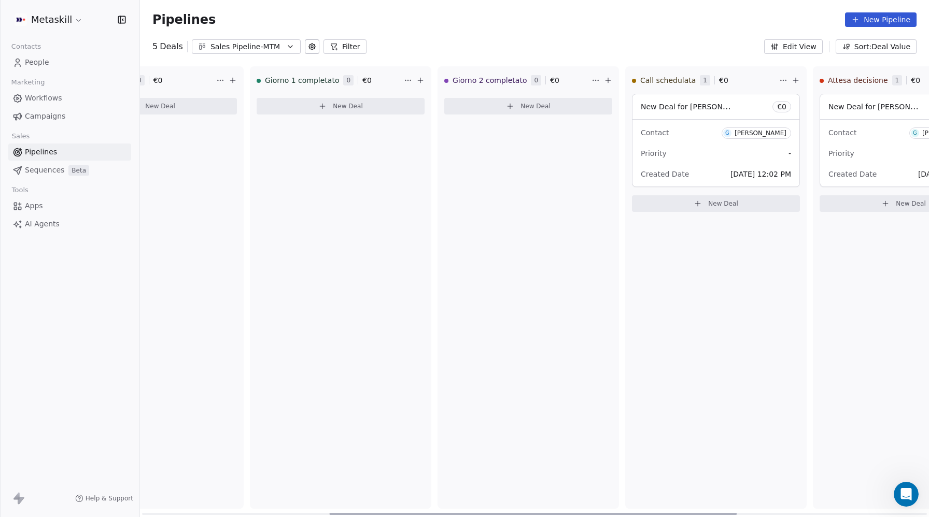
scroll to position [0, 731]
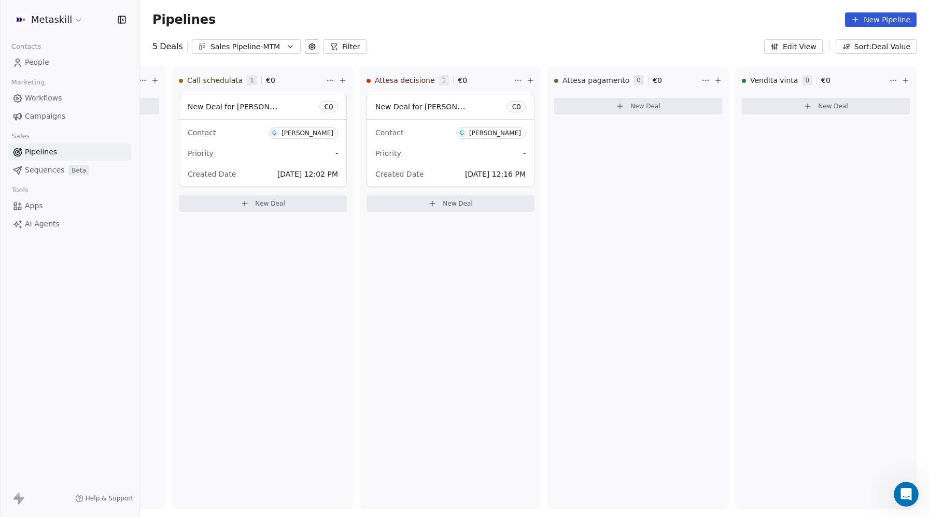
click at [257, 47] on div "Sales Pipeline-MTM" at bounding box center [246, 46] width 72 height 11
click at [256, 86] on span "Sales Pipleine-MCFI" at bounding box center [235, 89] width 70 height 11
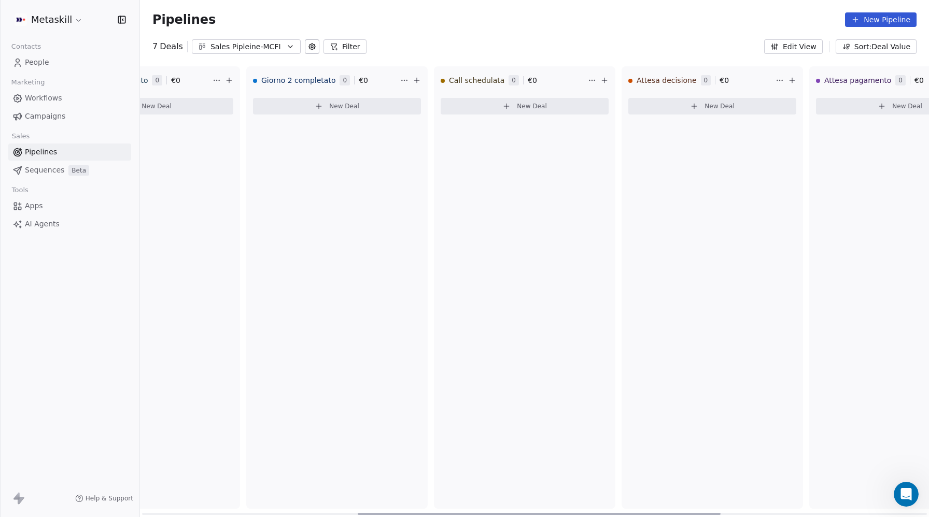
scroll to position [0, 919]
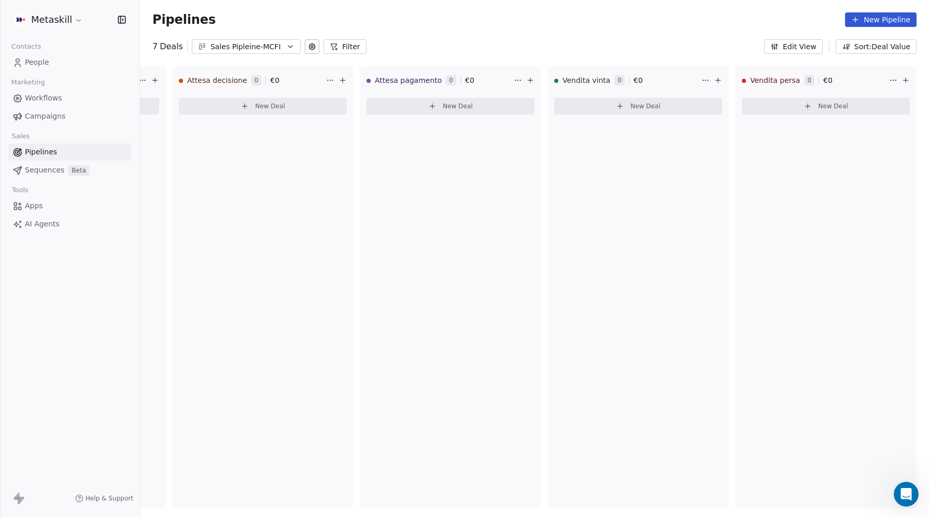
click at [266, 50] on div "Sales Pipleine-MCFI" at bounding box center [246, 46] width 72 height 11
click at [827, 33] on html "Metaskill Contacts People Marketing Workflows Campaigns Sales Pipelines Sequenc…" at bounding box center [464, 258] width 929 height 517
click at [311, 46] on icon at bounding box center [312, 47] width 2 height 2
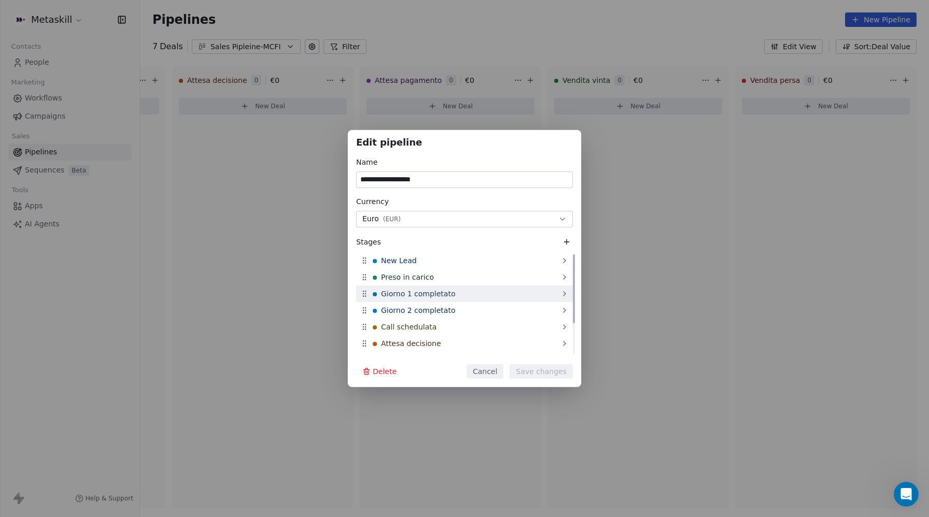
scroll to position [46, 0]
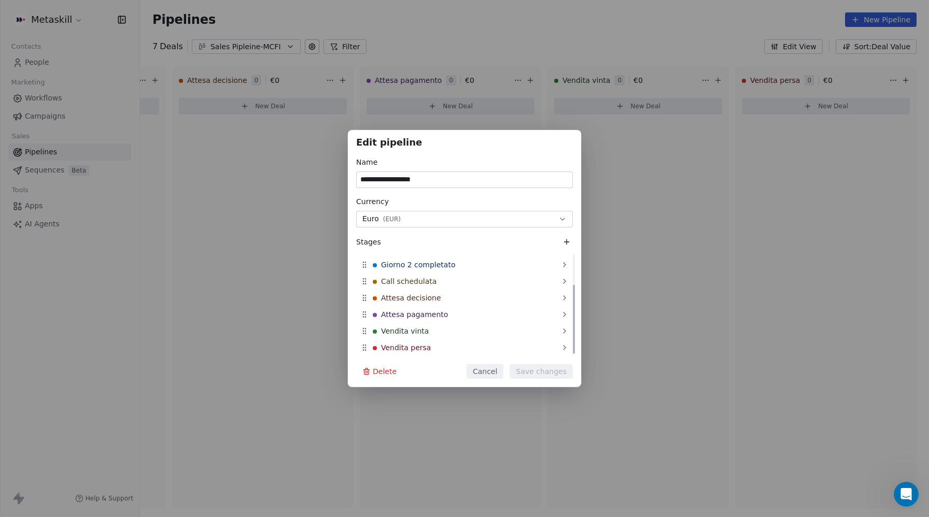
click at [758, 252] on div "**********" at bounding box center [464, 258] width 929 height 257
click at [471, 372] on button "Cancel" at bounding box center [485, 371] width 37 height 15
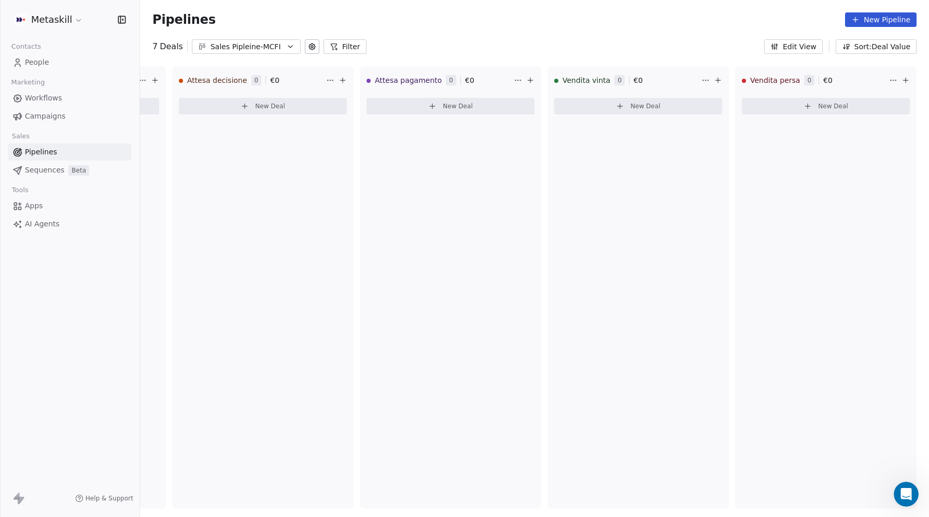
click at [264, 46] on div "Sales Pipleine-MCFI" at bounding box center [246, 46] width 72 height 11
click at [263, 100] on div "Sales Pipeline-MTM" at bounding box center [253, 106] width 118 height 17
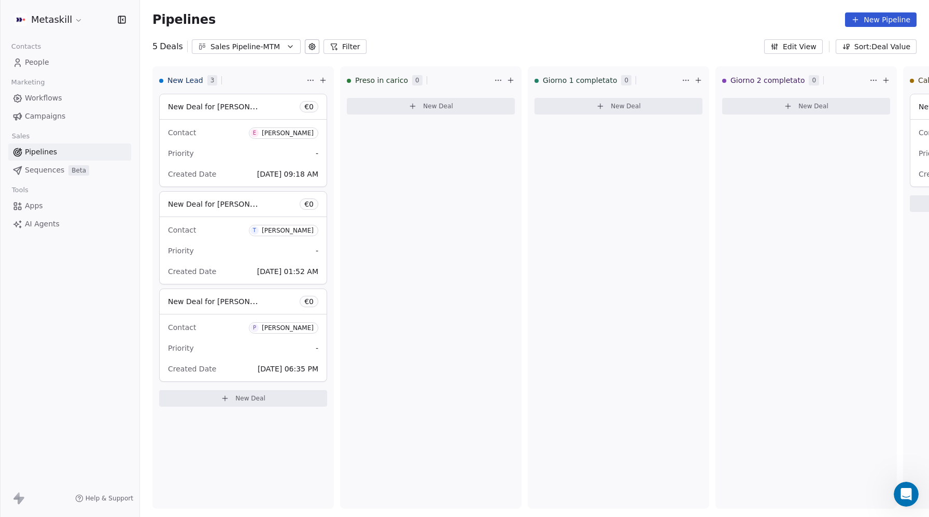
click at [311, 46] on icon at bounding box center [312, 47] width 2 height 2
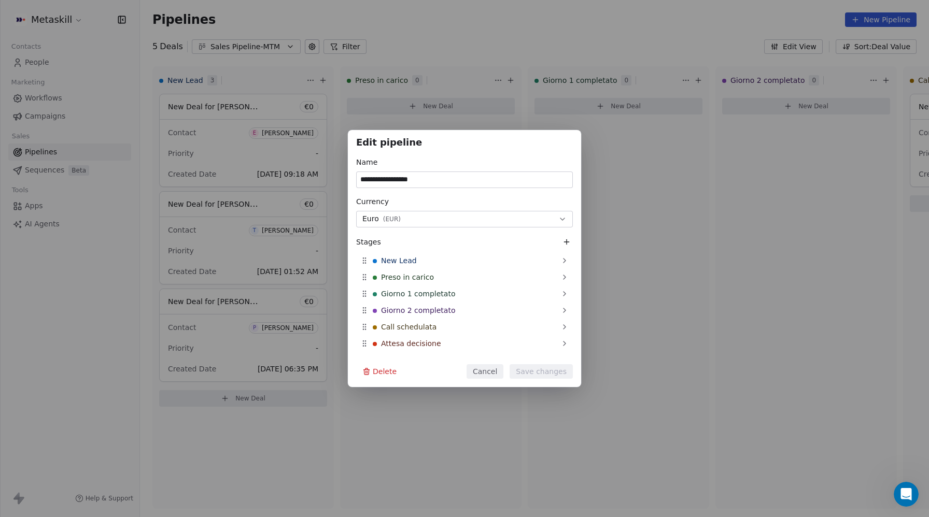
click at [568, 242] on icon at bounding box center [566, 242] width 8 height 8
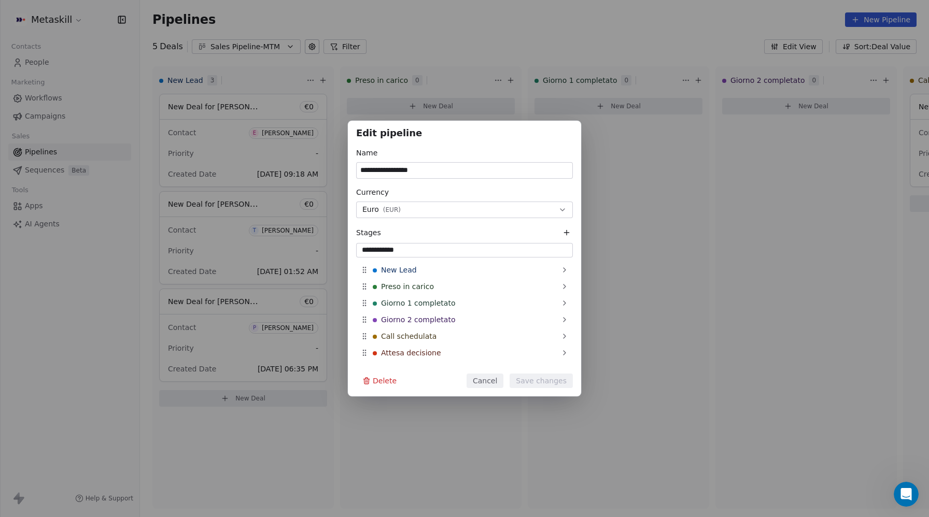
type input "**********"
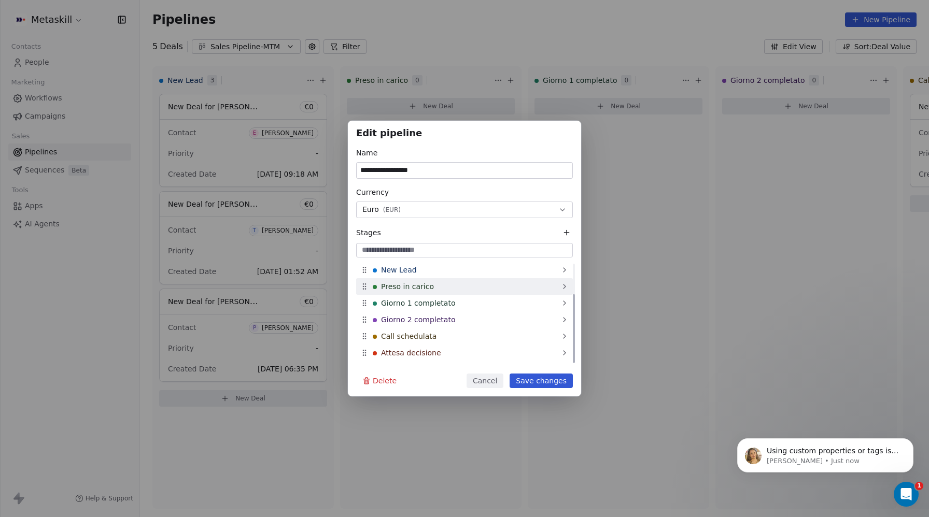
scroll to position [46, 0]
click at [458, 309] on div "Attesa decisione" at bounding box center [464, 307] width 217 height 17
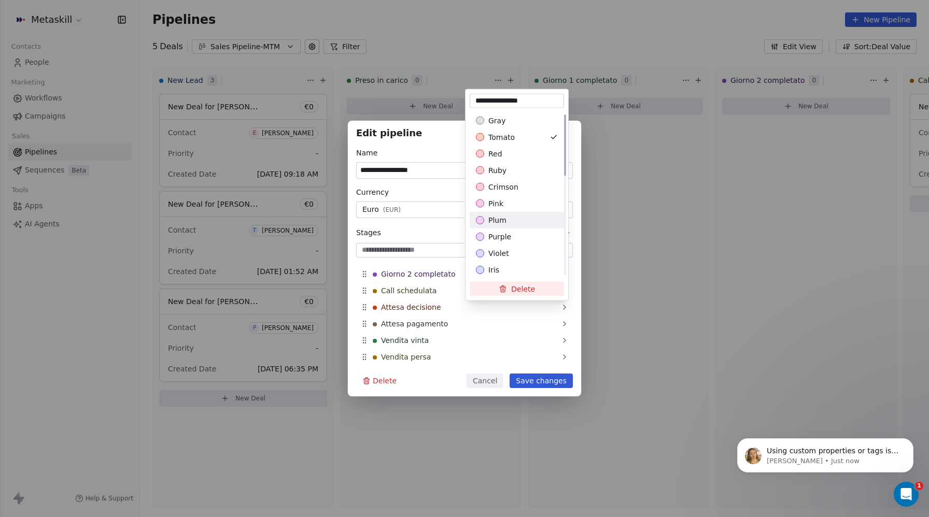
click at [483, 220] on div "Suggestions" at bounding box center [480, 220] width 8 height 8
click at [483, 235] on div "Suggestions" at bounding box center [480, 237] width 8 height 8
click at [450, 333] on div "**********" at bounding box center [464, 259] width 929 height 276
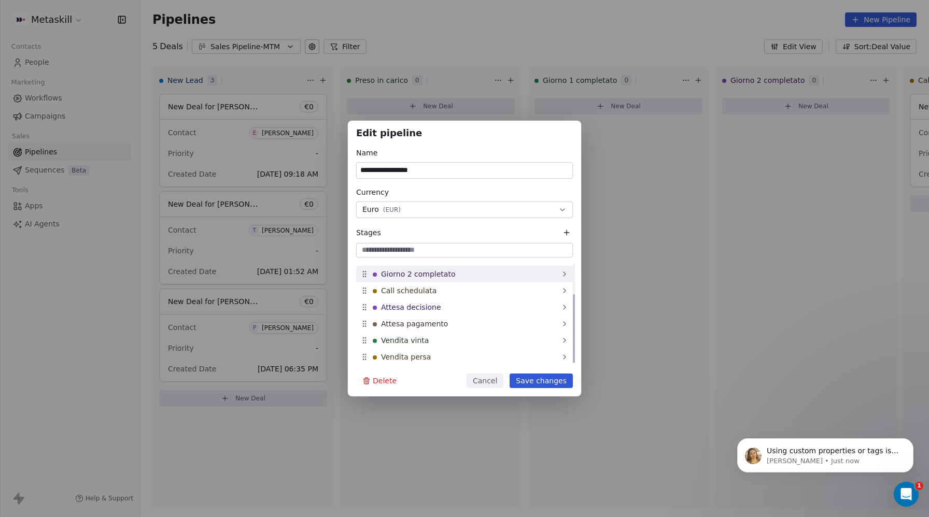
click at [430, 275] on span "Giorno 2 completato" at bounding box center [418, 274] width 74 height 10
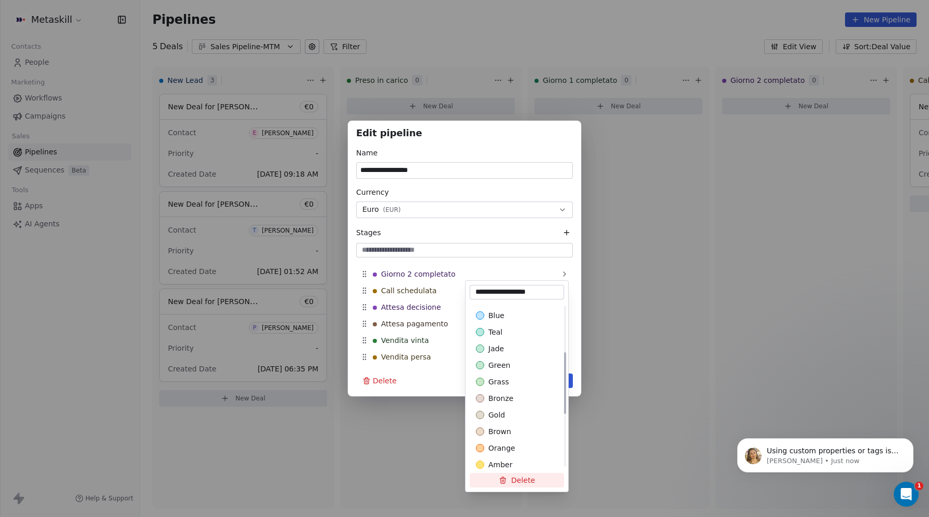
scroll to position [252, 0]
click at [496, 387] on span "orange" at bounding box center [501, 391] width 27 height 10
click at [395, 352] on div "**********" at bounding box center [464, 259] width 929 height 276
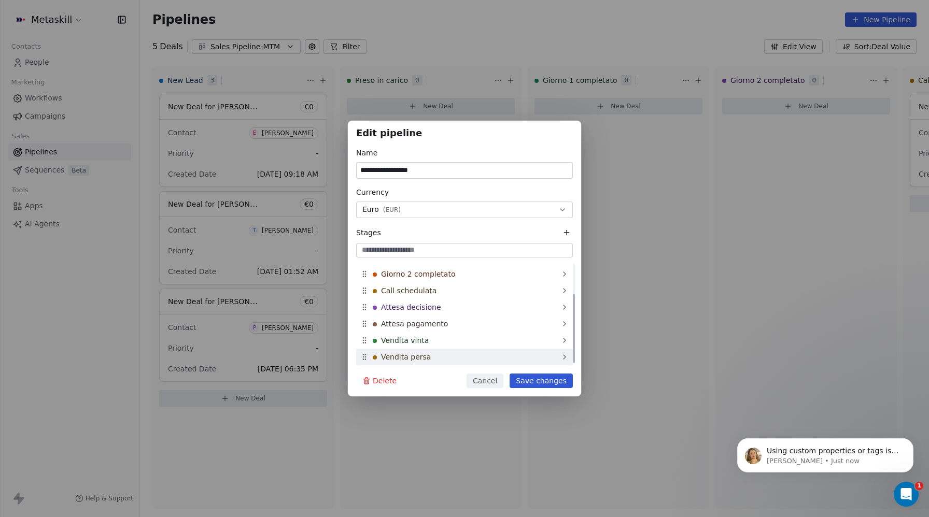
click at [397, 356] on span "Vendita persa" at bounding box center [406, 357] width 50 height 10
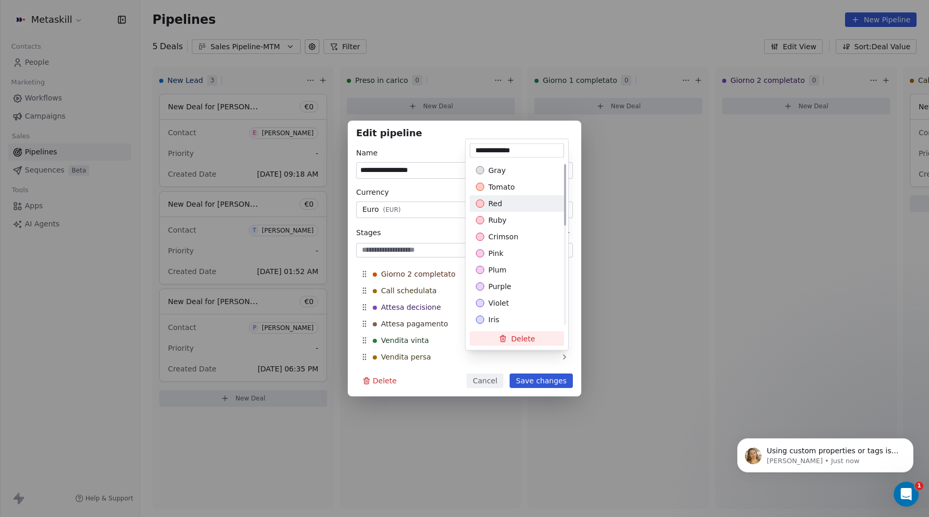
click at [510, 202] on div "red" at bounding box center [517, 204] width 82 height 10
click at [546, 382] on div "**********" at bounding box center [464, 259] width 929 height 276
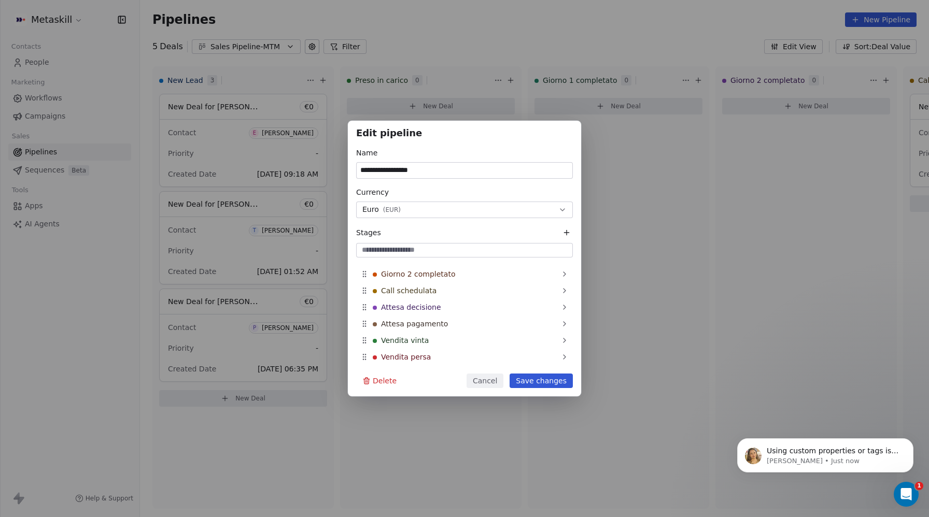
click at [549, 380] on button "Save changes" at bounding box center [541, 381] width 63 height 15
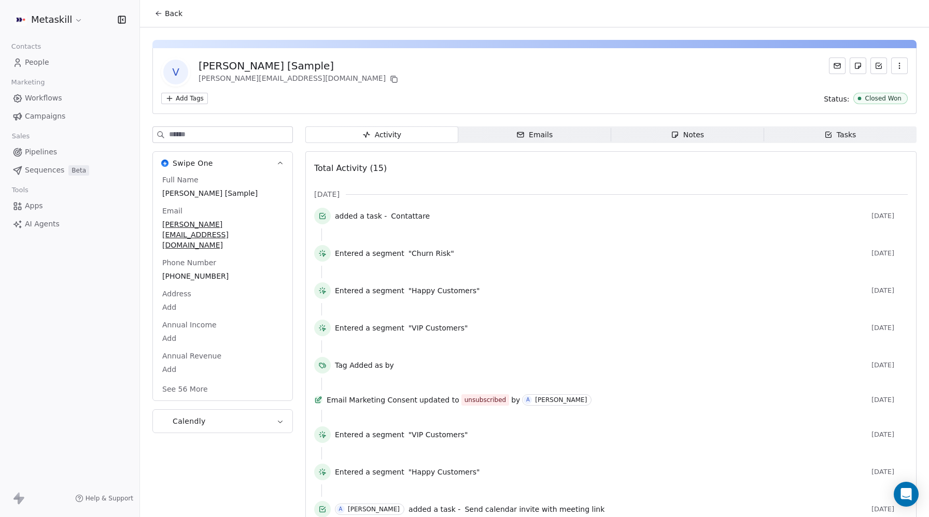
click at [901, 66] on icon "button" at bounding box center [899, 66] width 8 height 8
click at [876, 83] on div "Delete" at bounding box center [884, 88] width 69 height 17
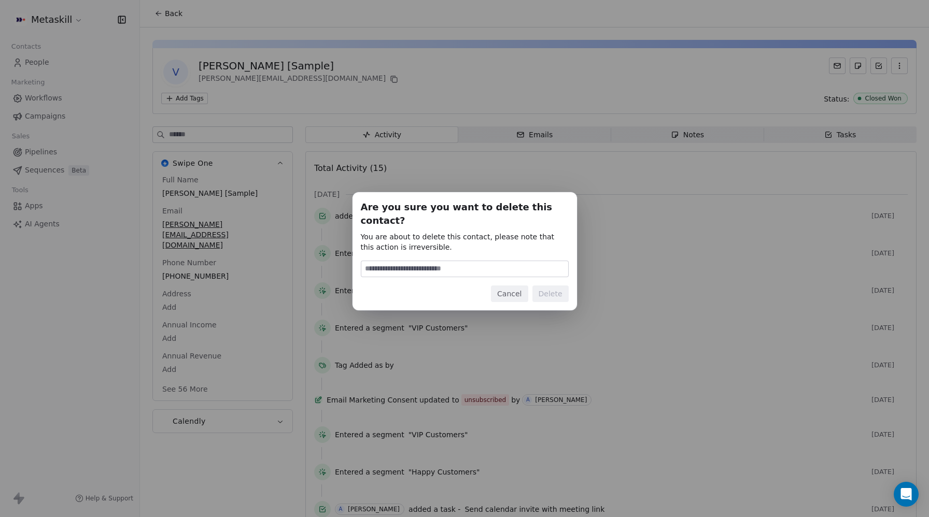
click at [497, 261] on input at bounding box center [464, 269] width 207 height 16
type input "******"
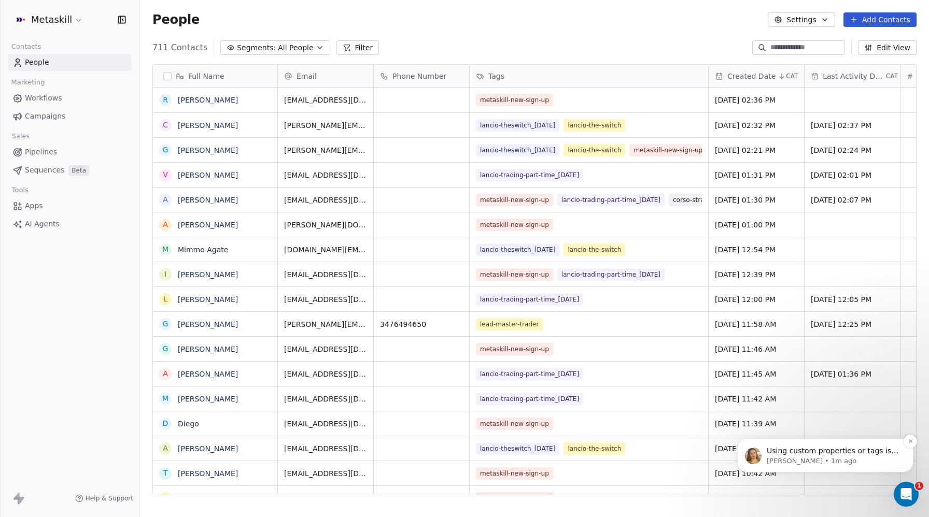
click at [810, 456] on p "Using custom properties or tags is the best way to achieve this, since they can…" at bounding box center [834, 451] width 134 height 10
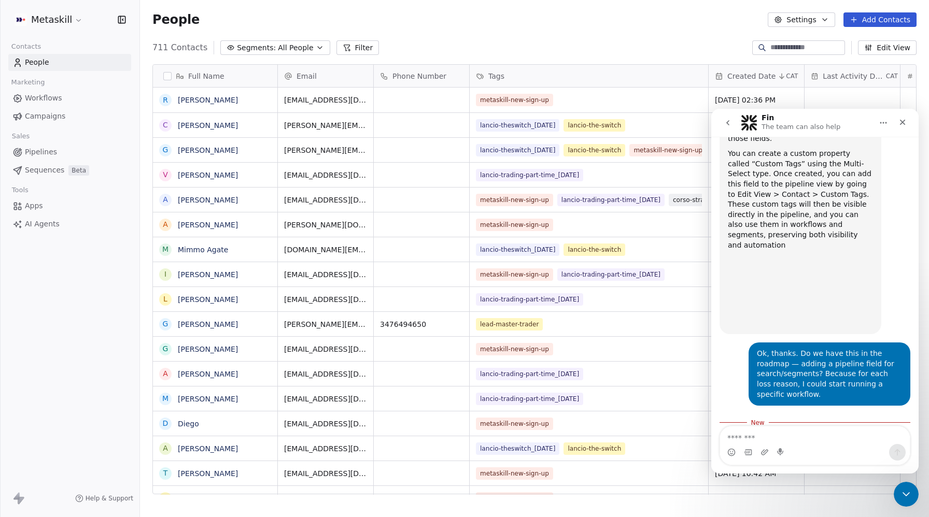
scroll to position [2785, 0]
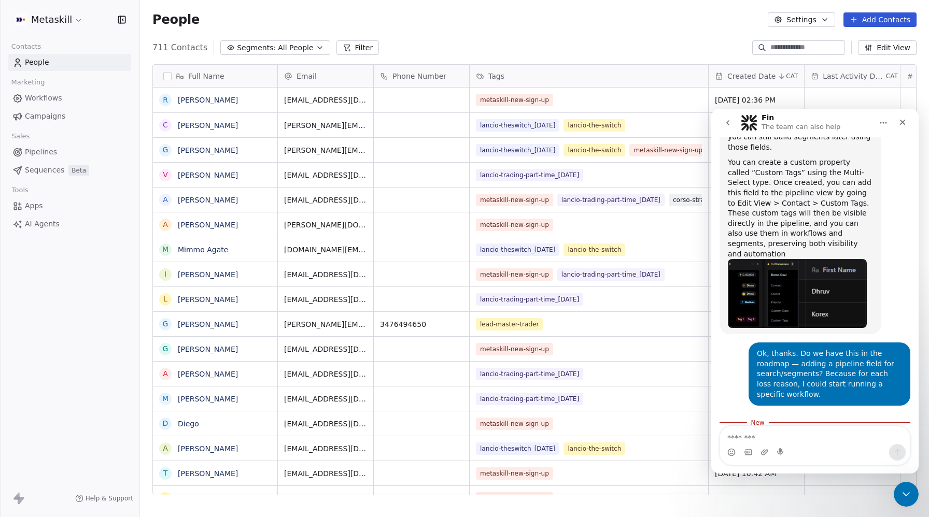
drag, startPoint x: 748, startPoint y: 372, endPoint x: 806, endPoint y: 369, distance: 58.1
click at [806, 438] on div "Using custom properties or tags is the best way to achieve this, since they can…" at bounding box center [800, 458] width 145 height 40
click at [906, 121] on icon "Close" at bounding box center [902, 122] width 8 height 8
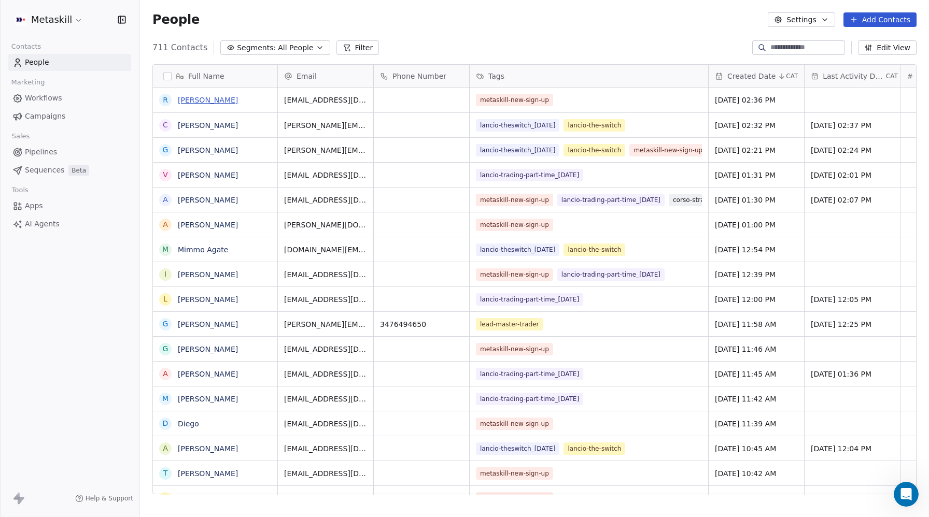
scroll to position [2768, 0]
click at [202, 101] on link "[PERSON_NAME]" at bounding box center [208, 100] width 60 height 8
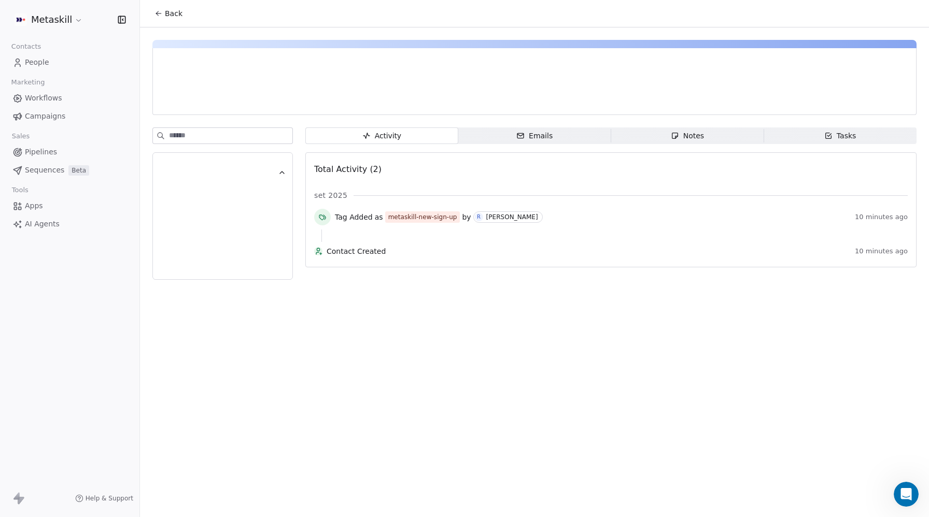
click at [178, 173] on div "button" at bounding box center [218, 172] width 119 height 10
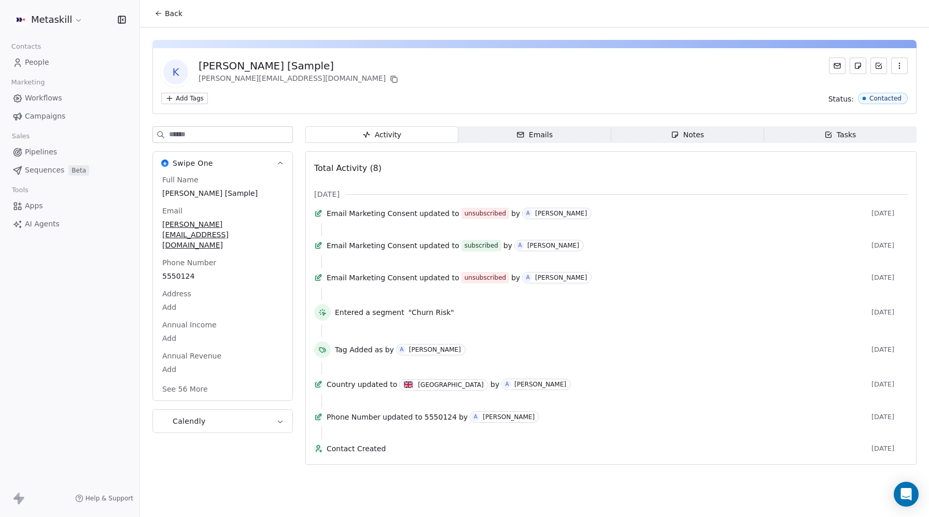
click at [895, 71] on button "button" at bounding box center [899, 66] width 17 height 17
click at [876, 86] on div "Delete" at bounding box center [884, 88] width 69 height 17
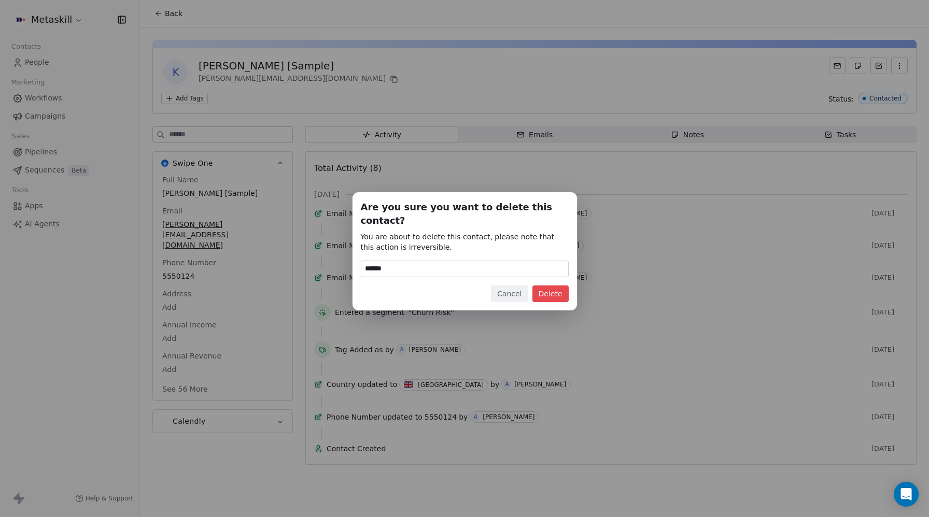
type input "******"
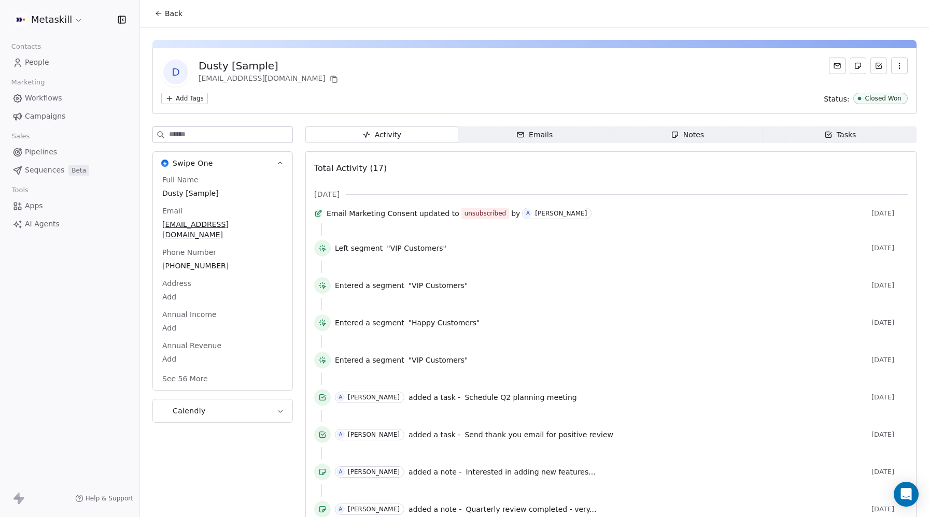
click at [900, 63] on icon "button" at bounding box center [899, 66] width 8 height 8
click at [880, 87] on div "Delete" at bounding box center [884, 88] width 69 height 17
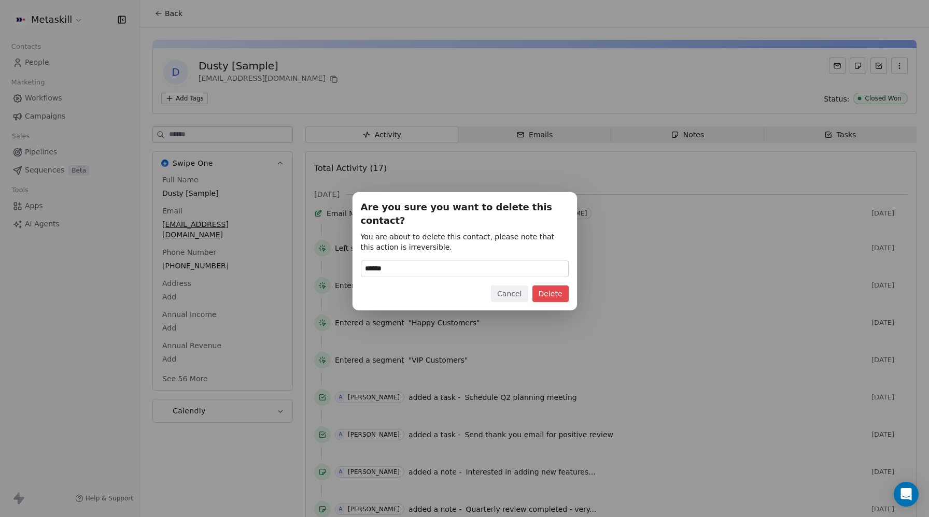
type input "******"
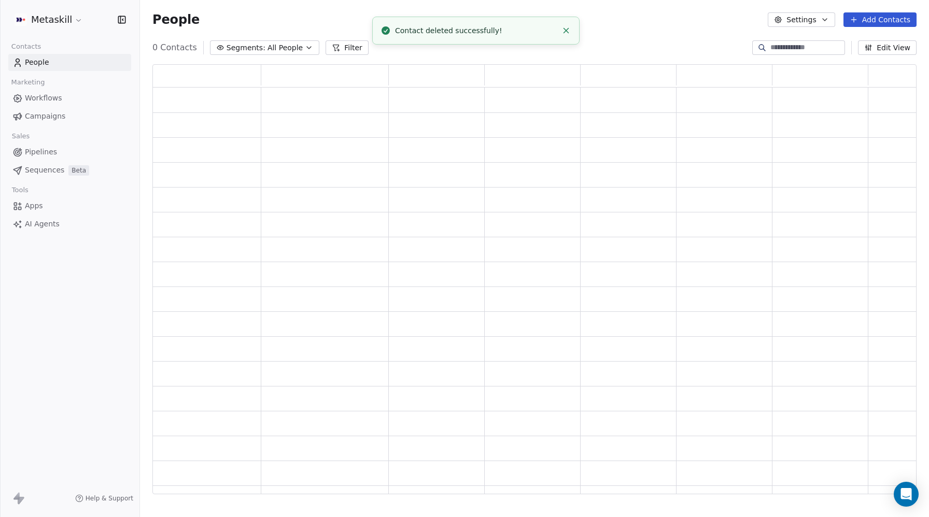
scroll to position [430, 764]
click at [70, 64] on link "People" at bounding box center [69, 62] width 123 height 17
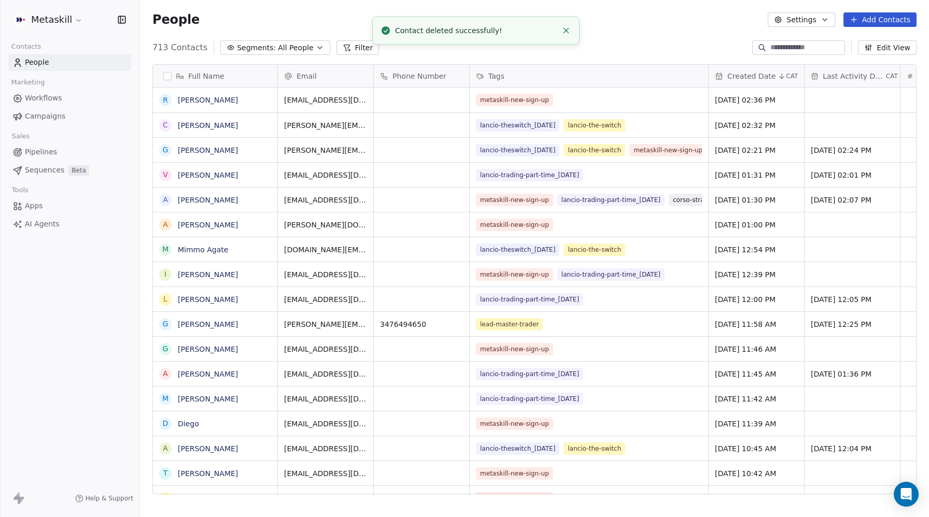
click at [70, 64] on link "People" at bounding box center [69, 62] width 123 height 17
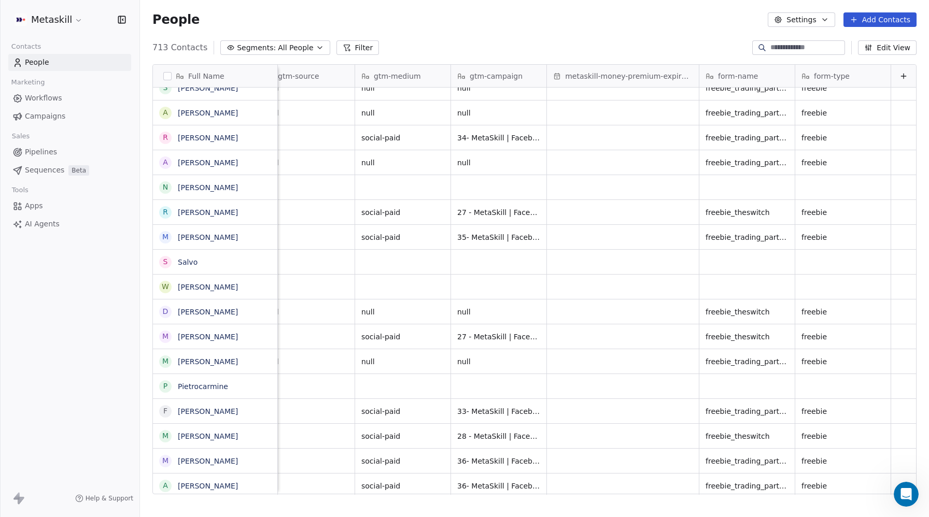
scroll to position [0, 0]
click at [903, 503] on div "Open Intercom Messenger" at bounding box center [904, 493] width 34 height 34
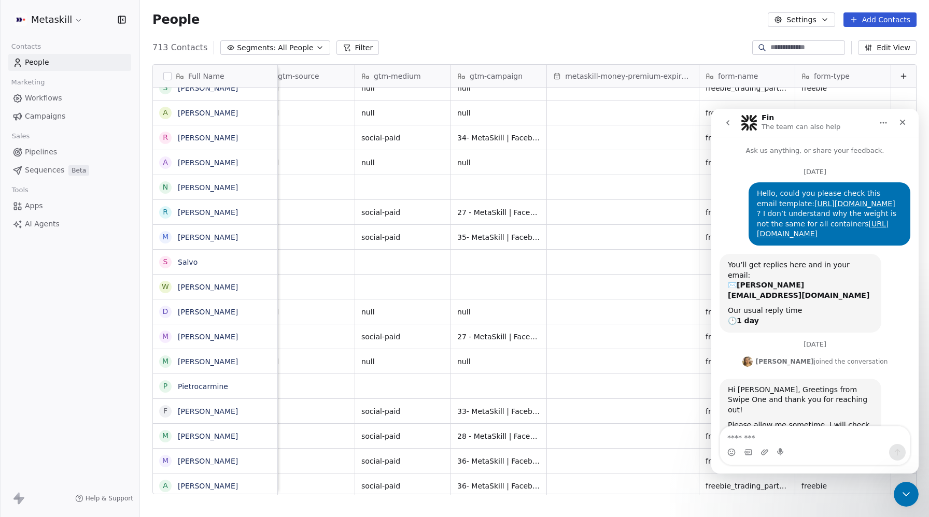
scroll to position [45, 0]
